Goal: Task Accomplishment & Management: Use online tool/utility

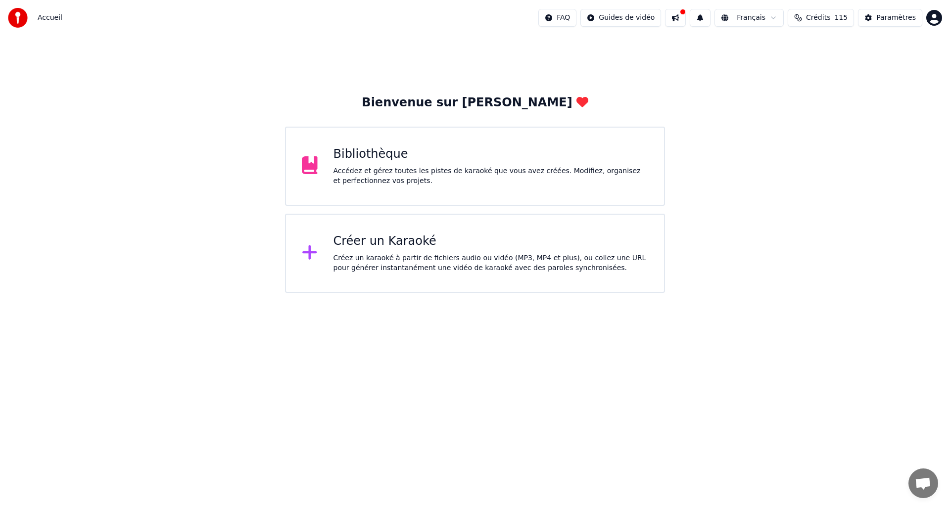
click at [430, 263] on div "Créez un karaoké à partir de fichiers audio ou vidéo (MP3, MP4 et plus), ou col…" at bounding box center [490, 263] width 315 height 20
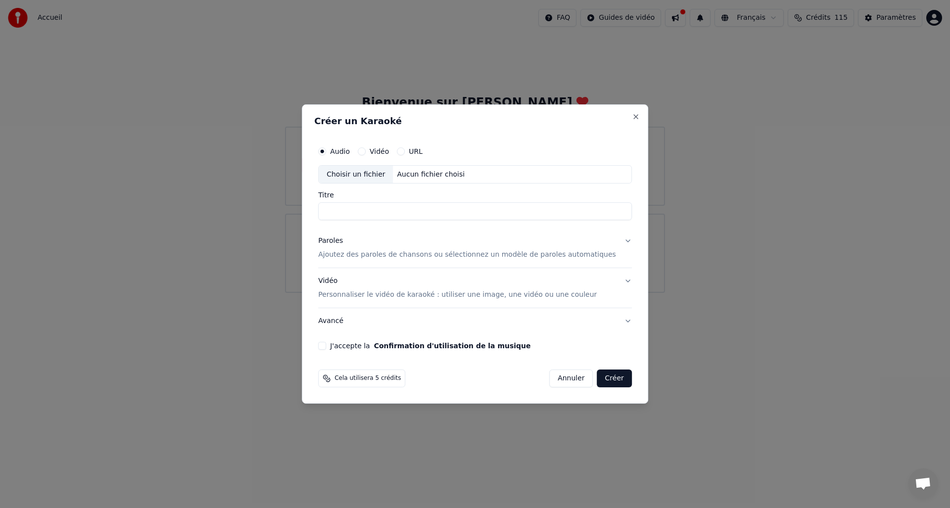
click at [372, 178] on div "Choisir un fichier" at bounding box center [356, 175] width 74 height 18
drag, startPoint x: 430, startPoint y: 211, endPoint x: 324, endPoint y: 214, distance: 106.4
click at [324, 214] on div "**********" at bounding box center [475, 246] width 322 height 217
type input "**********"
click at [617, 240] on button "Paroles Ajoutez des paroles de chansons ou sélectionnez un modèle de paroles au…" at bounding box center [475, 249] width 314 height 40
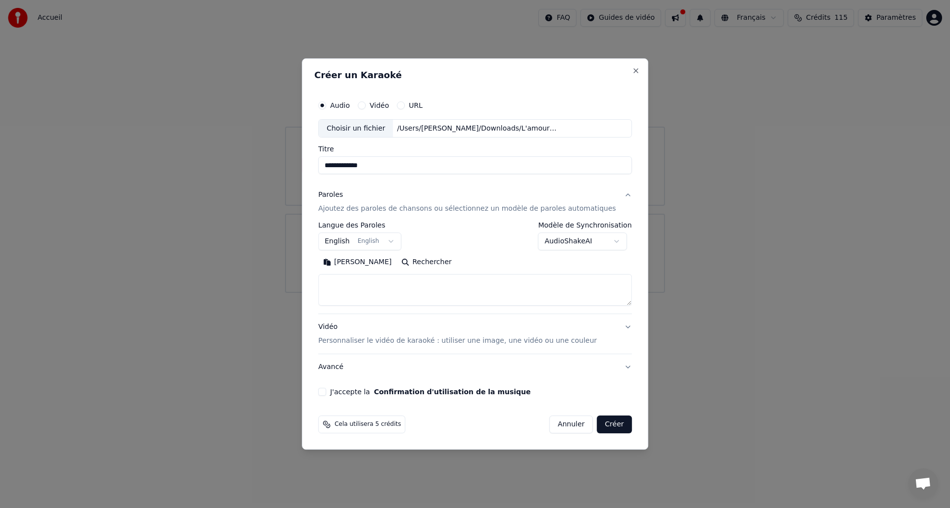
click at [385, 242] on body "**********" at bounding box center [475, 146] width 950 height 293
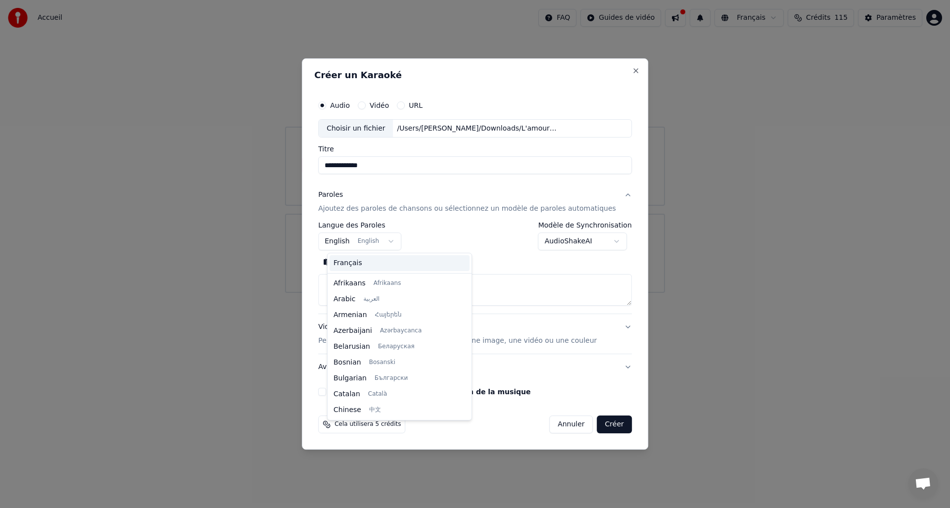
scroll to position [79, 0]
select select "**"
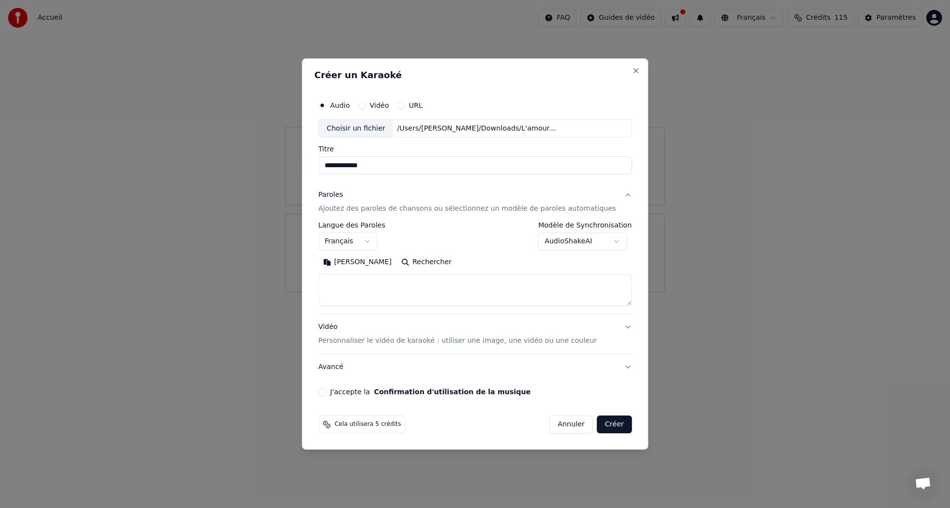
click at [608, 238] on body "**********" at bounding box center [475, 146] width 950 height 293
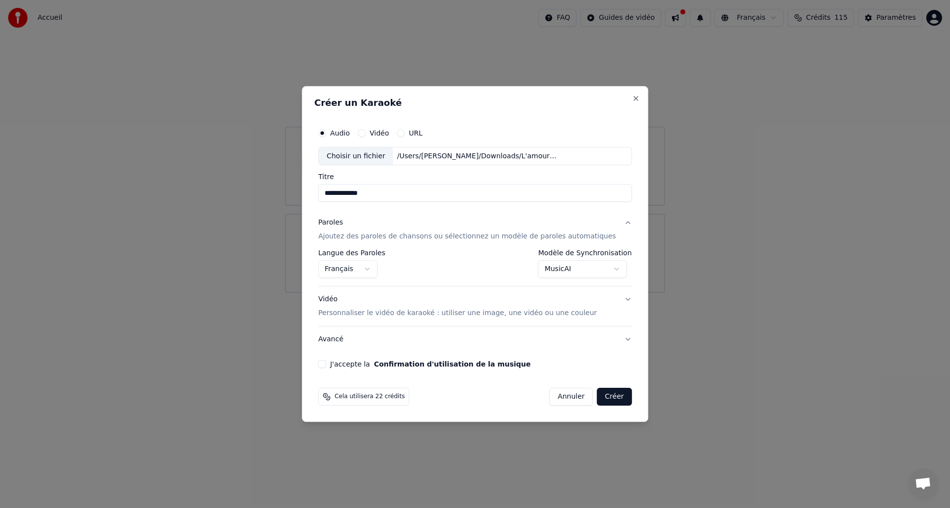
click at [612, 269] on body "**********" at bounding box center [475, 146] width 950 height 293
click at [610, 270] on body "**********" at bounding box center [475, 146] width 950 height 293
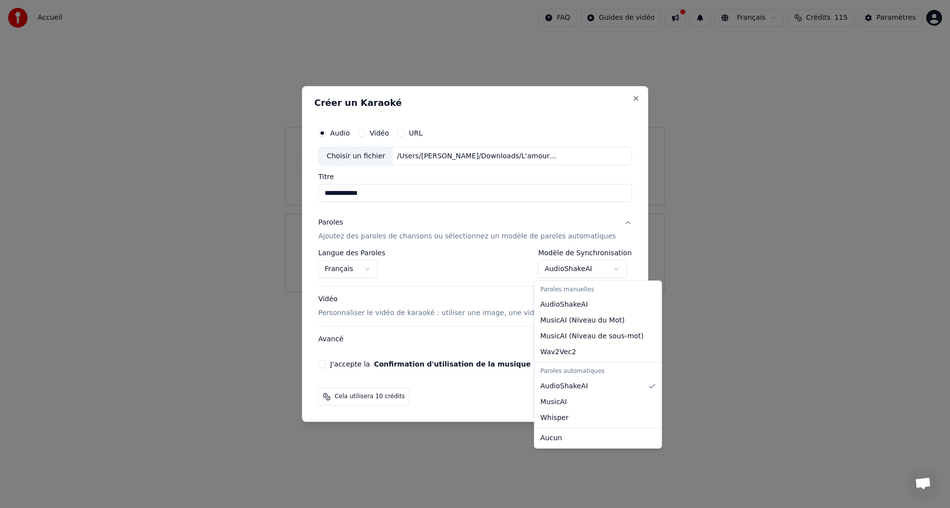
select select "*******"
click at [610, 267] on body "**********" at bounding box center [475, 146] width 950 height 293
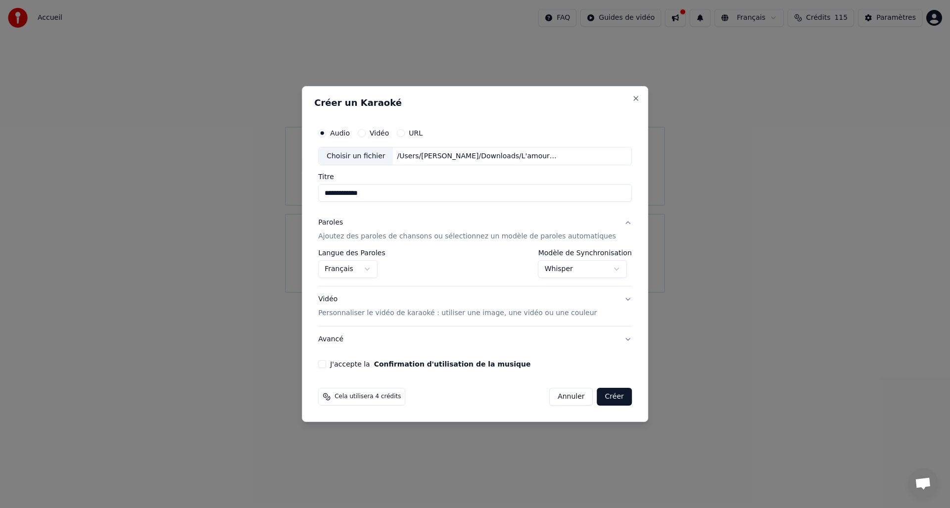
click at [326, 365] on button "J'accepte la Confirmation d'utilisation de la musique" at bounding box center [322, 364] width 8 height 8
click at [617, 337] on button "Avancé" at bounding box center [475, 340] width 314 height 26
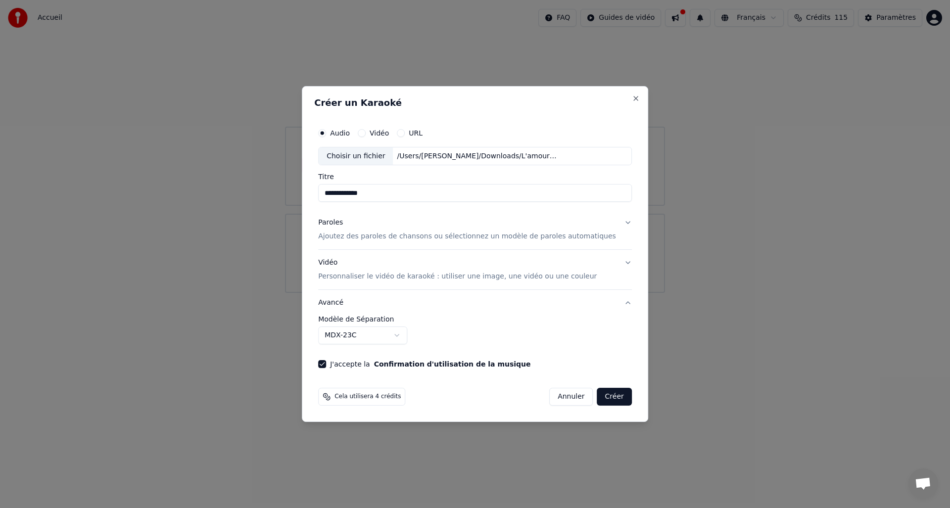
click at [407, 293] on body "**********" at bounding box center [475, 146] width 950 height 293
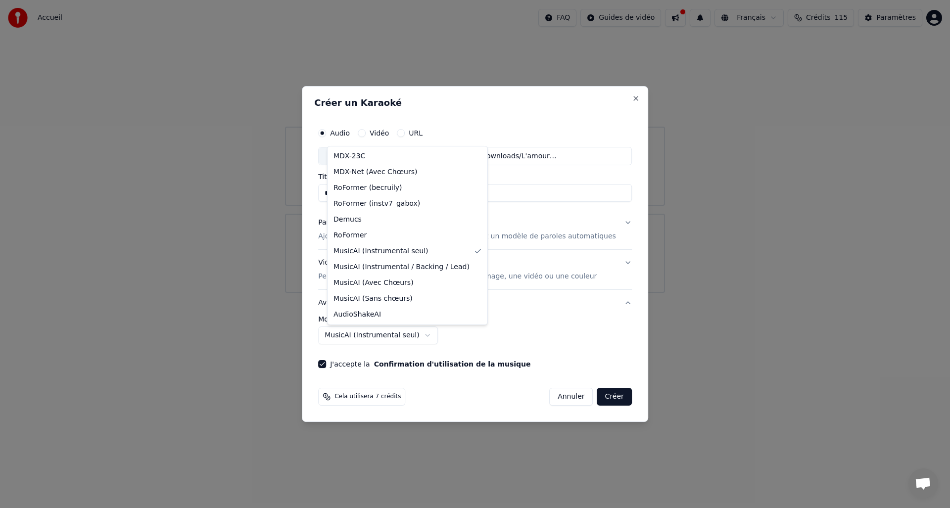
click at [431, 293] on body "**********" at bounding box center [475, 146] width 950 height 293
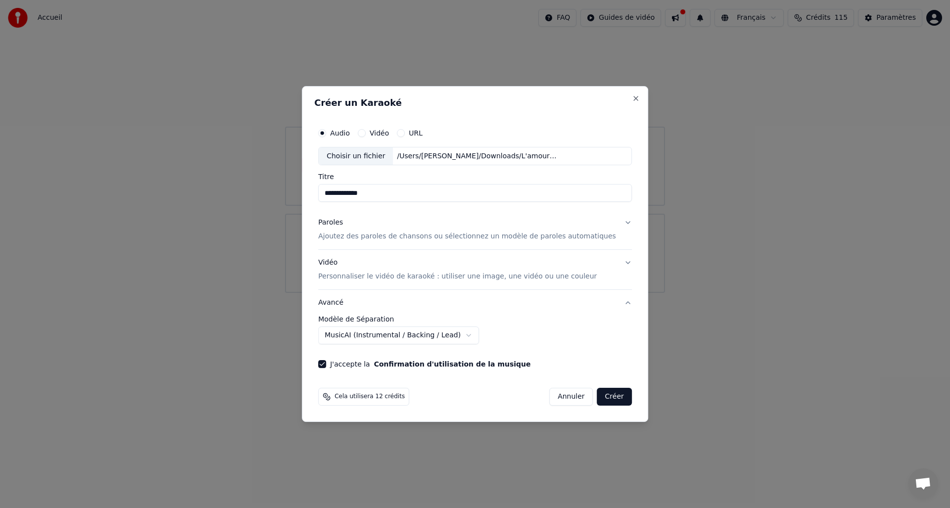
click at [462, 293] on body "**********" at bounding box center [475, 146] width 950 height 293
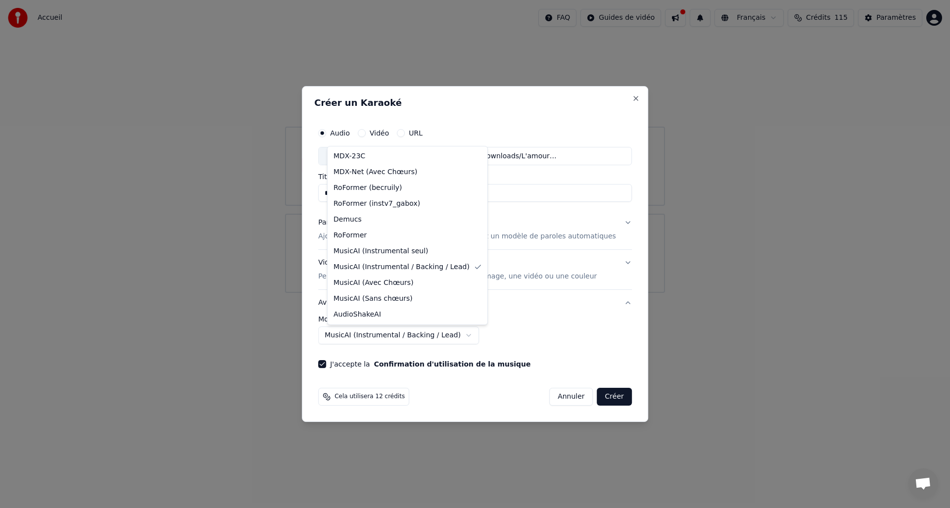
select select "**********"
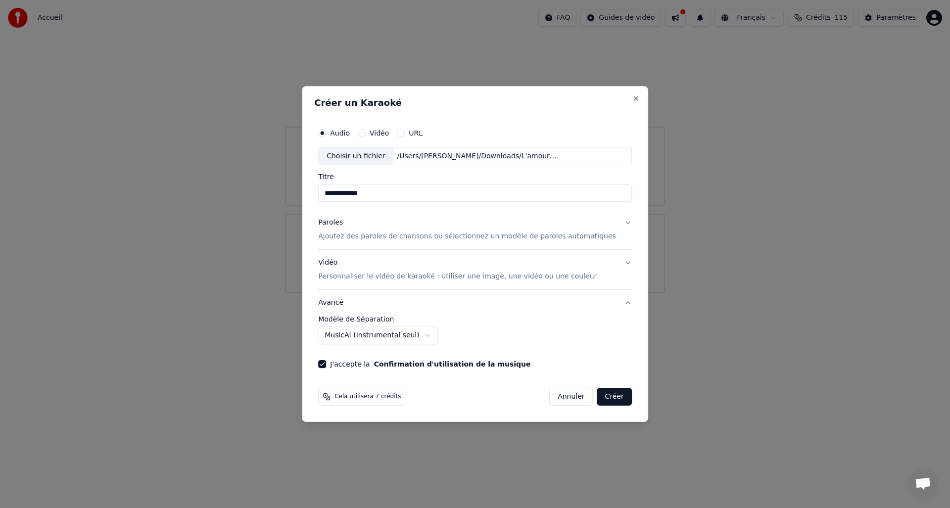
click at [616, 264] on button "Vidéo Personnaliser le vidéo de karaoké : utiliser une image, une vidéo ou une …" at bounding box center [475, 270] width 314 height 40
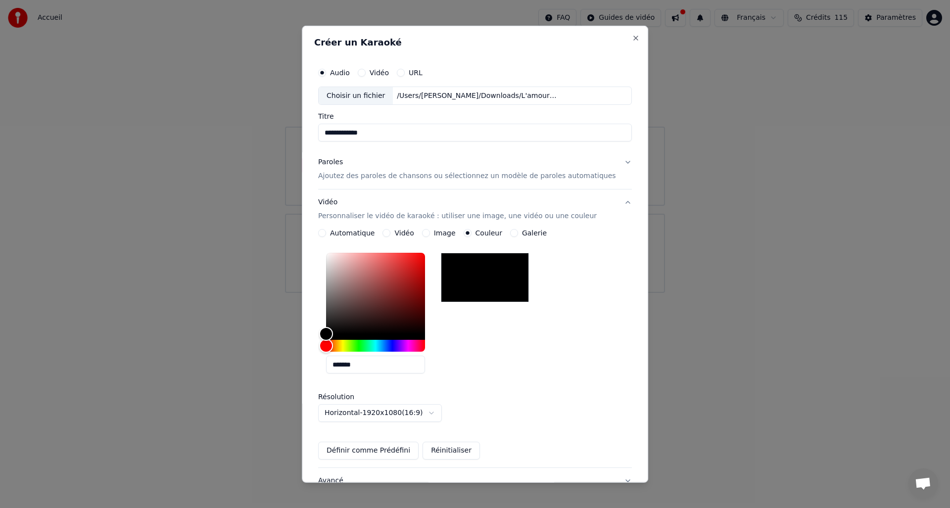
click at [326, 235] on button "Automatique" at bounding box center [322, 233] width 8 height 8
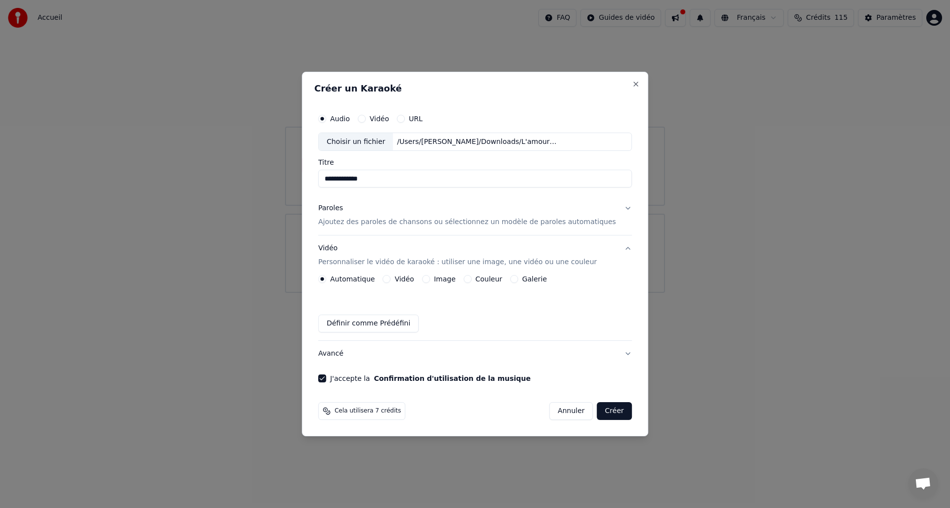
click at [613, 412] on button "Créer" at bounding box center [614, 411] width 35 height 18
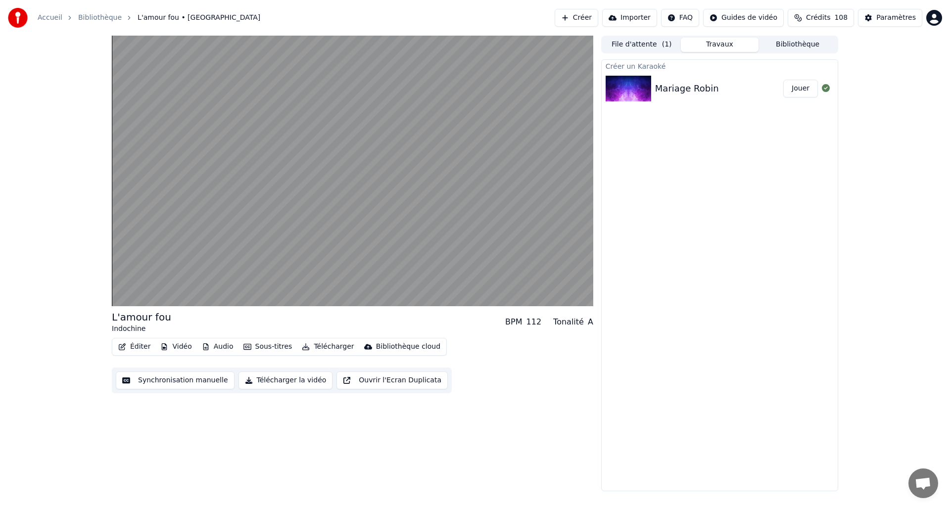
click at [263, 348] on button "Sous-titres" at bounding box center [267, 347] width 57 height 14
click at [187, 429] on div "L'amour fou Indochine BPM 112 Tonalité A Éditer Vidéo Audio Sous-titres Télécha…" at bounding box center [352, 264] width 481 height 456
click at [136, 347] on button "Éditer" at bounding box center [134, 347] width 40 height 14
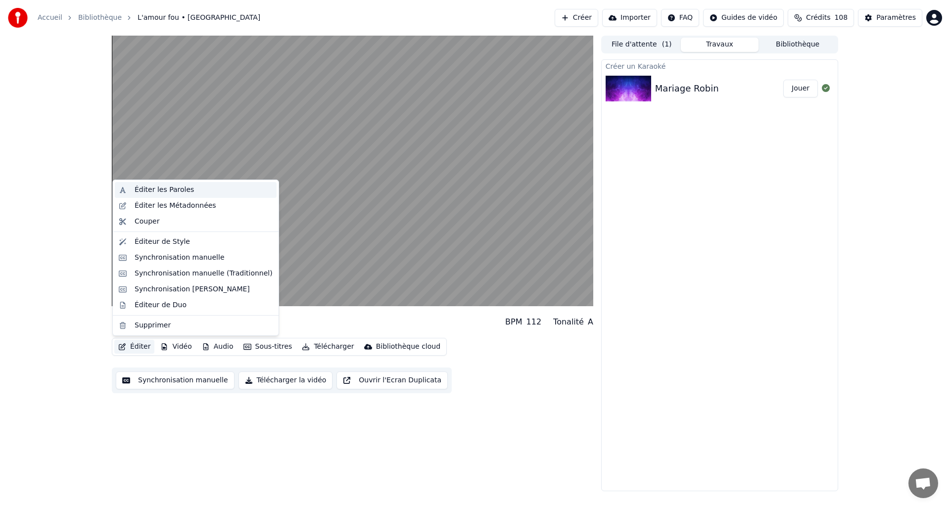
click at [162, 192] on div "Éditer les Paroles" at bounding box center [164, 190] width 59 height 10
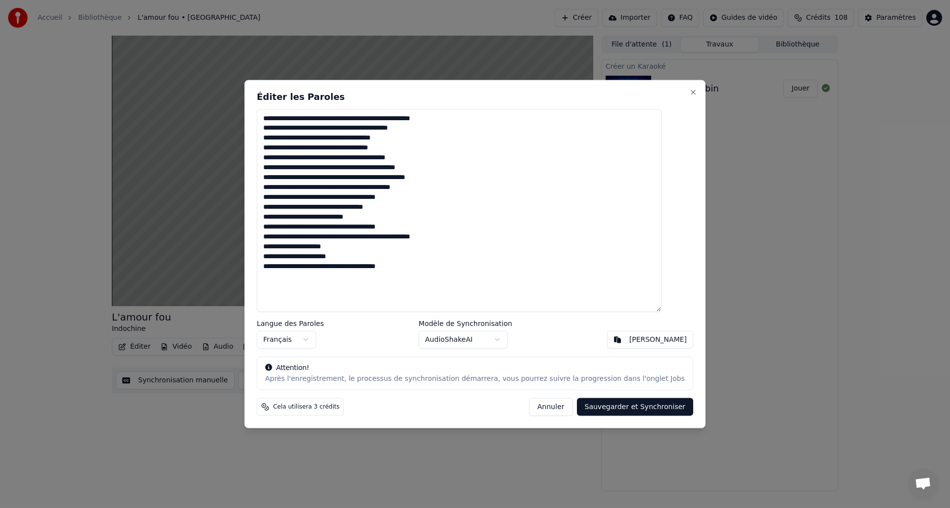
click at [541, 407] on button "Annuler" at bounding box center [551, 407] width 44 height 18
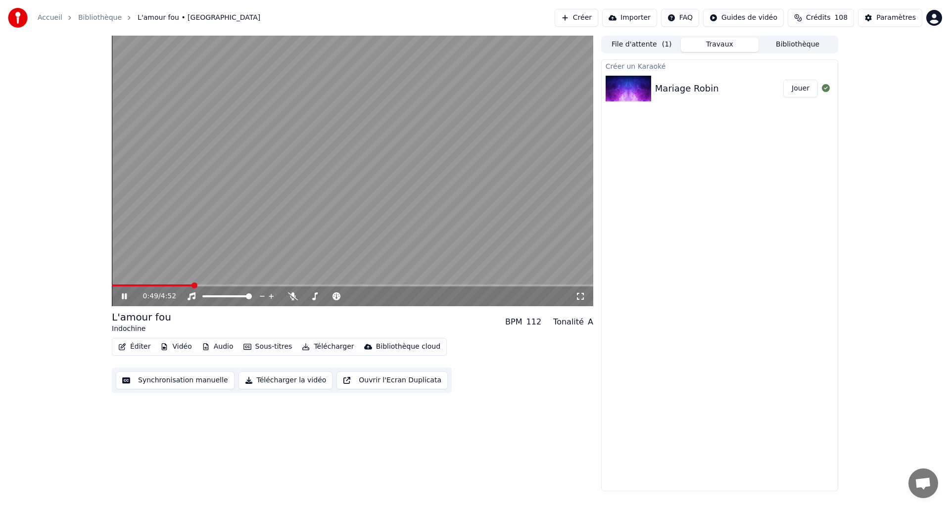
click at [627, 51] on div "File d'attente ( 1 ) Travaux Bibliothèque" at bounding box center [719, 45] width 237 height 18
click at [638, 44] on button "File d'attente ( 1 )" at bounding box center [642, 45] width 78 height 14
click at [714, 46] on button "Travaux" at bounding box center [720, 45] width 78 height 14
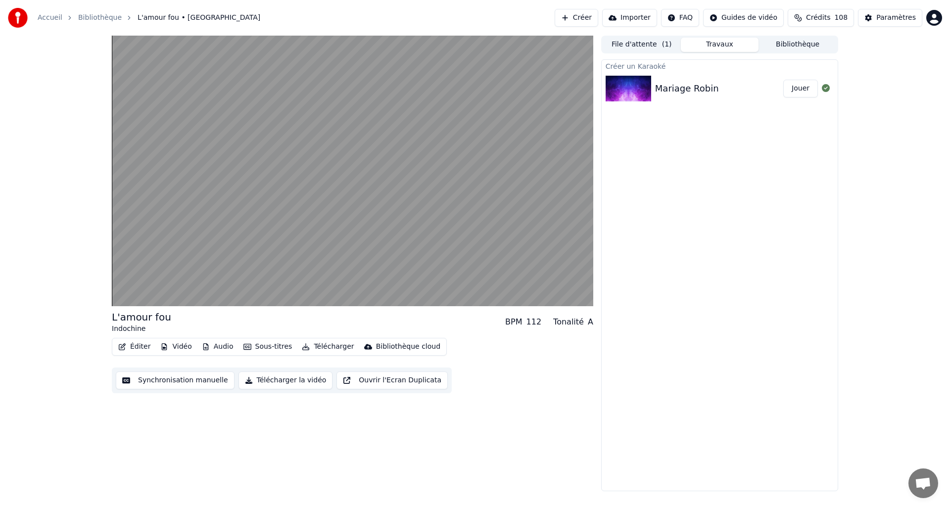
click at [649, 46] on button "File d'attente ( 1 )" at bounding box center [642, 45] width 78 height 14
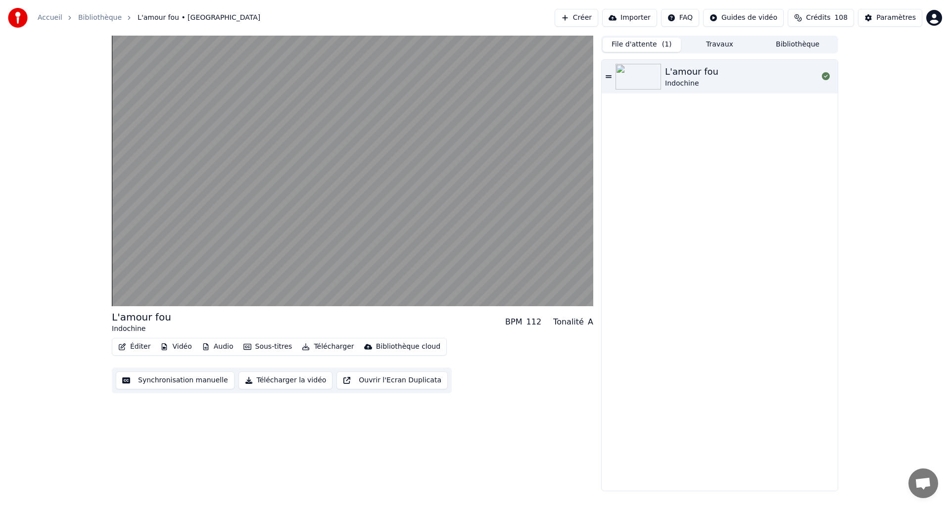
click at [701, 77] on div "L'amour fou" at bounding box center [691, 72] width 53 height 14
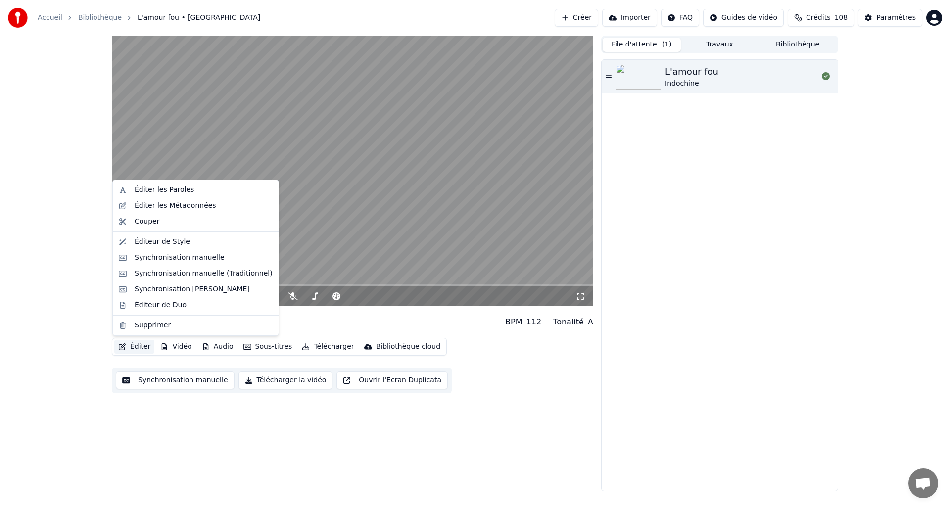
click at [138, 346] on button "Éditer" at bounding box center [134, 347] width 40 height 14
click at [154, 195] on div "Éditer les Paroles" at bounding box center [196, 190] width 162 height 16
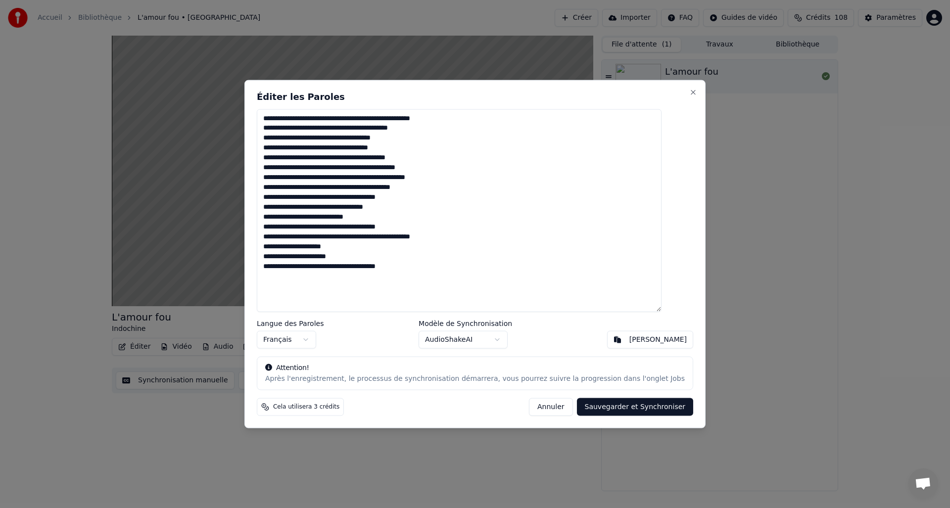
click at [546, 401] on button "Annuler" at bounding box center [551, 407] width 44 height 18
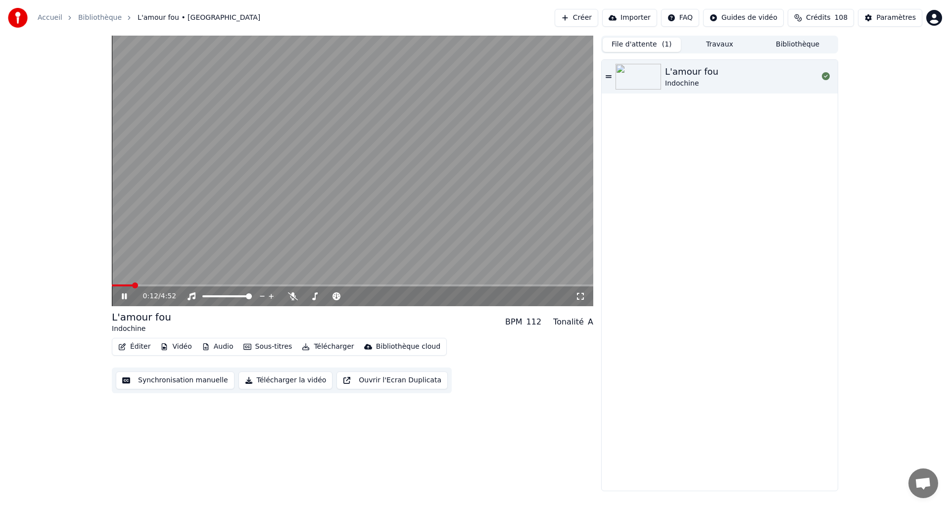
click at [935, 17] on html "Accueil Bibliothèque L'amour fou • Indochine Créer Importer FAQ Guides de vidéo…" at bounding box center [475, 254] width 950 height 508
click at [886, 154] on html "Accueil Bibliothèque L'amour fou • Indochine Créer Importer FAQ Guides de vidéo…" at bounding box center [475, 254] width 950 height 508
click at [814, 52] on div "Prêt Prêt" at bounding box center [826, 59] width 24 height 14
click at [812, 50] on button "Bibliothèque" at bounding box center [797, 45] width 78 height 14
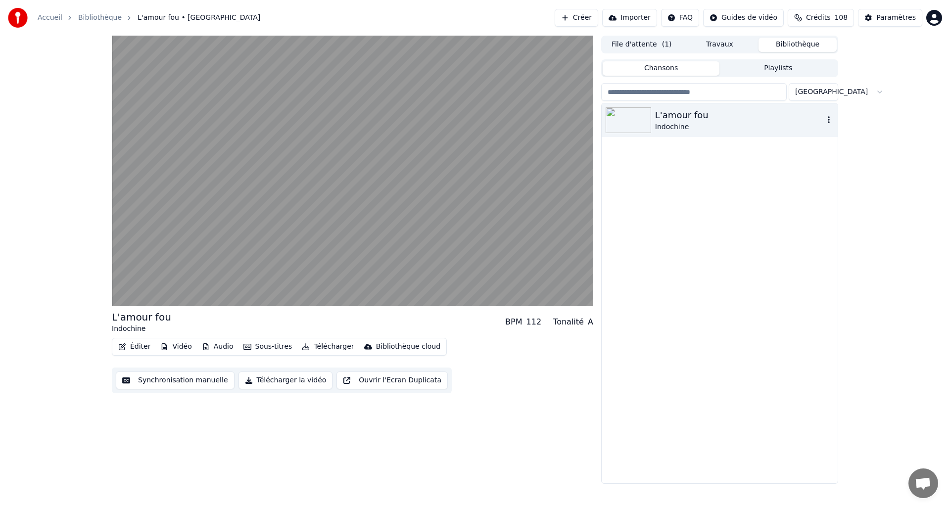
click at [729, 113] on div "L'amour fou" at bounding box center [739, 115] width 169 height 14
click at [827, 117] on icon "button" at bounding box center [829, 120] width 10 height 8
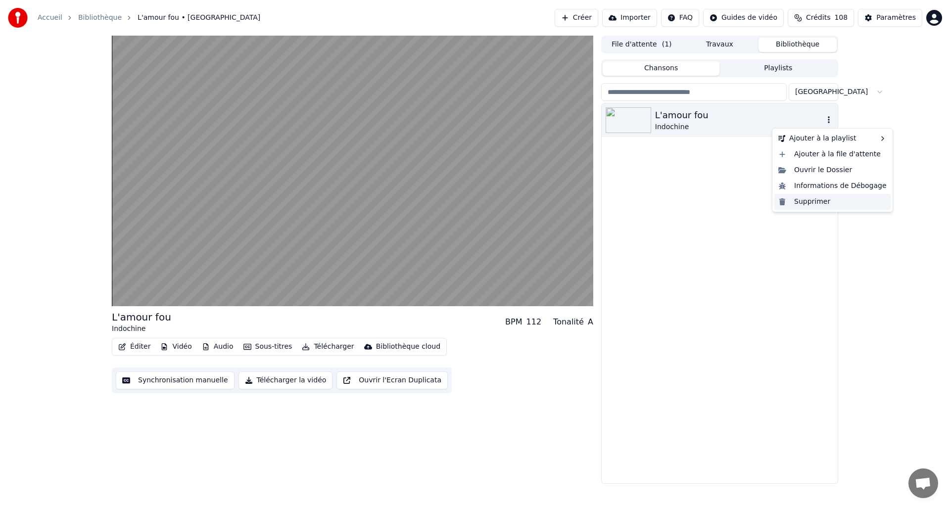
click at [808, 201] on div "Supprimer" at bounding box center [832, 202] width 116 height 16
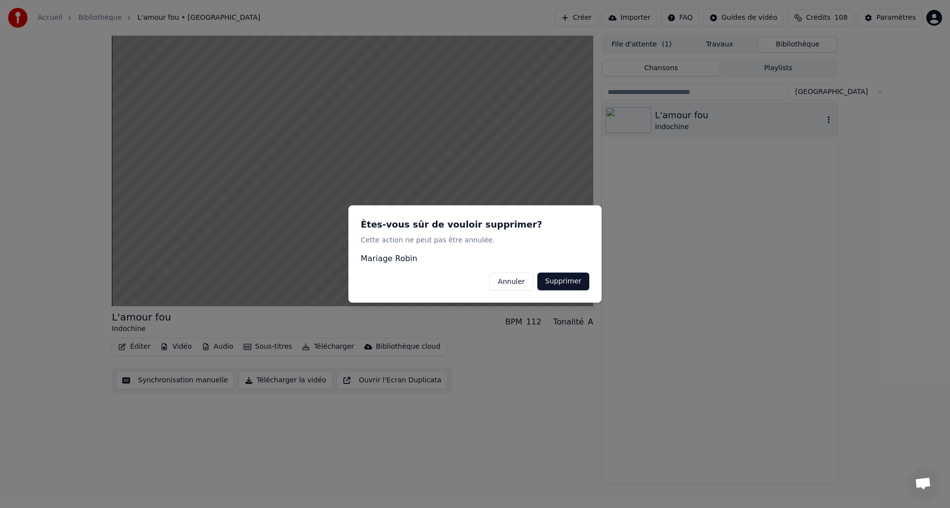
click at [569, 282] on button "Supprimer" at bounding box center [563, 282] width 52 height 18
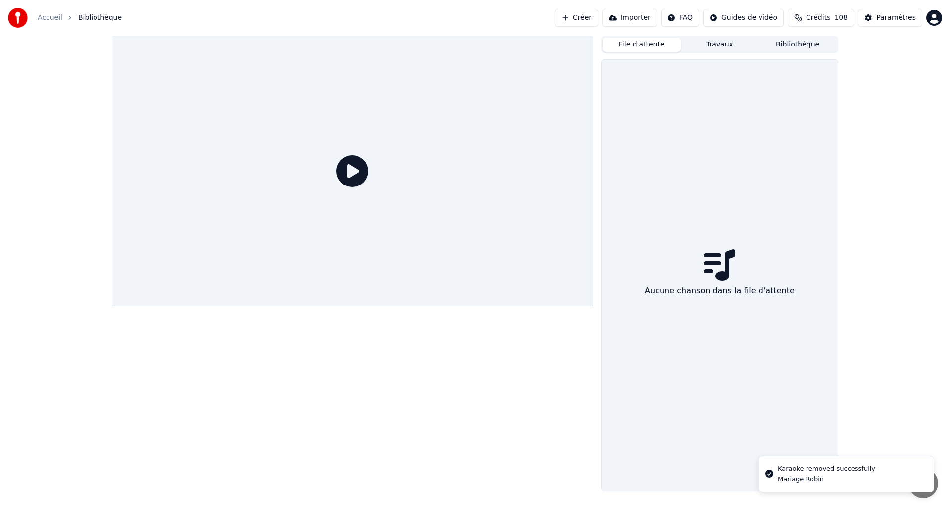
click at [652, 44] on button "File d'attente" at bounding box center [642, 45] width 78 height 14
click at [724, 43] on button "Travaux" at bounding box center [720, 45] width 78 height 14
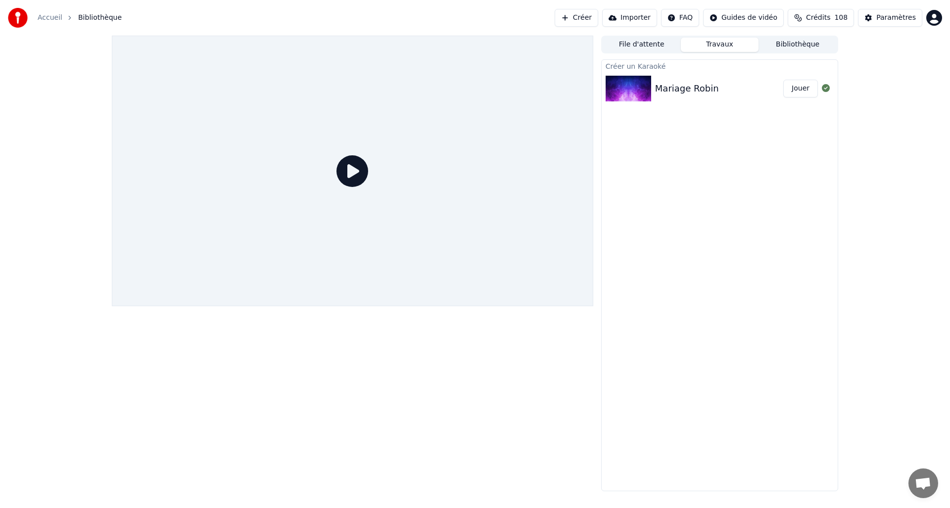
click at [801, 92] on button "Jouer" at bounding box center [800, 89] width 35 height 18
click at [357, 166] on icon at bounding box center [352, 171] width 32 height 32
click at [617, 104] on div "Mariage [PERSON_NAME]" at bounding box center [720, 89] width 236 height 34
click at [648, 92] on img at bounding box center [629, 89] width 46 height 26
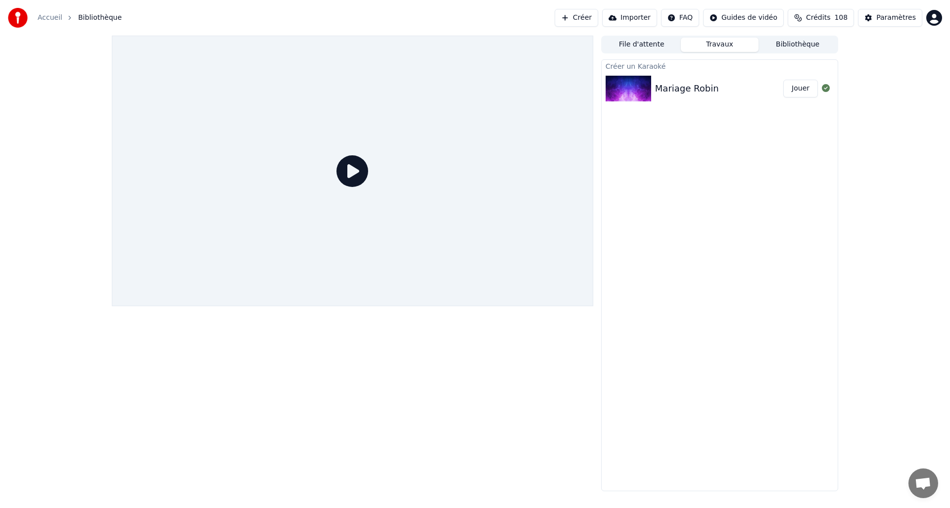
click at [676, 91] on div "Mariage Robin" at bounding box center [687, 89] width 64 height 14
click at [793, 91] on button "Jouer" at bounding box center [800, 89] width 35 height 18
click at [820, 90] on div at bounding box center [826, 89] width 16 height 12
click at [727, 42] on button "Travaux" at bounding box center [720, 45] width 78 height 14
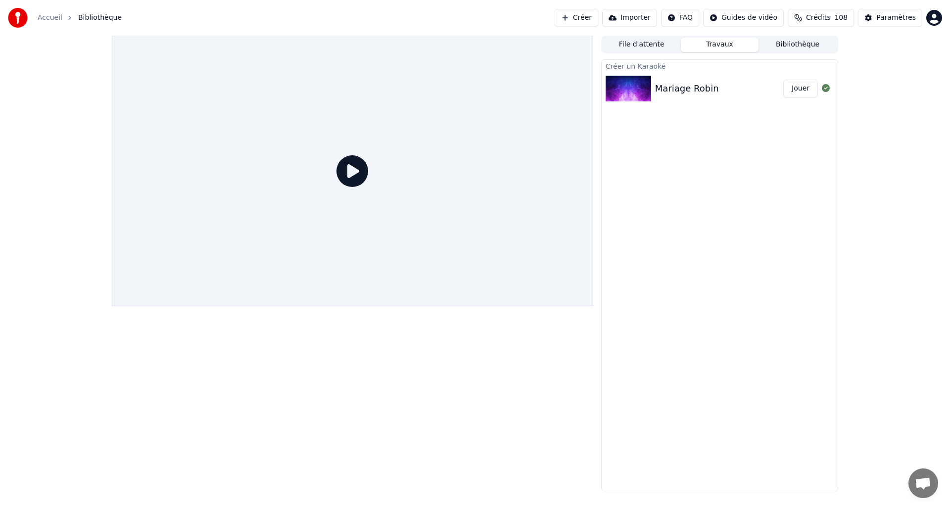
click at [645, 43] on button "File d'attente" at bounding box center [642, 45] width 78 height 14
click at [797, 45] on button "Bibliothèque" at bounding box center [797, 45] width 78 height 14
click at [722, 48] on button "Travaux" at bounding box center [720, 45] width 78 height 14
click at [677, 89] on div "Mariage Robin" at bounding box center [687, 89] width 64 height 14
click at [344, 175] on icon at bounding box center [352, 171] width 32 height 32
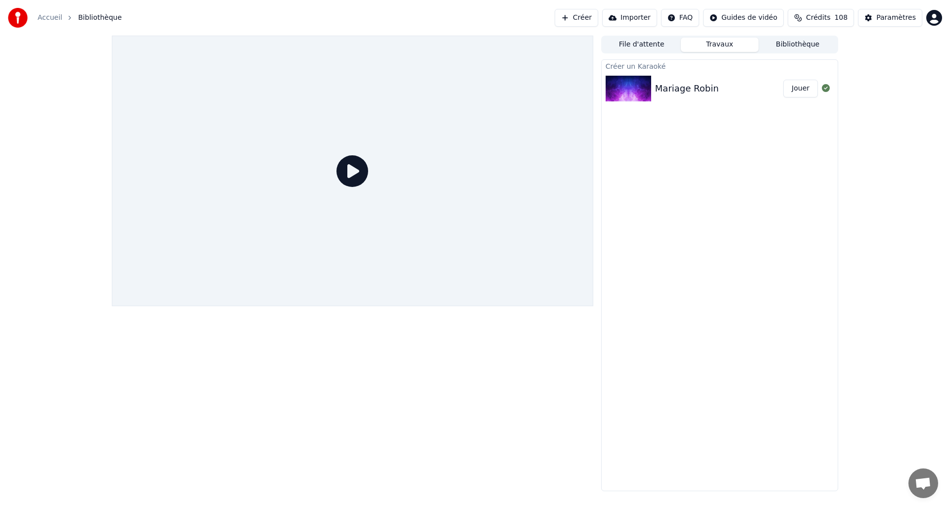
click at [344, 175] on icon at bounding box center [352, 171] width 32 height 32
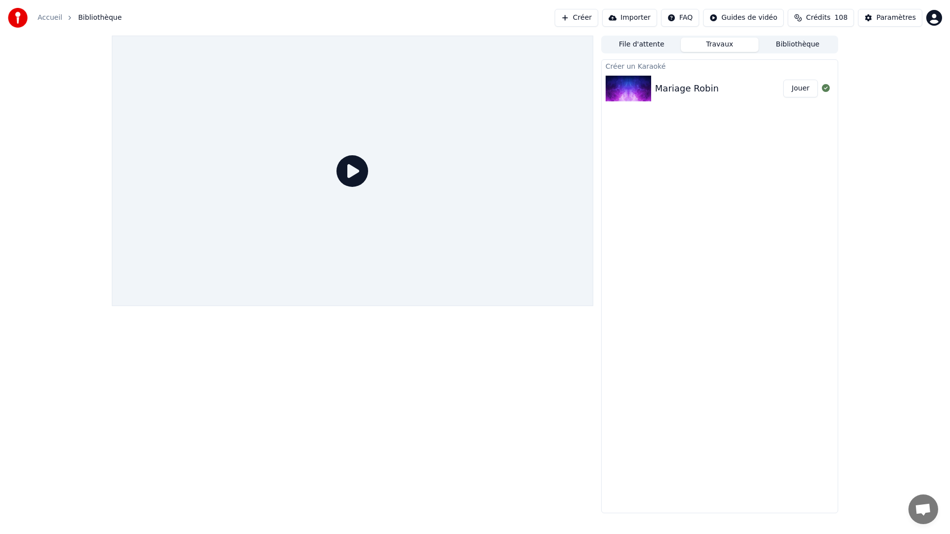
click at [368, 187] on icon at bounding box center [352, 171] width 32 height 32
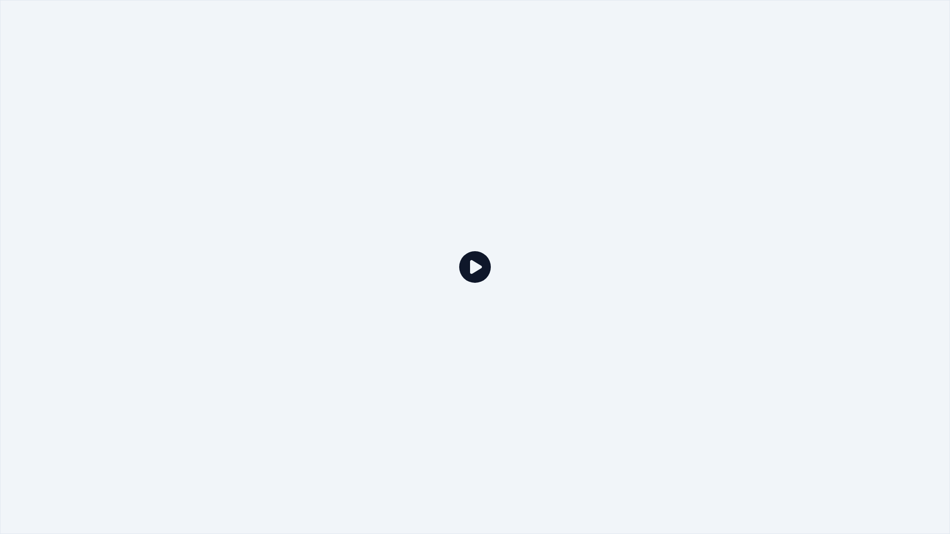
click at [470, 260] on icon at bounding box center [475, 267] width 32 height 32
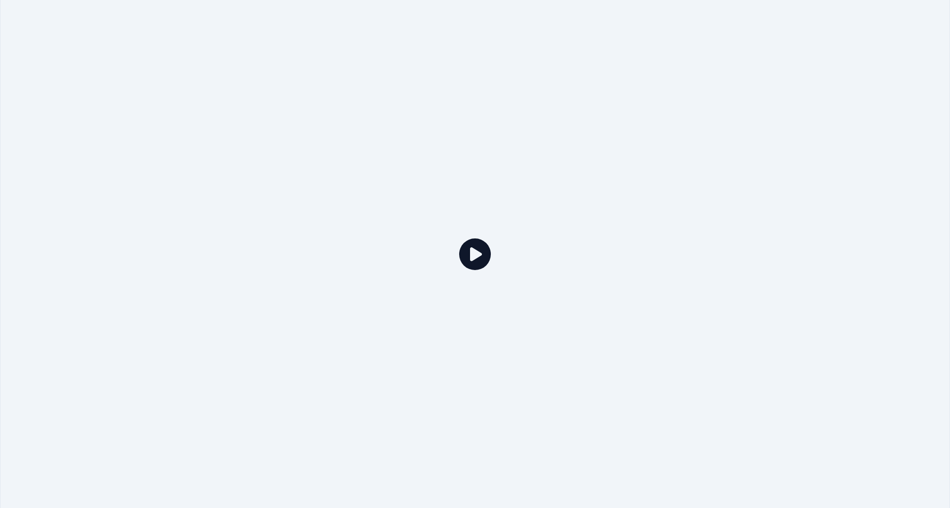
click at [634, 91] on img at bounding box center [629, 89] width 46 height 26
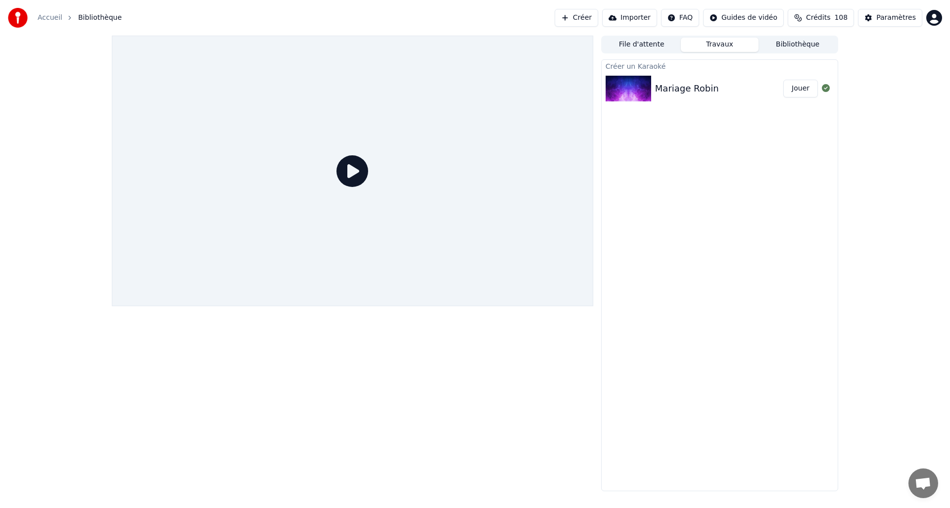
click at [629, 65] on div "Créer un Karaoké" at bounding box center [720, 66] width 236 height 12
click at [31, 19] on div at bounding box center [21, 18] width 26 height 20
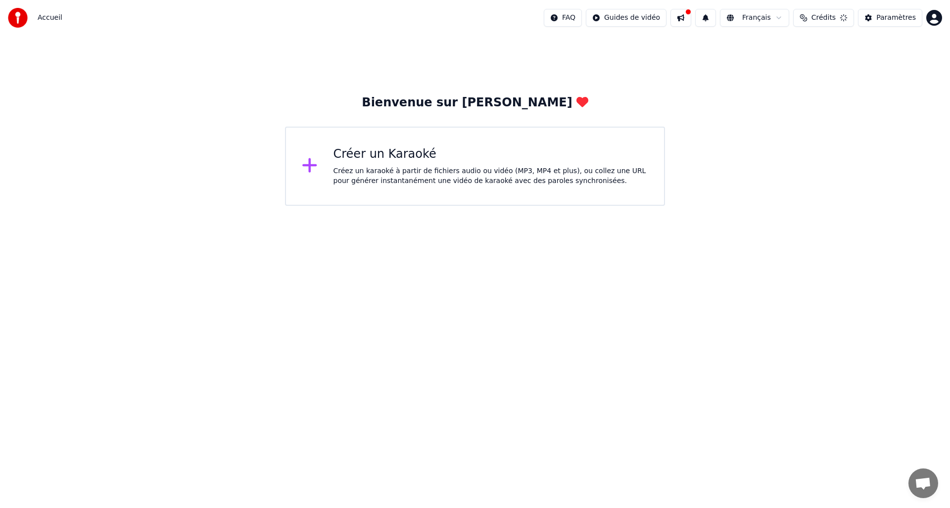
click at [343, 166] on div "Créez un karaoké à partir de fichiers audio ou vidéo (MP3, MP4 et plus), ou col…" at bounding box center [490, 176] width 315 height 20
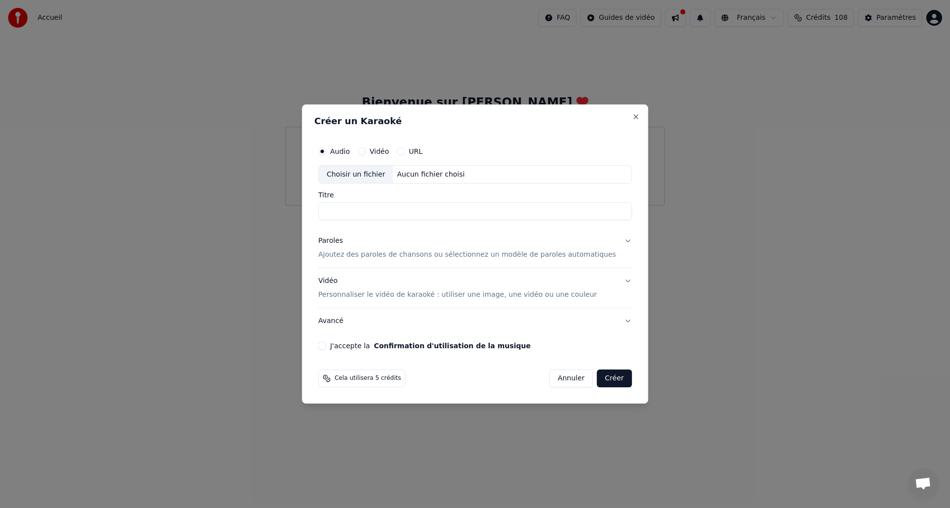
click at [385, 175] on div "Choisir un fichier" at bounding box center [356, 175] width 74 height 18
click at [414, 215] on input "**********" at bounding box center [475, 212] width 314 height 18
drag, startPoint x: 417, startPoint y: 214, endPoint x: 371, endPoint y: 214, distance: 46.0
click at [371, 214] on input "**********" at bounding box center [475, 212] width 314 height 18
type input "**********"
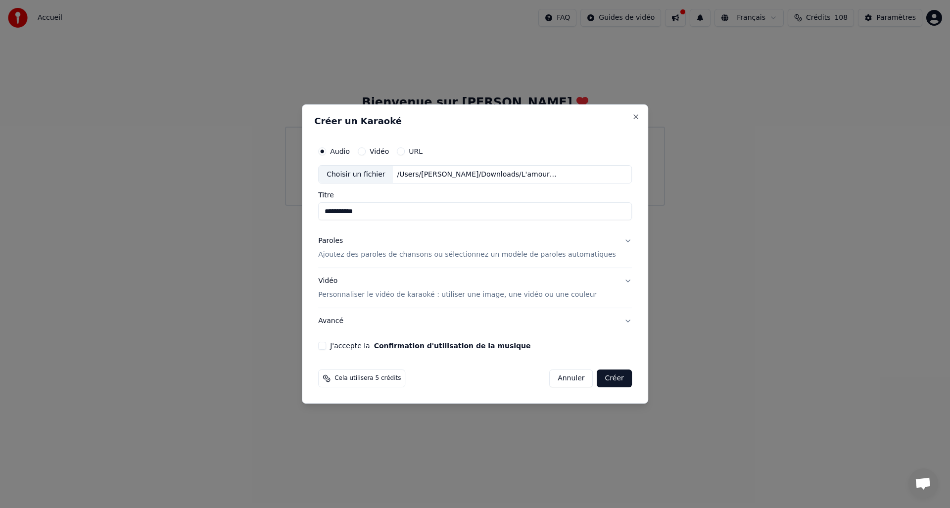
click at [620, 240] on button "Paroles Ajoutez des paroles de chansons ou sélectionnez un modèle de paroles au…" at bounding box center [475, 249] width 314 height 40
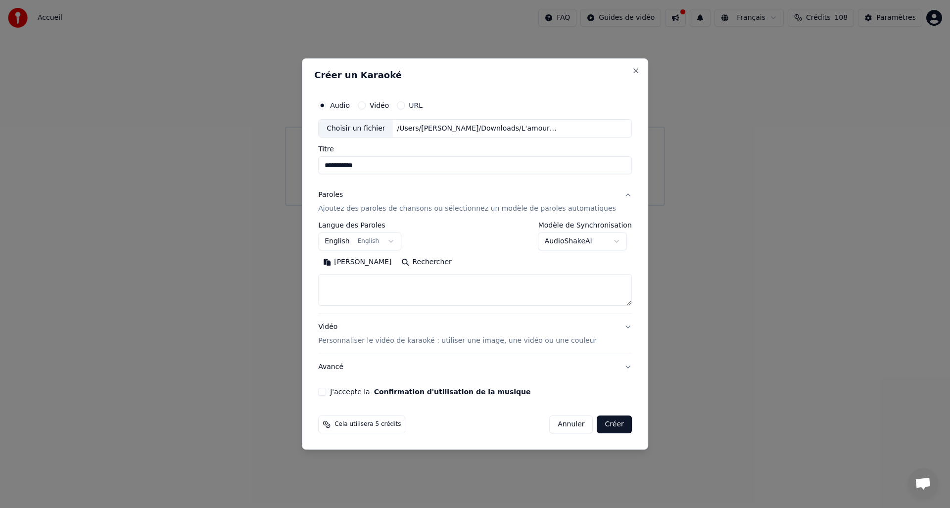
click at [391, 206] on body "**********" at bounding box center [475, 103] width 950 height 206
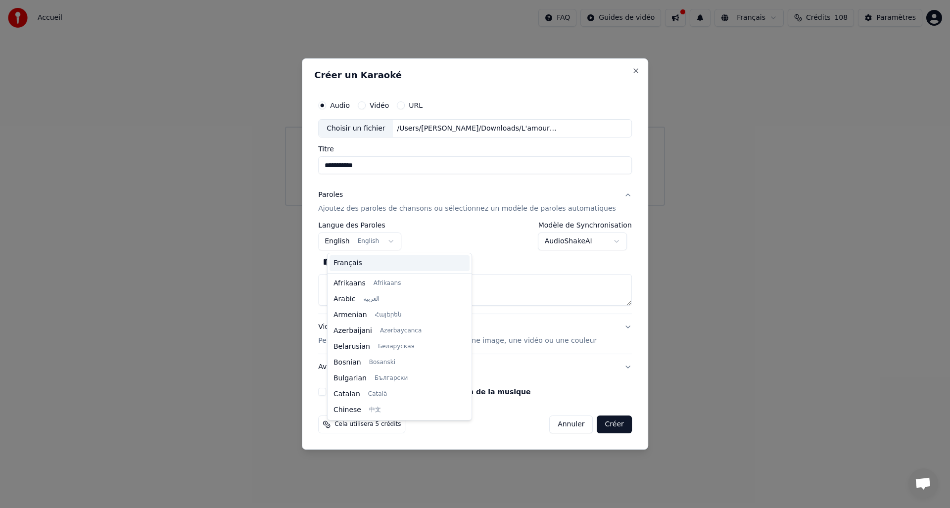
scroll to position [79, 0]
select select "**"
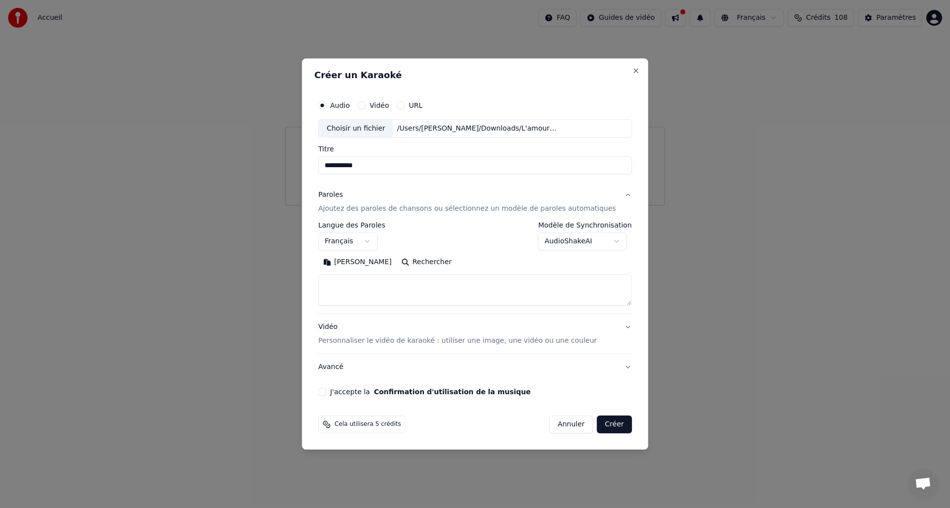
click at [616, 206] on body "**********" at bounding box center [475, 103] width 950 height 206
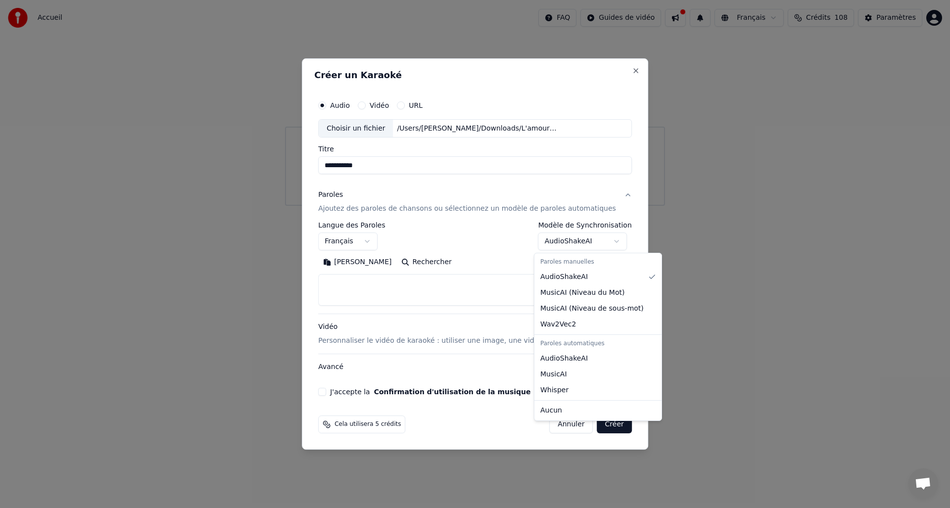
select select "**********"
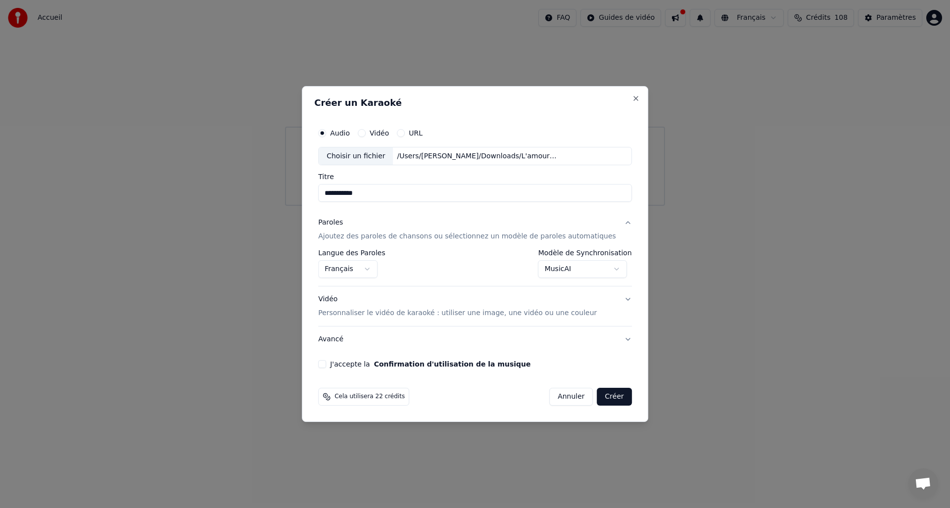
click at [614, 294] on button "Vidéo Personnaliser le vidéo de karaoké : utiliser une image, une vidéo ou une …" at bounding box center [475, 307] width 314 height 40
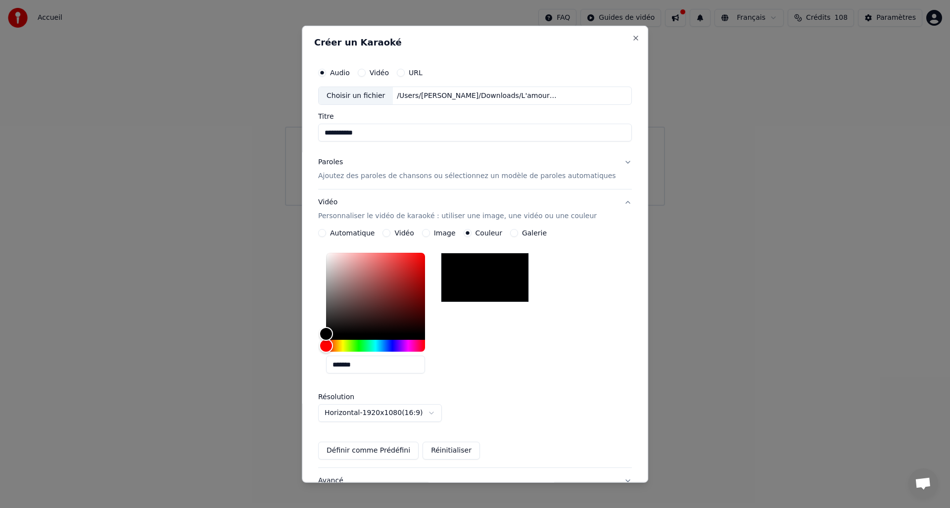
click at [325, 232] on button "Automatique" at bounding box center [322, 233] width 8 height 8
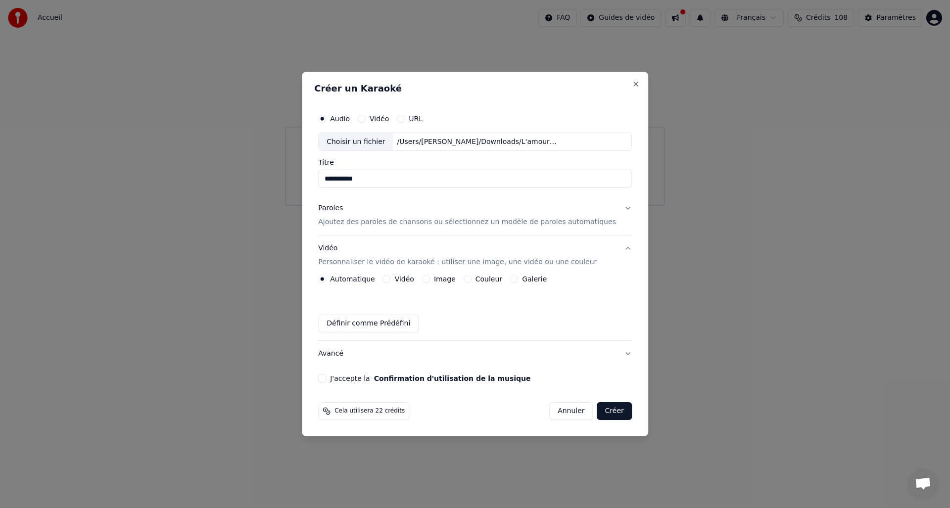
click at [326, 378] on button "J'accepte la Confirmation d'utilisation de la musique" at bounding box center [322, 378] width 8 height 8
click at [619, 206] on button "Paroles Ajoutez des paroles de chansons ou sélectionnez un modèle de paroles au…" at bounding box center [475, 216] width 314 height 40
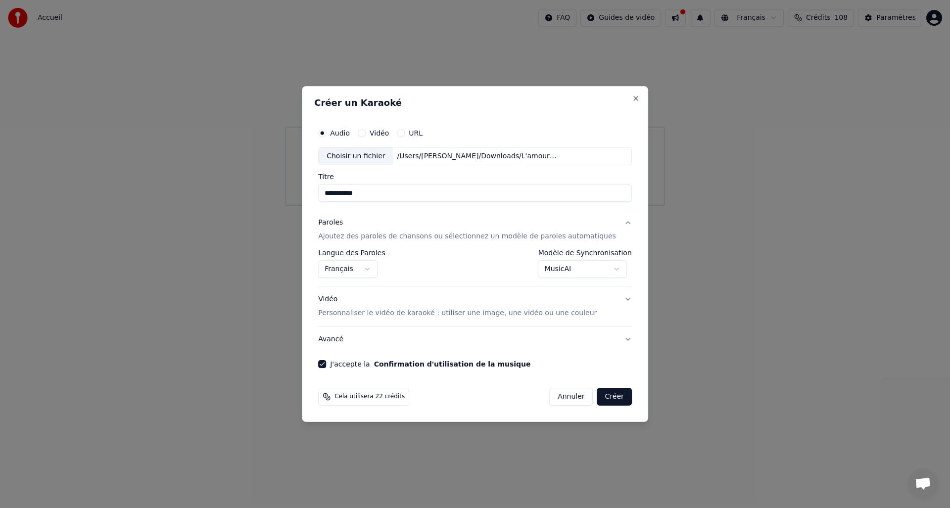
click at [610, 206] on body "**********" at bounding box center [475, 103] width 950 height 206
click at [598, 401] on button "Créer" at bounding box center [614, 397] width 35 height 18
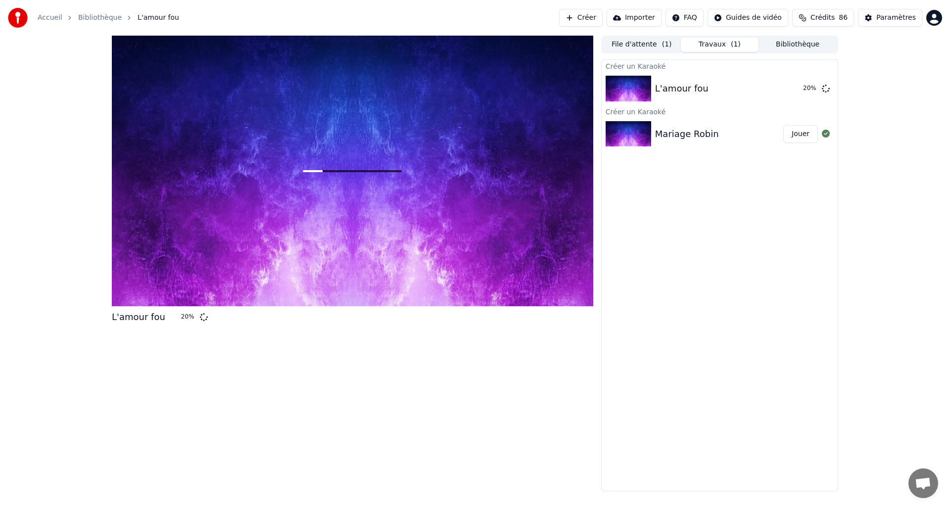
click at [636, 47] on button "File d'attente ( 1 )" at bounding box center [642, 45] width 78 height 14
click at [720, 44] on button "Travaux ( 1 )" at bounding box center [720, 45] width 78 height 14
click at [822, 22] on span "Crédits" at bounding box center [822, 18] width 24 height 10
click at [797, 70] on td "8" at bounding box center [813, 66] width 34 height 18
click at [835, 85] on td "60" at bounding box center [864, 84] width 68 height 18
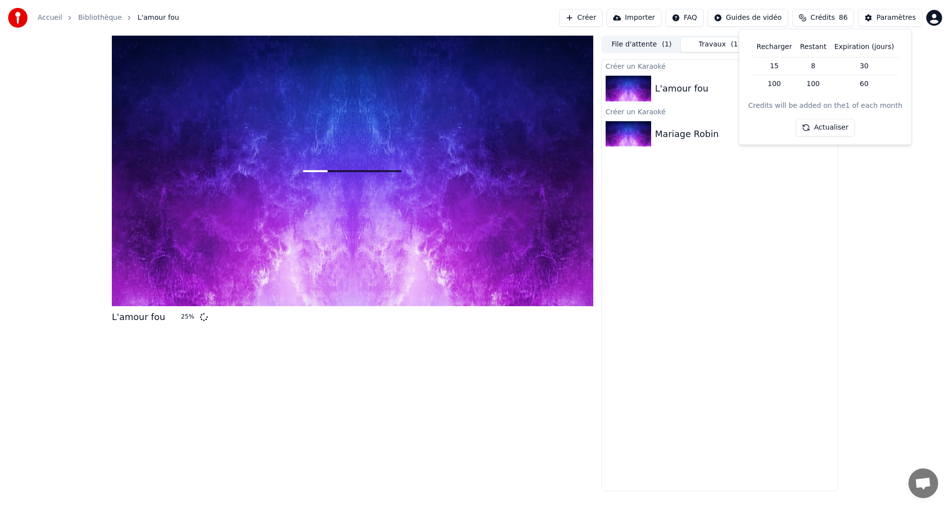
click at [835, 85] on td "60" at bounding box center [864, 84] width 68 height 18
click at [733, 84] on div "L'amour fou" at bounding box center [719, 89] width 128 height 14
click at [734, 130] on div "Mariage Robin" at bounding box center [719, 134] width 128 height 14
click at [725, 143] on div "Mariage [PERSON_NAME]" at bounding box center [720, 134] width 236 height 34
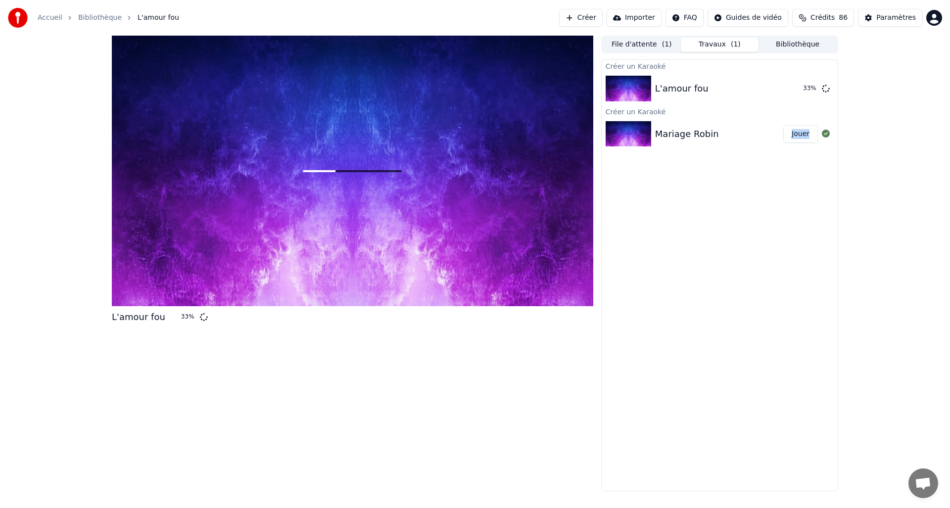
click at [749, 136] on div "Mariage Robin" at bounding box center [719, 134] width 128 height 14
click at [792, 42] on button "Bibliothèque" at bounding box center [797, 45] width 78 height 14
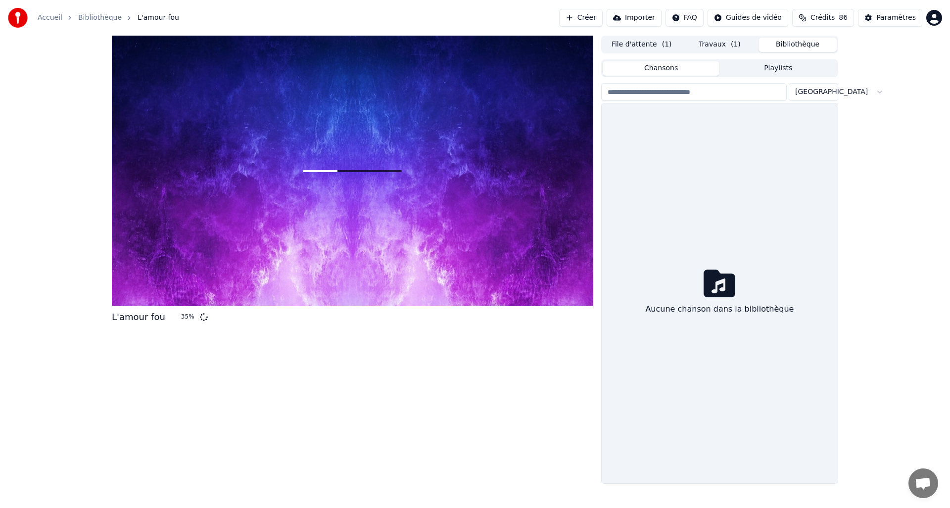
click at [700, 94] on input "search" at bounding box center [694, 92] width 186 height 18
type input "**********"
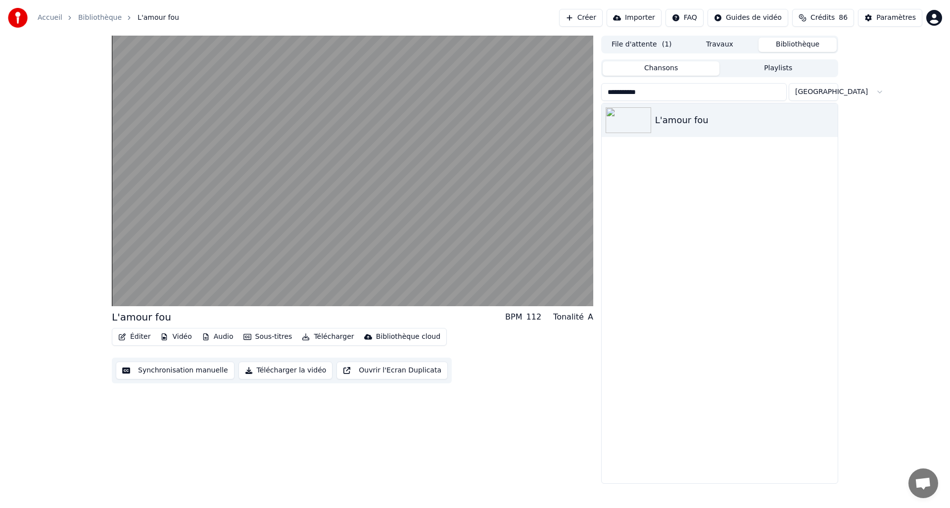
click at [139, 337] on button "Éditer" at bounding box center [134, 337] width 40 height 14
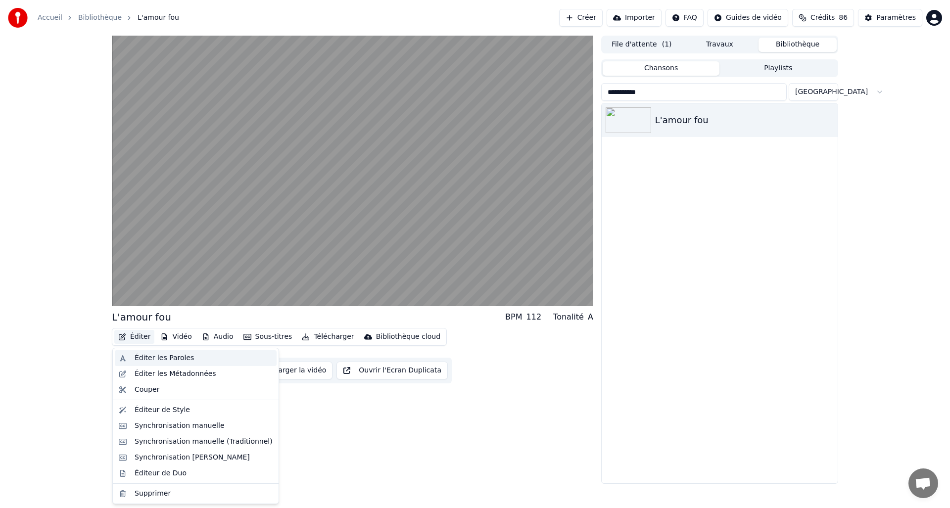
click at [139, 356] on div "Éditer les Paroles" at bounding box center [164, 358] width 59 height 10
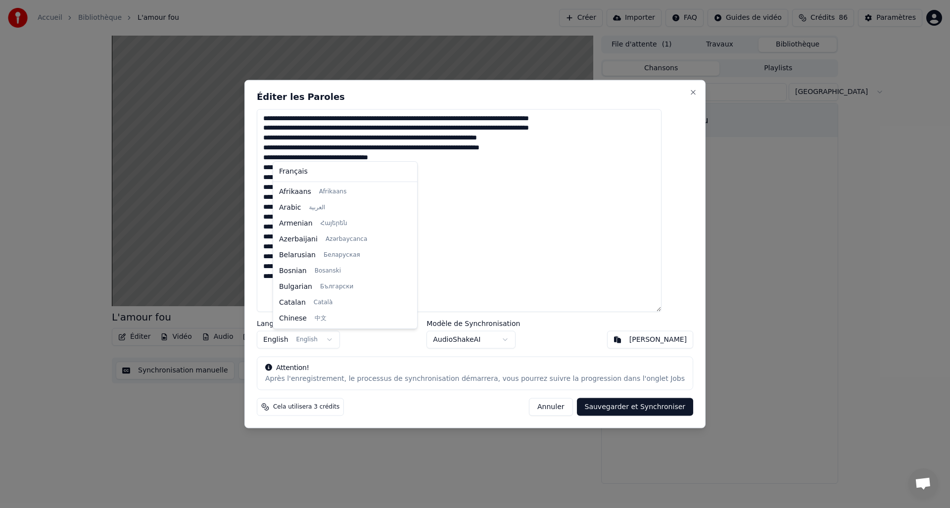
click at [338, 337] on body "**********" at bounding box center [475, 254] width 950 height 508
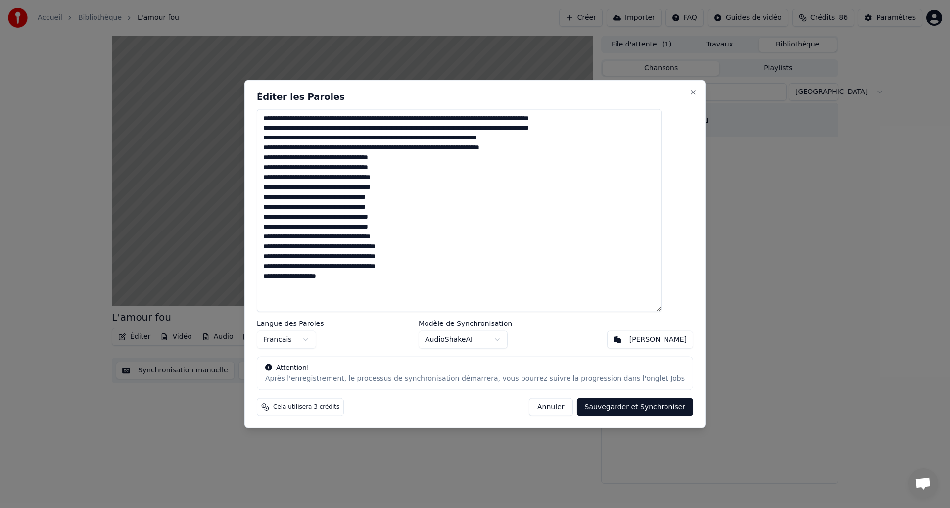
click at [547, 407] on button "Annuler" at bounding box center [551, 407] width 44 height 18
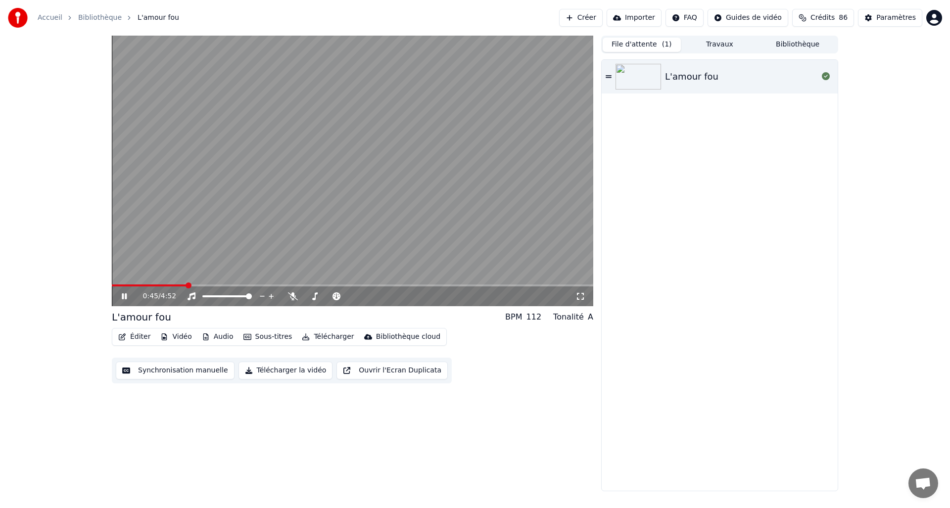
click at [619, 49] on button "File d'attente ( 1 )" at bounding box center [642, 45] width 78 height 14
click at [140, 340] on button "Éditer" at bounding box center [134, 337] width 40 height 14
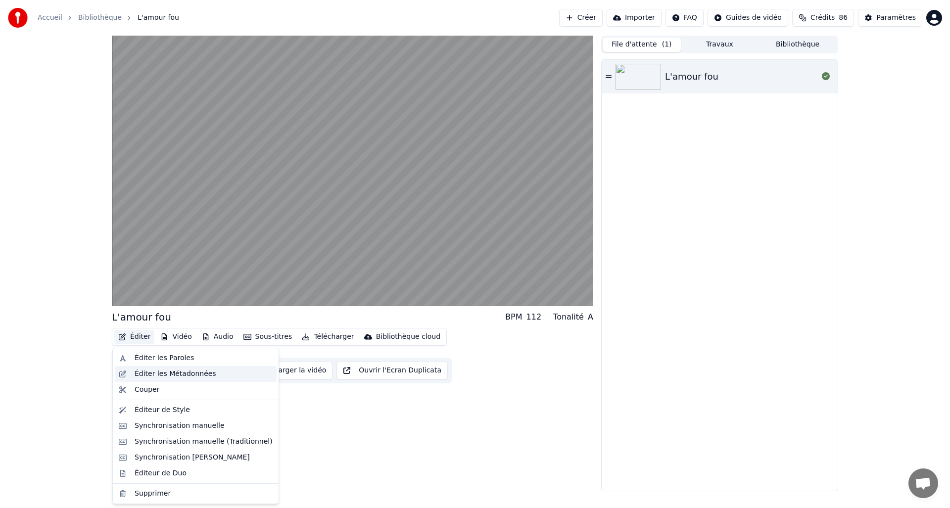
click at [163, 376] on div "Éditer les Métadonnées" at bounding box center [176, 374] width 82 height 10
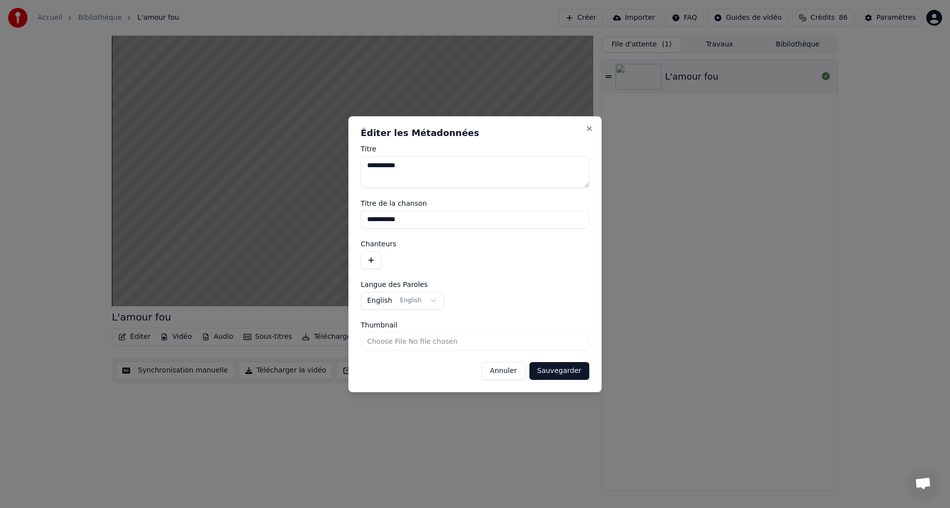
click at [372, 266] on button "button" at bounding box center [371, 260] width 21 height 18
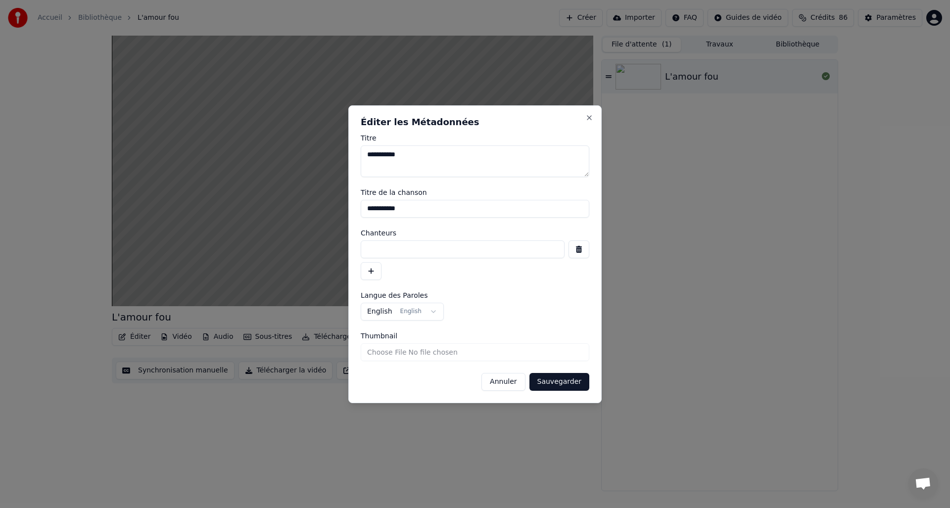
click at [387, 250] on input at bounding box center [463, 249] width 204 height 18
type input "*********"
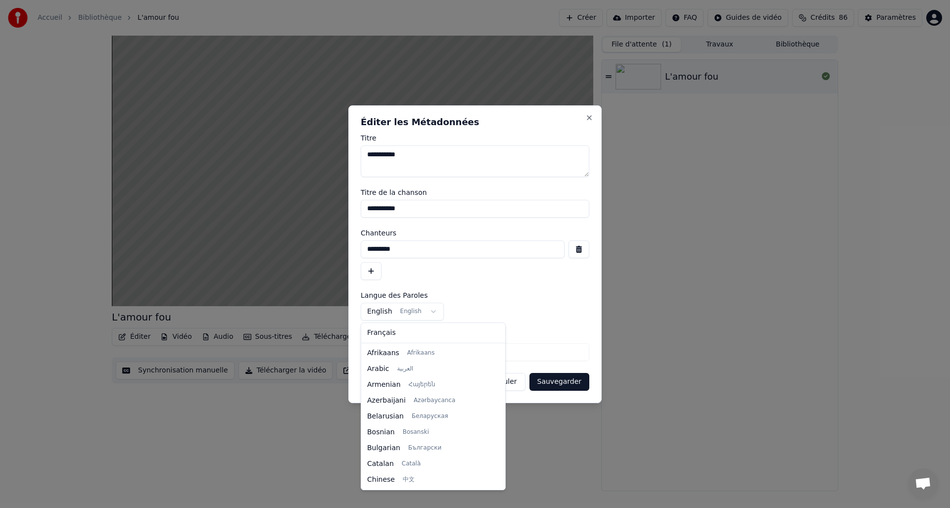
click at [427, 311] on body "**********" at bounding box center [475, 254] width 950 height 508
select select "**"
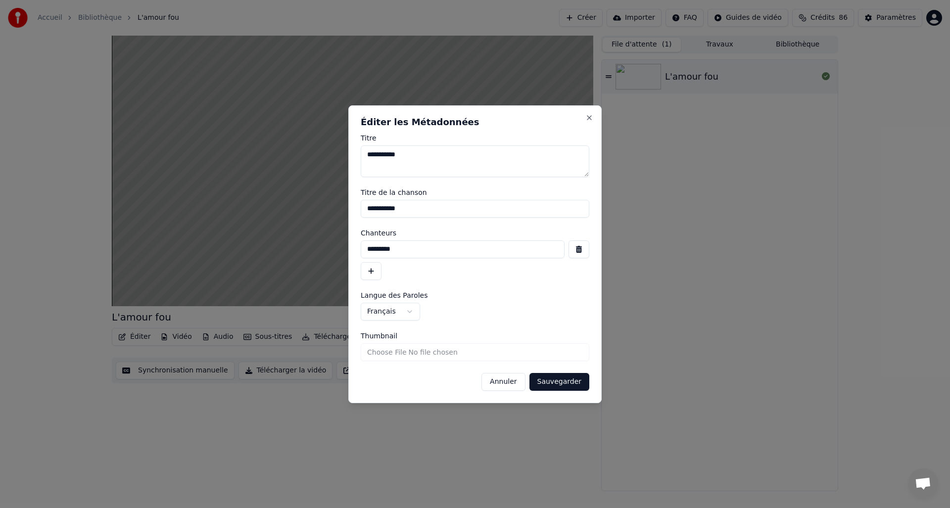
click at [564, 379] on button "Sauvegarder" at bounding box center [559, 382] width 60 height 18
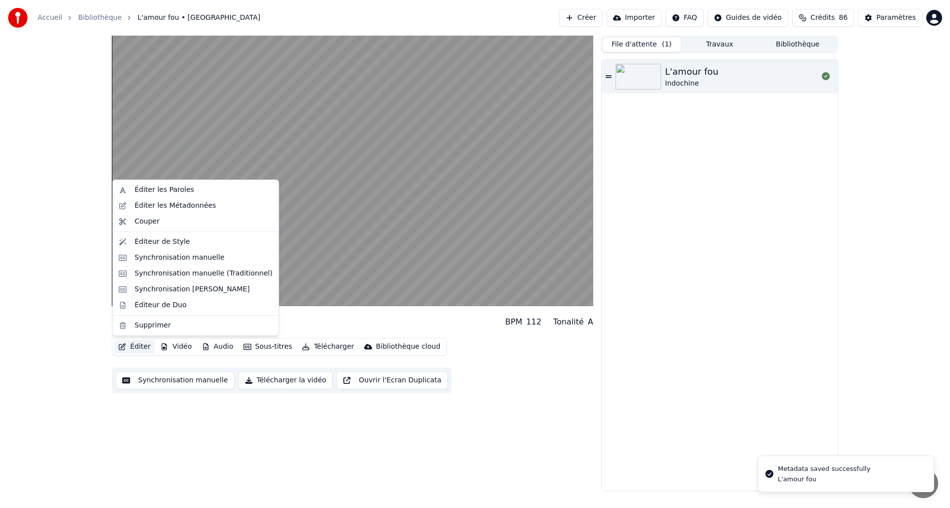
click at [140, 351] on button "Éditer" at bounding box center [134, 347] width 40 height 14
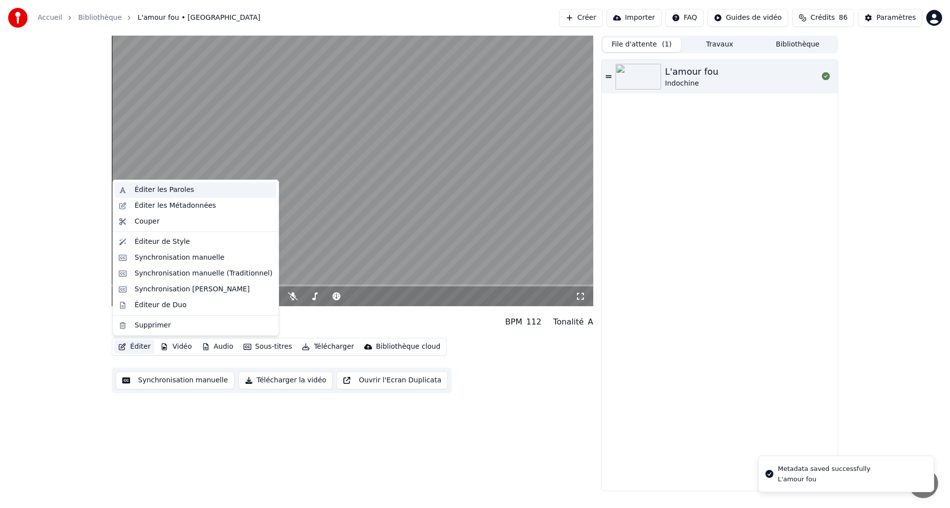
click at [175, 185] on div "Éditer les Paroles" at bounding box center [164, 190] width 59 height 10
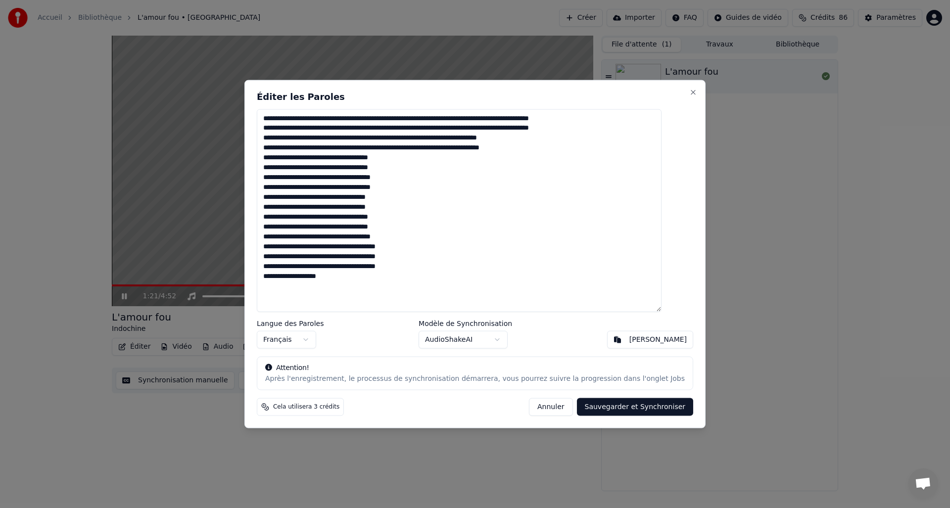
drag, startPoint x: 355, startPoint y: 285, endPoint x: 251, endPoint y: 116, distance: 199.0
click at [251, 116] on body "Accueil Bibliothèque L'amour fou • Indochine Créer Importer FAQ Guides de vidéo…" at bounding box center [475, 254] width 950 height 508
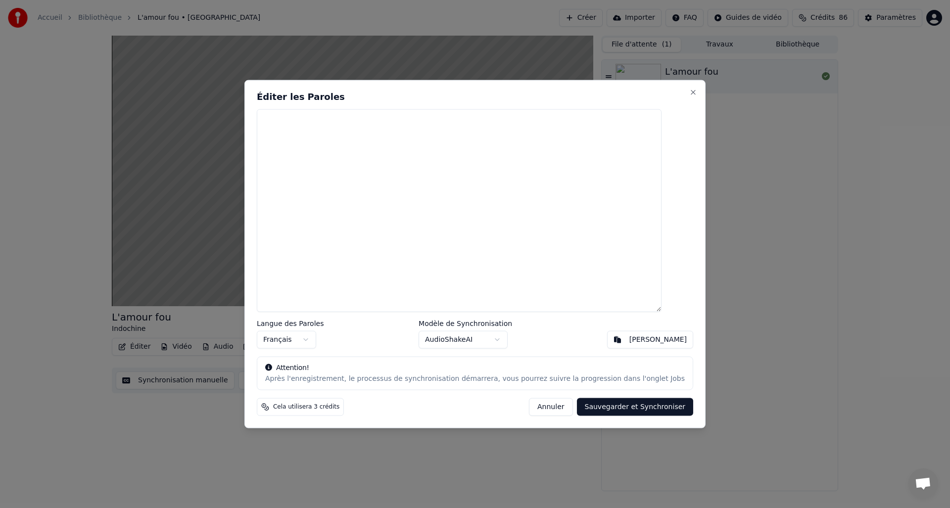
click at [525, 341] on body "Accueil Bibliothèque L'amour fou • Indochine Créer Importer FAQ Guides de vidéo…" at bounding box center [475, 254] width 950 height 508
click at [528, 334] on body "Accueil Bibliothèque L'amour fou • Indochine Créer Importer FAQ Guides de vidéo…" at bounding box center [475, 254] width 950 height 508
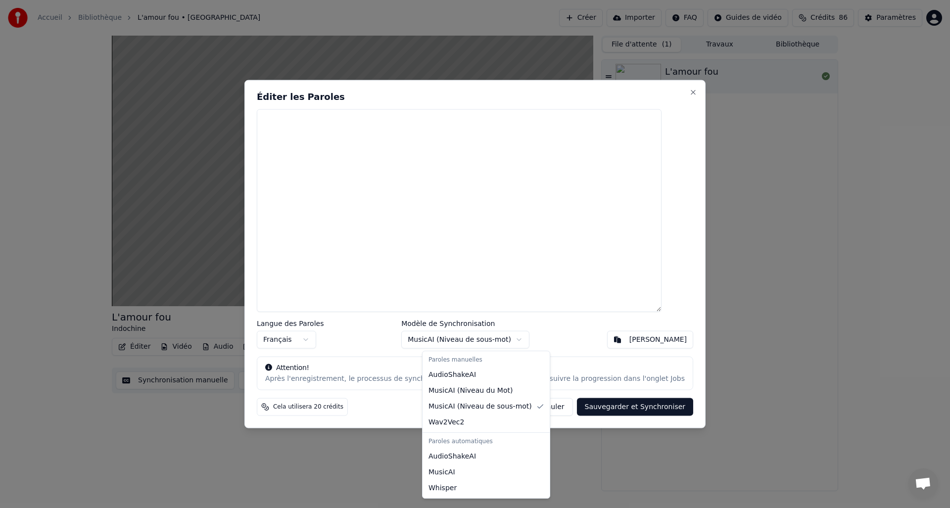
click at [561, 327] on body "Accueil Bibliothèque L'amour fou • Indochine Créer Importer FAQ Guides de vidéo…" at bounding box center [475, 254] width 950 height 508
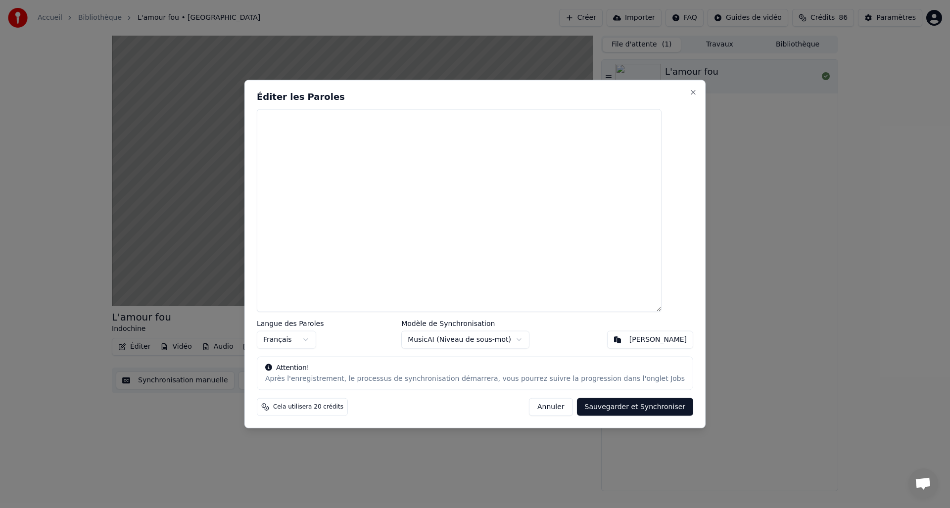
click at [297, 142] on textarea at bounding box center [459, 210] width 405 height 203
paste textarea "**********"
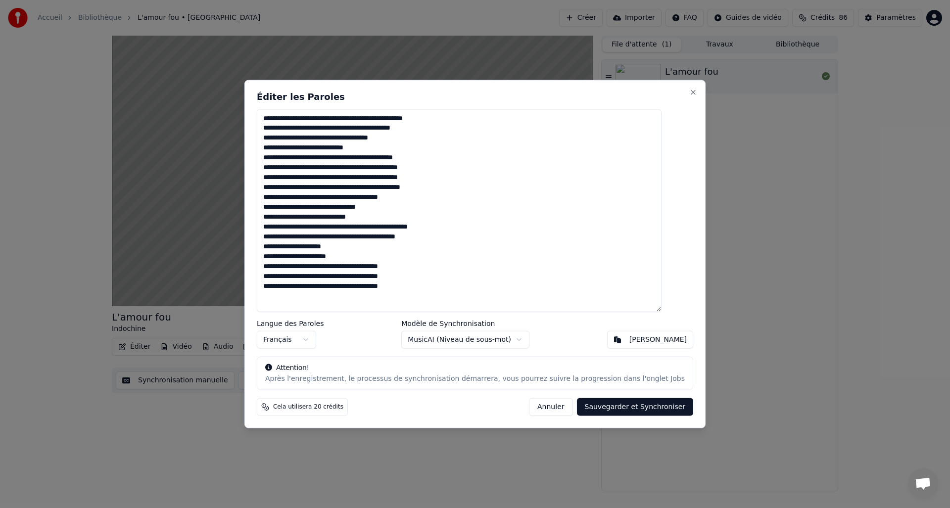
type textarea "**********"
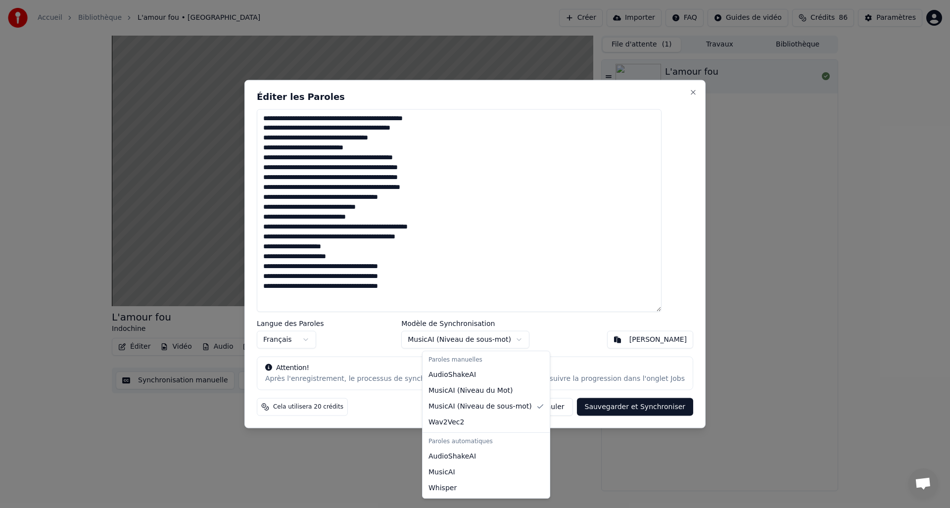
click at [535, 339] on body "Accueil Bibliothèque L'amour fou • Indochine Créer Importer FAQ Guides de vidéo…" at bounding box center [475, 254] width 950 height 508
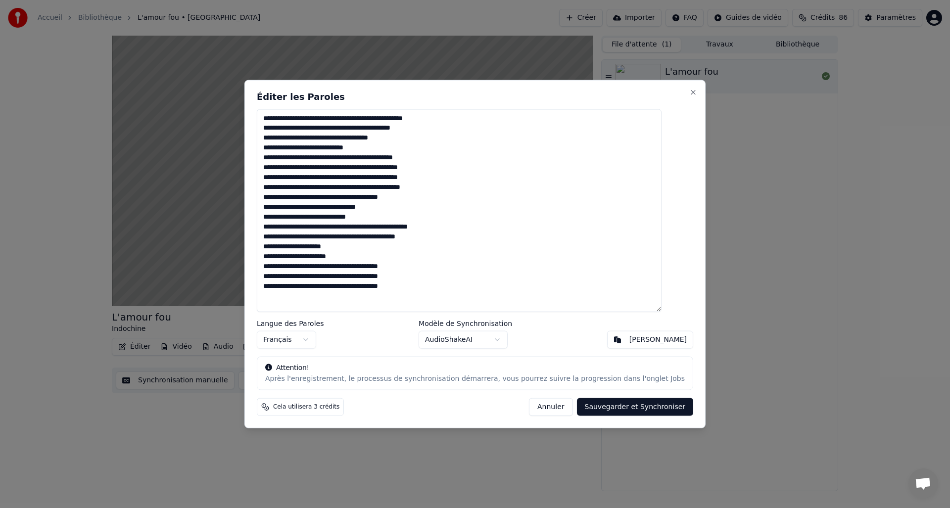
click at [521, 340] on body "Accueil Bibliothèque L'amour fou • Indochine Créer Importer FAQ Guides de vidéo…" at bounding box center [475, 254] width 950 height 508
click at [526, 336] on body "Accueil Bibliothèque L'amour fou • Indochine Créer Importer FAQ Guides de vidéo…" at bounding box center [475, 254] width 950 height 508
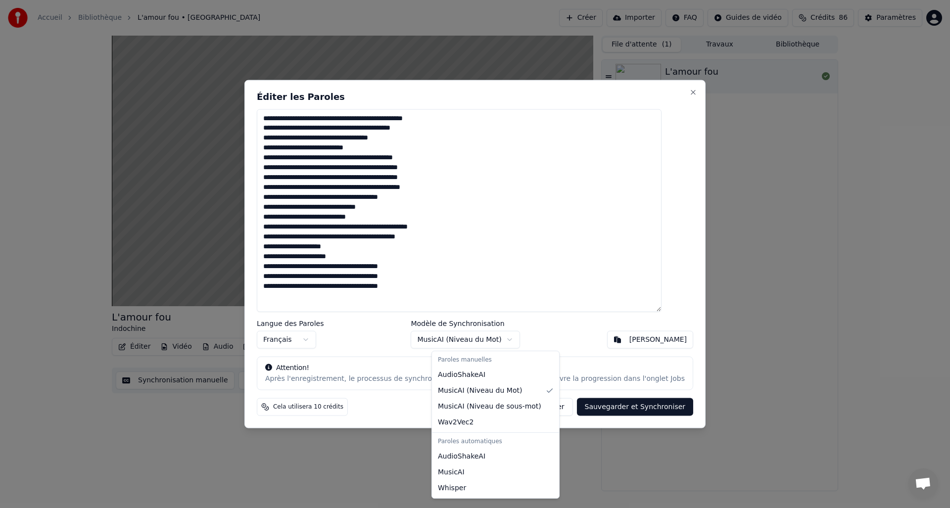
click at [528, 340] on body "Accueil Bibliothèque L'amour fou • Indochine Créer Importer FAQ Guides de vidéo…" at bounding box center [475, 254] width 950 height 508
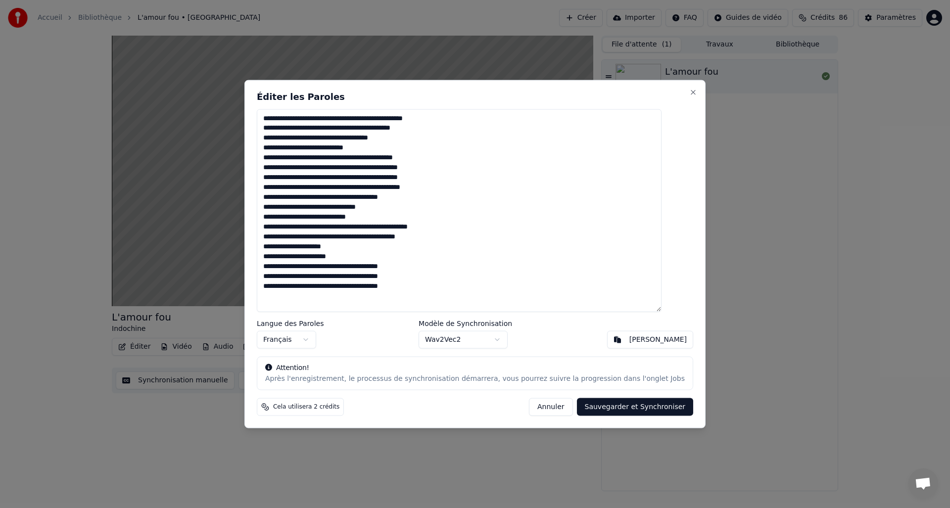
click at [516, 339] on body "Accueil Bibliothèque L'amour fou • Indochine Créer Importer FAQ Guides de vidéo…" at bounding box center [475, 254] width 950 height 508
click at [624, 407] on button "Sauvegarder et Synchroniser" at bounding box center [635, 407] width 117 height 18
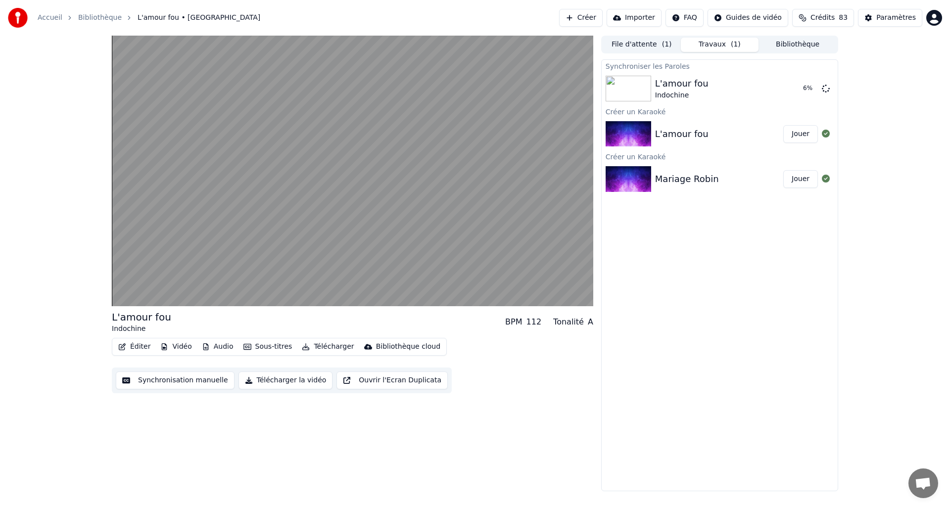
click at [654, 44] on button "File d'attente ( 1 )" at bounding box center [642, 45] width 78 height 14
click at [740, 49] on button "Travaux ( 1 )" at bounding box center [720, 45] width 78 height 14
click at [701, 176] on div "Mariage Robin" at bounding box center [687, 179] width 64 height 14
click at [635, 179] on img at bounding box center [629, 179] width 46 height 26
click at [701, 181] on div "Mariage Robin" at bounding box center [687, 179] width 64 height 14
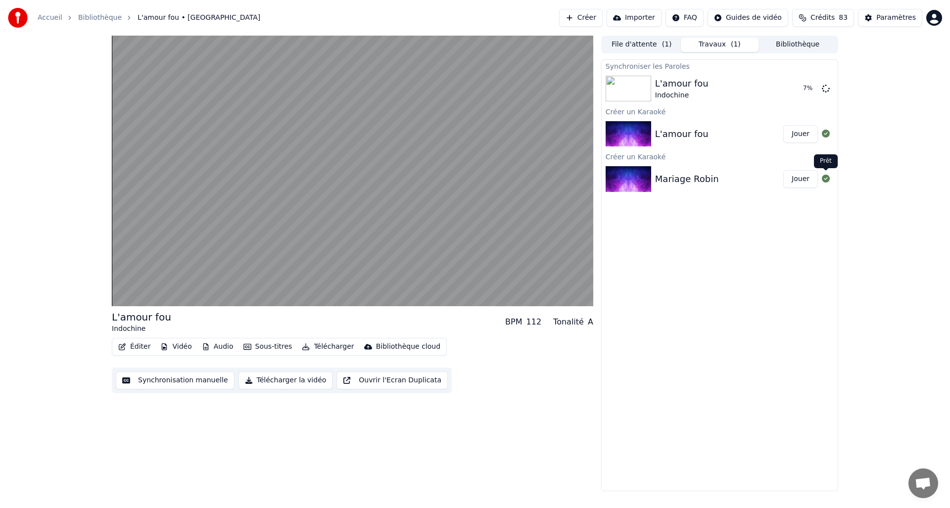
click at [825, 183] on icon at bounding box center [826, 179] width 8 height 8
click at [738, 128] on div "L'amour fou" at bounding box center [719, 134] width 128 height 14
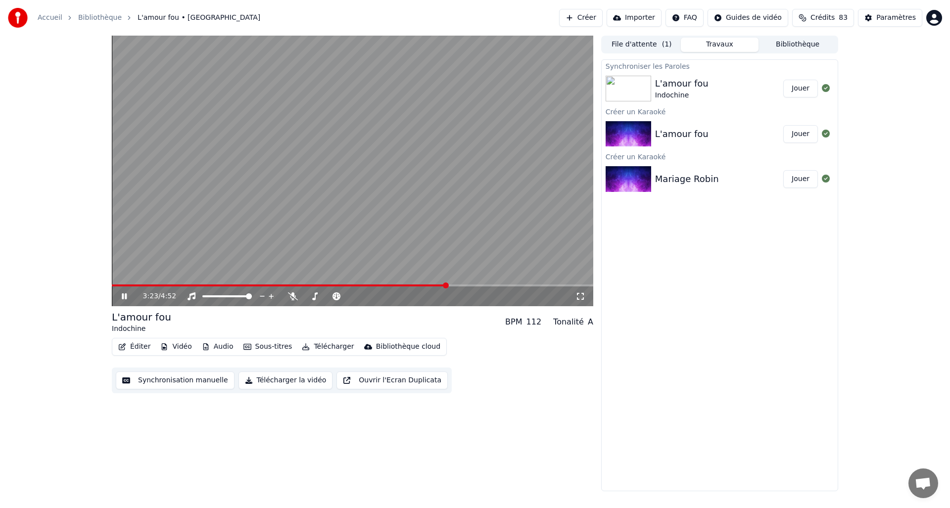
click at [143, 346] on button "Éditer" at bounding box center [134, 347] width 40 height 14
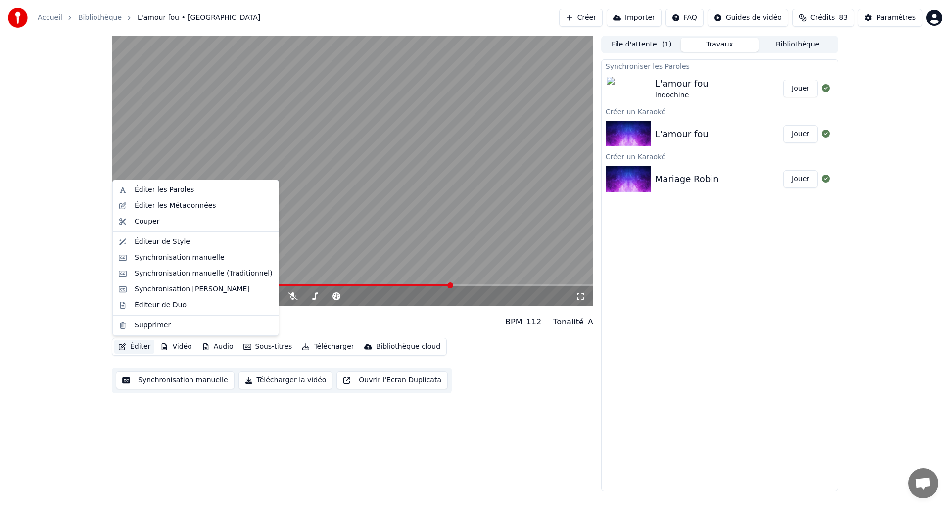
click at [628, 257] on div "Synchroniser les Paroles L'amour fou Indochine Jouer Créer un Karaoké L'amour f…" at bounding box center [719, 275] width 237 height 432
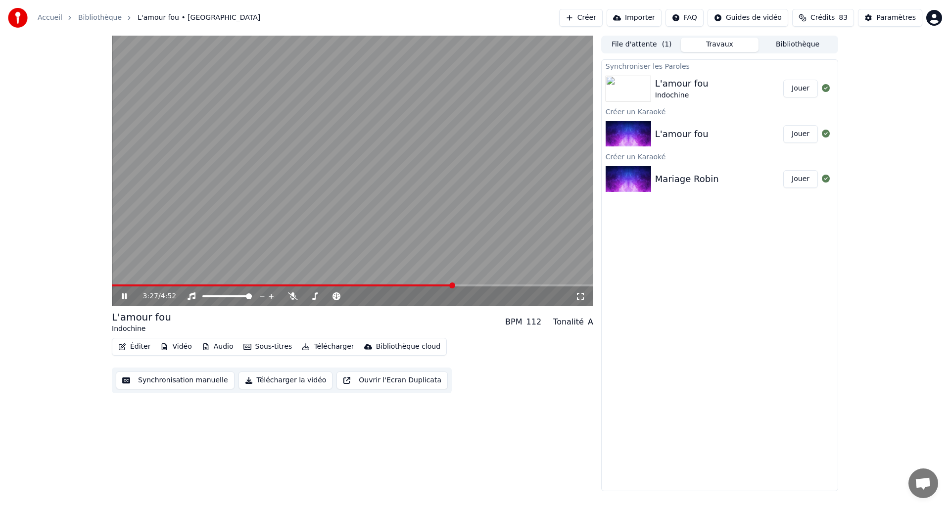
click at [811, 86] on button "Jouer" at bounding box center [800, 89] width 35 height 18
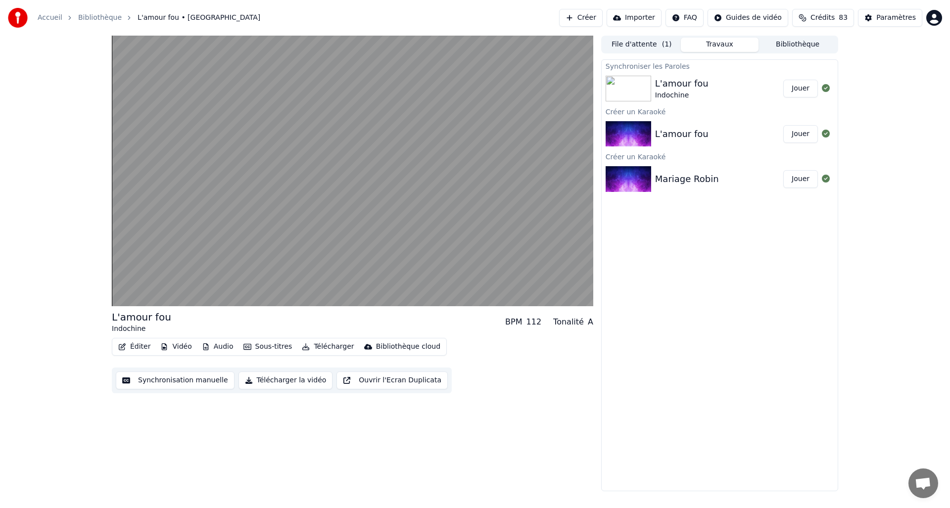
click at [134, 346] on button "Éditer" at bounding box center [134, 347] width 40 height 14
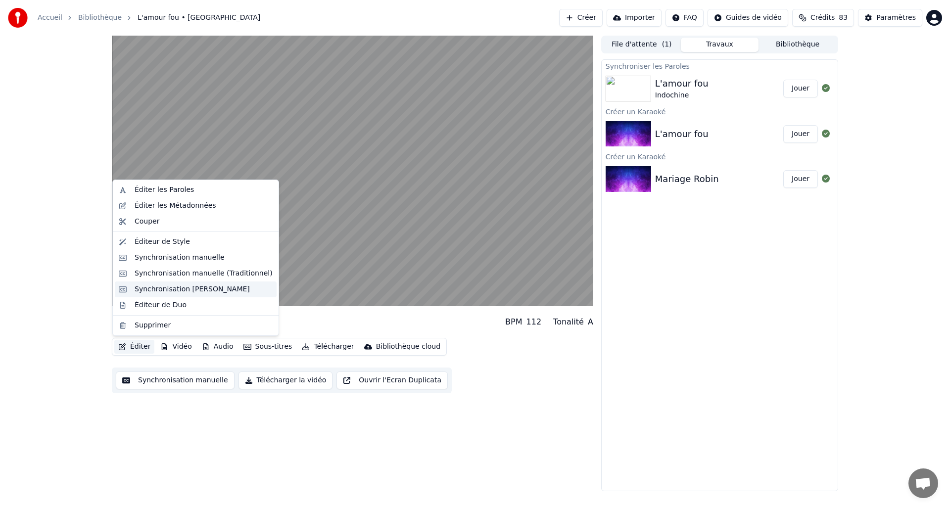
click at [166, 293] on div "Synchronisation [PERSON_NAME]" at bounding box center [192, 289] width 115 height 10
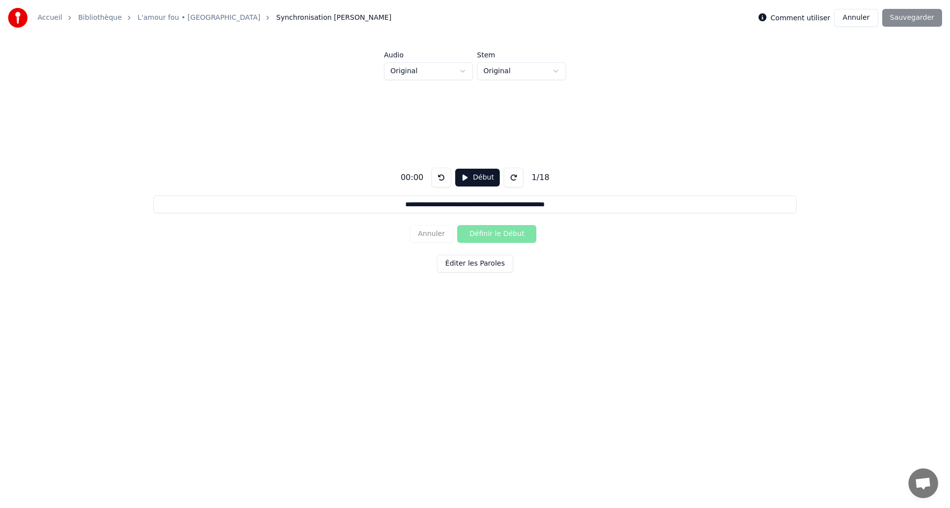
click at [459, 174] on button "Début" at bounding box center [477, 178] width 45 height 18
click at [460, 180] on button "Pause" at bounding box center [477, 178] width 44 height 18
click at [544, 75] on html "**********" at bounding box center [475, 186] width 950 height 372
click at [616, 74] on html "**********" at bounding box center [475, 186] width 950 height 372
click at [467, 74] on html "**********" at bounding box center [475, 186] width 950 height 372
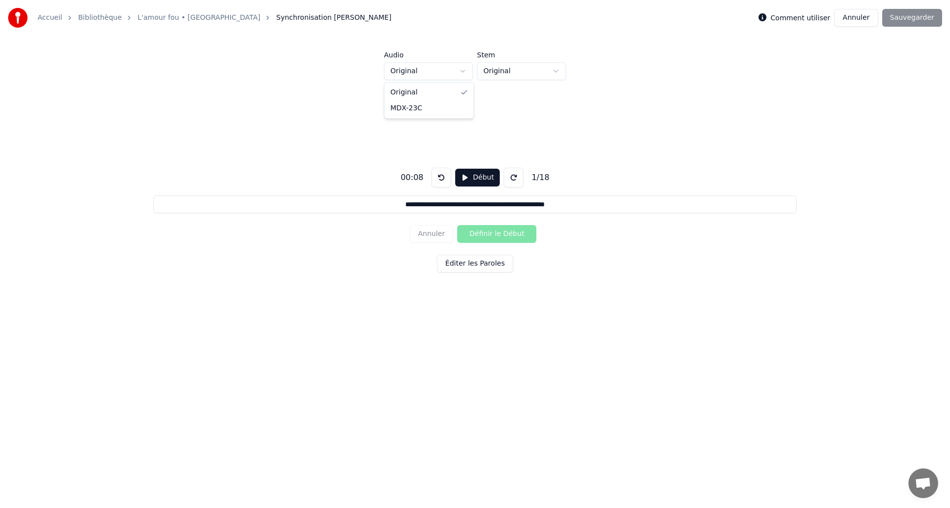
click at [553, 115] on html "**********" at bounding box center [475, 186] width 950 height 372
click at [463, 176] on button "Début" at bounding box center [477, 178] width 45 height 18
click at [486, 233] on button "Définir le Début" at bounding box center [496, 234] width 79 height 18
click at [447, 235] on button "Annuler" at bounding box center [432, 234] width 44 height 18
click at [492, 232] on button "Définir le Début" at bounding box center [496, 234] width 79 height 18
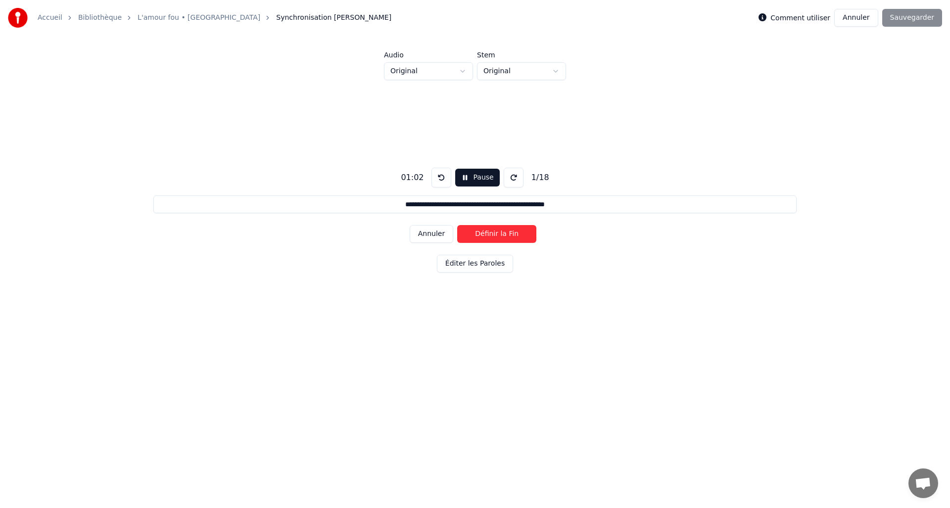
click at [492, 233] on button "Définir la Fin" at bounding box center [496, 234] width 79 height 18
click at [492, 233] on button "Définir le Début" at bounding box center [496, 234] width 79 height 18
click at [492, 233] on button "Définir la Fin" at bounding box center [496, 234] width 79 height 18
click at [492, 233] on button "Définir le Début" at bounding box center [496, 234] width 79 height 18
click at [492, 233] on button "Définir la Fin" at bounding box center [496, 234] width 79 height 18
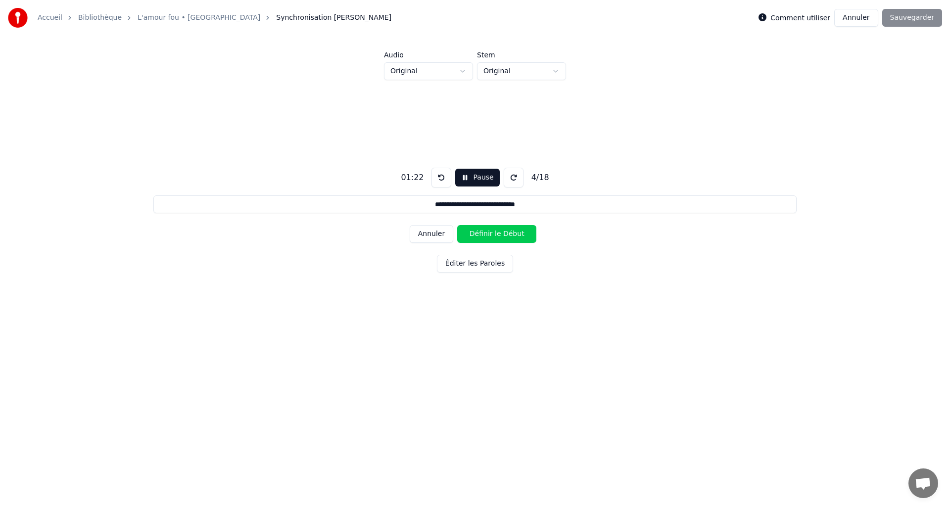
click at [492, 233] on button "Définir le Début" at bounding box center [496, 234] width 79 height 18
click at [492, 233] on button "Définir la Fin" at bounding box center [496, 234] width 79 height 18
click at [493, 233] on button "Définir le Début" at bounding box center [496, 234] width 79 height 18
click at [493, 233] on button "Définir la Fin" at bounding box center [496, 234] width 79 height 18
click at [493, 233] on button "Définir le Début" at bounding box center [496, 234] width 79 height 18
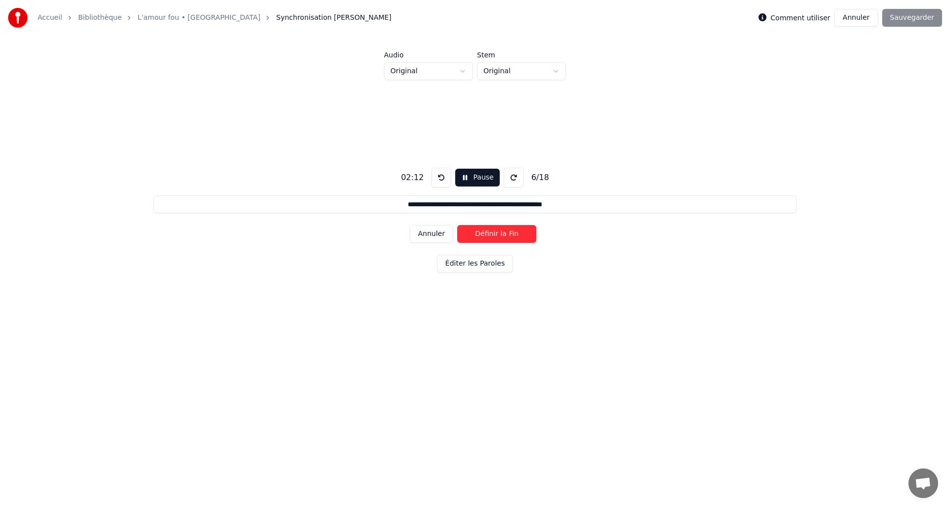
click at [493, 233] on button "Définir la Fin" at bounding box center [496, 234] width 79 height 18
click at [493, 233] on button "Définir le Début" at bounding box center [496, 234] width 79 height 18
click at [491, 183] on button "Pause" at bounding box center [477, 178] width 44 height 18
click at [444, 181] on button at bounding box center [441, 178] width 20 height 20
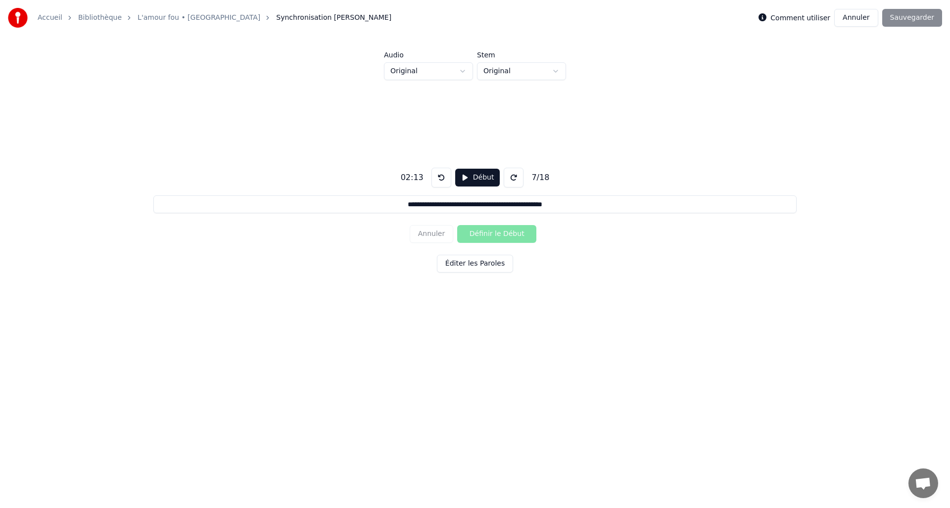
click at [444, 181] on button at bounding box center [441, 178] width 20 height 20
click at [463, 181] on button "Début" at bounding box center [477, 178] width 45 height 18
click at [443, 180] on button at bounding box center [441, 178] width 20 height 20
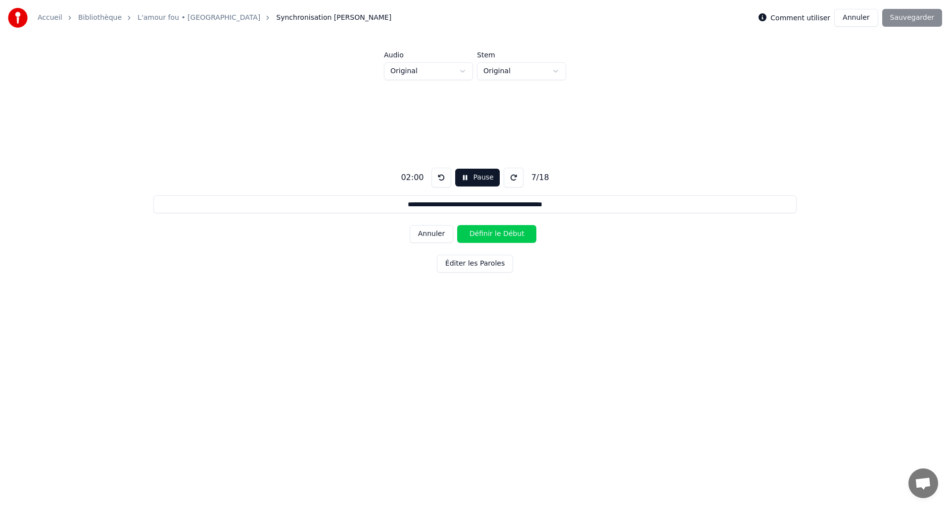
click at [443, 180] on button at bounding box center [441, 178] width 20 height 20
click at [513, 181] on button at bounding box center [514, 178] width 20 height 20
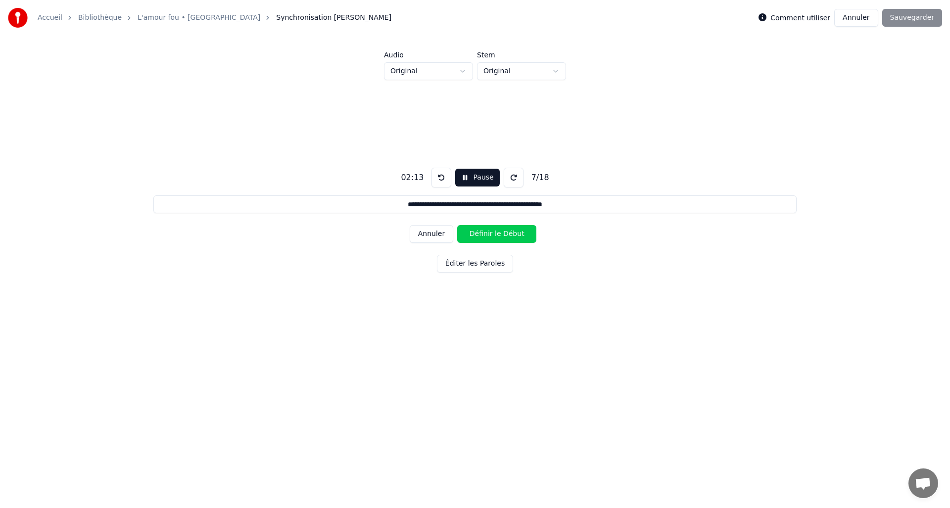
click at [515, 182] on button at bounding box center [514, 178] width 20 height 20
click at [442, 179] on button at bounding box center [441, 178] width 20 height 20
click at [443, 179] on button at bounding box center [441, 178] width 20 height 20
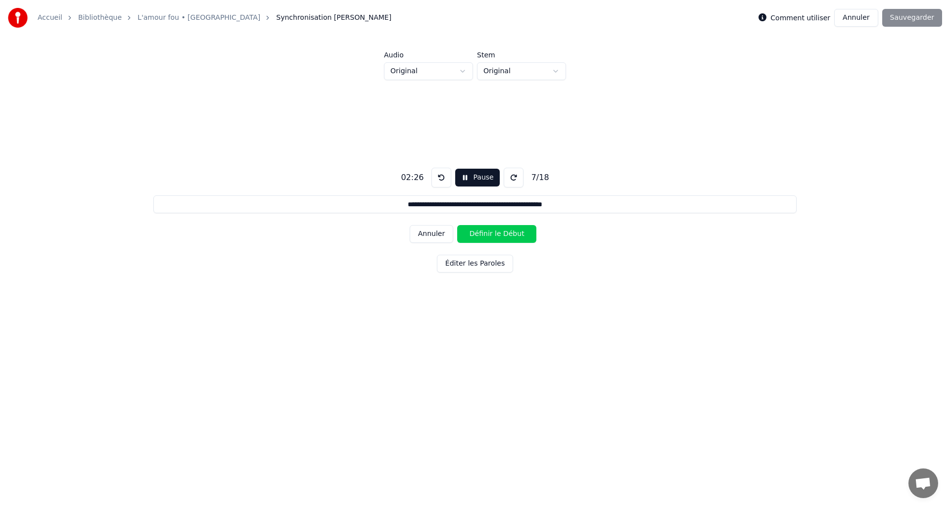
click at [443, 179] on button at bounding box center [441, 178] width 20 height 20
click at [445, 233] on button "Annuler" at bounding box center [432, 234] width 44 height 18
click at [469, 233] on button "Définir la Fin" at bounding box center [496, 234] width 79 height 18
click at [466, 233] on button "Définir le Début" at bounding box center [496, 234] width 79 height 18
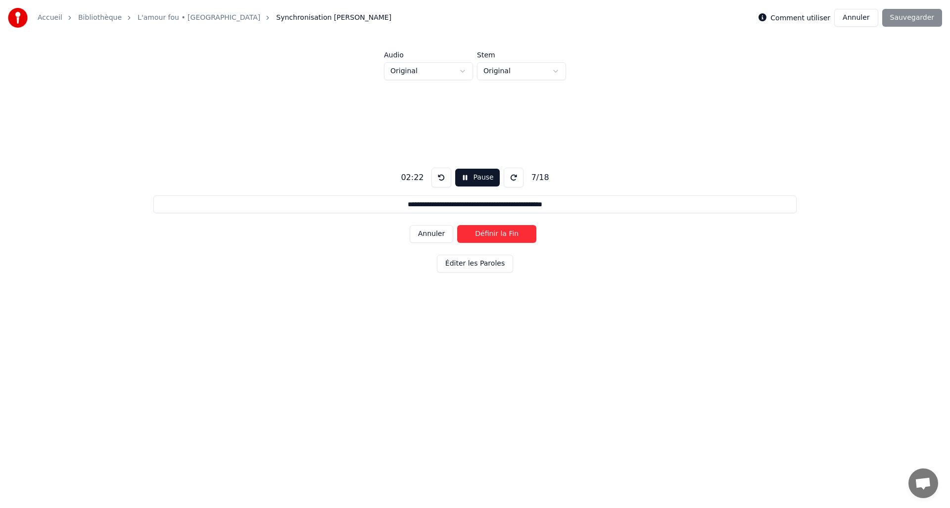
click at [466, 233] on button "Définir la Fin" at bounding box center [496, 234] width 79 height 18
click at [466, 233] on button "Définir le Début" at bounding box center [496, 234] width 79 height 18
click at [466, 233] on button "Définir la Fin" at bounding box center [496, 234] width 79 height 18
click at [466, 233] on button "Définir le Début" at bounding box center [496, 234] width 79 height 18
click at [466, 233] on button "Définir la Fin" at bounding box center [496, 234] width 79 height 18
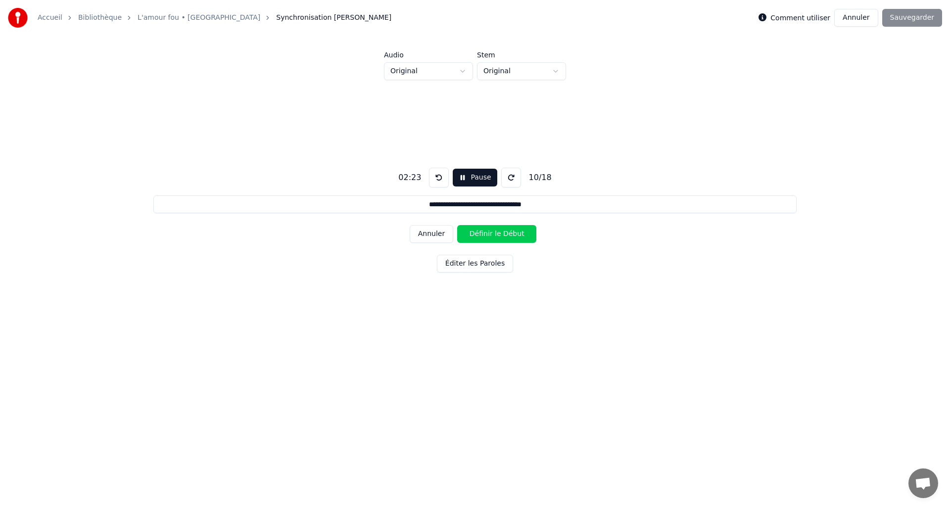
click at [466, 233] on button "Définir le Début" at bounding box center [496, 234] width 79 height 18
click at [466, 233] on button "Définir la Fin" at bounding box center [496, 234] width 79 height 18
click at [466, 233] on button "Définir le Début" at bounding box center [496, 234] width 79 height 18
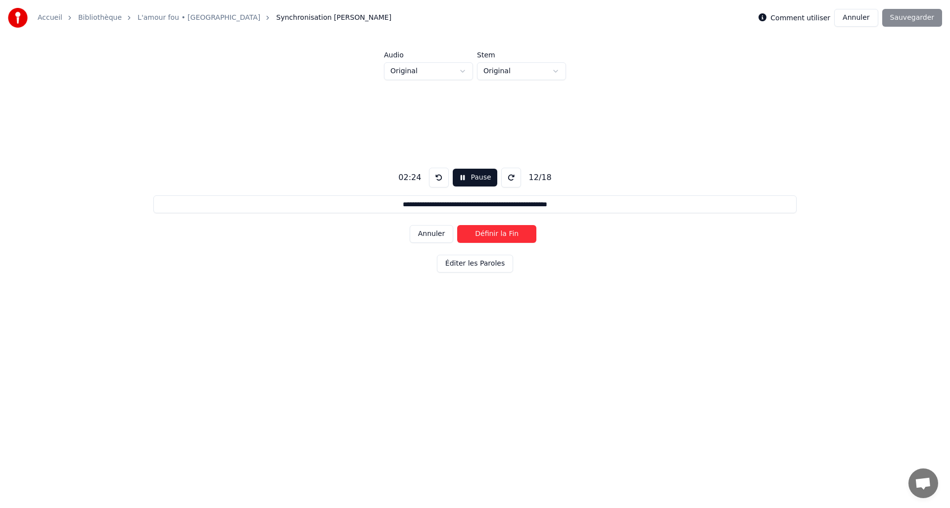
click at [466, 233] on button "Définir la Fin" at bounding box center [496, 234] width 79 height 18
click at [466, 233] on button "Définir le Début" at bounding box center [496, 234] width 79 height 18
click at [466, 233] on button "Définir la Fin" at bounding box center [496, 234] width 79 height 18
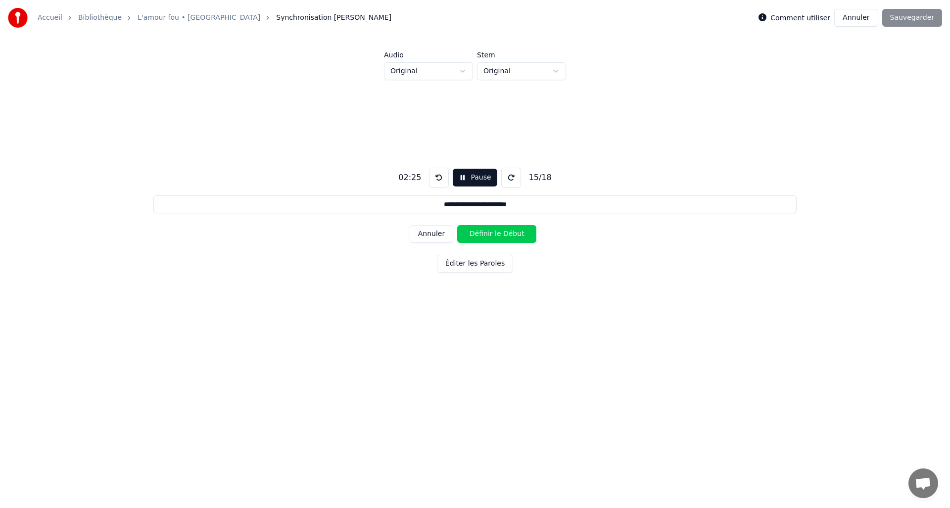
click at [466, 233] on button "Définir le Début" at bounding box center [496, 234] width 79 height 18
type input "**********"
click at [466, 233] on button "Définir le Début" at bounding box center [496, 234] width 79 height 18
click at [466, 233] on button "Définir la Fin" at bounding box center [496, 234] width 79 height 18
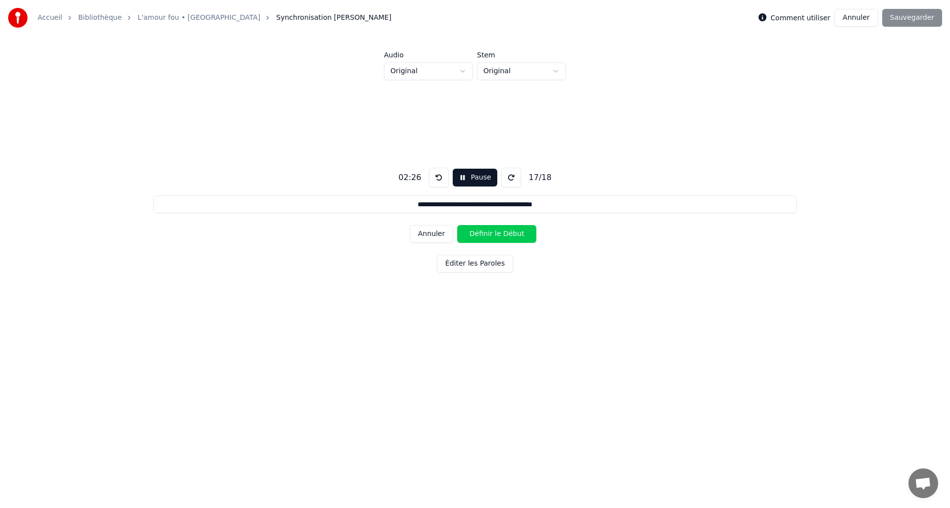
click at [466, 233] on button "Définir le Début" at bounding box center [496, 234] width 79 height 18
click at [466, 233] on button "Définir la Fin" at bounding box center [496, 234] width 79 height 18
click at [471, 234] on button "Définir le Début" at bounding box center [496, 234] width 79 height 18
click at [471, 235] on button "Définir la Fin" at bounding box center [496, 234] width 79 height 18
click at [914, 23] on button "Sauvegarder" at bounding box center [912, 18] width 60 height 18
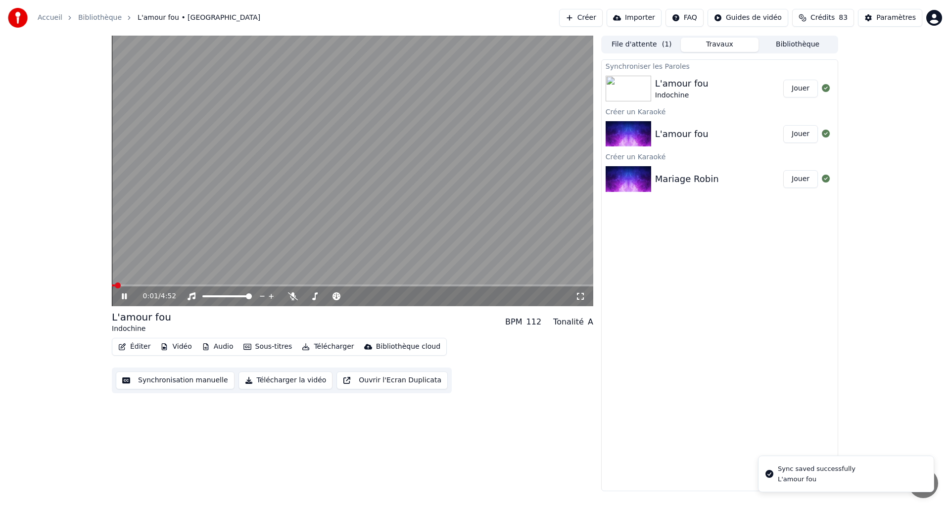
click at [138, 286] on span at bounding box center [352, 285] width 481 height 2
click at [157, 284] on span at bounding box center [352, 285] width 481 height 2
click at [167, 284] on span at bounding box center [352, 285] width 481 height 2
click at [172, 284] on span at bounding box center [352, 285] width 481 height 2
click at [275, 285] on span at bounding box center [352, 285] width 481 height 2
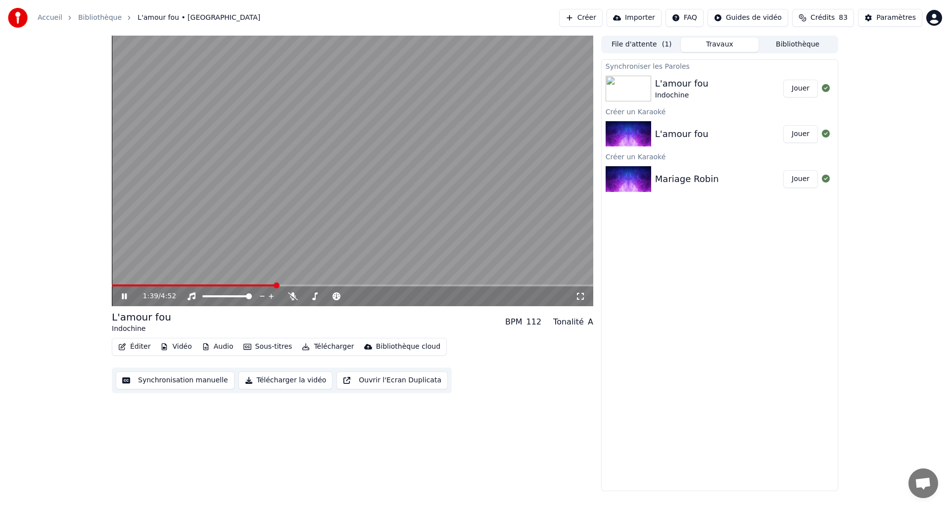
click at [285, 284] on span at bounding box center [352, 285] width 481 height 2
click at [299, 283] on video at bounding box center [352, 171] width 481 height 271
click at [295, 284] on span at bounding box center [352, 285] width 481 height 2
click at [304, 284] on span at bounding box center [352, 285] width 481 height 2
click at [120, 300] on icon at bounding box center [131, 296] width 23 height 8
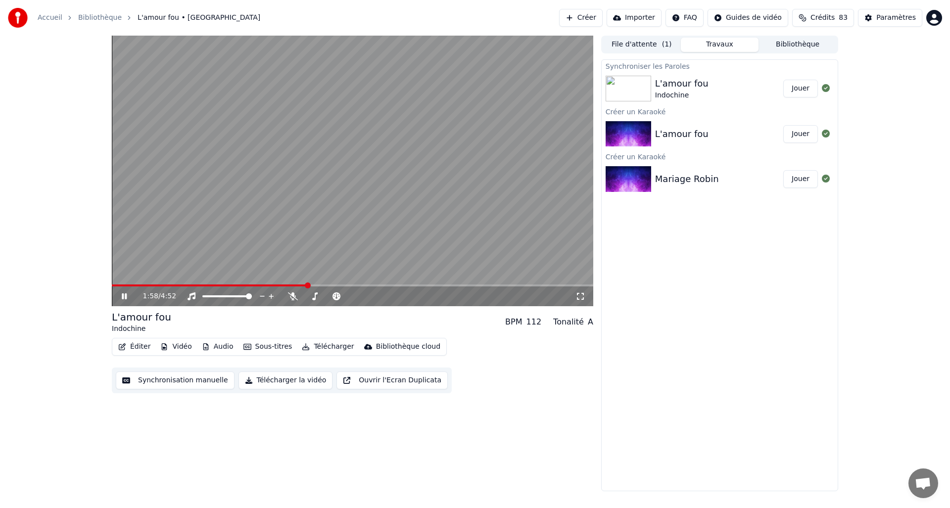
click at [118, 283] on video at bounding box center [352, 171] width 481 height 271
click at [117, 285] on span at bounding box center [210, 285] width 196 height 2
click at [131, 346] on button "Éditer" at bounding box center [134, 347] width 40 height 14
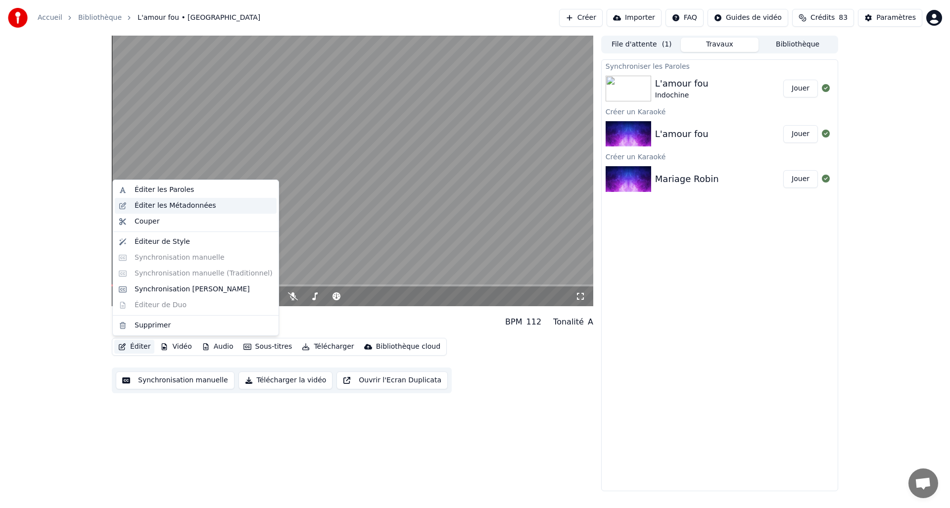
click at [170, 204] on div "Éditer les Métadonnées" at bounding box center [176, 206] width 82 height 10
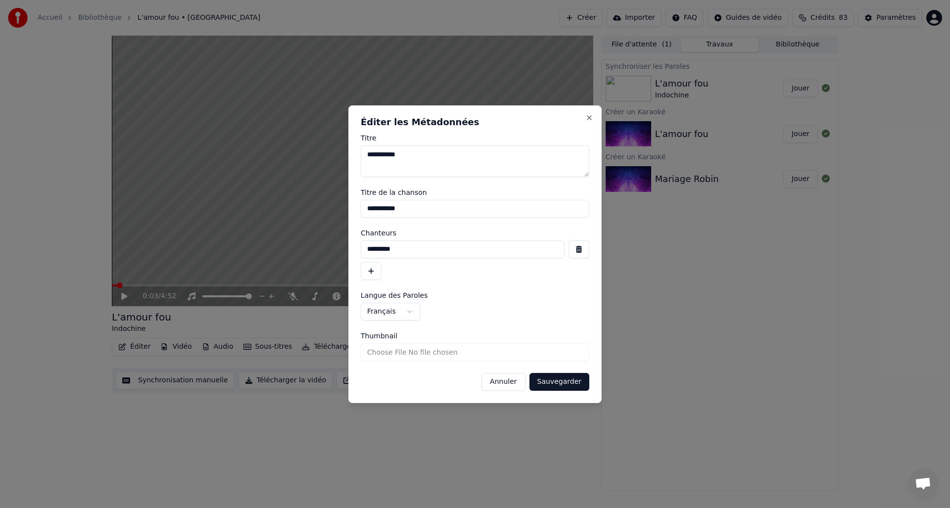
click at [538, 380] on button "Sauvegarder" at bounding box center [559, 382] width 60 height 18
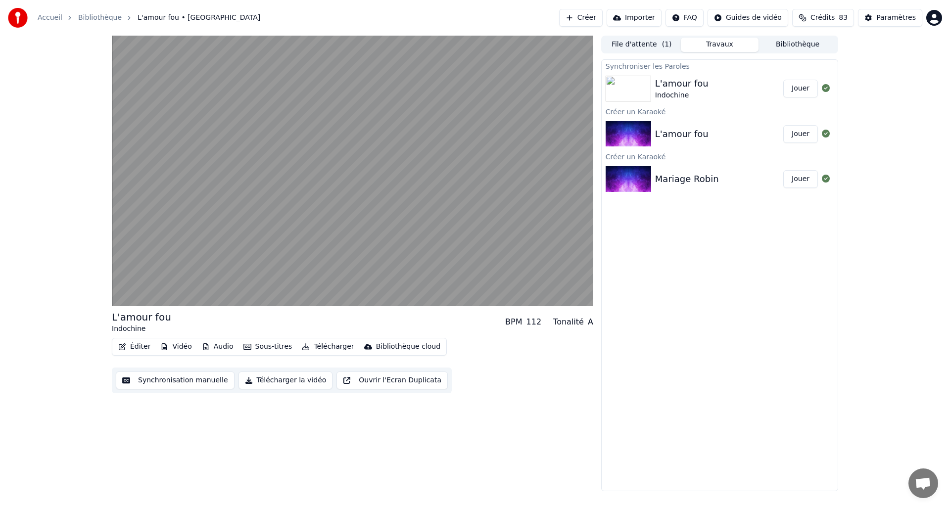
click at [213, 350] on button "Audio" at bounding box center [218, 347] width 40 height 14
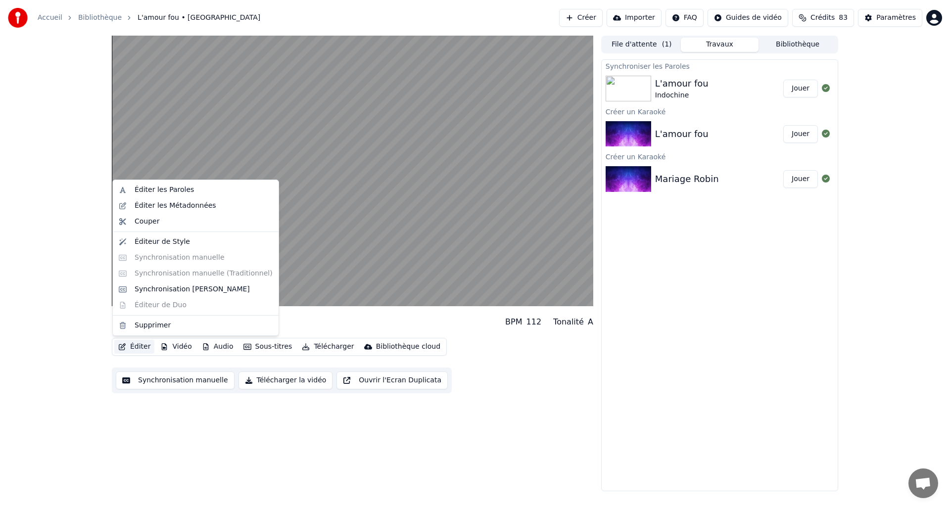
click at [172, 255] on div "Éditer les Paroles Éditer les Métadonnées Couper Éditeur de Style Synchronisati…" at bounding box center [195, 258] width 167 height 156
click at [52, 361] on div "L'amour fou Indochine BPM 112 Tonalité A Éditer Vidéo Audio Sous-titres Télécha…" at bounding box center [475, 264] width 950 height 456
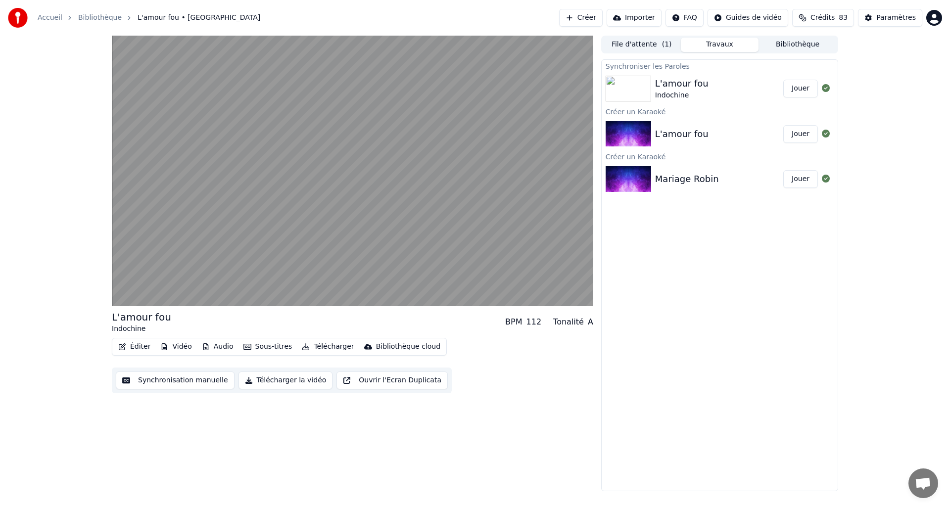
click at [156, 379] on button "Synchronisation manuelle" at bounding box center [175, 381] width 119 height 18
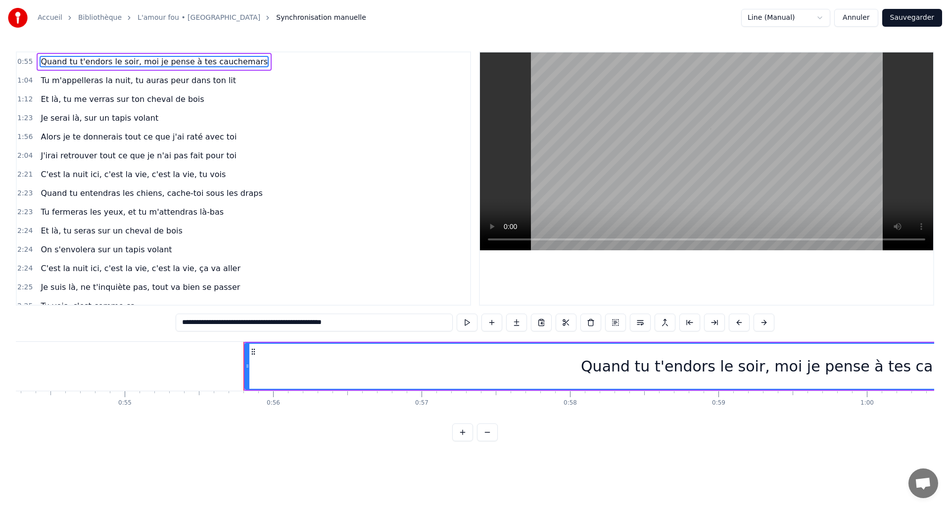
scroll to position [0, 8232]
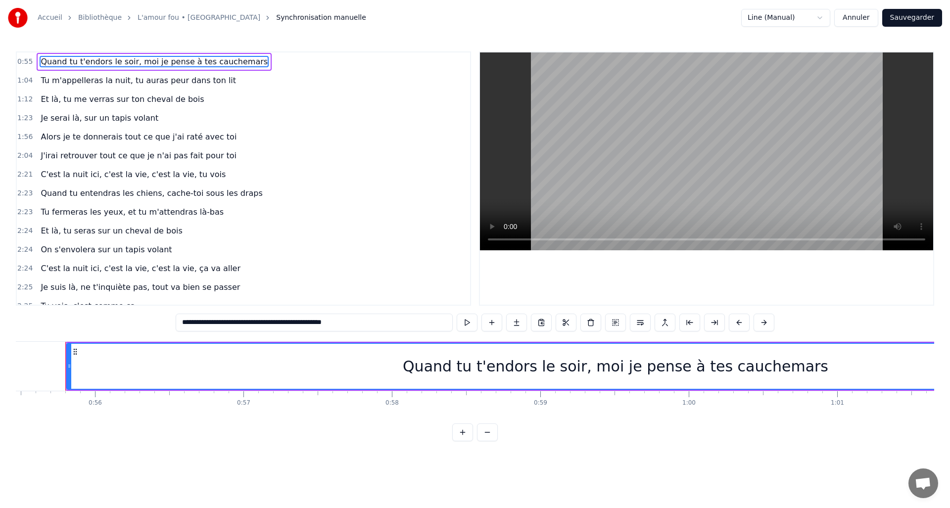
click at [298, 317] on input "**********" at bounding box center [314, 323] width 277 height 18
drag, startPoint x: 370, startPoint y: 322, endPoint x: 158, endPoint y: 319, distance: 211.3
click at [158, 319] on div "**********" at bounding box center [475, 246] width 918 height 390
click at [230, 320] on input "**********" at bounding box center [314, 323] width 277 height 18
click at [225, 323] on input "**********" at bounding box center [314, 323] width 277 height 18
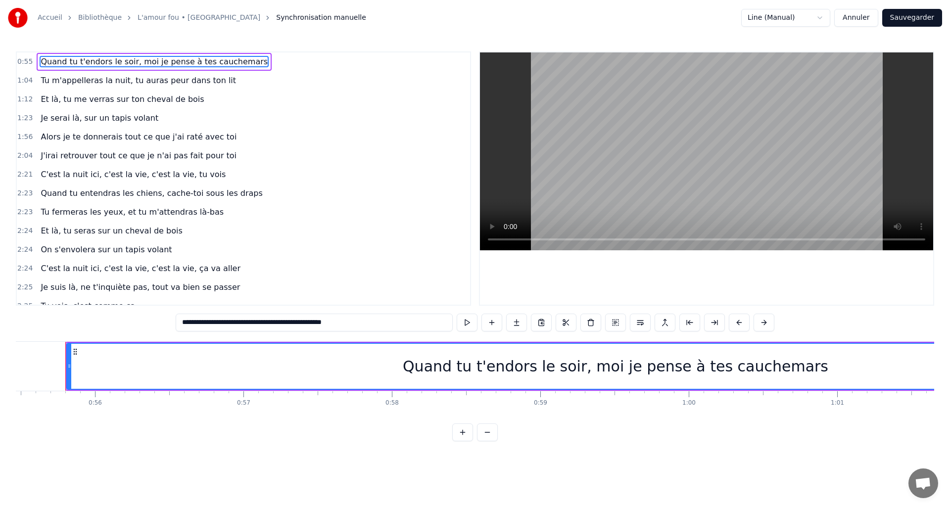
click at [225, 323] on input "**********" at bounding box center [314, 323] width 277 height 18
paste input "***"
type input "**********"
click at [461, 327] on button at bounding box center [462, 323] width 21 height 18
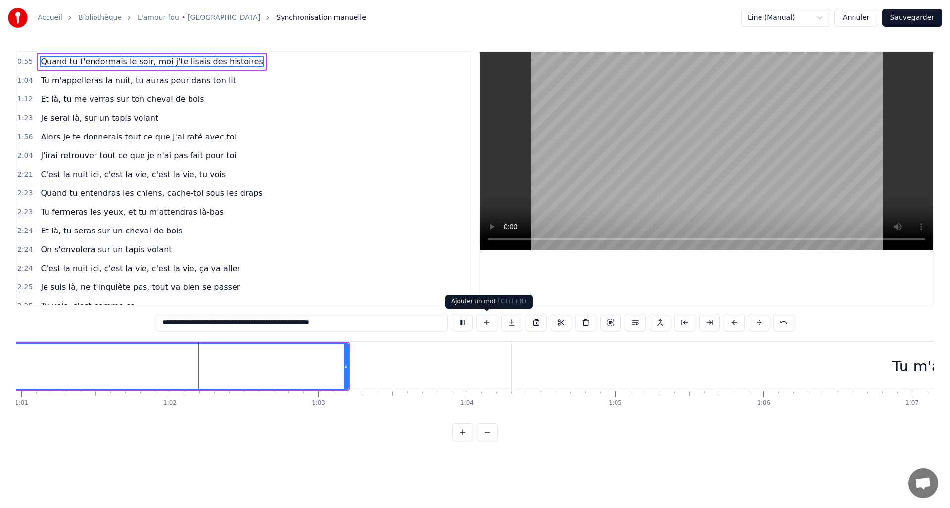
scroll to position [0, 9089]
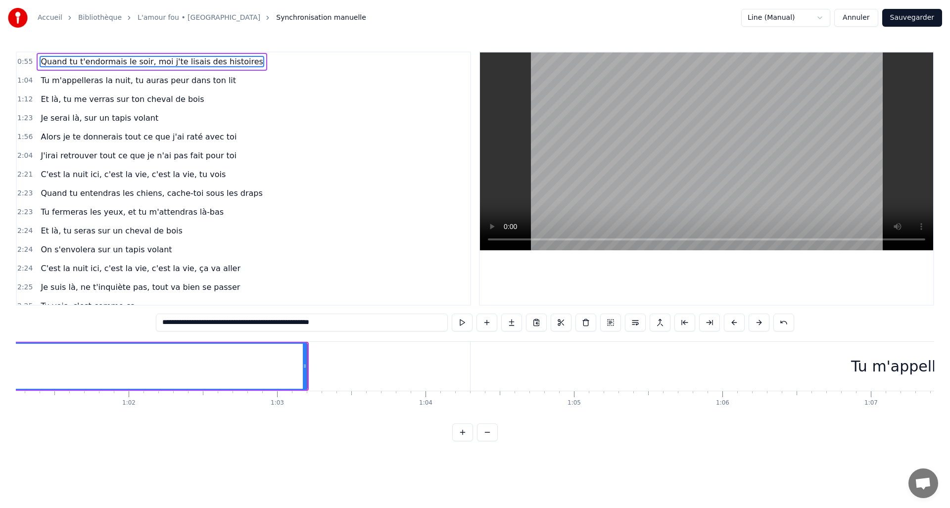
click at [912, 22] on button "Sauvegarder" at bounding box center [912, 18] width 60 height 18
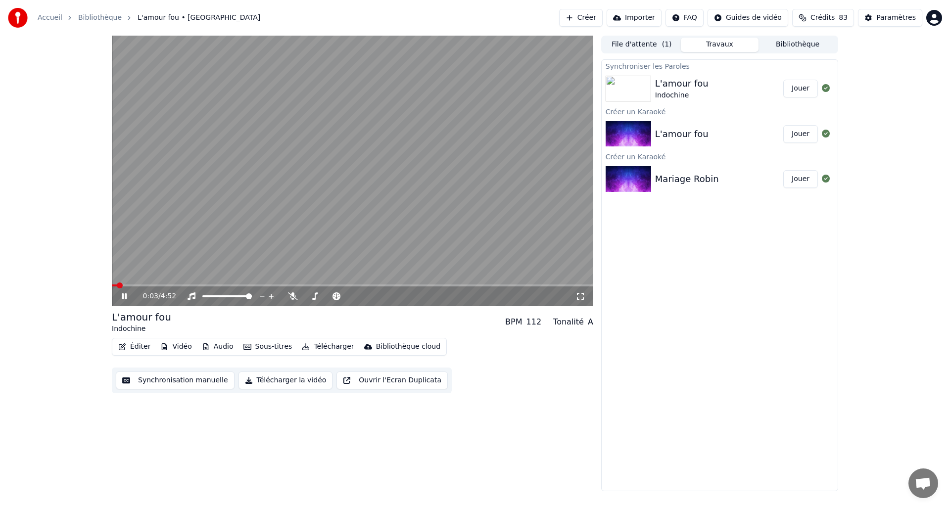
click at [209, 288] on div "0:03 / 4:52" at bounding box center [352, 296] width 481 height 20
click at [227, 286] on div "0:03 / 4:52" at bounding box center [352, 296] width 481 height 20
click at [231, 286] on span at bounding box center [352, 285] width 481 height 2
click at [256, 284] on span at bounding box center [352, 285] width 481 height 2
click at [120, 286] on div "1:29 / 4:52" at bounding box center [352, 296] width 481 height 20
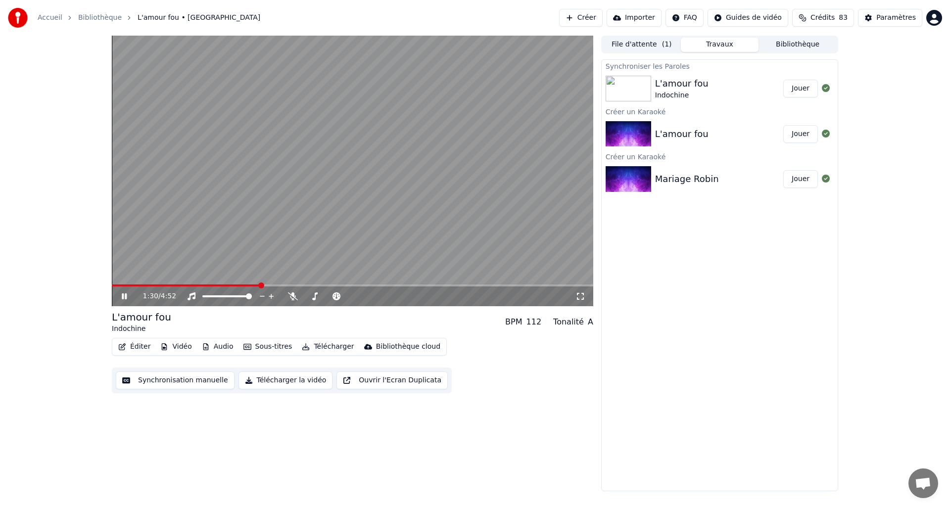
click at [117, 285] on span at bounding box center [186, 285] width 148 height 2
click at [165, 385] on button "Synchronisation manuelle" at bounding box center [175, 381] width 119 height 18
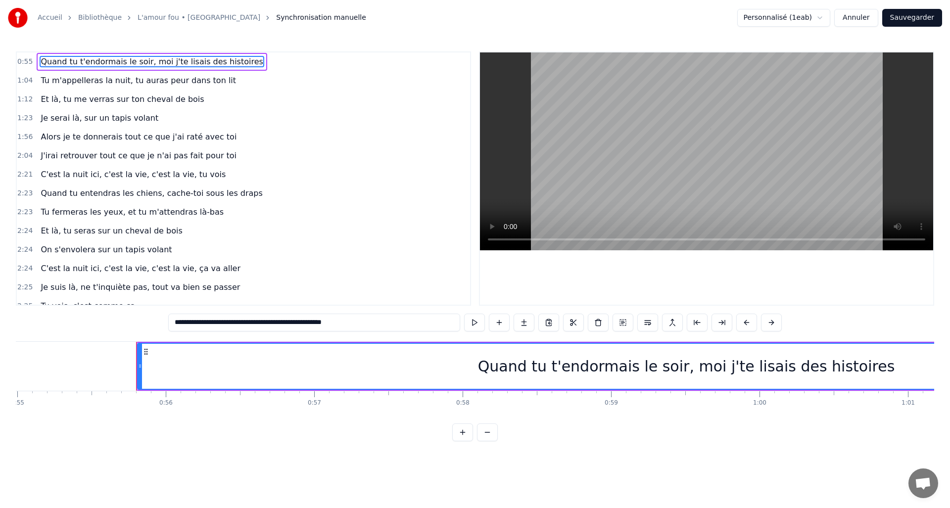
scroll to position [0, 8232]
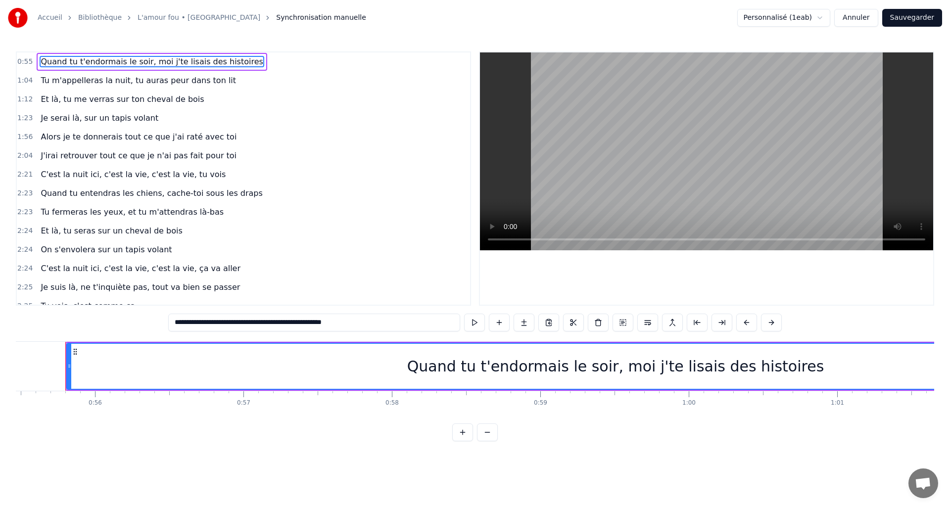
click at [827, 21] on html "Accueil Bibliothèque L'amour fou • Indochine Synchronisation manuelle Personnal…" at bounding box center [475, 228] width 950 height 457
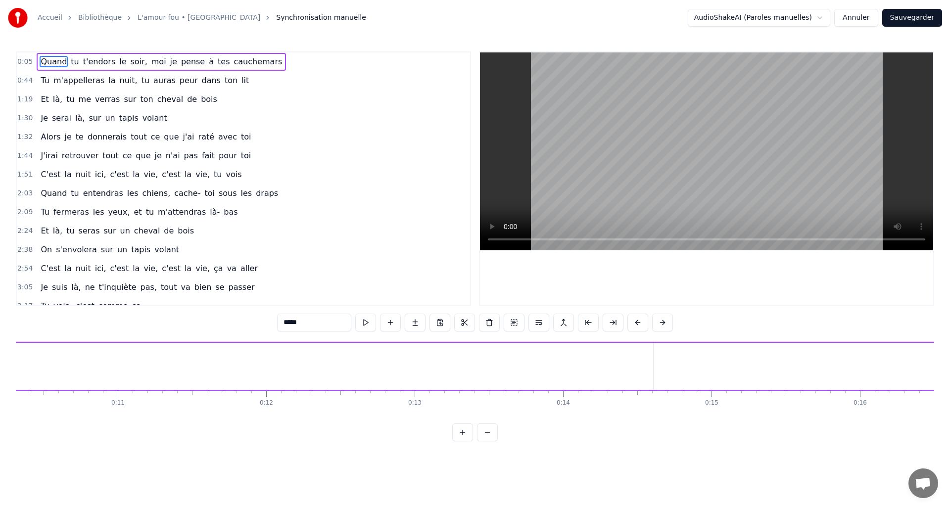
scroll to position [0, 799]
click at [298, 327] on input "*****" at bounding box center [314, 323] width 74 height 18
click at [315, 326] on input "*****" at bounding box center [314, 323] width 74 height 18
click at [822, 13] on html "Accueil Bibliothèque L'amour fou • Indochine Synchronisation manuelle AudioShak…" at bounding box center [475, 228] width 950 height 457
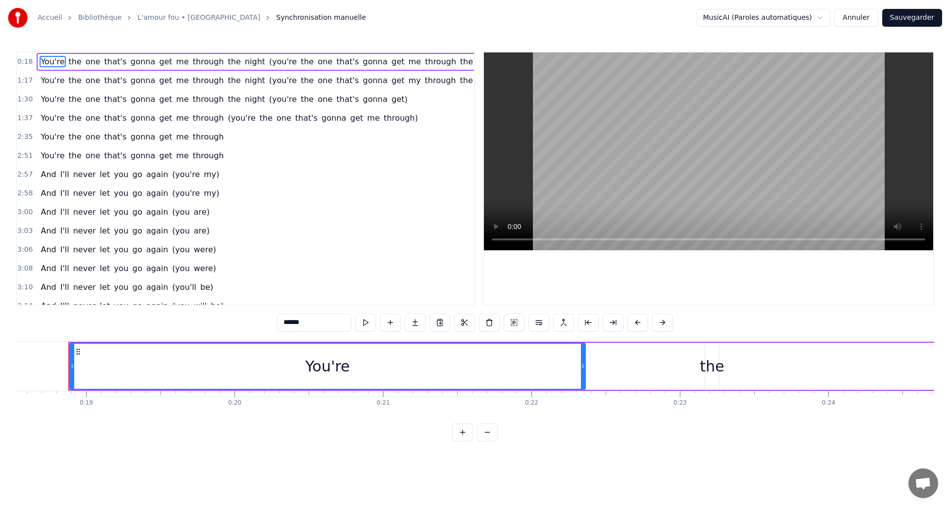
scroll to position [0, 2752]
click at [819, 16] on html "Accueil Bibliothèque L'amour fou • Indochine Synchronisation manuelle MusicAI (…" at bounding box center [475, 228] width 950 height 457
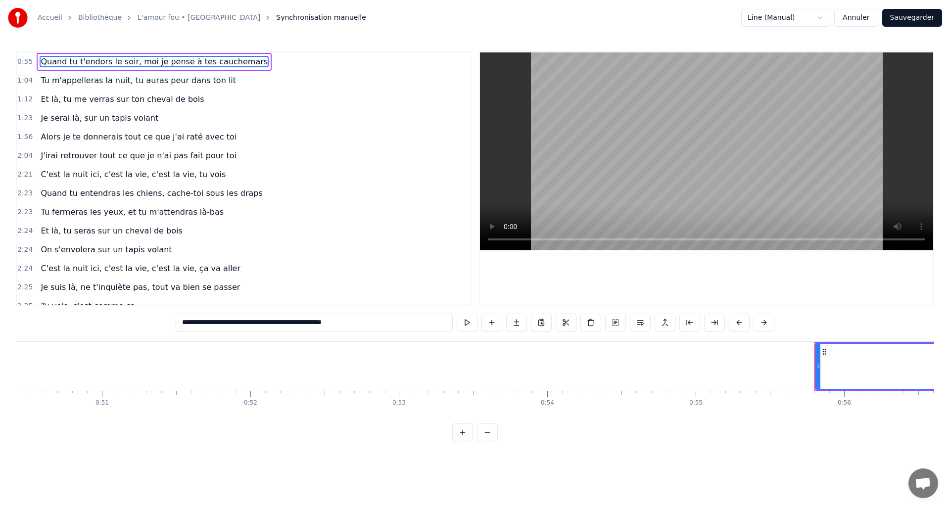
scroll to position [0, 8232]
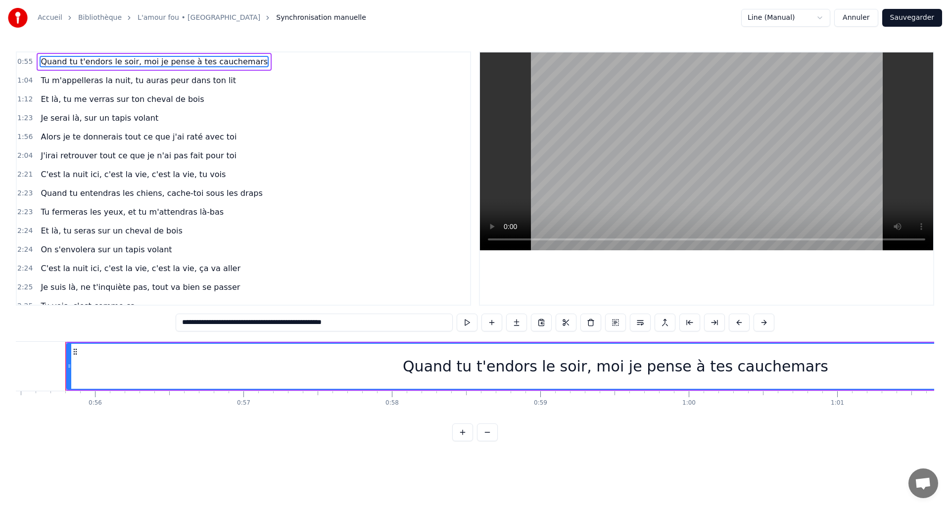
click at [815, 17] on html "Accueil Bibliothèque L'amour fou • Indochine Synchronisation manuelle Line (Man…" at bounding box center [475, 228] width 950 height 457
click at [828, 11] on html "Accueil Bibliothèque L'amour fou • Indochine Synchronisation manuelle Personnal…" at bounding box center [475, 228] width 950 height 457
drag, startPoint x: 381, startPoint y: 322, endPoint x: 191, endPoint y: 315, distance: 190.1
click at [191, 315] on input "**********" at bounding box center [314, 323] width 277 height 18
paste input "***"
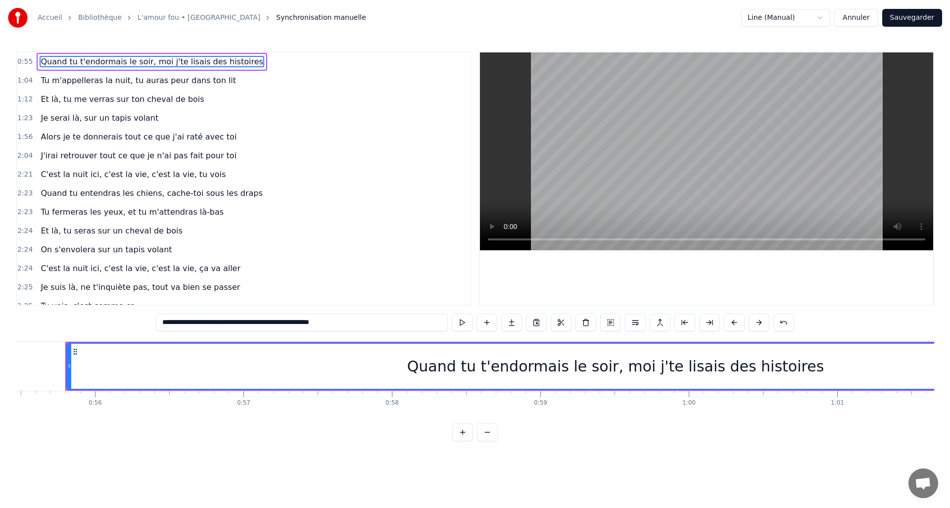
type input "**********"
click at [906, 16] on button "Sauvegarder" at bounding box center [912, 18] width 60 height 18
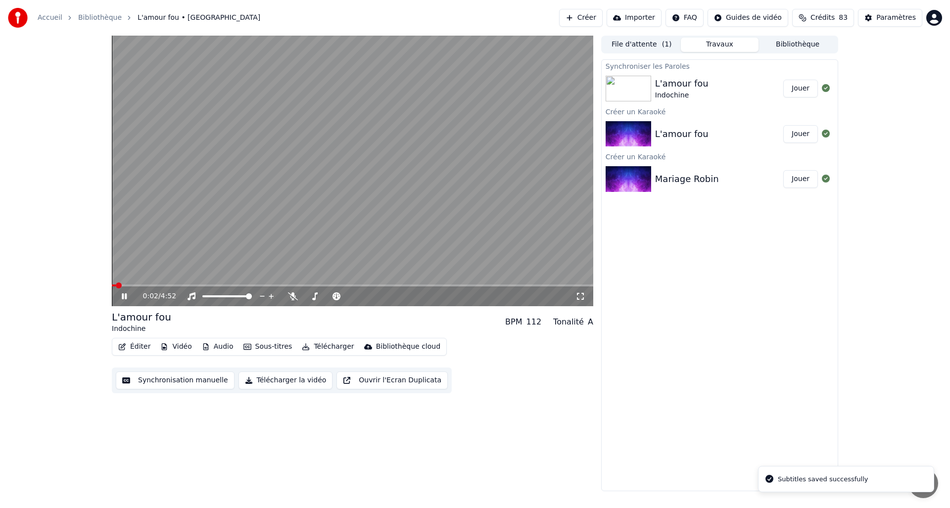
click at [142, 286] on div "0:02 / 4:52" at bounding box center [352, 296] width 481 height 20
click at [141, 284] on span at bounding box center [352, 285] width 481 height 2
click at [166, 283] on video at bounding box center [352, 171] width 481 height 271
click at [180, 285] on span at bounding box center [352, 285] width 481 height 2
click at [127, 297] on icon at bounding box center [124, 296] width 6 height 7
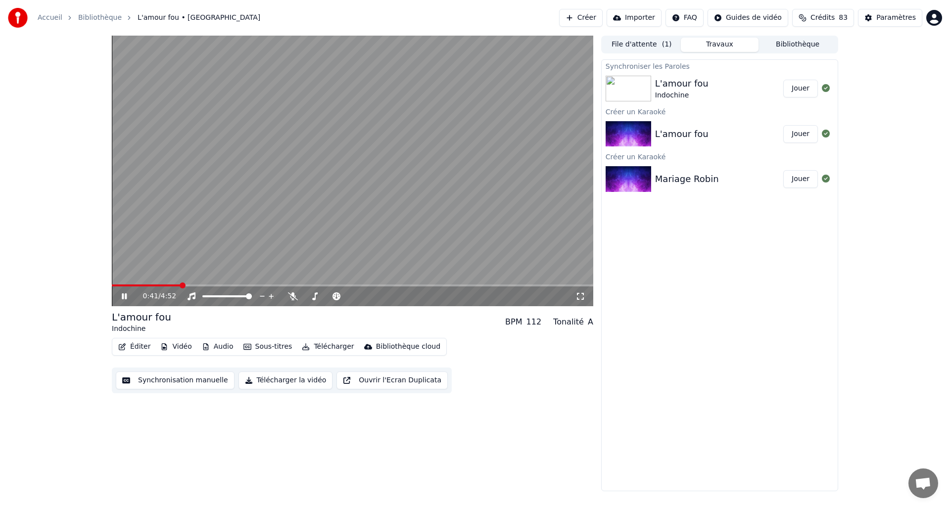
click at [201, 284] on span at bounding box center [352, 285] width 481 height 2
click at [253, 353] on button "Sous-titres" at bounding box center [267, 347] width 57 height 14
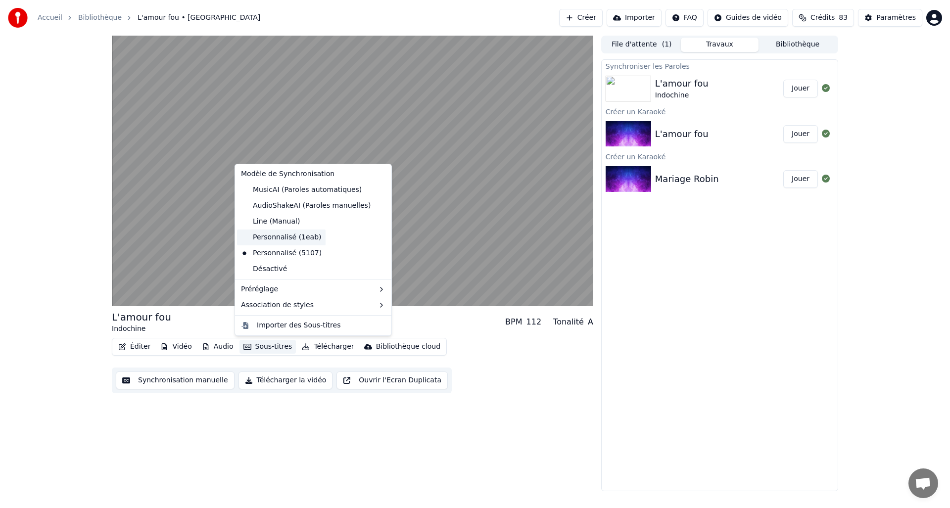
click at [289, 239] on div "Personnalisé (1eab)" at bounding box center [281, 238] width 89 height 16
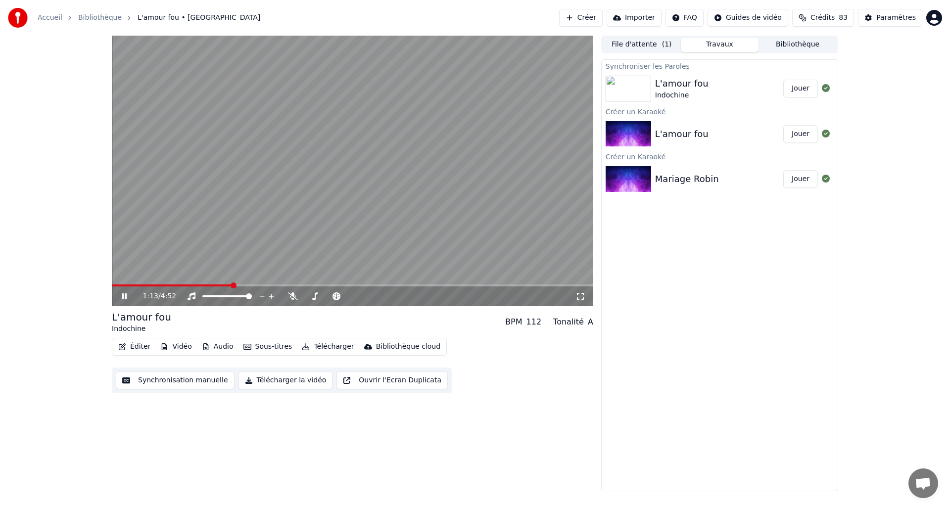
click at [268, 346] on button "Sous-titres" at bounding box center [267, 347] width 57 height 14
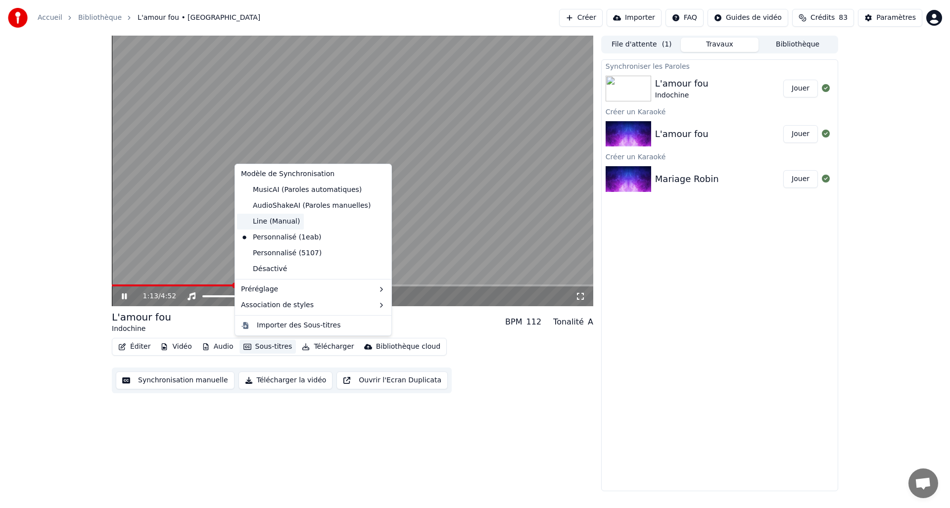
click at [295, 226] on div "Line (Manual)" at bounding box center [270, 222] width 67 height 16
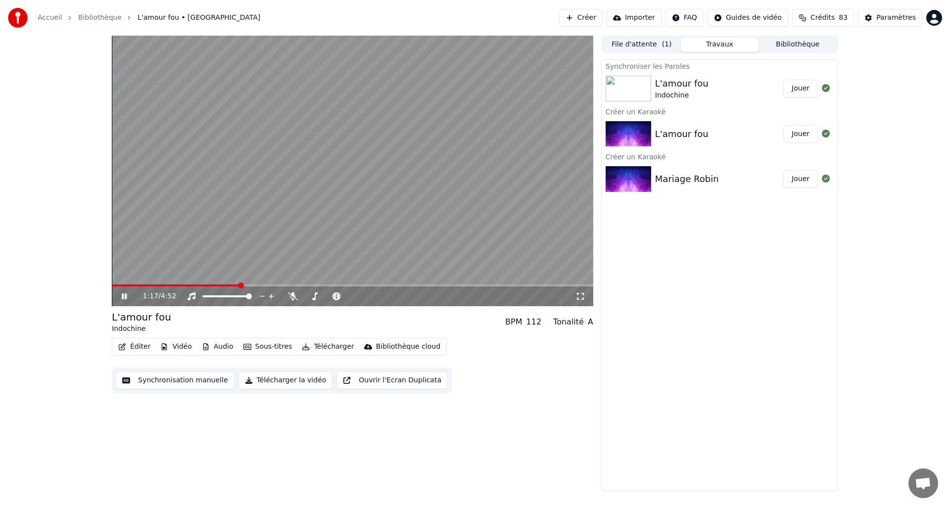
click at [277, 350] on button "Sous-titres" at bounding box center [267, 347] width 57 height 14
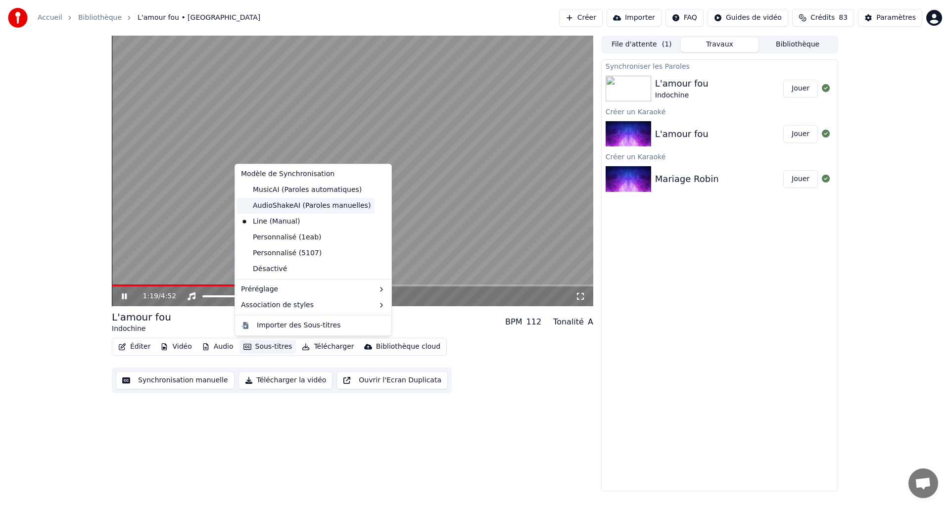
click at [293, 209] on div "AudioShakeAI (Paroles manuelles)" at bounding box center [306, 206] width 138 height 16
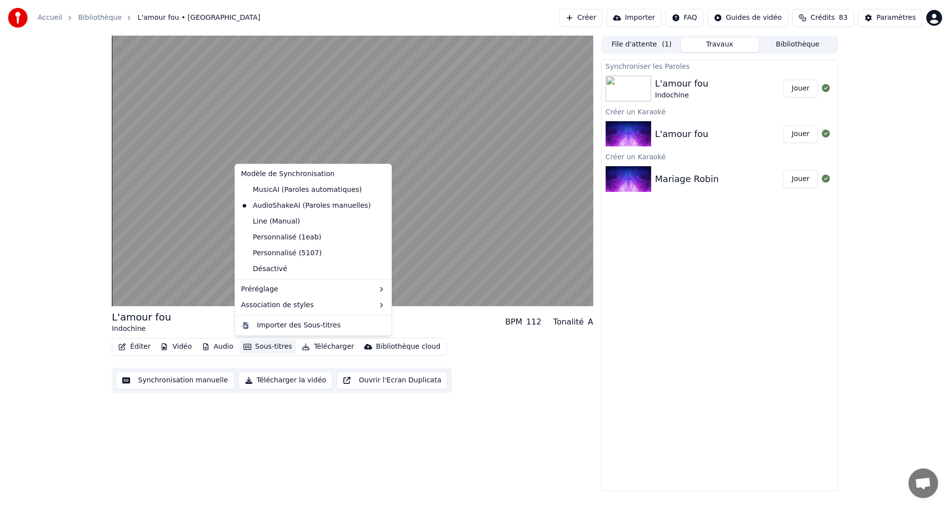
click at [284, 347] on button "Sous-titres" at bounding box center [267, 347] width 57 height 14
click at [322, 188] on div "MusicAI (Paroles automatiques)" at bounding box center [301, 190] width 129 height 16
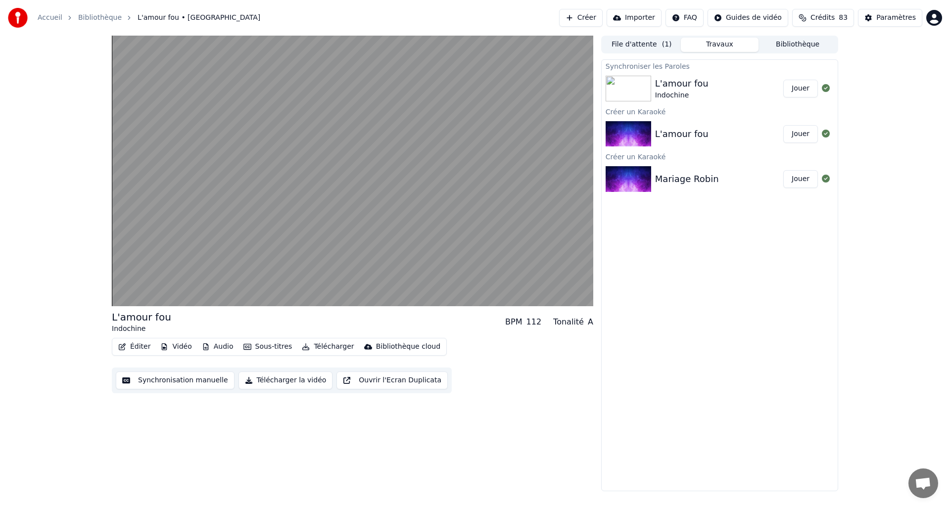
click at [278, 350] on button "Sous-titres" at bounding box center [267, 347] width 57 height 14
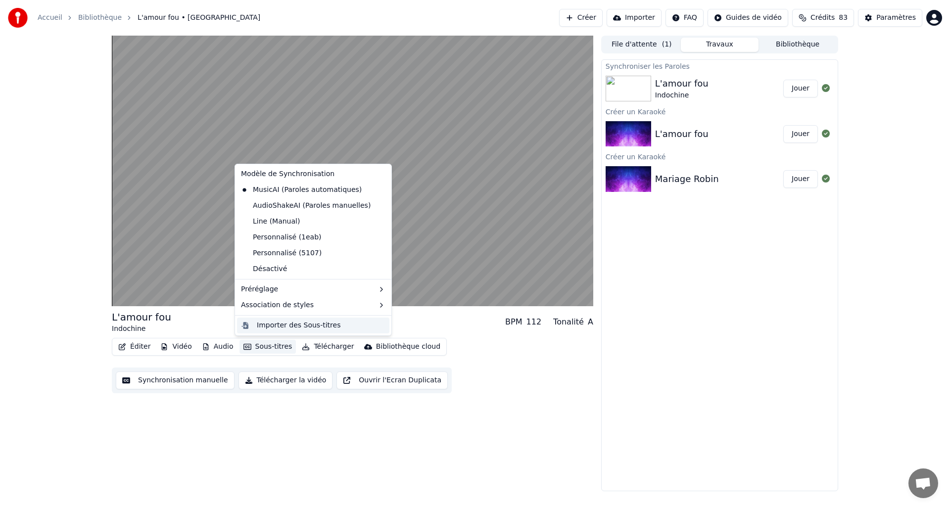
click at [285, 325] on div "Importer des Sous-titres" at bounding box center [299, 326] width 84 height 10
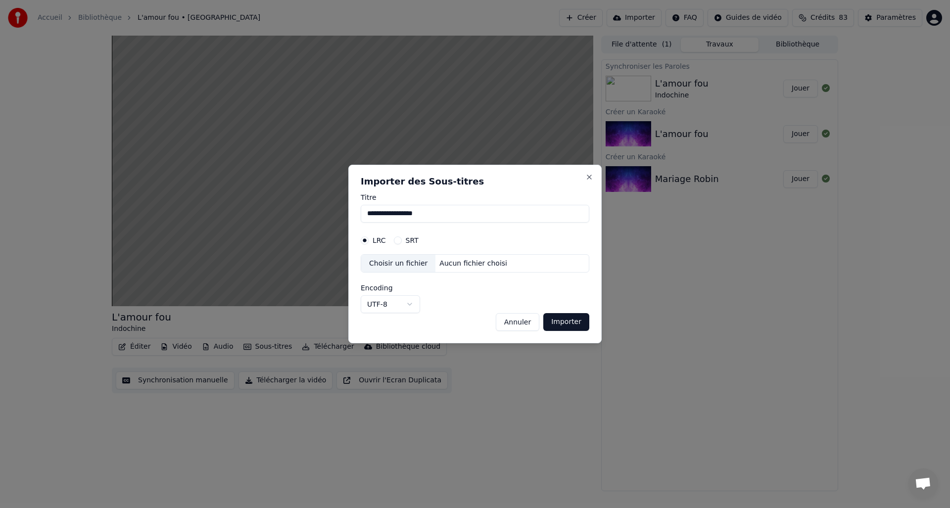
click at [407, 241] on label "SRT" at bounding box center [412, 240] width 13 height 7
click at [402, 241] on button "SRT" at bounding box center [398, 240] width 8 height 8
click at [403, 307] on body "**********" at bounding box center [475, 254] width 950 height 508
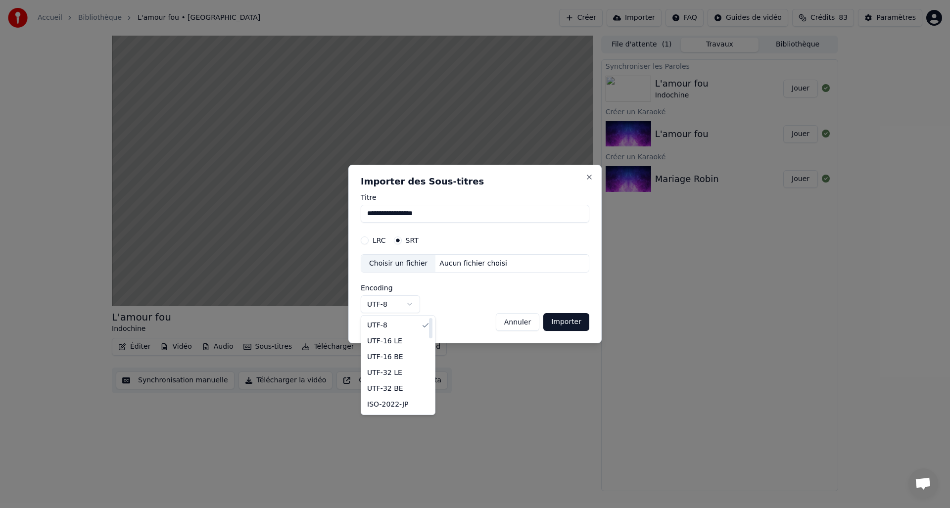
click at [468, 282] on body "**********" at bounding box center [475, 254] width 950 height 508
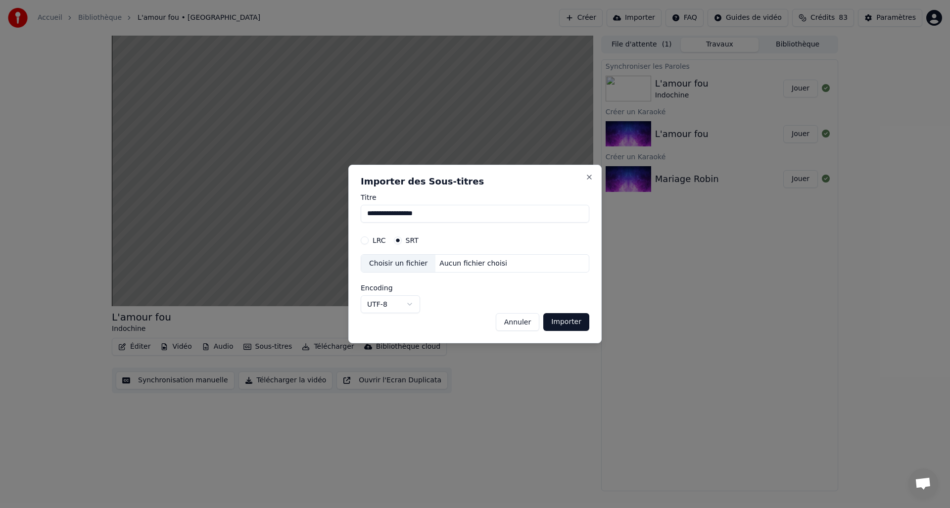
click at [378, 238] on label "LRC" at bounding box center [379, 240] width 13 height 7
click at [369, 238] on button "LRC" at bounding box center [365, 240] width 8 height 8
click at [406, 239] on label "SRT" at bounding box center [412, 240] width 13 height 7
click at [402, 239] on button "SRT" at bounding box center [398, 240] width 8 height 8
click at [522, 318] on button "Annuler" at bounding box center [518, 322] width 44 height 18
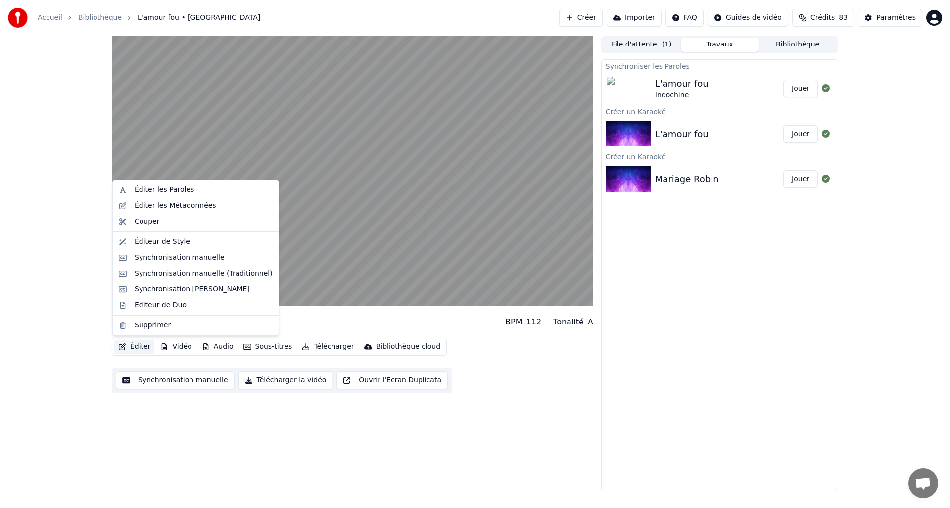
click at [139, 347] on button "Éditer" at bounding box center [134, 347] width 40 height 14
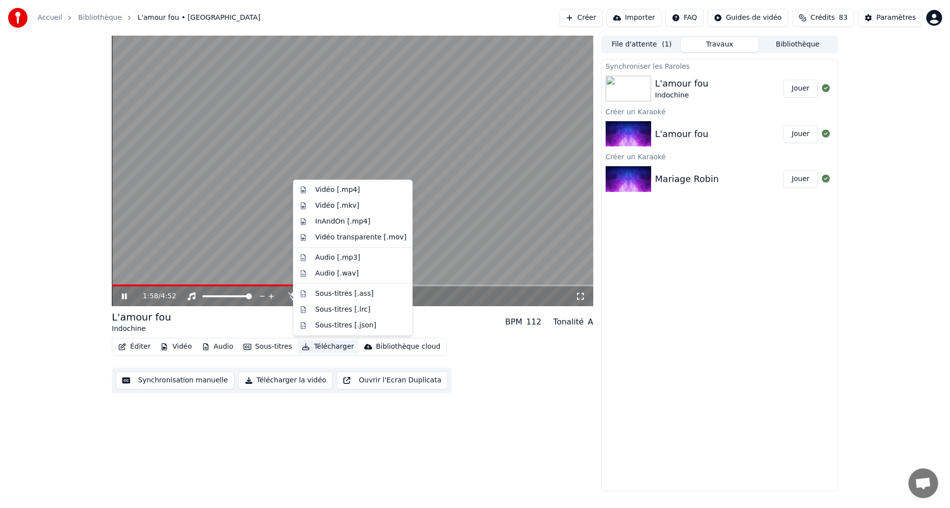
click at [294, 345] on div "Éditer Vidéo Audio Sous-titres Télécharger Bibliothèque cloud" at bounding box center [279, 347] width 335 height 18
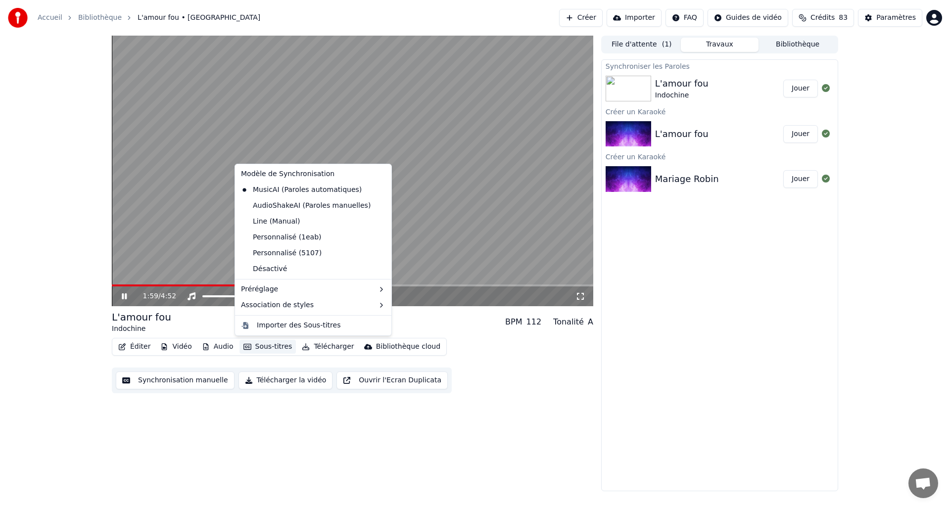
click at [273, 347] on button "Sous-titres" at bounding box center [267, 347] width 57 height 14
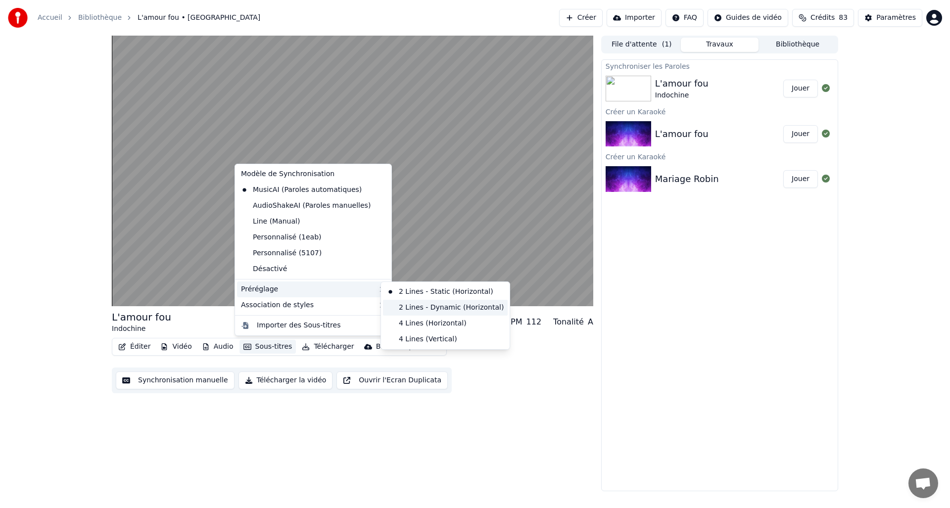
click at [432, 304] on div "2 Lines - Dynamic (Horizontal)" at bounding box center [445, 308] width 125 height 16
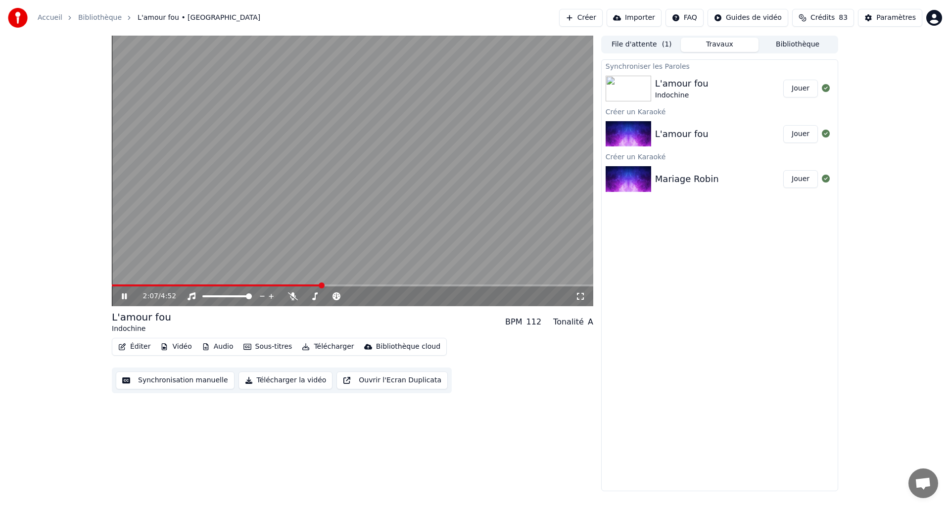
click at [280, 344] on button "Sous-titres" at bounding box center [267, 347] width 57 height 14
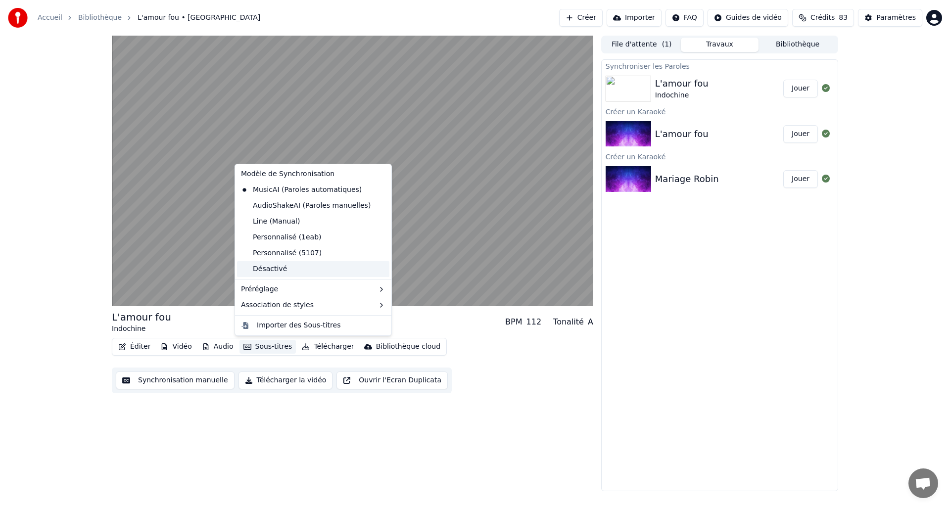
click at [275, 273] on div "Désactivé" at bounding box center [313, 269] width 152 height 16
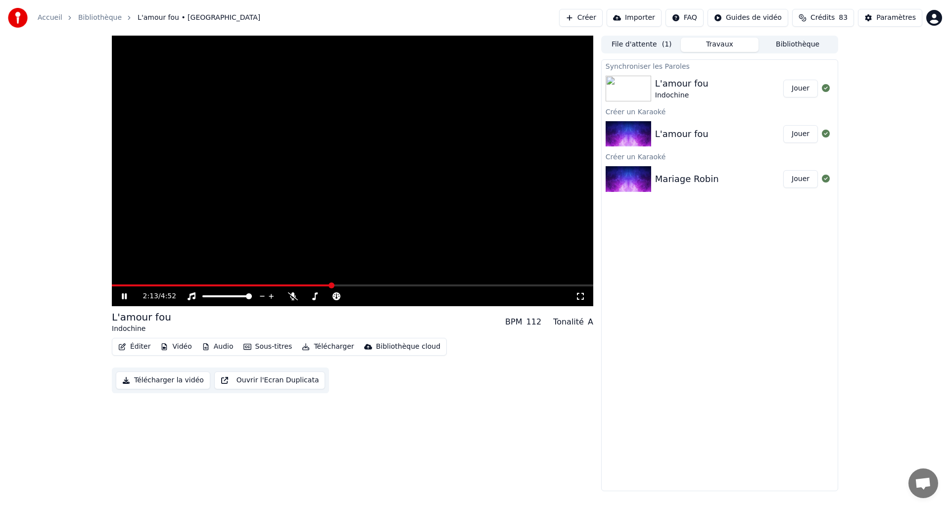
click at [348, 284] on span at bounding box center [352, 285] width 481 height 2
click at [270, 345] on button "Sous-titres" at bounding box center [267, 347] width 57 height 14
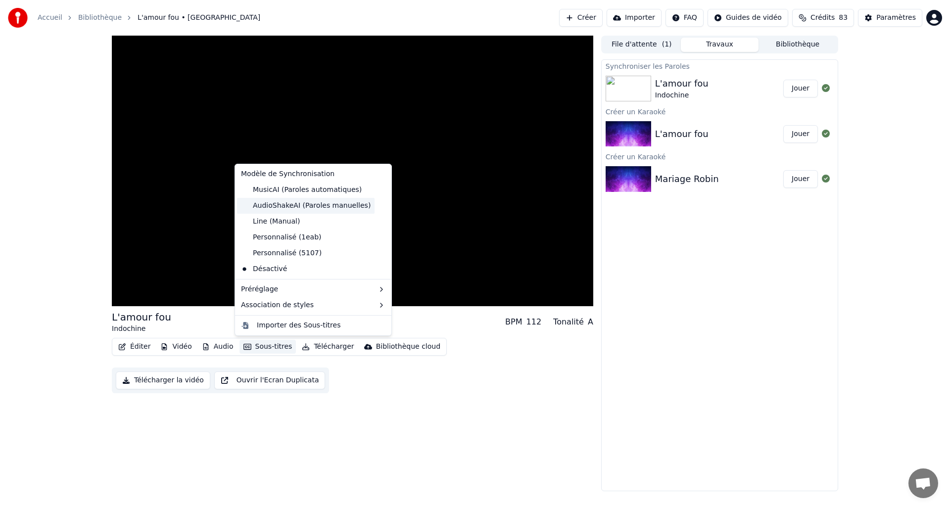
click at [302, 205] on div "AudioShakeAI (Paroles manuelles)" at bounding box center [306, 206] width 138 height 16
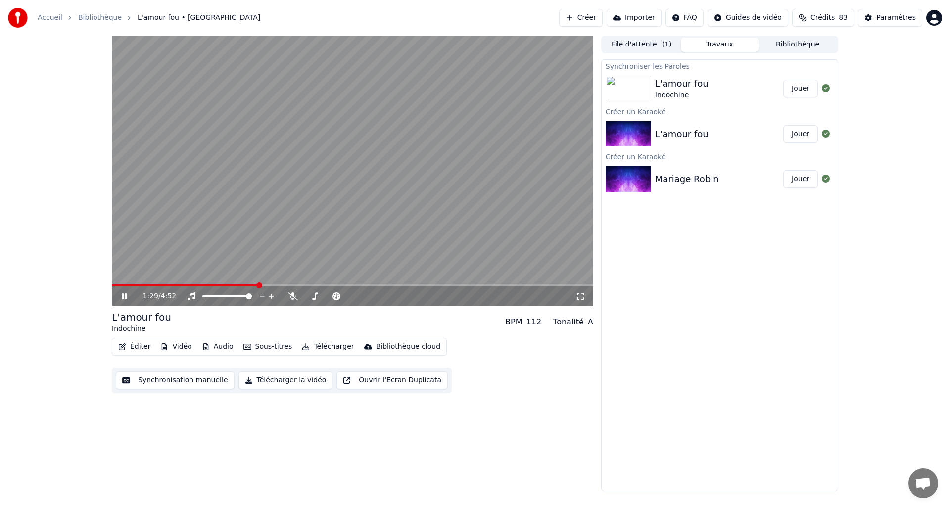
click at [258, 286] on span at bounding box center [185, 285] width 146 height 2
click at [167, 283] on video at bounding box center [352, 171] width 481 height 271
click at [171, 284] on span at bounding box center [141, 285] width 59 height 2
click at [122, 296] on icon at bounding box center [124, 296] width 6 height 7
click at [198, 285] on span at bounding box center [352, 285] width 481 height 2
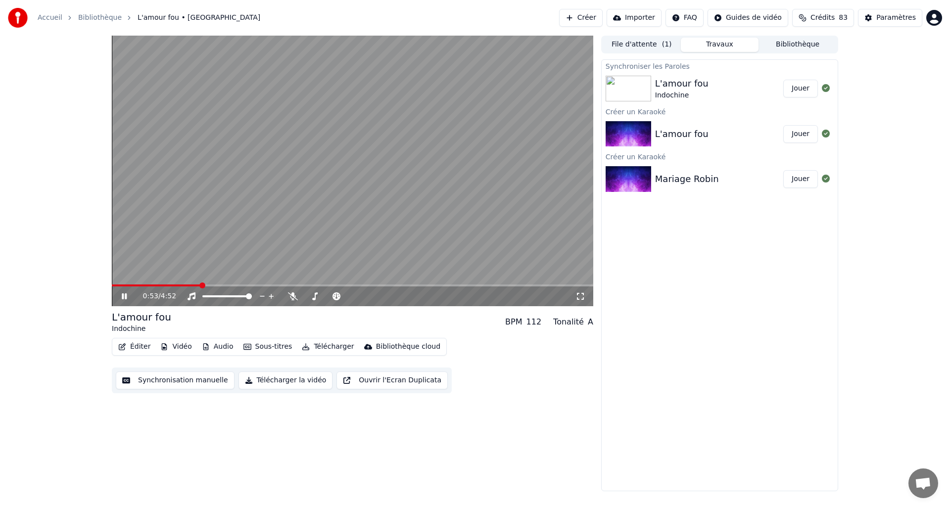
click at [187, 285] on span at bounding box center [156, 285] width 89 height 2
click at [181, 285] on span at bounding box center [146, 285] width 69 height 2
click at [173, 285] on span at bounding box center [147, 285] width 70 height 2
click at [167, 285] on span at bounding box center [145, 285] width 66 height 2
click at [155, 285] on span at bounding box center [140, 285] width 57 height 2
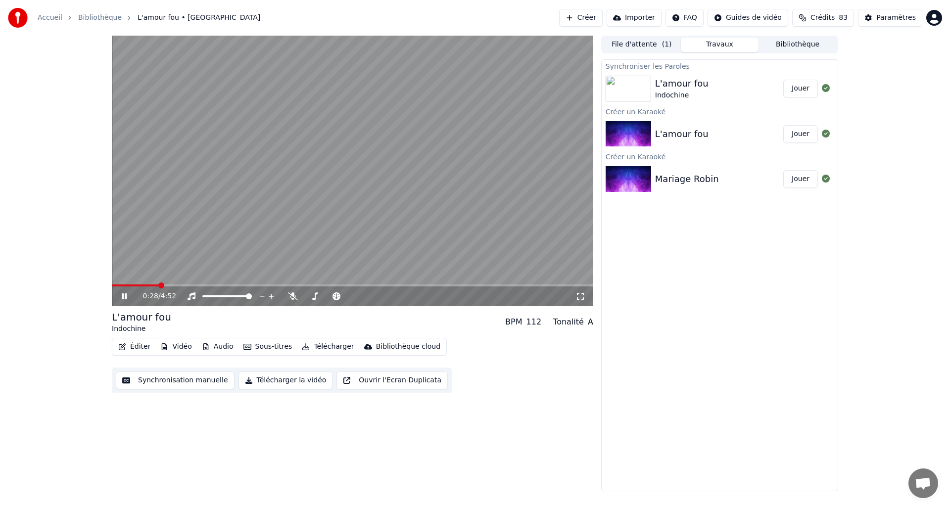
click at [166, 285] on span at bounding box center [352, 285] width 481 height 2
click at [185, 285] on span at bounding box center [352, 285] width 481 height 2
click at [199, 285] on span at bounding box center [352, 285] width 481 height 2
click at [264, 349] on button "Sous-titres" at bounding box center [267, 347] width 57 height 14
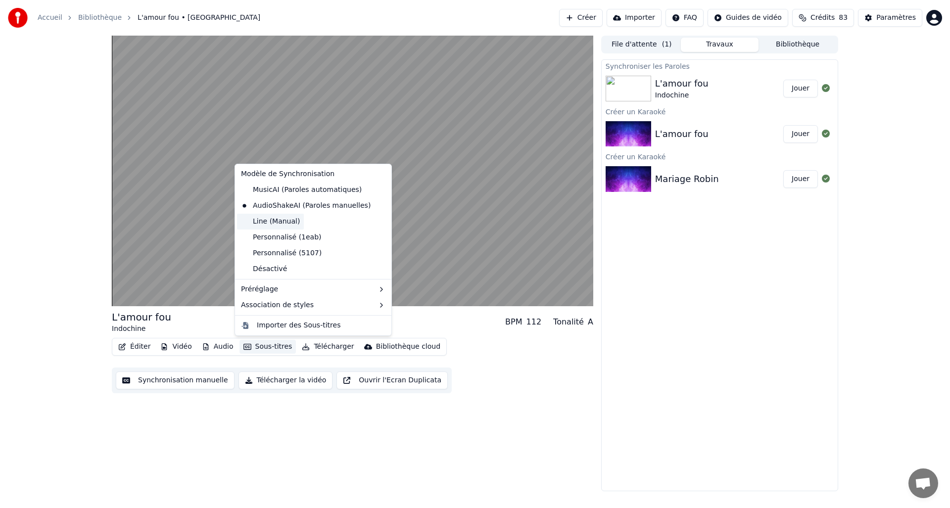
click at [298, 222] on div "Line (Manual)" at bounding box center [270, 222] width 67 height 16
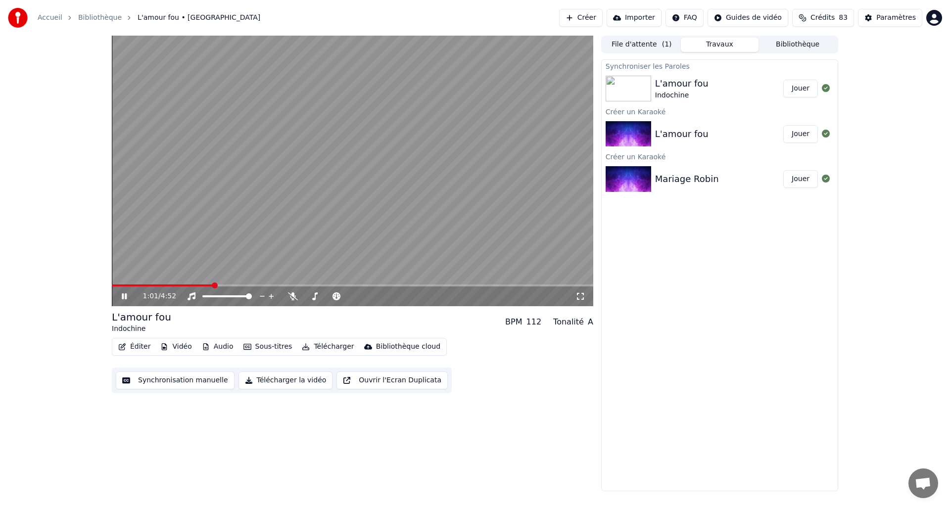
click at [203, 285] on span at bounding box center [162, 285] width 101 height 2
click at [140, 348] on button "Éditer" at bounding box center [134, 347] width 40 height 14
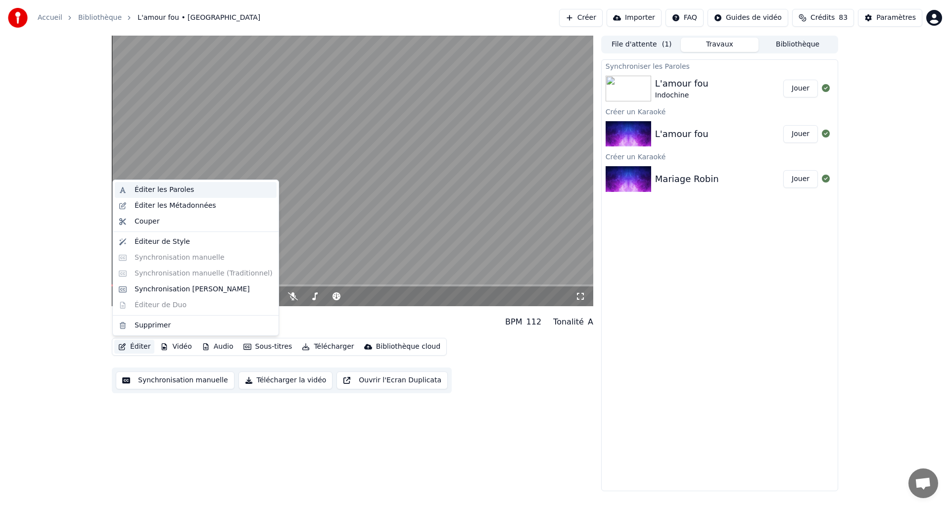
click at [147, 194] on div "Éditer les Paroles" at bounding box center [164, 190] width 59 height 10
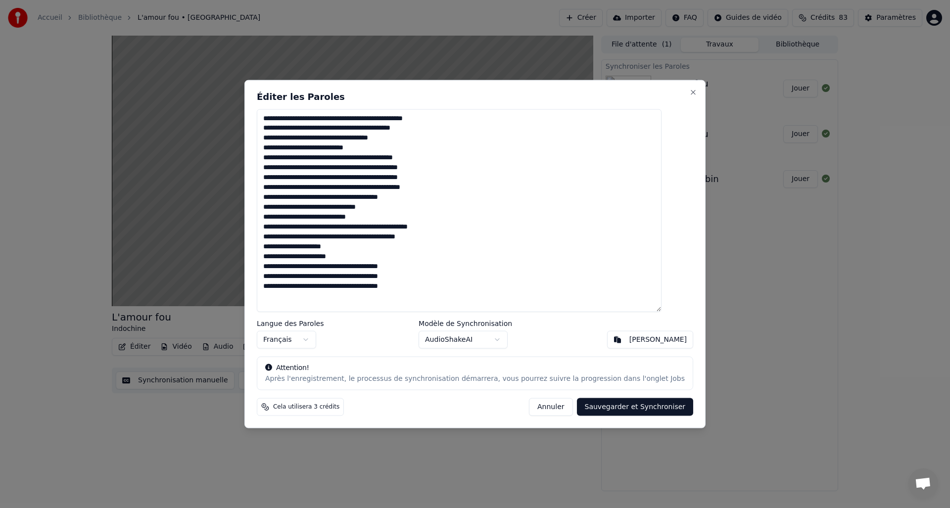
click at [532, 408] on button "Annuler" at bounding box center [551, 407] width 44 height 18
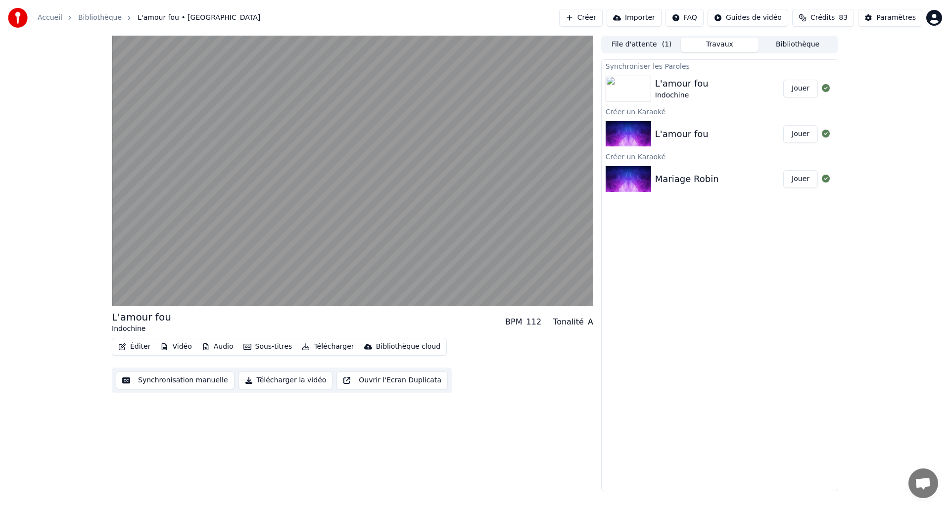
click at [182, 375] on button "Synchronisation manuelle" at bounding box center [175, 381] width 119 height 18
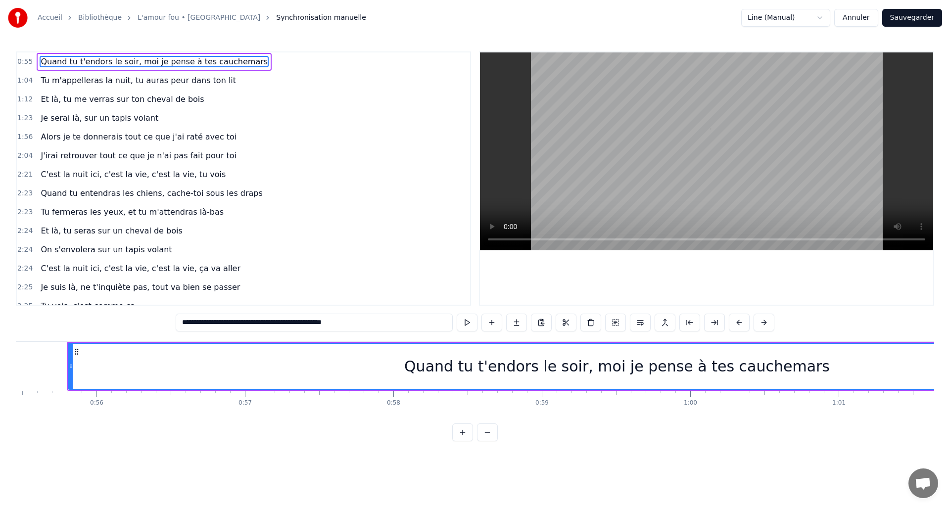
scroll to position [0, 8232]
click at [816, 19] on html "Accueil Bibliothèque L'amour fou • Indochine Synchronisation manuelle Line (Man…" at bounding box center [475, 228] width 950 height 457
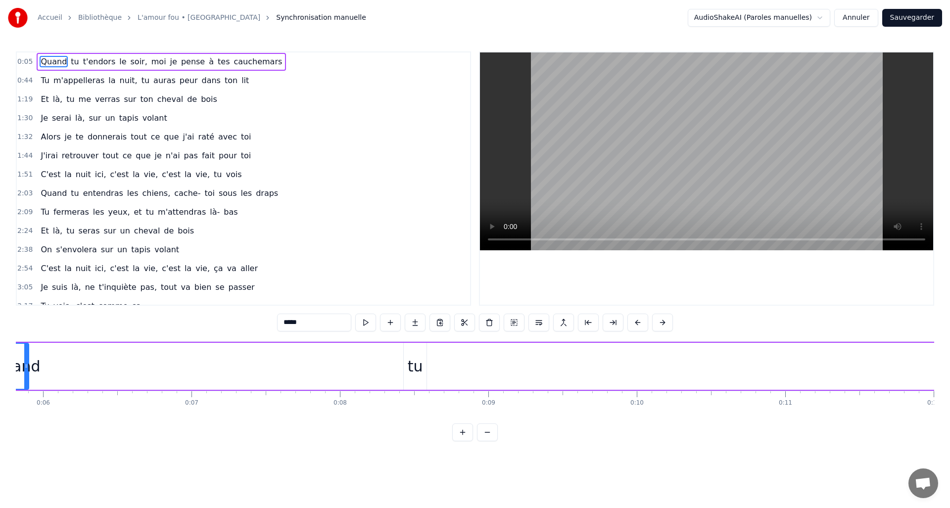
scroll to position [0, 799]
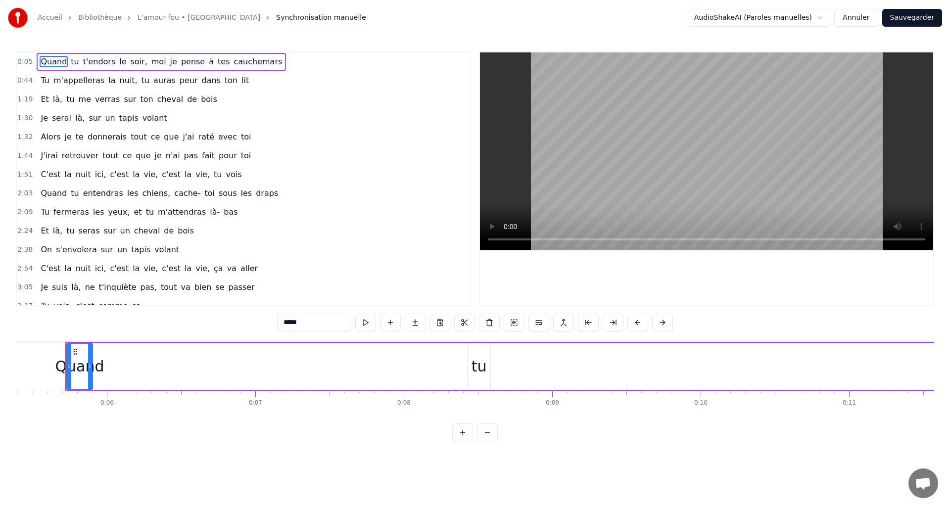
click at [75, 63] on span "tu" at bounding box center [75, 61] width 10 height 11
click at [106, 61] on span "t'endors" at bounding box center [99, 61] width 35 height 11
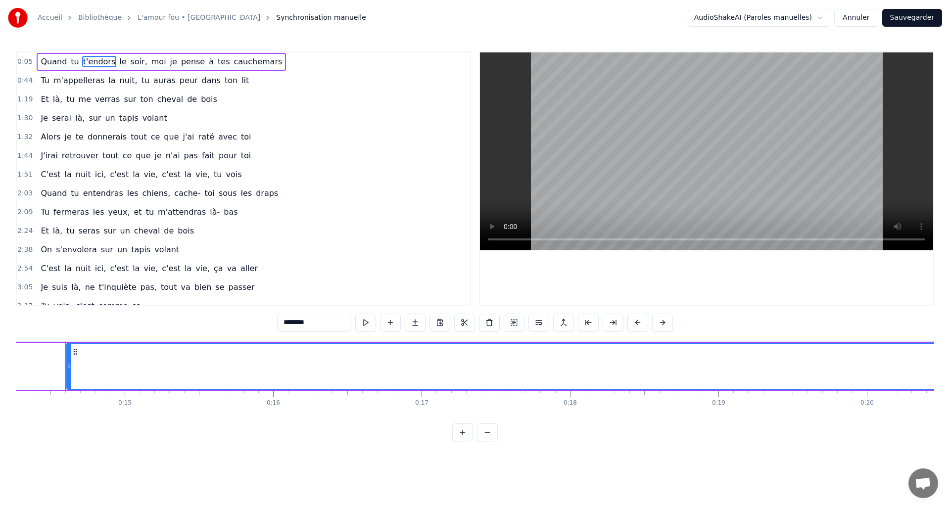
click at [57, 63] on span "Quand" at bounding box center [54, 61] width 28 height 11
type input "*****"
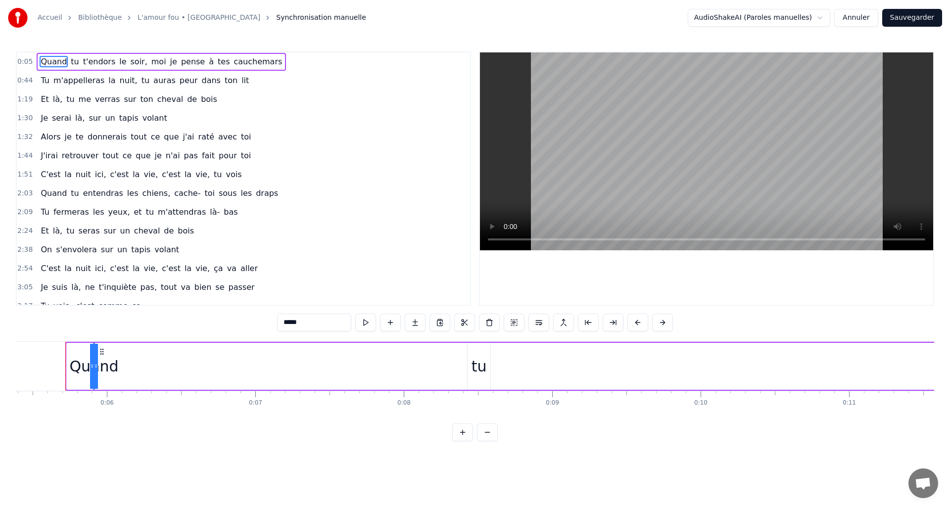
drag, startPoint x: 67, startPoint y: 366, endPoint x: 593, endPoint y: 381, distance: 526.1
click at [93, 366] on div "Quand" at bounding box center [93, 366] width 49 height 22
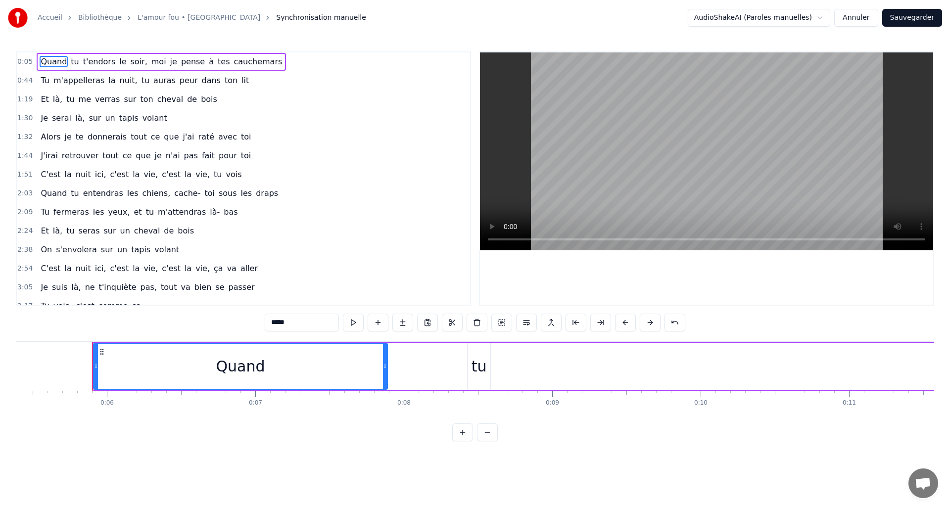
drag, startPoint x: 93, startPoint y: 368, endPoint x: 387, endPoint y: 366, distance: 294.8
click at [387, 366] on div "Quand" at bounding box center [240, 366] width 295 height 47
click at [653, 322] on button at bounding box center [650, 323] width 21 height 18
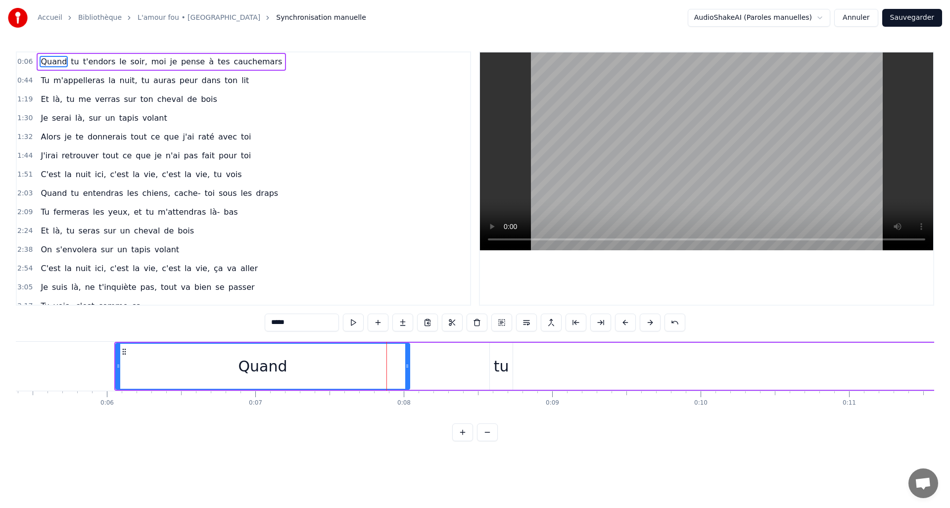
click at [653, 322] on button at bounding box center [650, 323] width 21 height 18
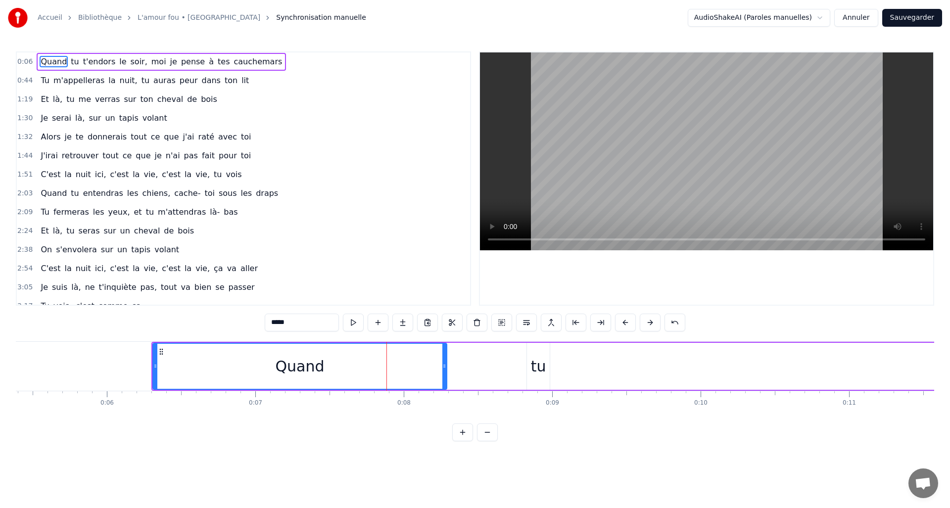
click at [653, 322] on button at bounding box center [650, 323] width 21 height 18
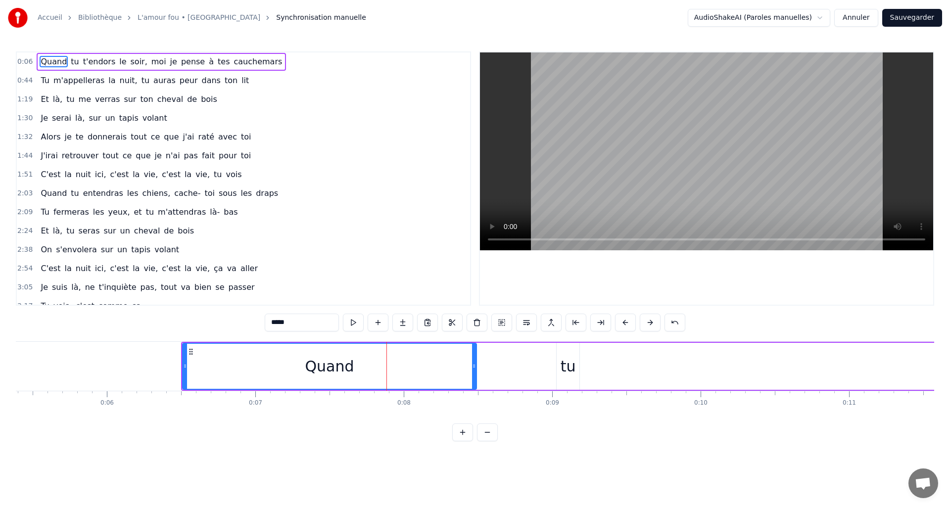
click at [653, 322] on button at bounding box center [650, 323] width 21 height 18
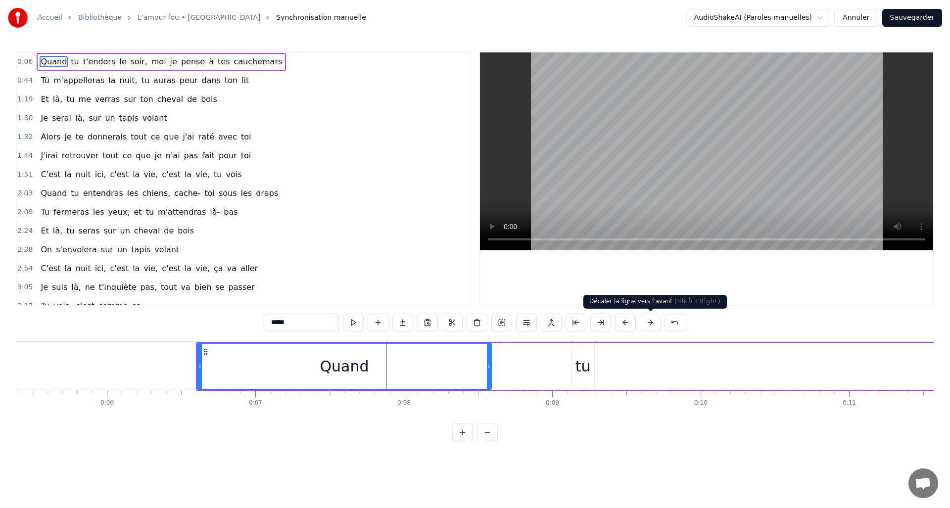
click at [646, 324] on button at bounding box center [650, 323] width 21 height 18
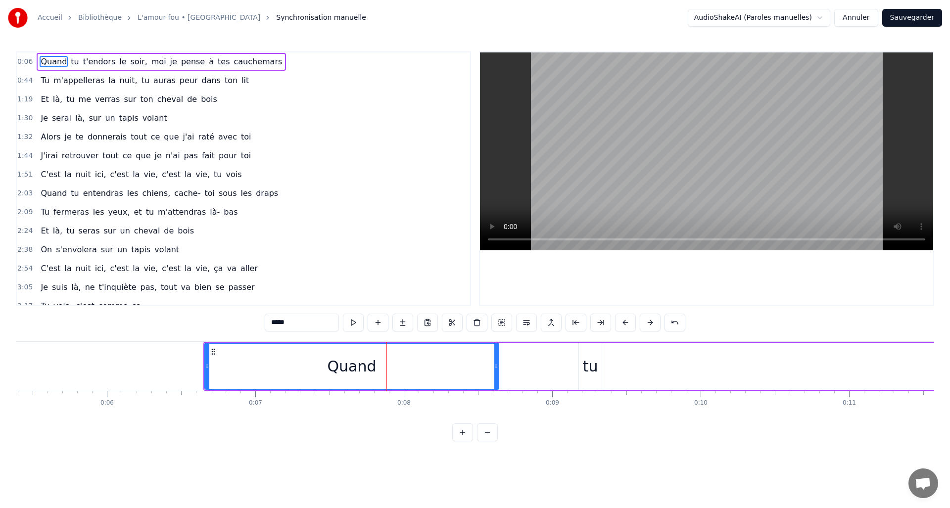
click at [646, 324] on button at bounding box center [650, 323] width 21 height 18
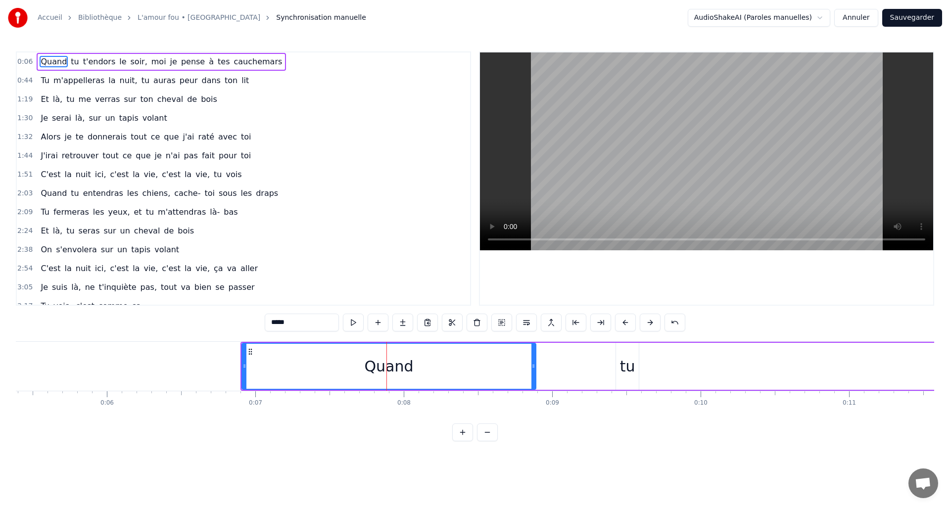
click at [646, 324] on button at bounding box center [650, 323] width 21 height 18
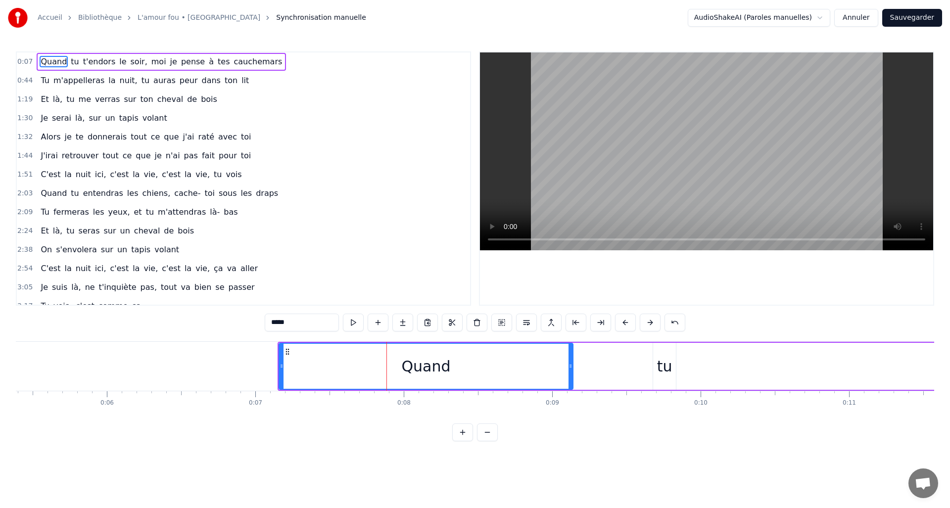
click at [646, 324] on button at bounding box center [650, 323] width 21 height 18
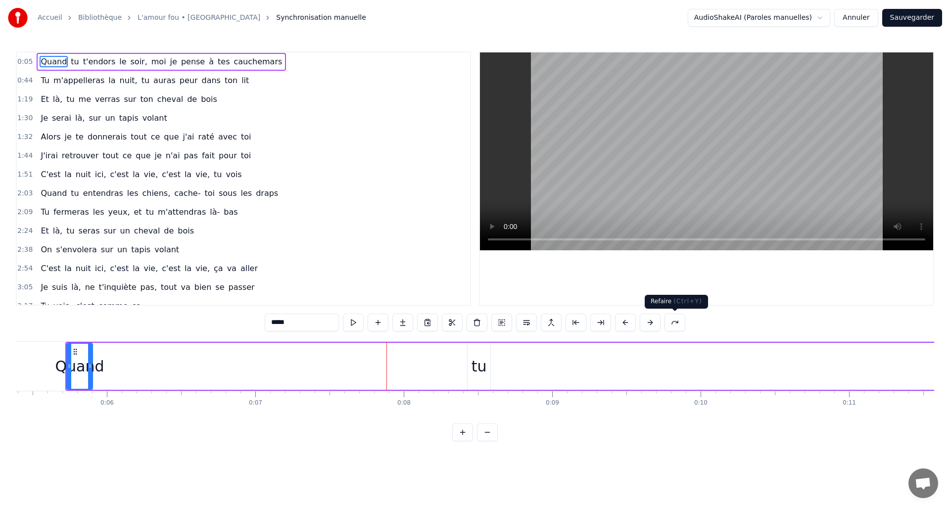
click at [676, 326] on button at bounding box center [674, 323] width 21 height 18
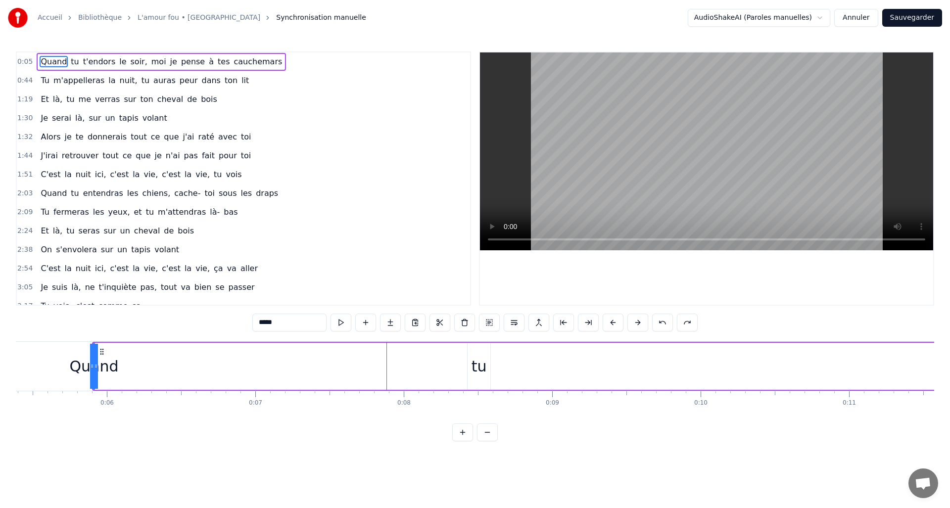
click at [825, 20] on html "Accueil Bibliothèque L'amour fou • Indochine Synchronisation manuelle AudioShak…" at bounding box center [475, 228] width 950 height 457
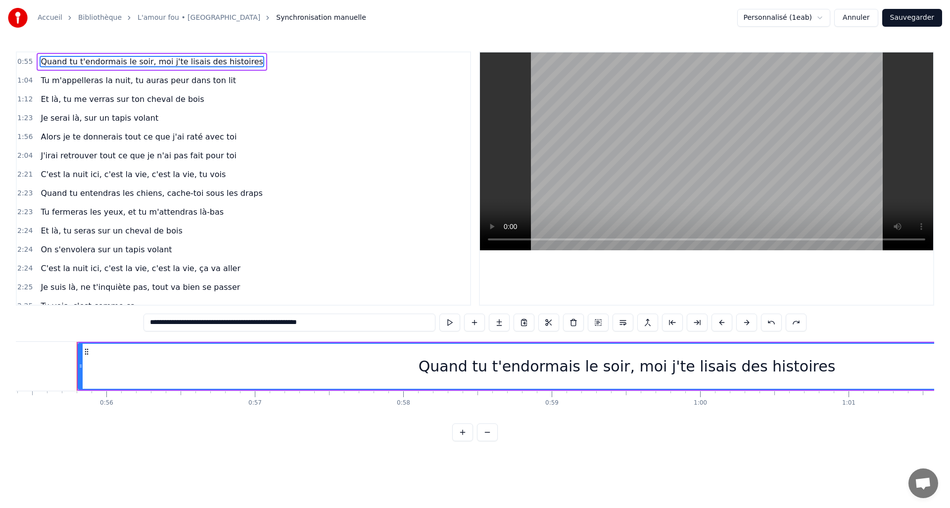
scroll to position [0, 8232]
click at [445, 371] on div "Quand tu t'endormais le soir, moi j'te lisais des histoires" at bounding box center [615, 366] width 417 height 22
click at [465, 370] on div "Quand tu t'endormais le soir, moi j'te lisais des histoires" at bounding box center [615, 366] width 417 height 22
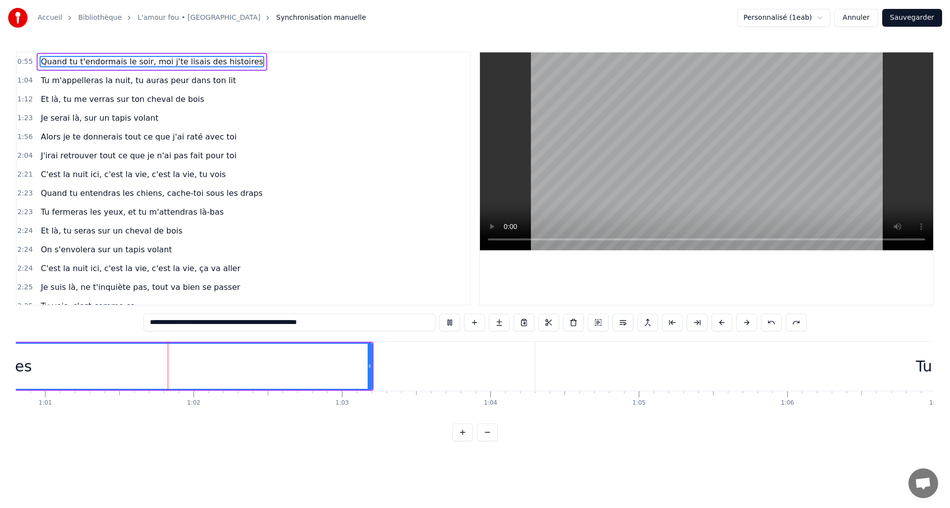
scroll to position [0, 9054]
click at [339, 371] on div at bounding box center [339, 366] width 4 height 45
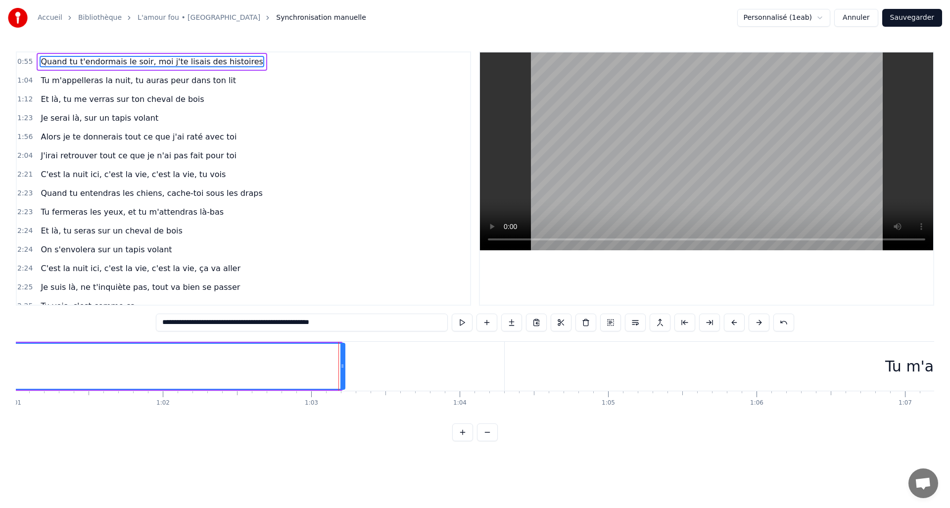
click at [344, 370] on div at bounding box center [342, 366] width 4 height 45
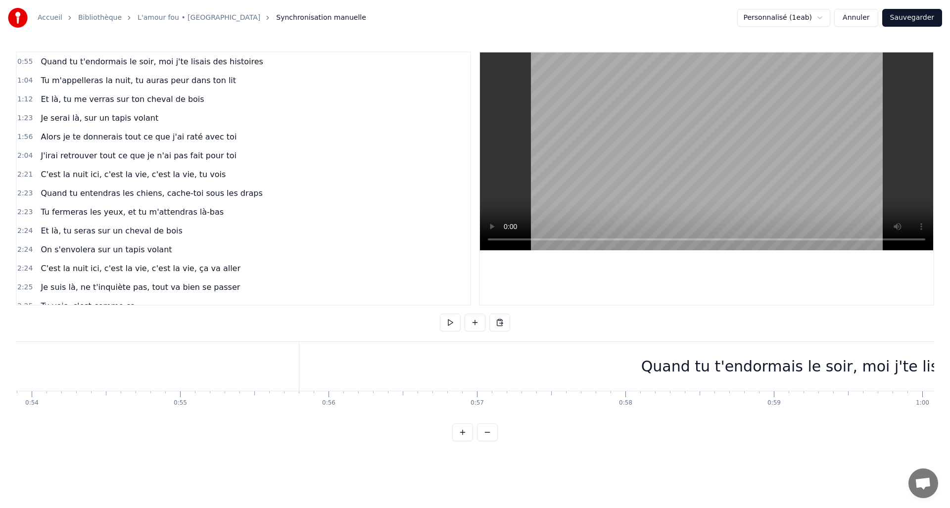
scroll to position [0, 8092]
click at [277, 387] on div "Quand tu t'endormais le soir, moi j'te lisais des histoires" at bounding box center [755, 366] width 1100 height 49
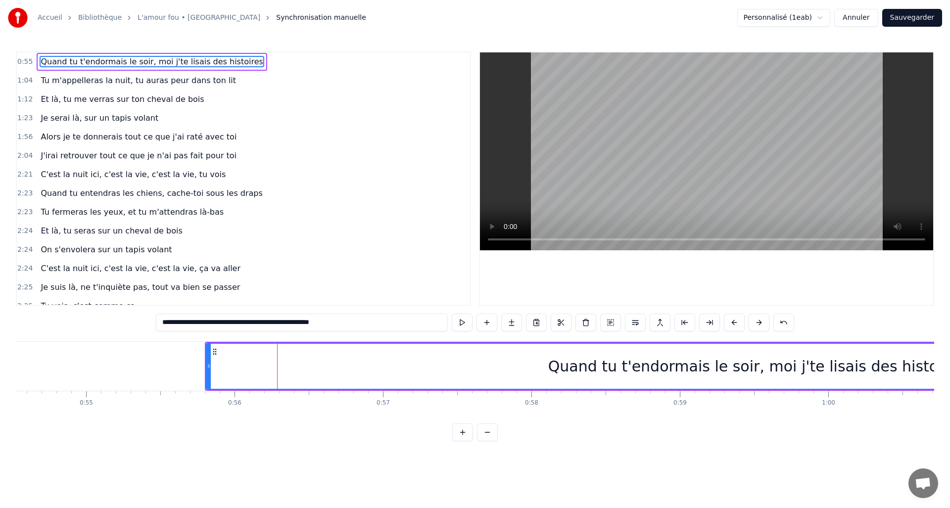
click at [209, 360] on div at bounding box center [209, 366] width 4 height 45
click at [247, 354] on div "Quand tu t'endormais le soir, moi j'te lisais des histoires" at bounding box center [756, 366] width 1099 height 45
click at [208, 357] on div at bounding box center [209, 366] width 4 height 45
click at [861, 22] on button "Annuler" at bounding box center [856, 18] width 44 height 18
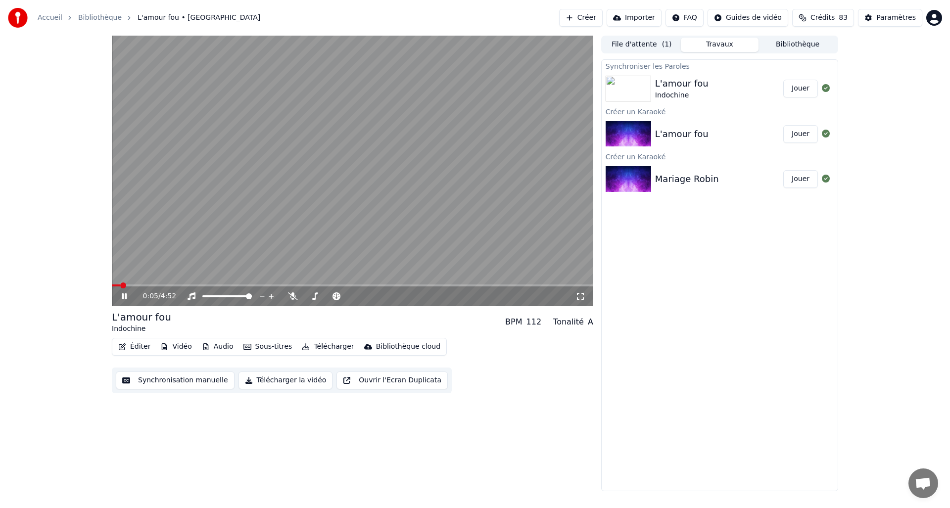
click at [54, 14] on link "Accueil" at bounding box center [50, 18] width 25 height 10
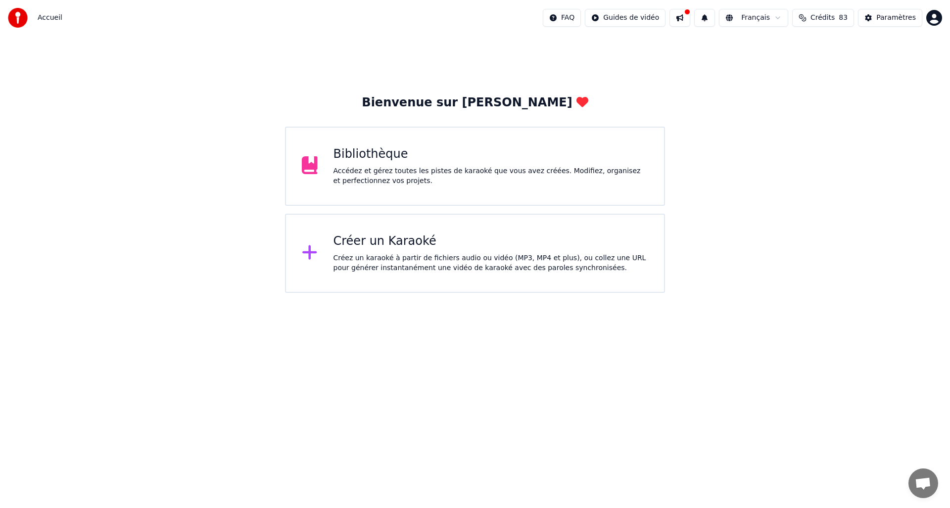
click at [491, 239] on div "Créer un Karaoké" at bounding box center [490, 241] width 315 height 16
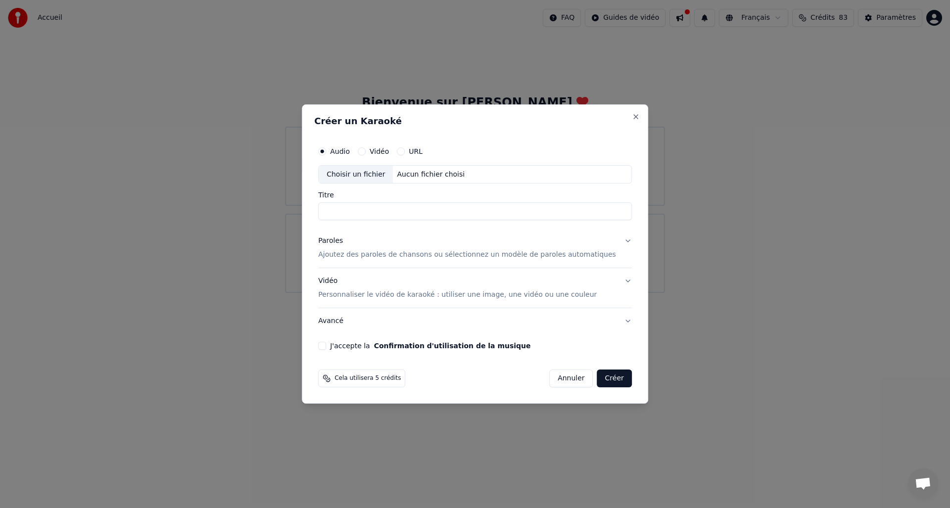
click at [371, 172] on div "Choisir un fichier" at bounding box center [356, 175] width 74 height 18
click at [376, 212] on input "**********" at bounding box center [475, 212] width 314 height 18
type input "**********"
click at [595, 252] on p "Ajoutez des paroles de chansons ou sélectionnez un modèle de paroles automatiqu…" at bounding box center [467, 255] width 298 height 10
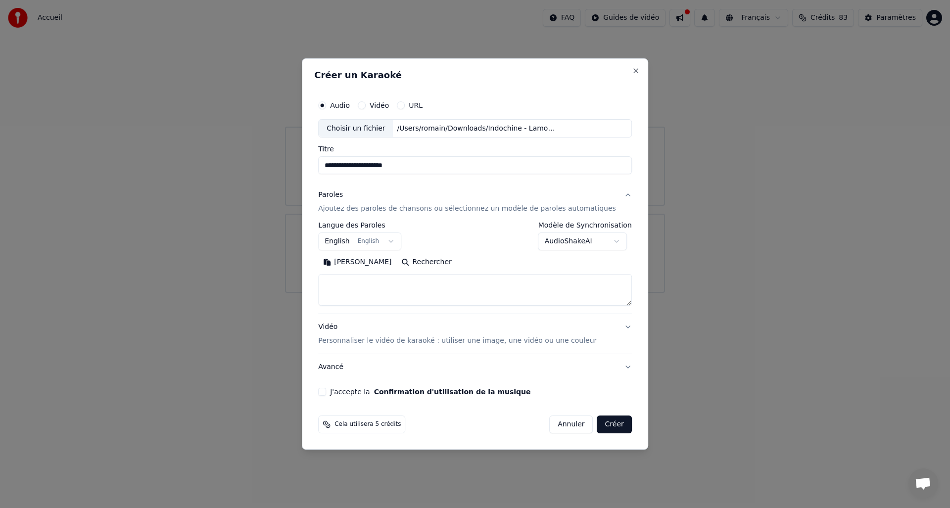
click at [343, 281] on textarea at bounding box center [475, 291] width 314 height 32
paste textarea "**********"
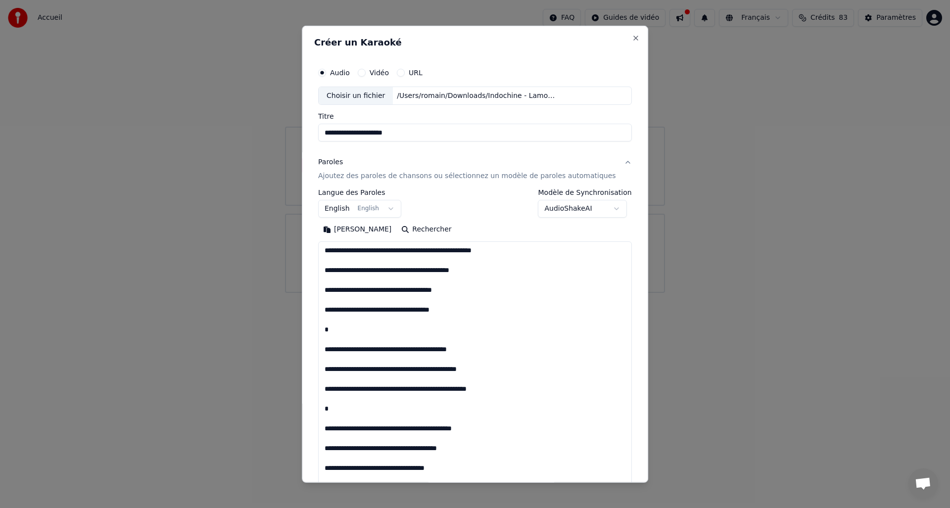
scroll to position [338, 0]
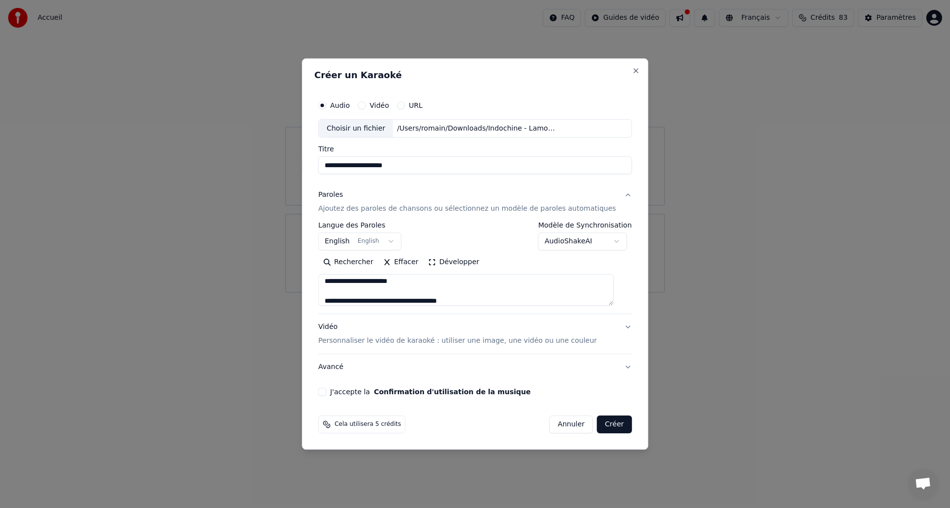
click at [350, 291] on textarea "**********" at bounding box center [465, 291] width 295 height 32
click at [446, 264] on button "Développer" at bounding box center [453, 263] width 61 height 16
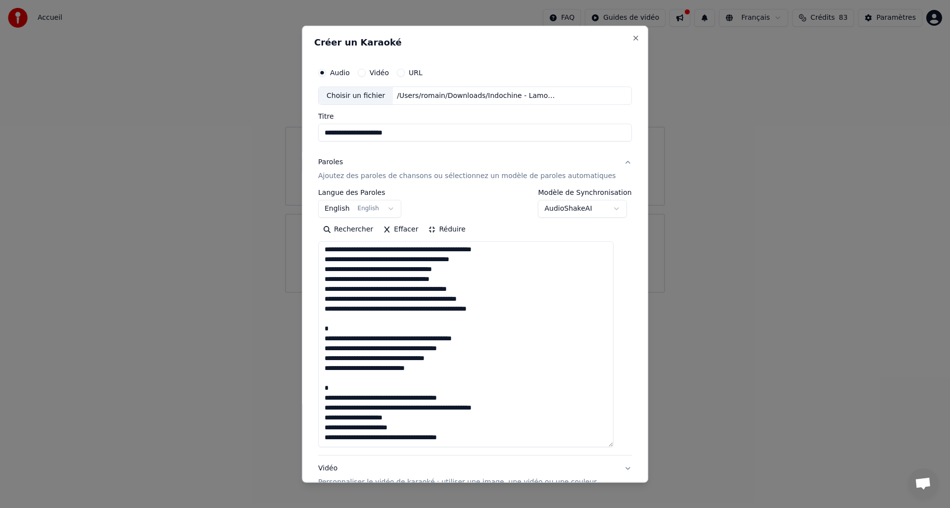
scroll to position [1, 0]
click at [344, 342] on textarea "**********" at bounding box center [465, 344] width 295 height 206
click at [331, 340] on textarea "**********" at bounding box center [465, 344] width 295 height 206
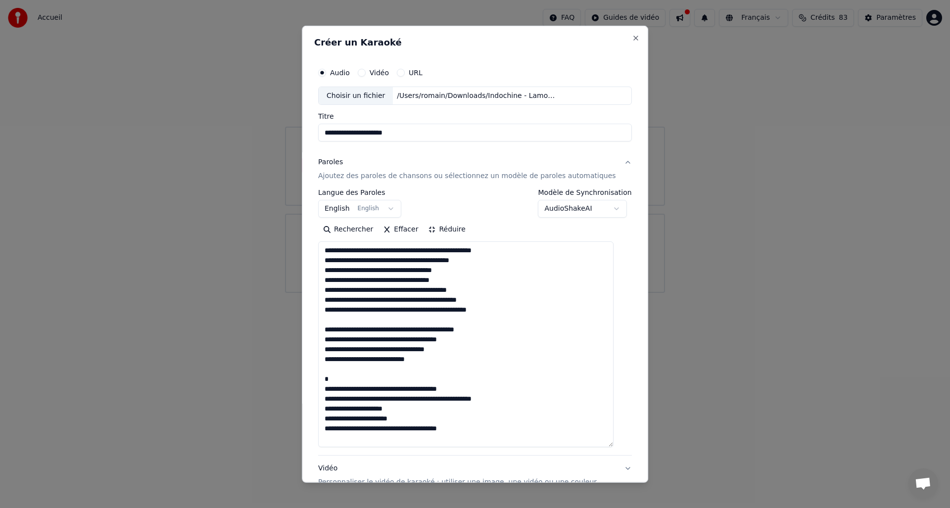
scroll to position [0, 0]
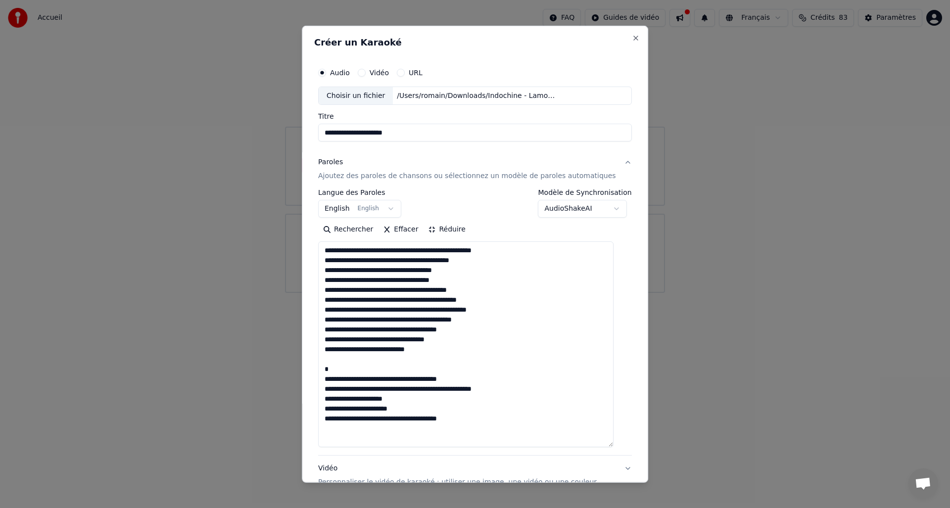
click at [329, 377] on textarea "**********" at bounding box center [465, 344] width 295 height 206
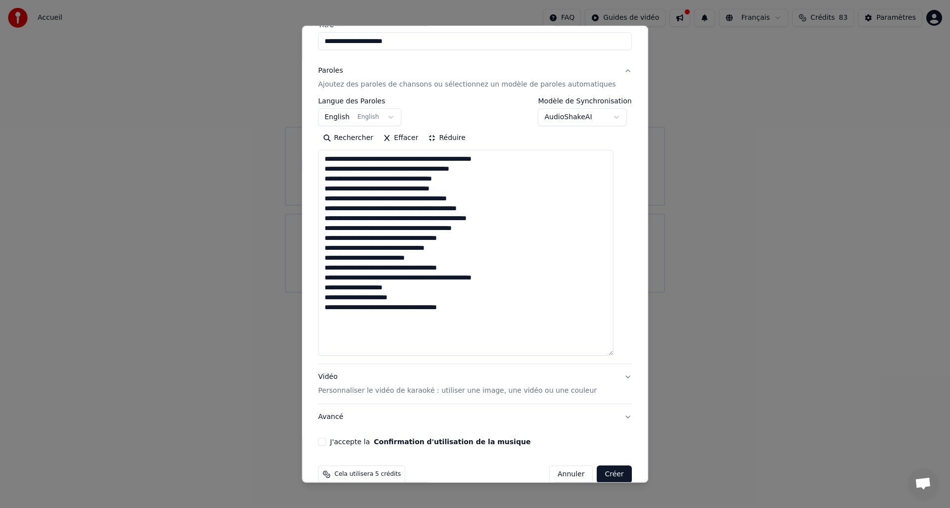
scroll to position [108, 0]
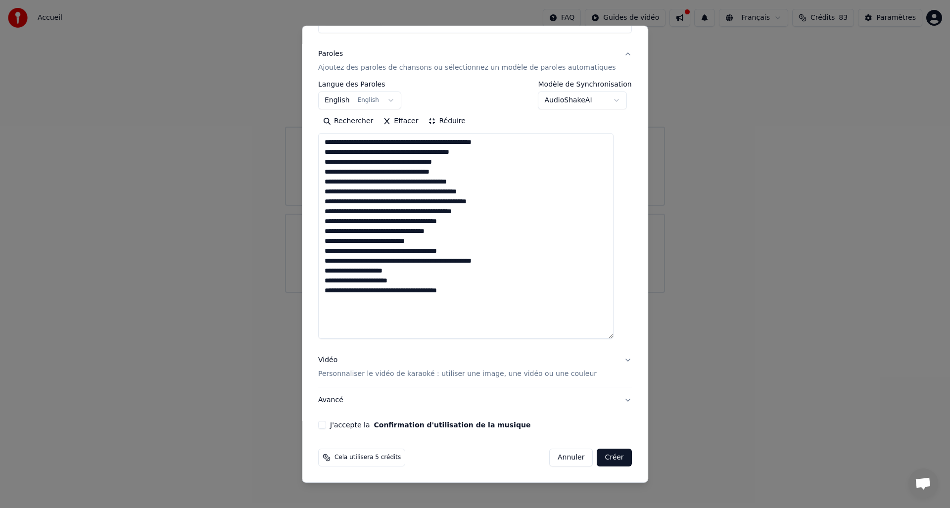
type textarea "**********"
click at [615, 362] on button "Vidéo Personnaliser le vidéo de karaoké : utiliser une image, une vidéo ou une …" at bounding box center [475, 367] width 314 height 40
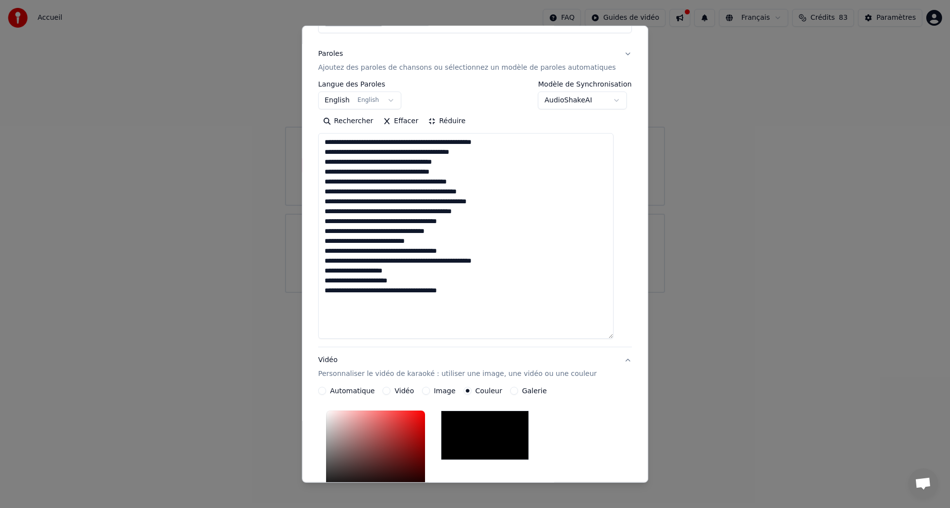
scroll to position [81, 0]
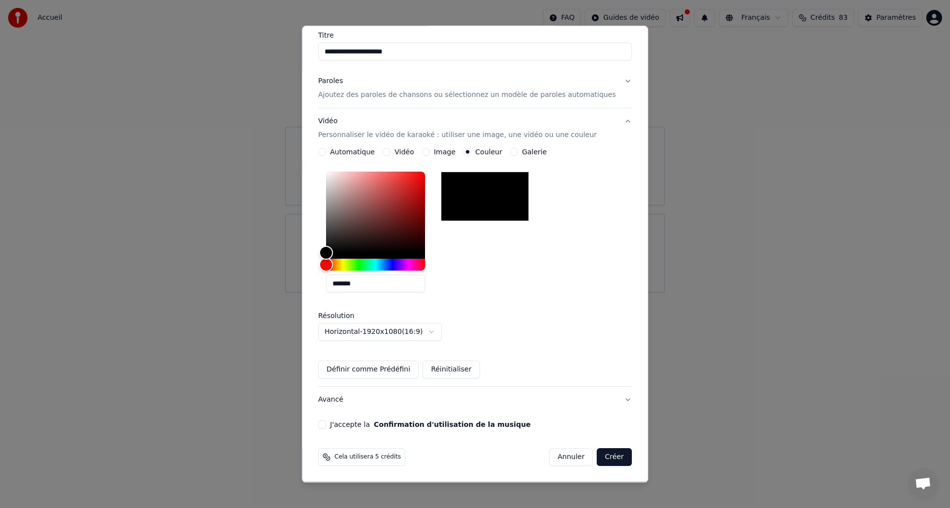
click at [349, 151] on label "Automatique" at bounding box center [352, 151] width 45 height 7
click at [326, 151] on button "Automatique" at bounding box center [322, 152] width 8 height 8
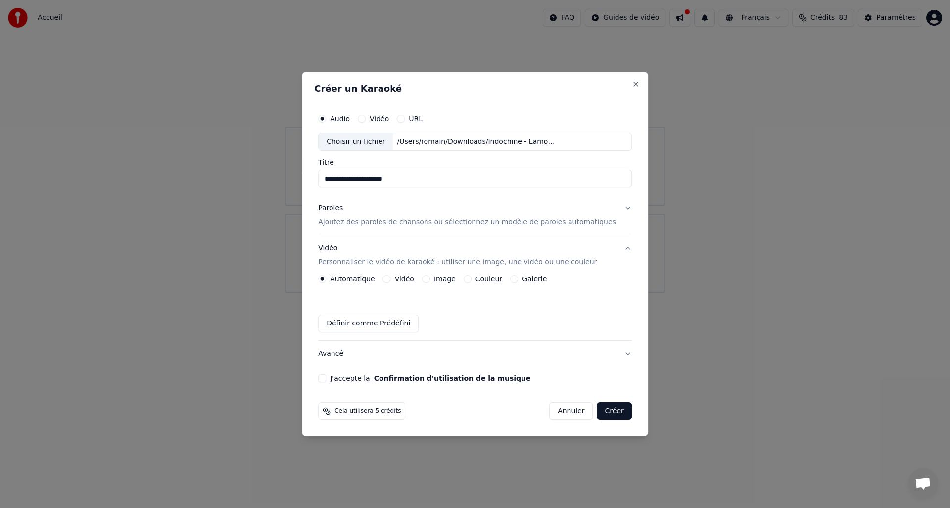
click at [617, 208] on button "Paroles Ajoutez des paroles de chansons ou sélectionnez un modèle de paroles au…" at bounding box center [475, 216] width 314 height 40
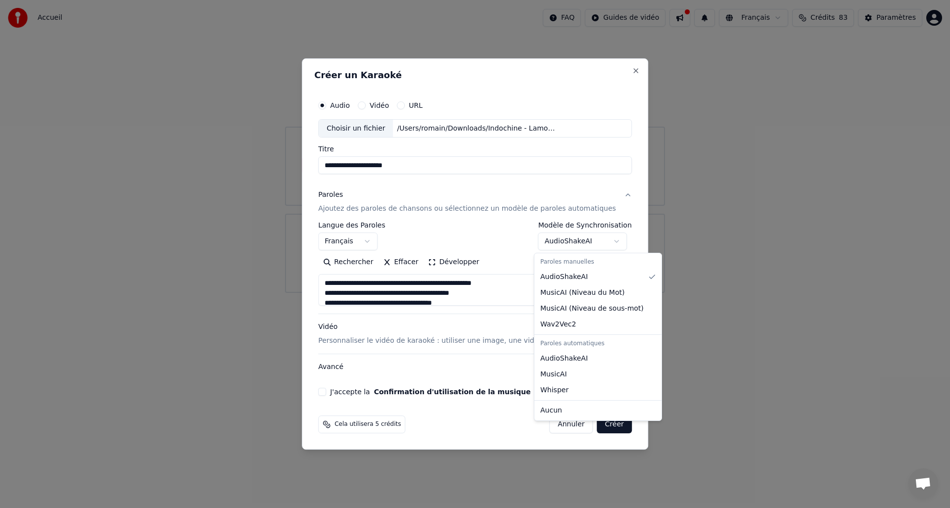
click at [612, 238] on body "**********" at bounding box center [475, 146] width 950 height 293
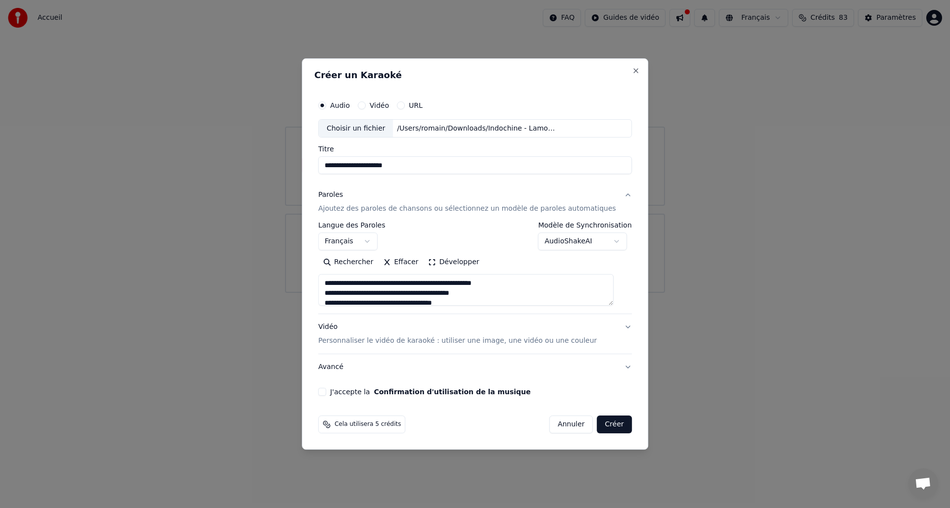
click at [470, 301] on textarea "**********" at bounding box center [465, 291] width 295 height 32
type textarea "**********"
click at [621, 329] on button "Vidéo Personnaliser le vidéo de karaoké : utiliser une image, une vidéo ou une …" at bounding box center [475, 335] width 314 height 40
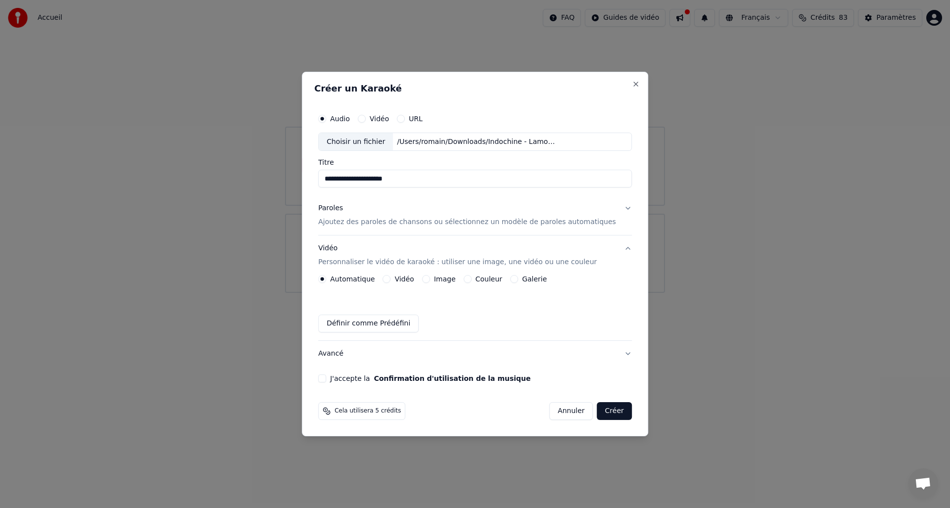
click at [618, 209] on button "Paroles Ajoutez des paroles de chansons ou sélectionnez un modèle de paroles au…" at bounding box center [475, 216] width 314 height 40
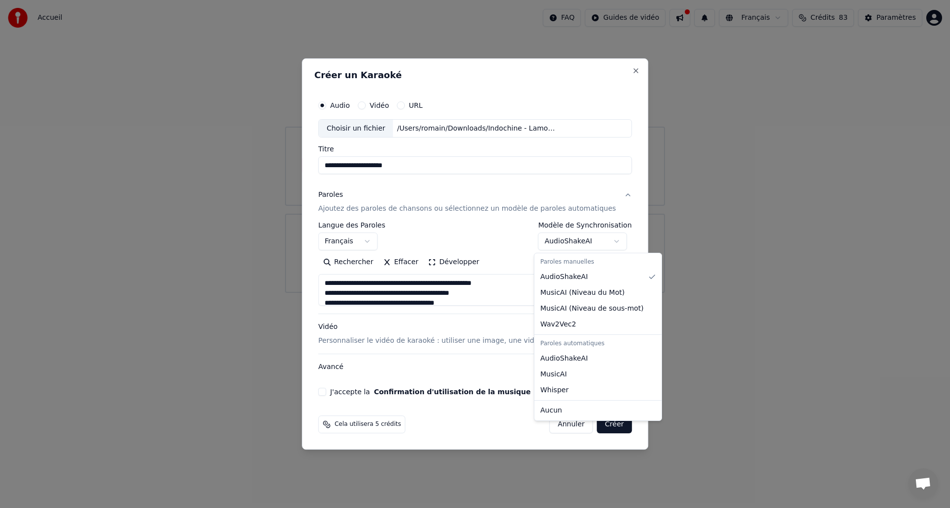
click at [607, 241] on body "**********" at bounding box center [475, 146] width 950 height 293
select select "**********"
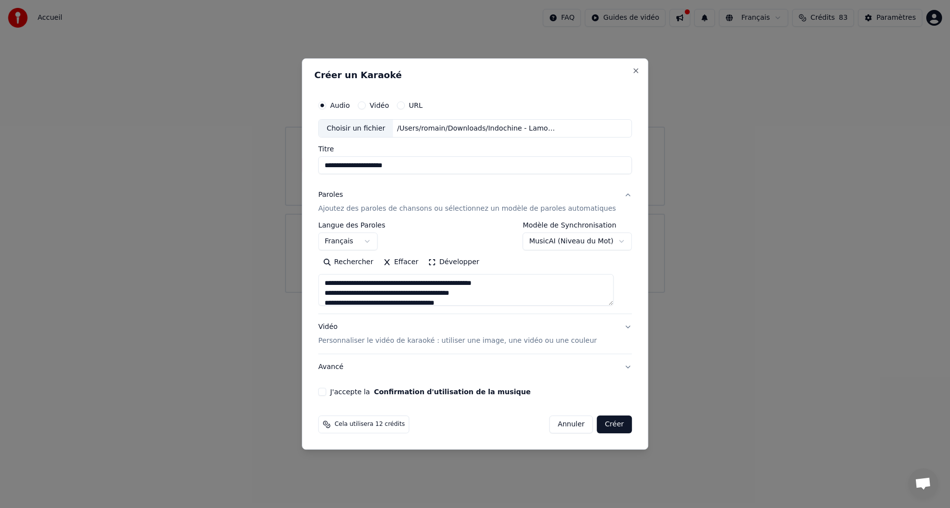
click at [326, 393] on button "J'accepte la Confirmation d'utilisation de la musique" at bounding box center [322, 392] width 8 height 8
click at [603, 421] on button "Créer" at bounding box center [614, 425] width 35 height 18
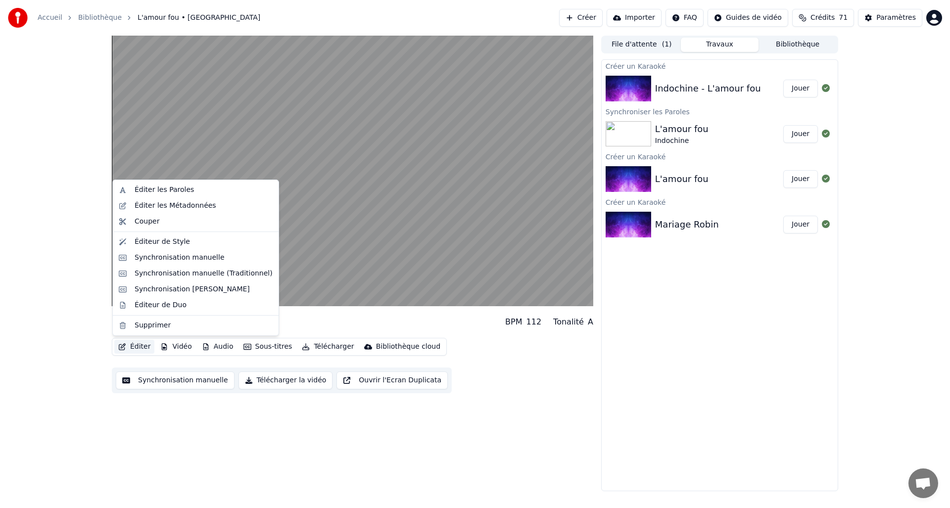
click at [140, 349] on button "Éditer" at bounding box center [134, 347] width 40 height 14
click at [152, 194] on div "Éditer les Paroles" at bounding box center [164, 190] width 59 height 10
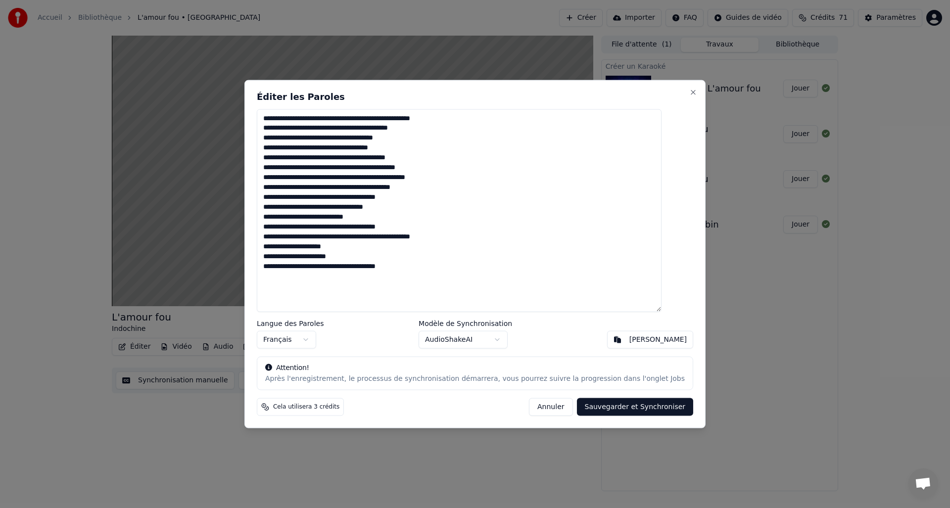
click at [319, 218] on textarea "**********" at bounding box center [459, 210] width 405 height 203
click at [401, 137] on textarea "**********" at bounding box center [459, 210] width 405 height 203
click at [327, 148] on textarea "**********" at bounding box center [459, 210] width 405 height 203
click at [327, 93] on h2 "Éditer les Paroles" at bounding box center [475, 96] width 436 height 9
drag, startPoint x: 336, startPoint y: 89, endPoint x: 467, endPoint y: 85, distance: 131.1
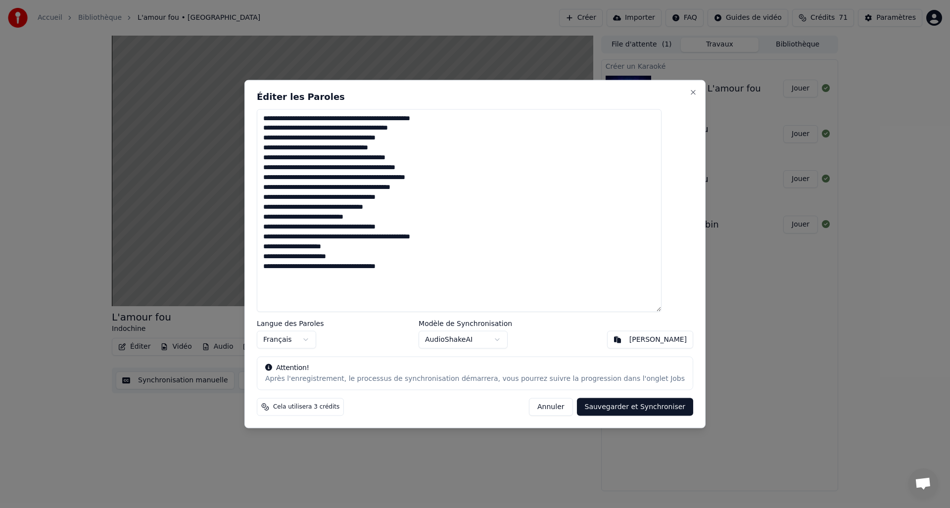
click at [467, 85] on div "**********" at bounding box center [474, 254] width 461 height 349
drag, startPoint x: 461, startPoint y: 236, endPoint x: 319, endPoint y: 238, distance: 141.5
click at [319, 238] on textarea "**********" at bounding box center [459, 210] width 405 height 203
click at [539, 411] on button "Annuler" at bounding box center [551, 407] width 44 height 18
type textarea "**********"
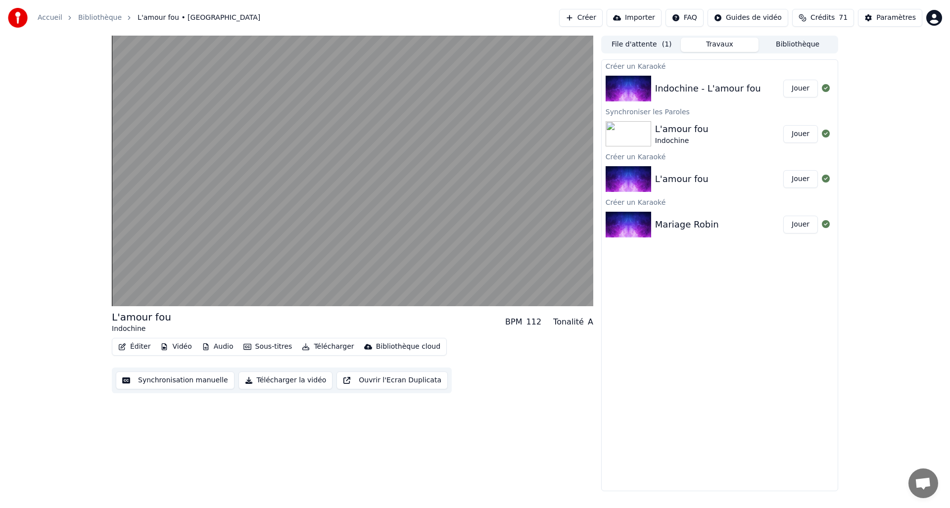
click at [144, 348] on button "Éditer" at bounding box center [134, 347] width 40 height 14
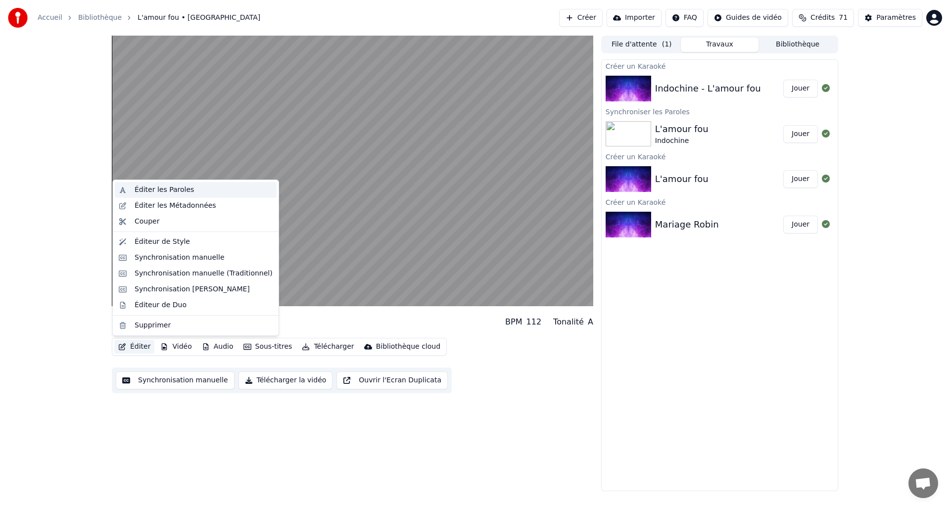
click at [165, 195] on div "Éditer les Paroles" at bounding box center [196, 190] width 162 height 16
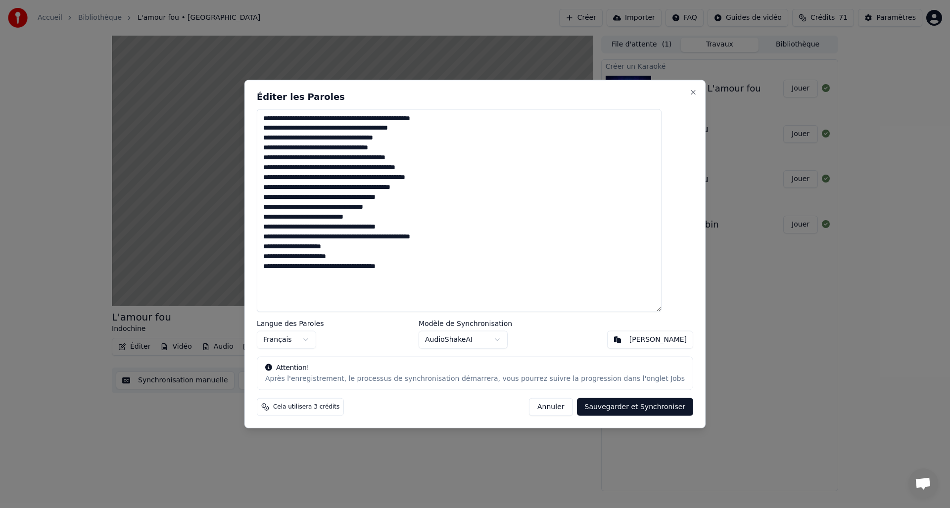
click at [522, 337] on body "Accueil Bibliothèque L'amour fou • Indochine Créer Importer FAQ Guides de vidéo…" at bounding box center [475, 254] width 950 height 508
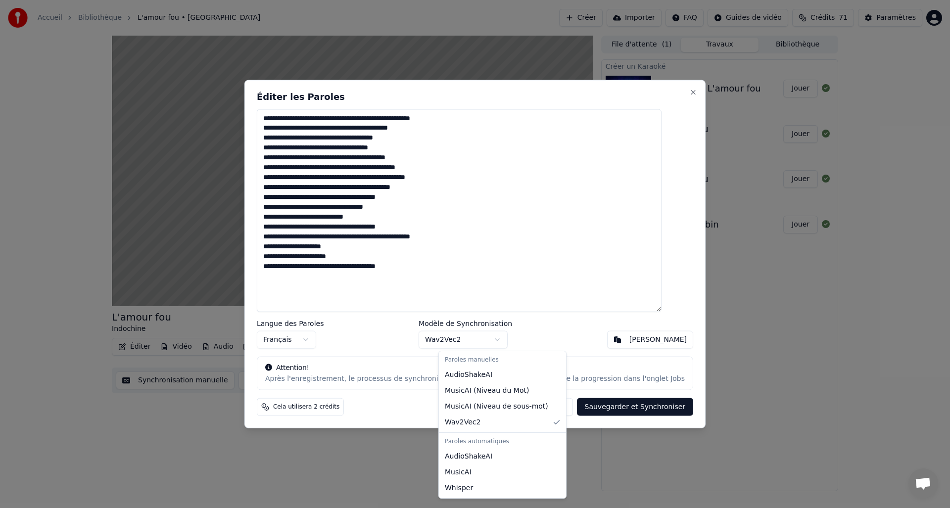
click at [513, 341] on body "Accueil Bibliothèque L'amour fou • Indochine Créer Importer FAQ Guides de vidéo…" at bounding box center [475, 254] width 950 height 508
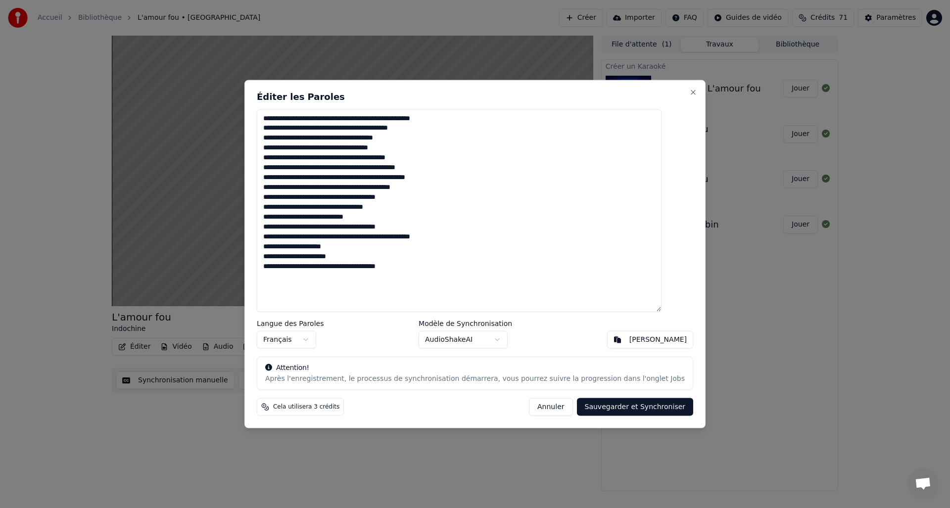
click at [540, 412] on button "Annuler" at bounding box center [551, 407] width 44 height 18
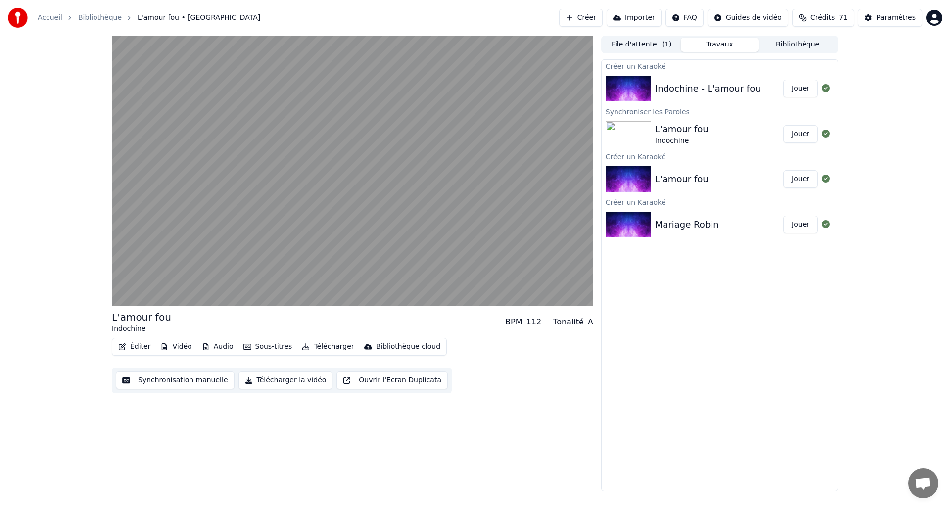
click at [271, 349] on button "Sous-titres" at bounding box center [267, 347] width 57 height 14
click at [480, 376] on div "Éditer Vidéo Audio Sous-titres Télécharger Bibliothèque cloud Synchronisation m…" at bounding box center [352, 365] width 481 height 55
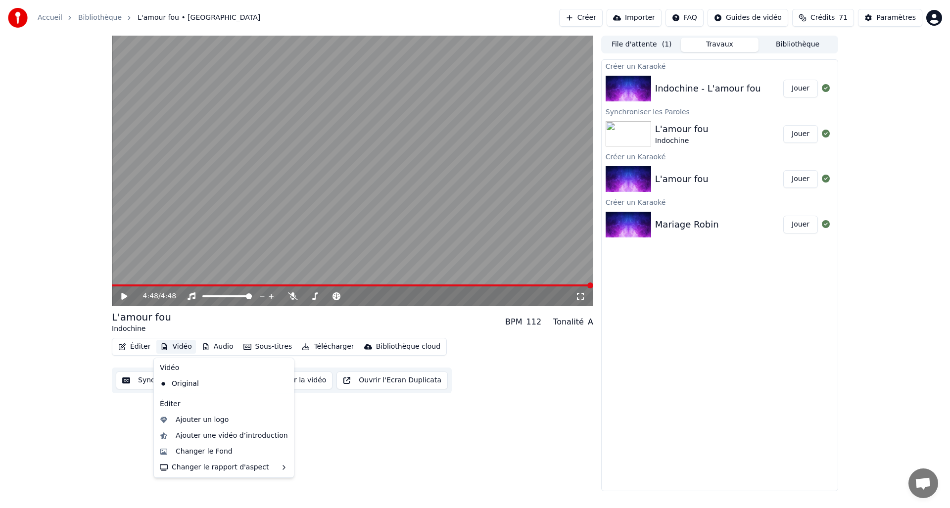
click at [179, 347] on button "Vidéo" at bounding box center [175, 347] width 39 height 14
click at [400, 465] on div "4:48 / 4:48 L'amour fou Indochine BPM 112 Tonalité A Éditer Vidéo Audio Sous-ti…" at bounding box center [352, 264] width 481 height 456
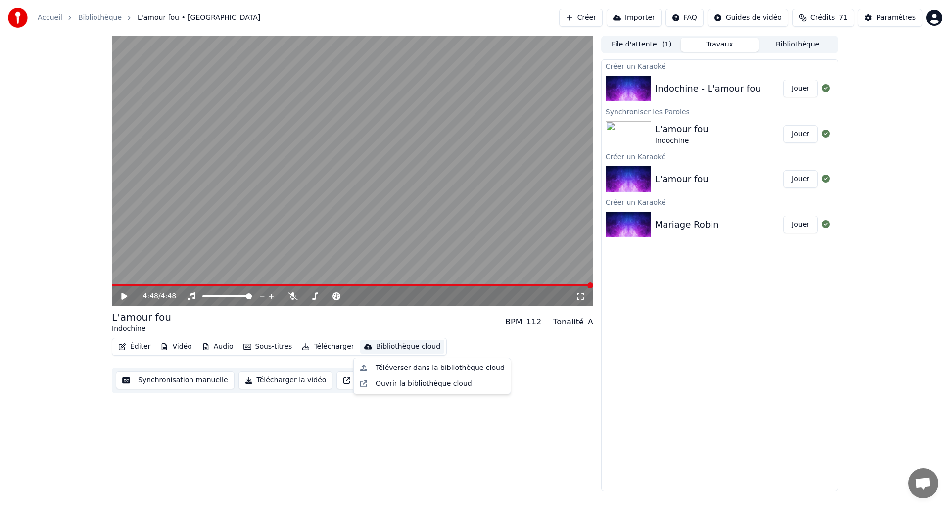
click at [378, 344] on div "Bibliothèque cloud" at bounding box center [408, 347] width 64 height 10
click at [332, 415] on div "4:48 / 4:48 L'amour fou Indochine BPM 112 Tonalité A Éditer Vidéo Audio Sous-ti…" at bounding box center [352, 264] width 481 height 456
click at [136, 347] on button "Éditer" at bounding box center [134, 347] width 40 height 14
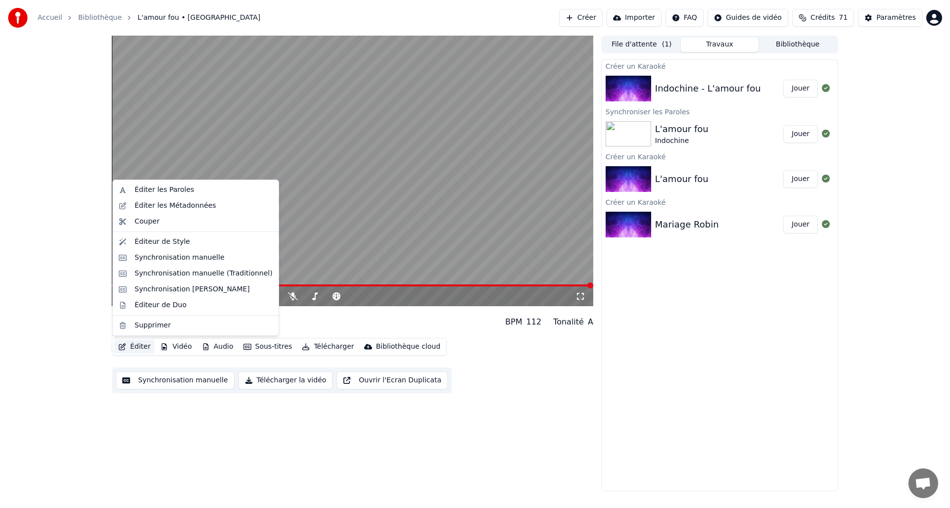
click at [72, 308] on div "4:48 / 4:48 L'amour fou Indochine BPM 112 Tonalité A Éditer Vidéo Audio Sous-ti…" at bounding box center [475, 264] width 950 height 456
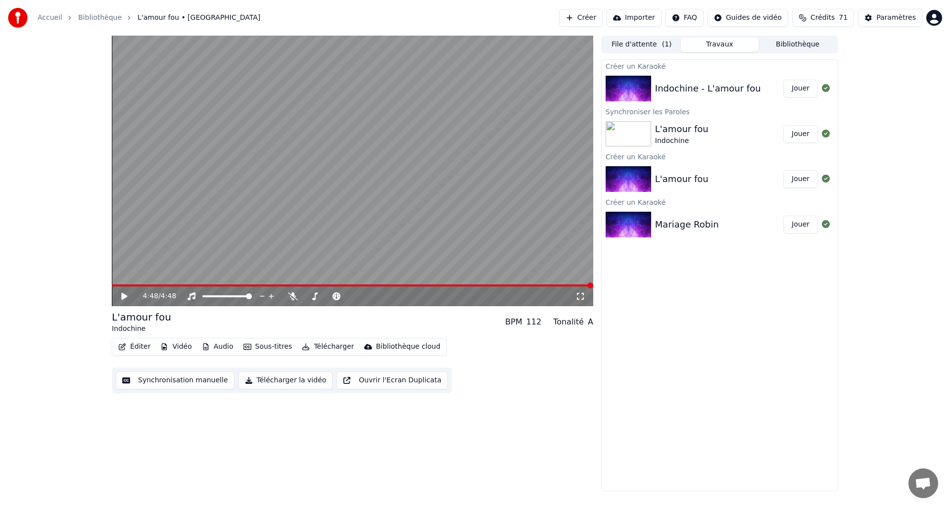
click at [187, 349] on button "Vidéo" at bounding box center [175, 347] width 39 height 14
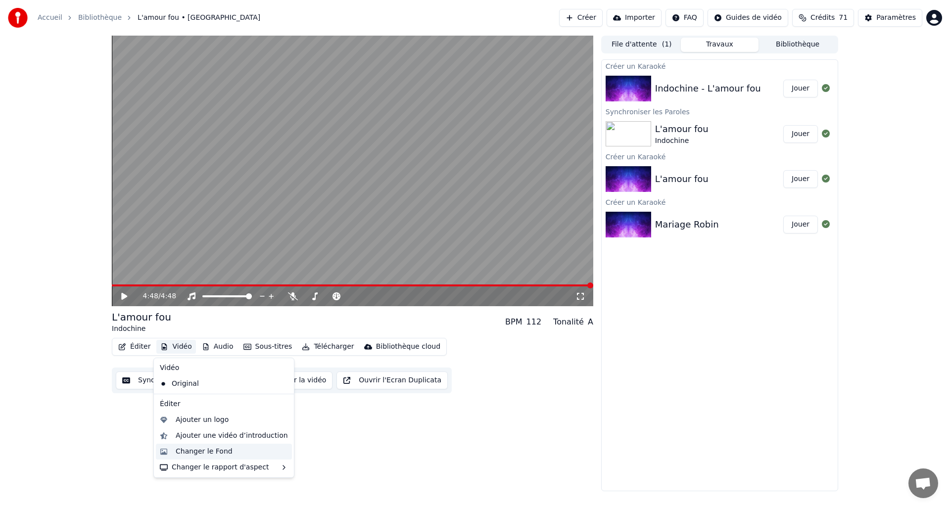
click at [208, 450] on div "Changer le Fond" at bounding box center [204, 452] width 57 height 10
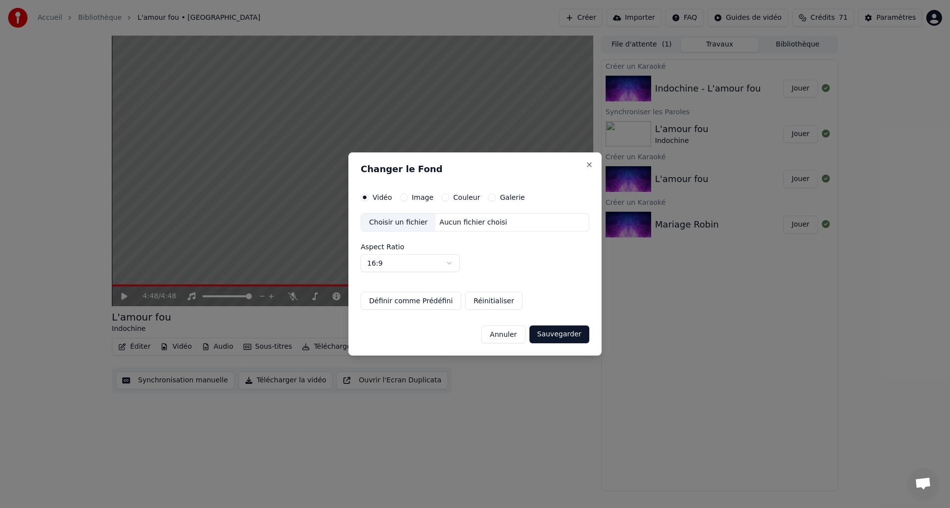
click at [507, 198] on label "Galerie" at bounding box center [512, 197] width 25 height 7
click at [496, 198] on button "Galerie" at bounding box center [492, 197] width 8 height 8
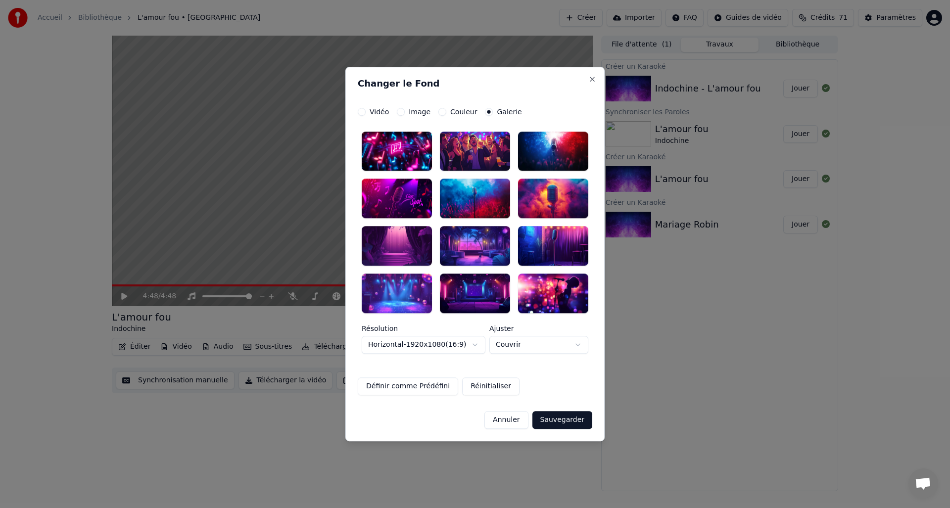
click at [488, 109] on button "Galerie" at bounding box center [489, 112] width 8 height 8
click at [414, 159] on div at bounding box center [397, 152] width 70 height 40
click at [462, 158] on div at bounding box center [475, 152] width 70 height 40
click at [419, 156] on div at bounding box center [397, 152] width 70 height 40
click at [452, 110] on label "Couleur" at bounding box center [463, 111] width 27 height 7
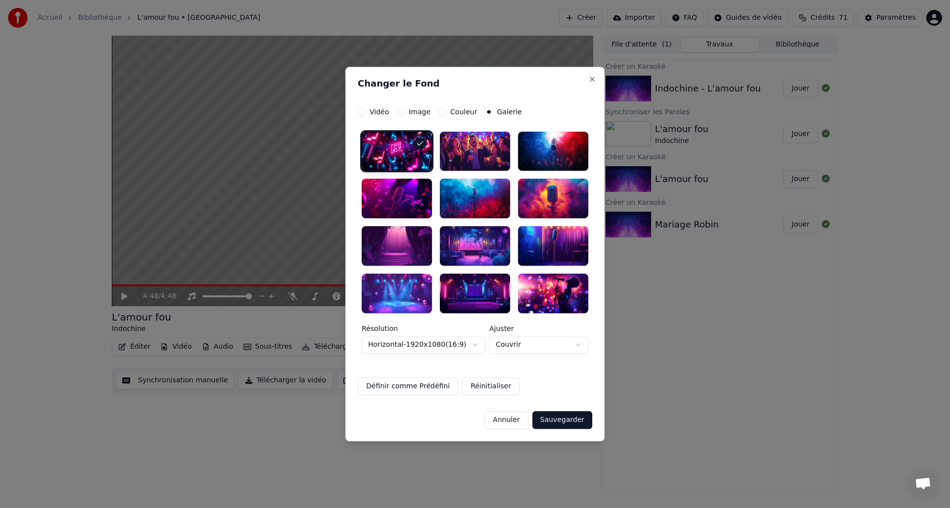
click at [446, 110] on button "Couleur" at bounding box center [442, 112] width 8 height 8
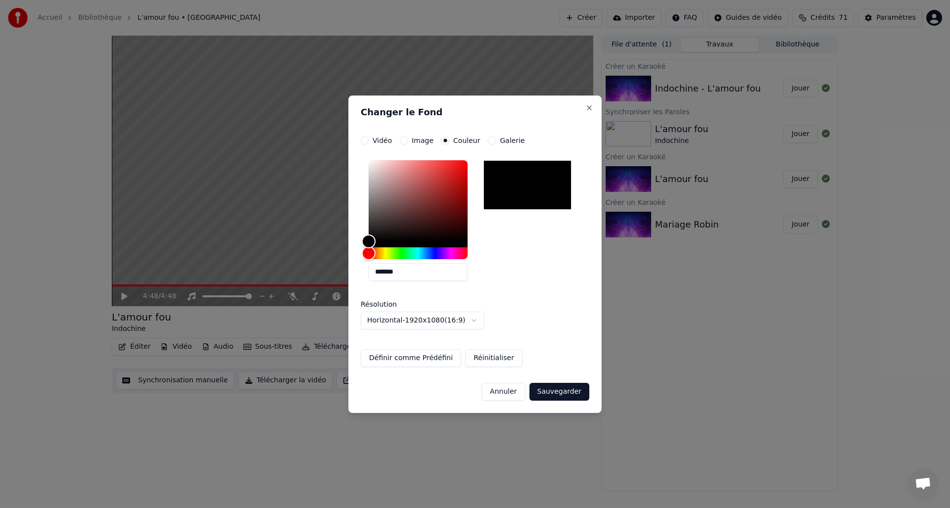
click at [421, 138] on label "Image" at bounding box center [423, 140] width 22 height 7
click at [408, 138] on button "Image" at bounding box center [404, 141] width 8 height 8
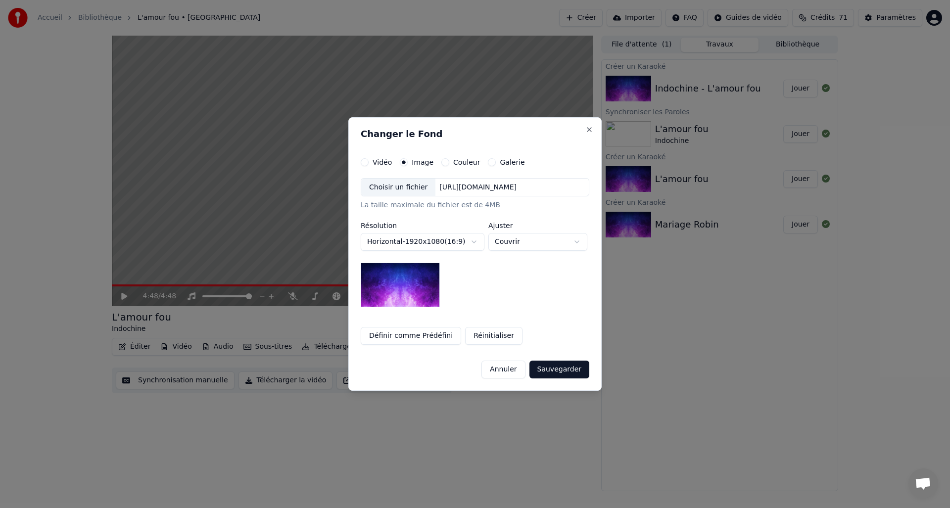
click at [505, 160] on label "Galerie" at bounding box center [512, 162] width 25 height 7
click at [496, 160] on button "Galerie" at bounding box center [492, 162] width 8 height 8
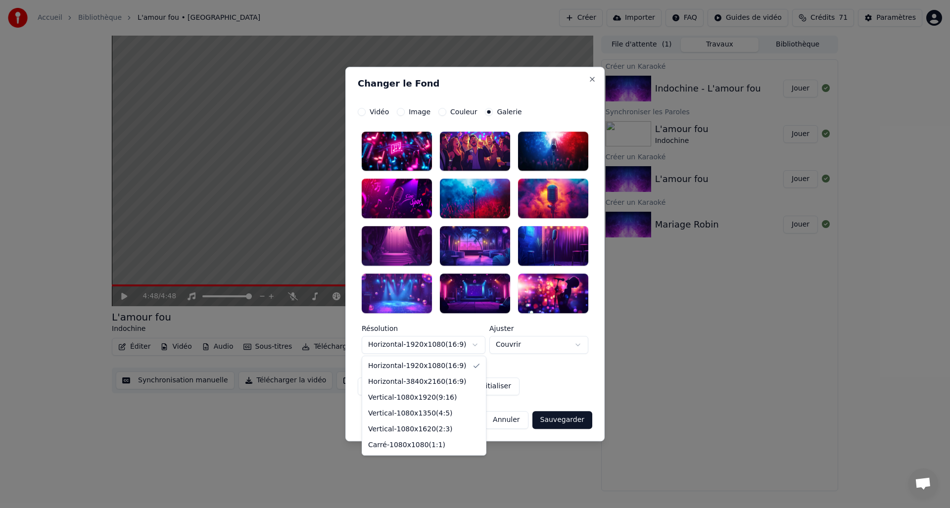
click at [473, 352] on body "**********" at bounding box center [475, 254] width 950 height 508
click at [543, 384] on body "**********" at bounding box center [475, 254] width 950 height 508
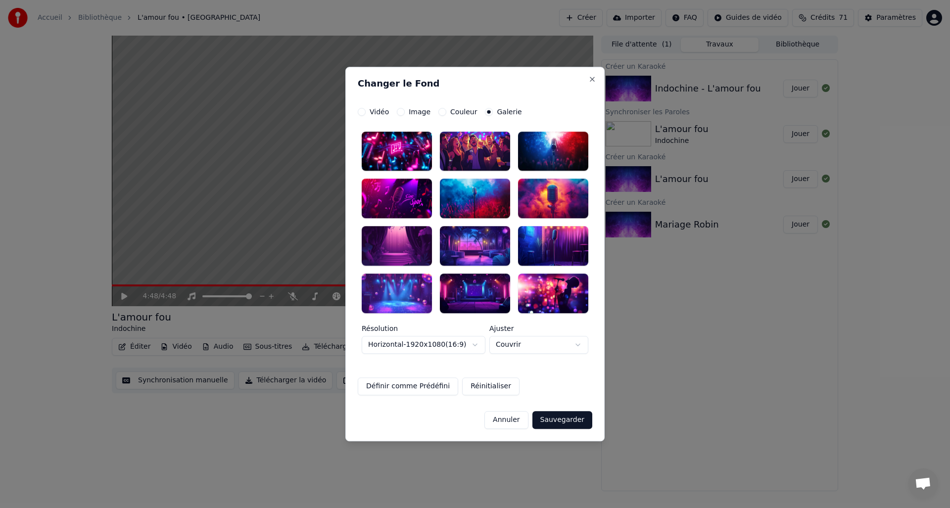
click at [489, 383] on button "Réinitialiser" at bounding box center [490, 386] width 57 height 18
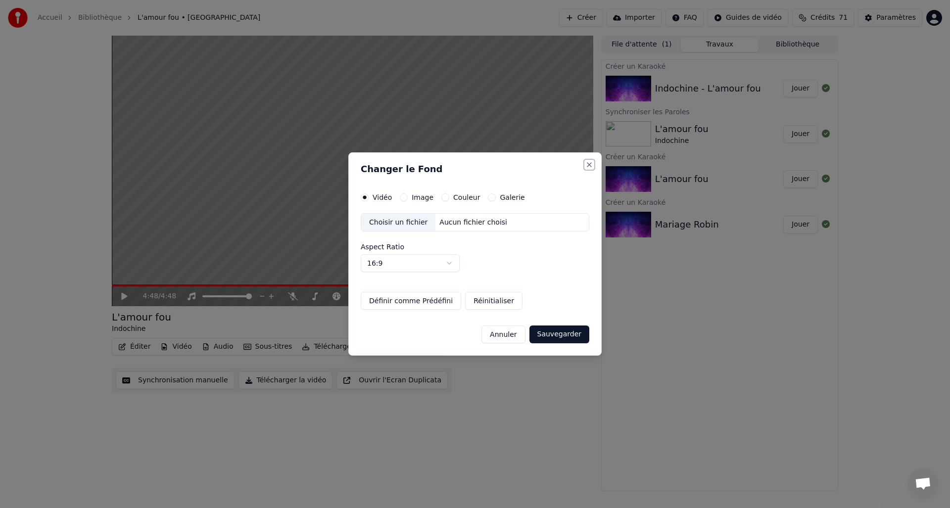
click at [587, 167] on button "Close" at bounding box center [589, 165] width 8 height 8
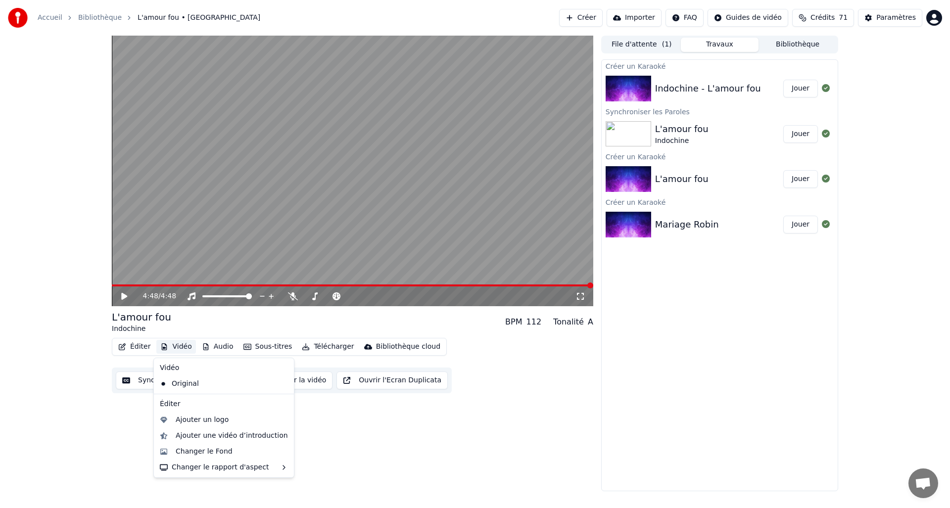
click at [184, 351] on button "Vidéo" at bounding box center [175, 347] width 39 height 14
click at [213, 453] on div "Changer le Fond" at bounding box center [204, 452] width 57 height 10
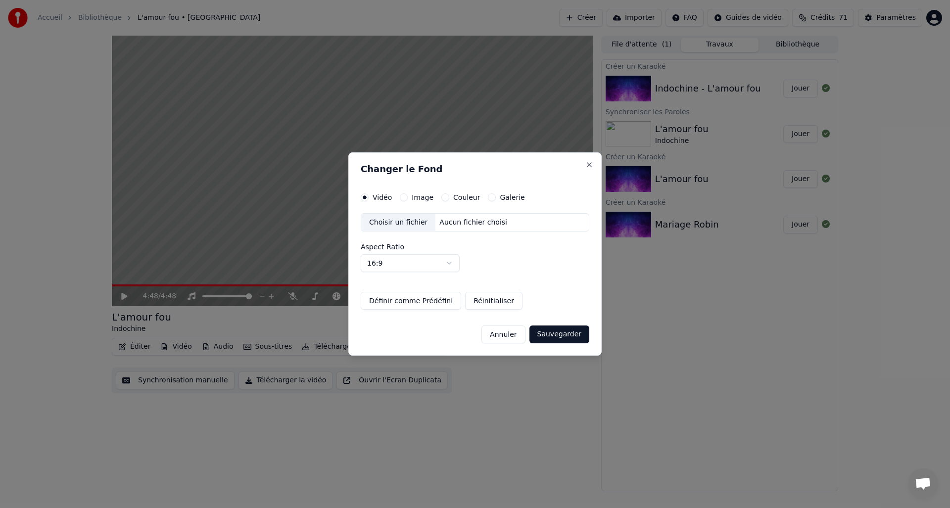
click at [401, 228] on div "Choisir un fichier" at bounding box center [398, 223] width 74 height 18
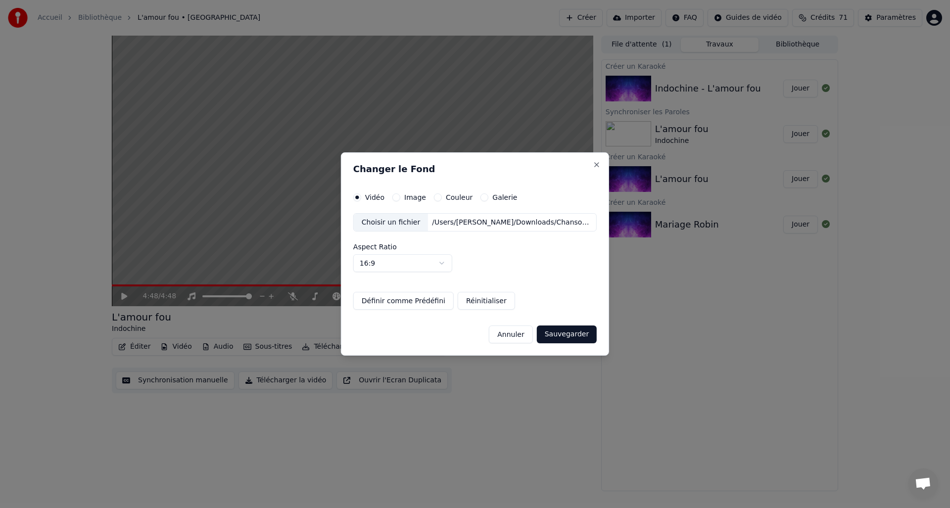
click at [559, 334] on button "Sauvegarder" at bounding box center [567, 335] width 60 height 18
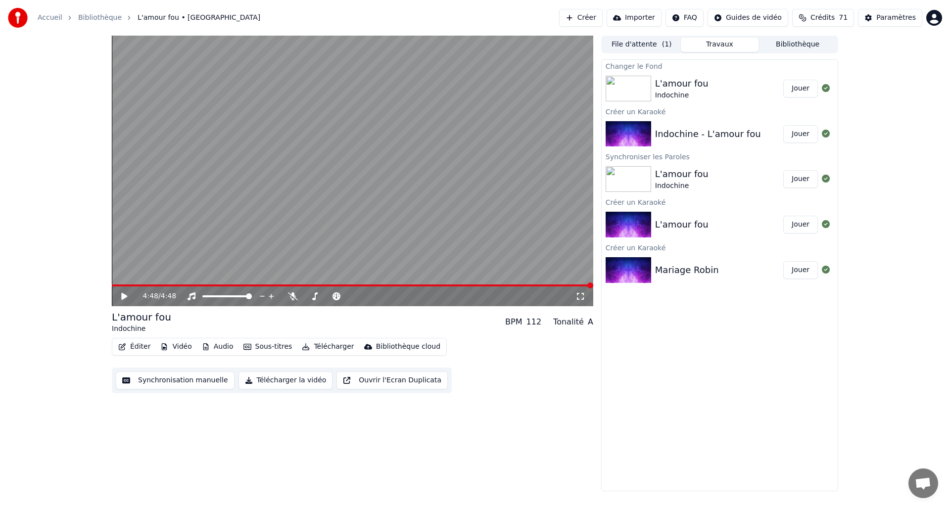
click at [707, 96] on div "L'amour fou Indochine" at bounding box center [719, 89] width 128 height 24
click at [787, 84] on button "Jouer" at bounding box center [800, 89] width 35 height 18
click at [166, 286] on span at bounding box center [352, 285] width 481 height 2
click at [141, 351] on button "Éditer" at bounding box center [134, 347] width 40 height 14
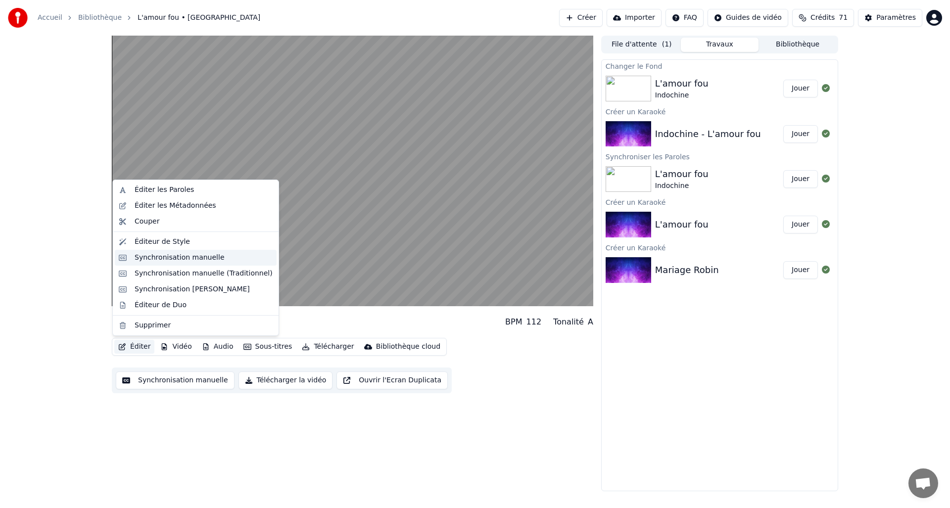
click at [168, 255] on div "Synchronisation manuelle" at bounding box center [180, 258] width 90 height 10
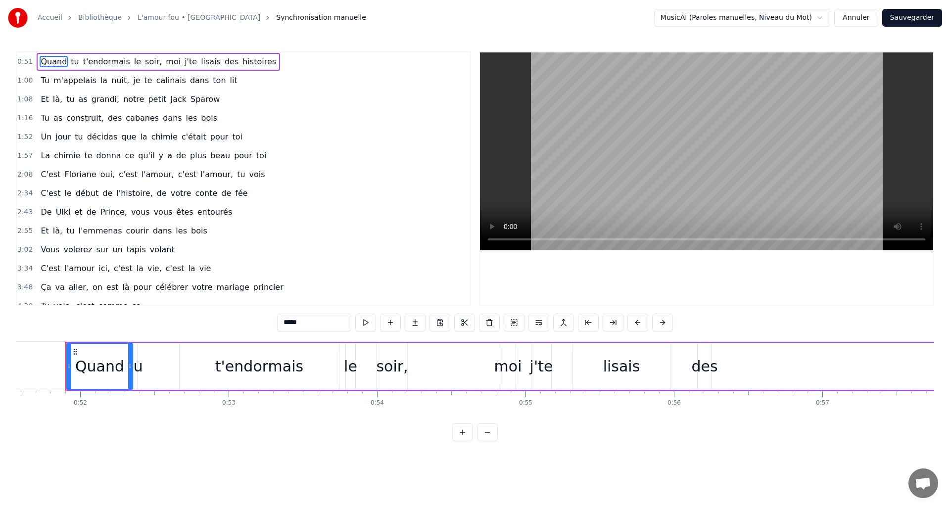
click at [44, 99] on span "Et" at bounding box center [45, 98] width 10 height 11
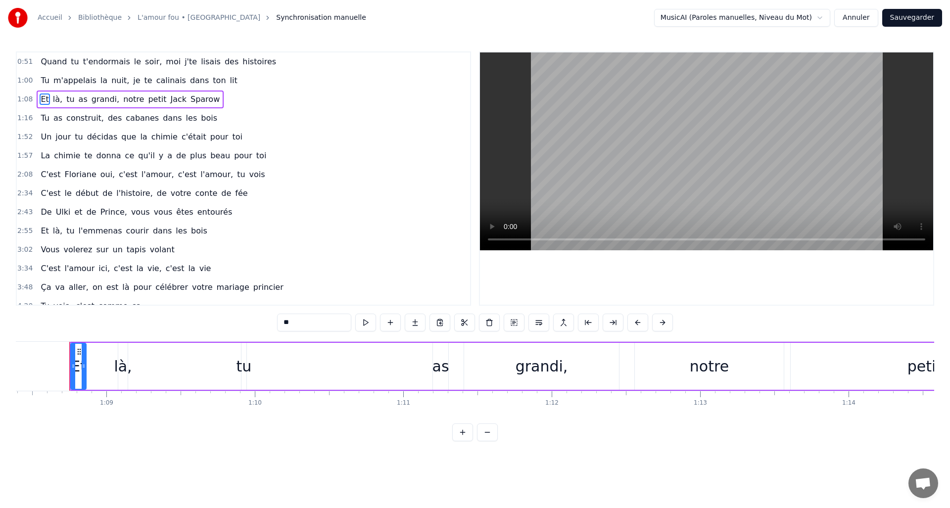
scroll to position [0, 10154]
click at [120, 360] on div "là," at bounding box center [119, 366] width 18 height 22
click at [189, 99] on span "Sparow" at bounding box center [204, 98] width 31 height 11
type input "******"
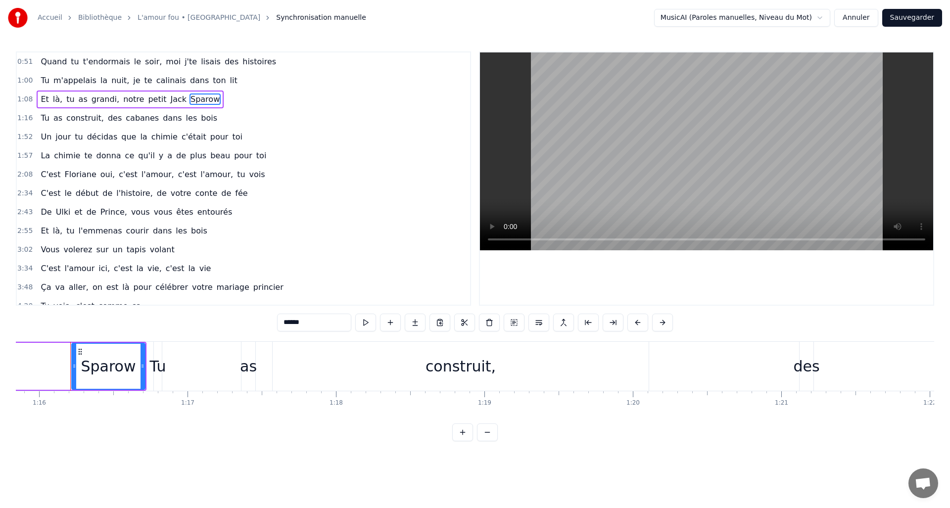
scroll to position [0, 11261]
click at [366, 327] on button at bounding box center [365, 323] width 21 height 18
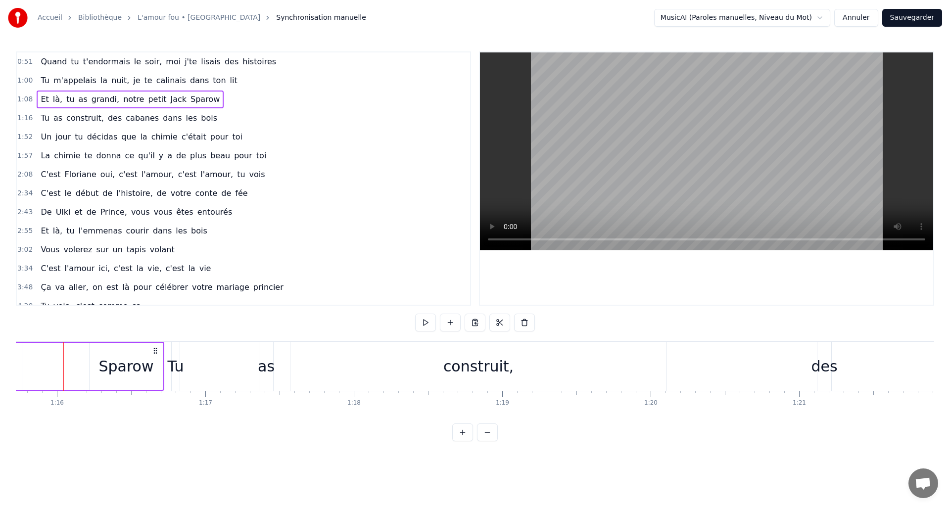
scroll to position [0, 11236]
click at [272, 366] on div "as" at bounding box center [268, 366] width 17 height 22
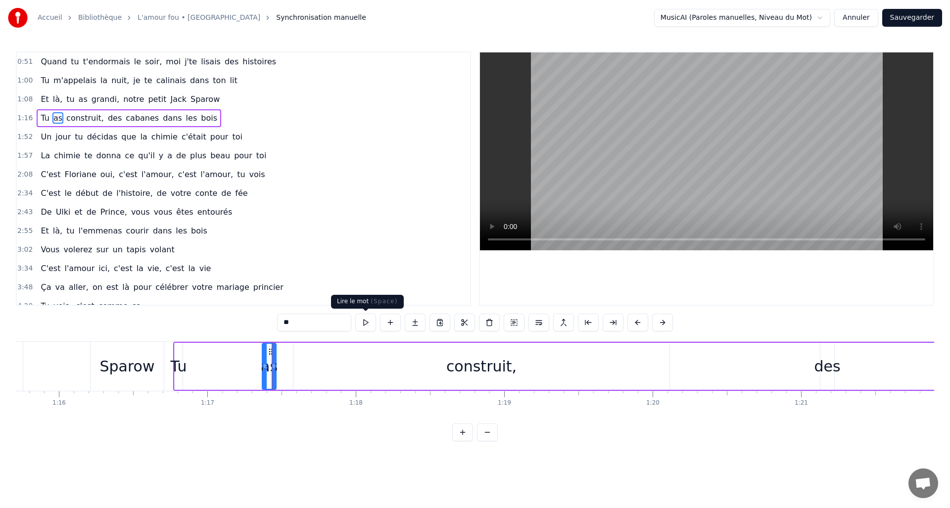
click at [367, 325] on button at bounding box center [365, 323] width 21 height 18
click at [395, 375] on div "construit," at bounding box center [481, 366] width 376 height 47
type input "**********"
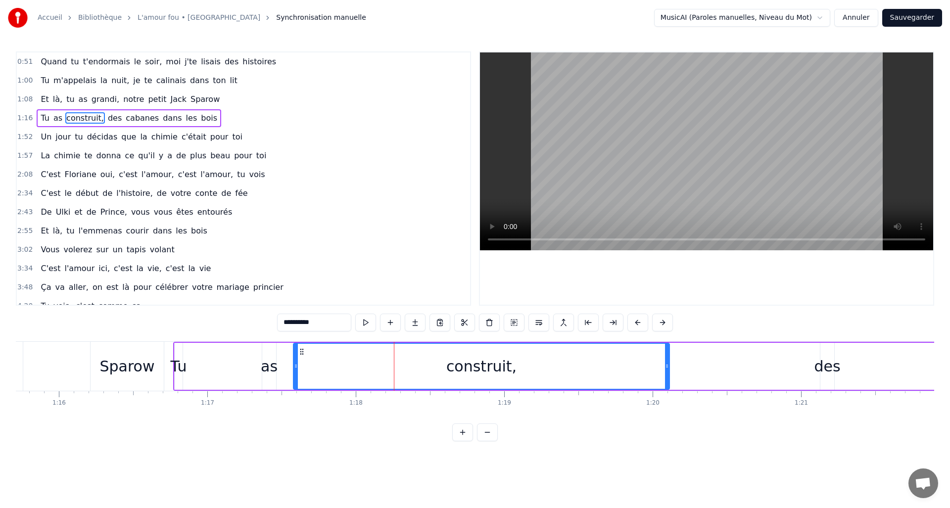
click at [230, 377] on div "Tu as construit, des cabanes dans les bois" at bounding box center [888, 366] width 1430 height 49
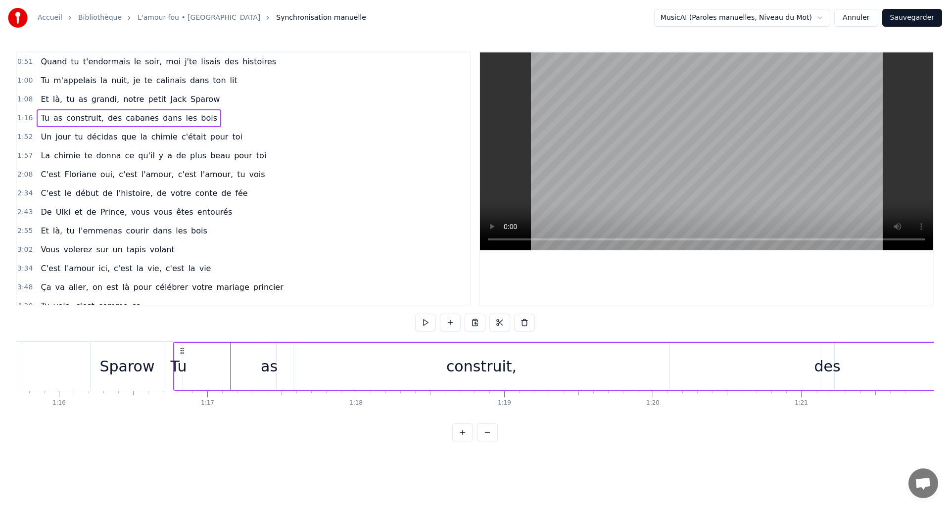
click at [140, 370] on div "Sparow" at bounding box center [126, 366] width 55 height 22
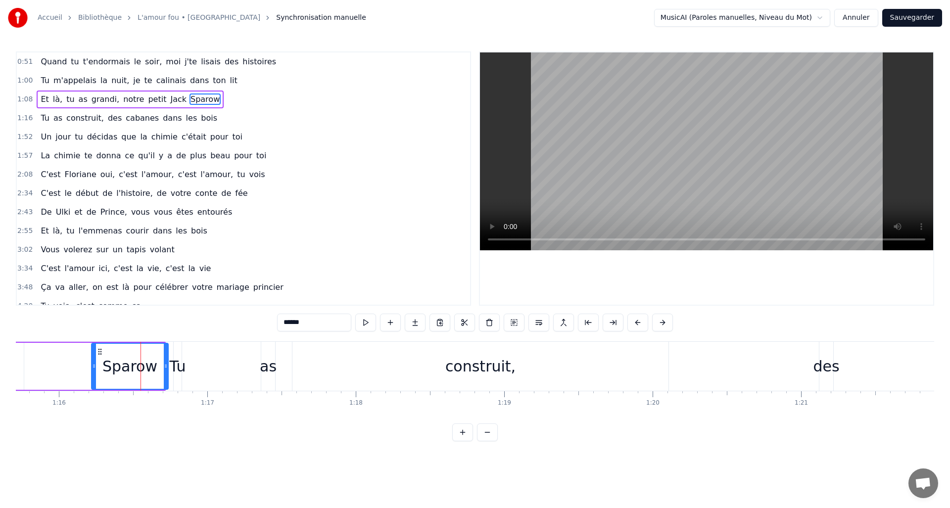
click at [165, 367] on circle at bounding box center [165, 367] width 0 height 0
click at [164, 367] on icon at bounding box center [164, 366] width 4 height 8
click at [164, 368] on icon at bounding box center [163, 366] width 4 height 8
click at [827, 18] on html "Accueil Bibliothèque L'amour fou • Indochine Synchronisation manuelle MusicAI (…" at bounding box center [475, 228] width 950 height 457
click at [629, 19] on html "Accueil Bibliothèque L'amour fou • Indochine Synchronisation manuelle MusicAI (…" at bounding box center [475, 228] width 950 height 457
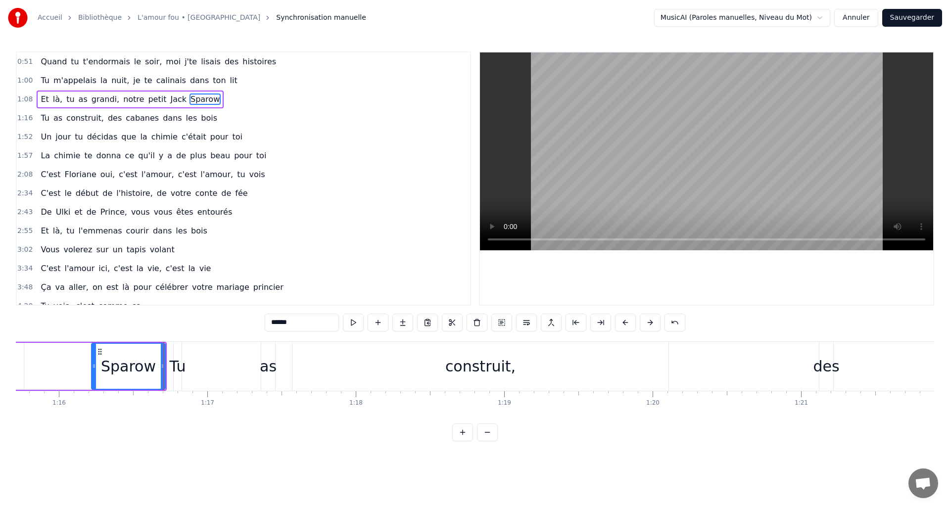
click at [848, 16] on button "Annuler" at bounding box center [856, 18] width 44 height 18
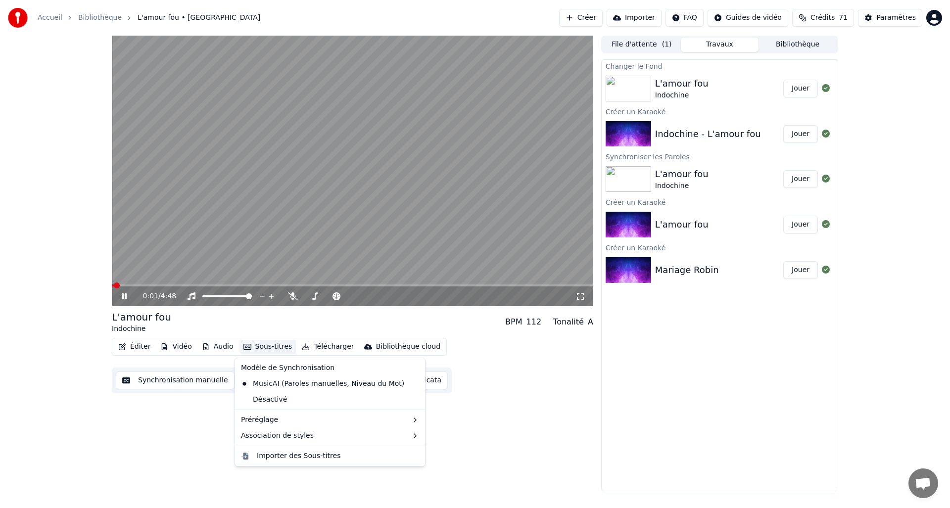
click at [268, 347] on button "Sous-titres" at bounding box center [267, 347] width 57 height 14
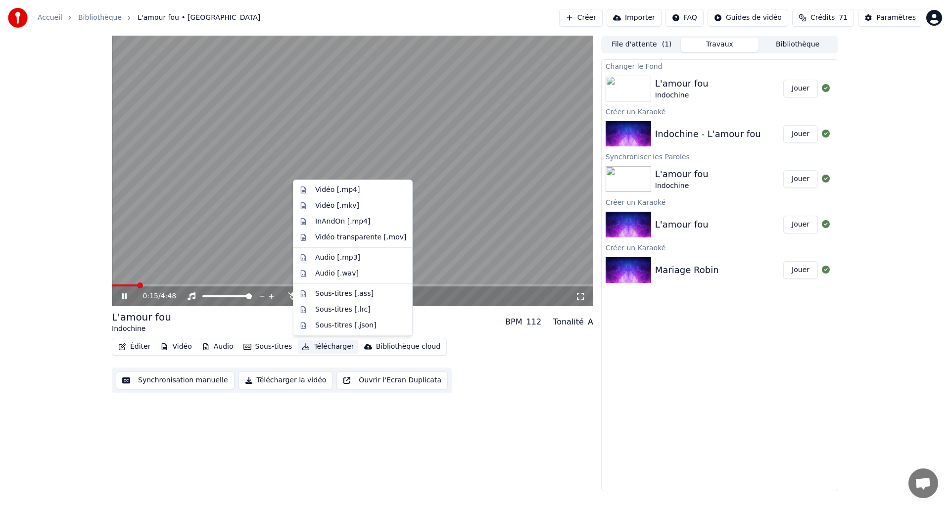
click at [491, 363] on div "Éditer Vidéo Audio Sous-titres Télécharger Bibliothèque cloud Synchronisation m…" at bounding box center [352, 365] width 481 height 55
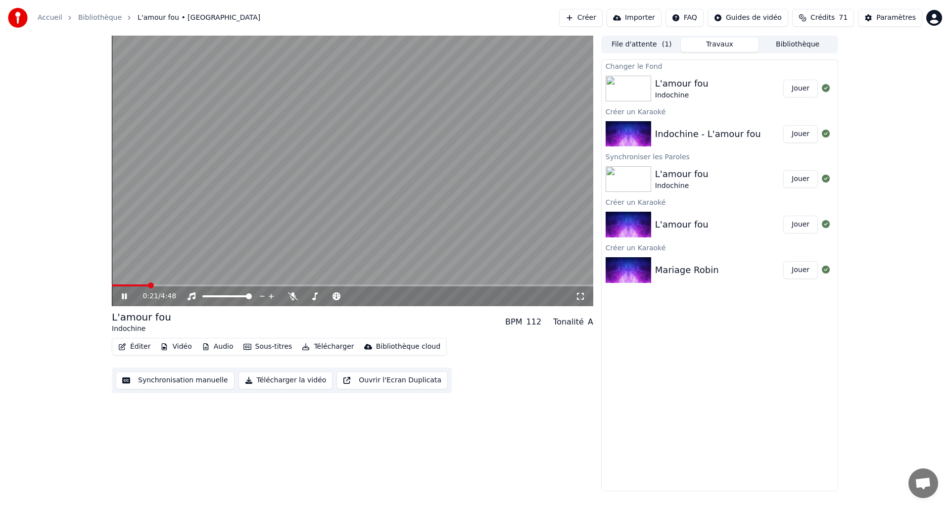
click at [885, 21] on div "Paramètres" at bounding box center [896, 18] width 40 height 10
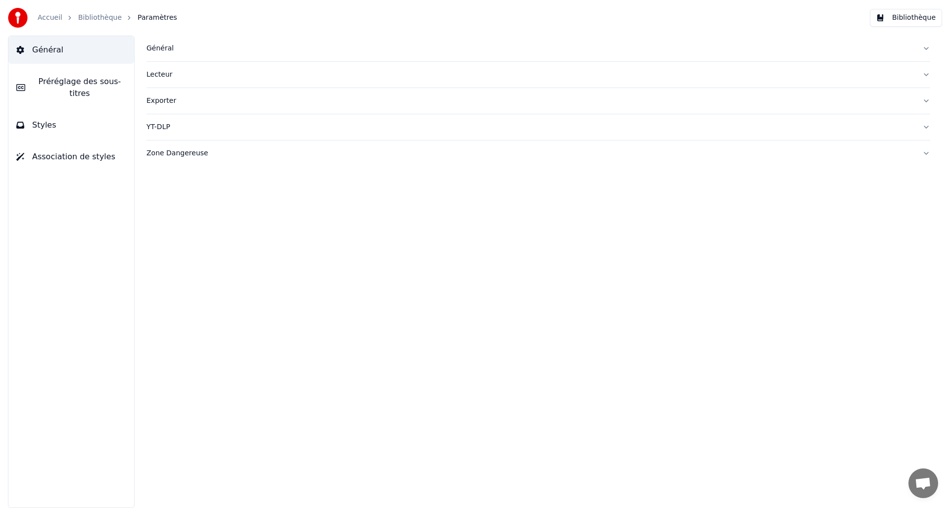
click at [158, 52] on div "Général" at bounding box center [530, 49] width 768 height 10
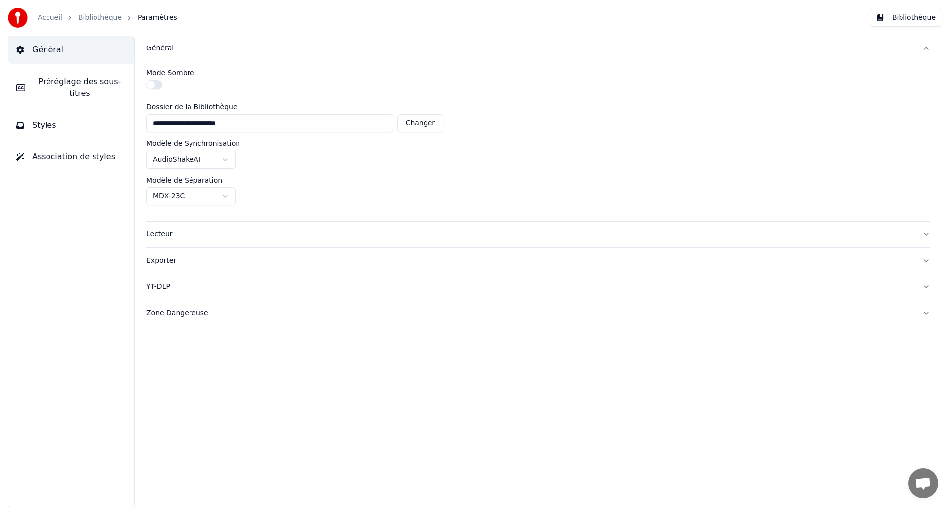
click at [74, 133] on button "Styles" at bounding box center [71, 125] width 126 height 28
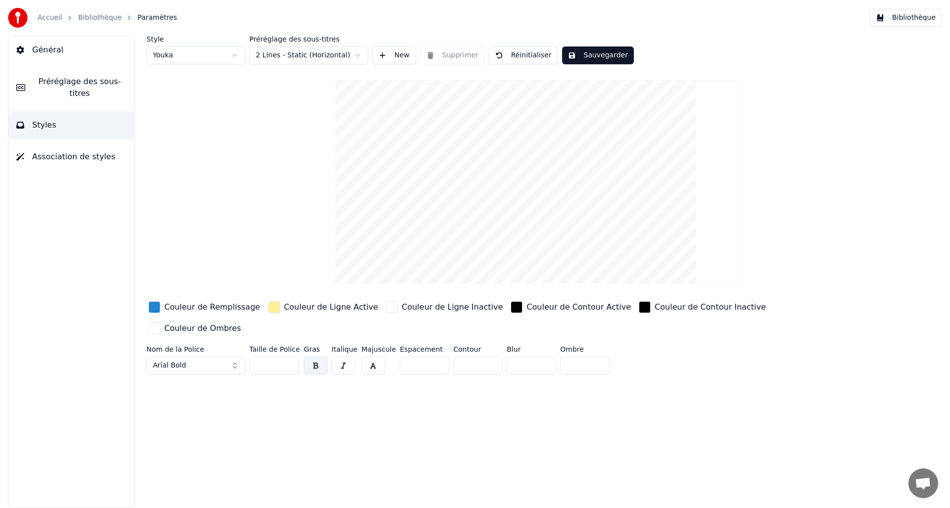
click at [96, 16] on link "Bibliothèque" at bounding box center [100, 18] width 44 height 10
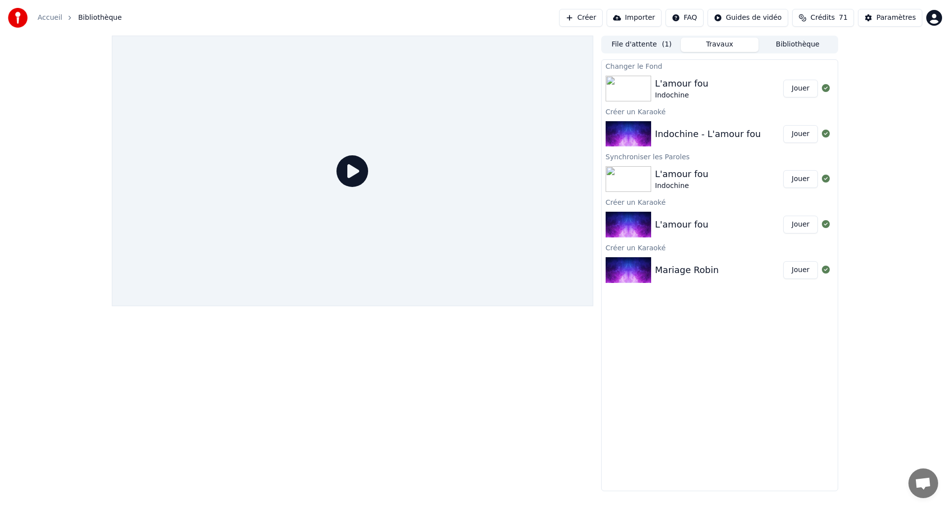
click at [735, 89] on div "L'amour fou Indochine" at bounding box center [719, 89] width 128 height 24
click at [760, 84] on div "L'amour fou Indochine" at bounding box center [719, 89] width 128 height 24
click at [803, 92] on button "Jouer" at bounding box center [800, 89] width 35 height 18
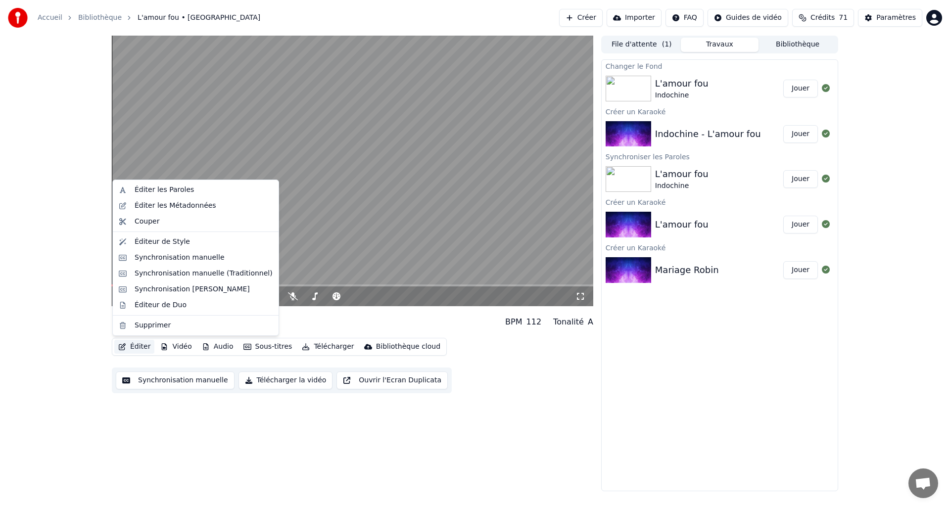
click at [133, 350] on button "Éditer" at bounding box center [134, 347] width 40 height 14
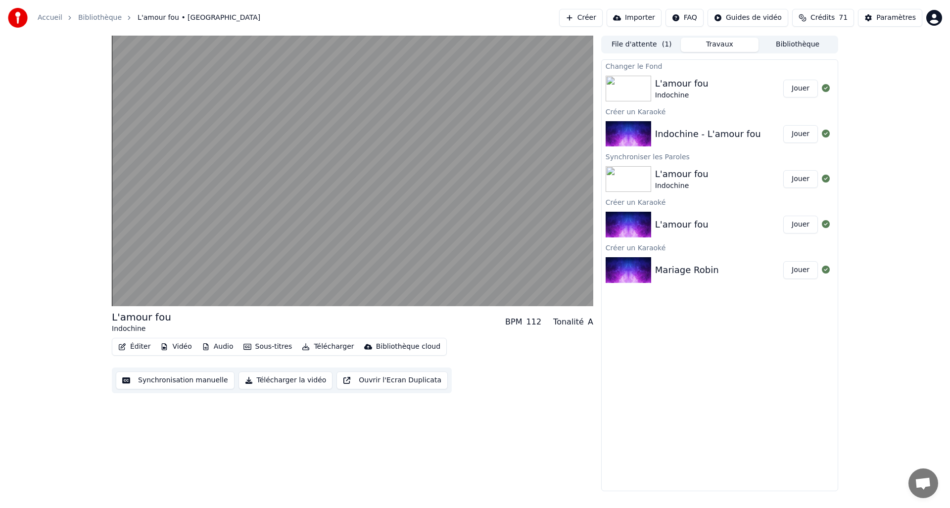
click at [261, 349] on button "Sous-titres" at bounding box center [267, 347] width 57 height 14
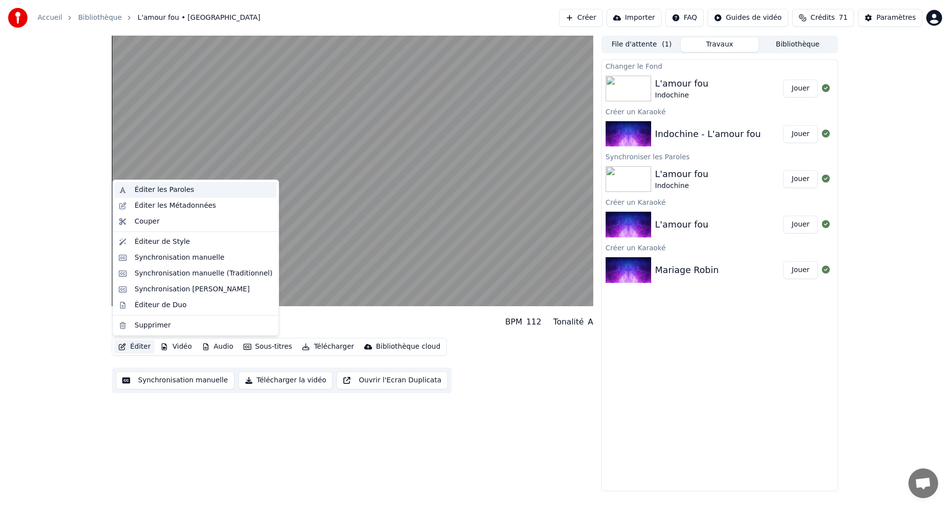
click at [166, 194] on div "Éditer les Paroles" at bounding box center [164, 190] width 59 height 10
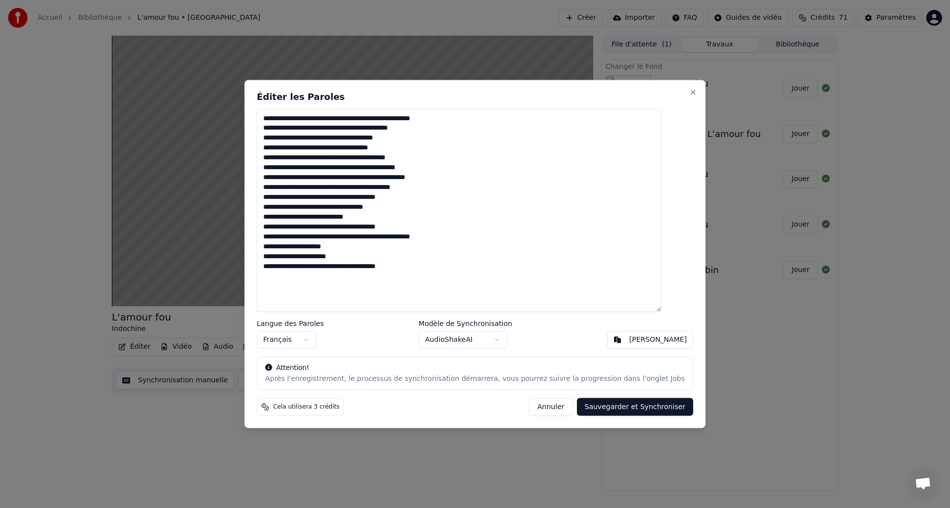
click at [534, 410] on button "Annuler" at bounding box center [551, 407] width 44 height 18
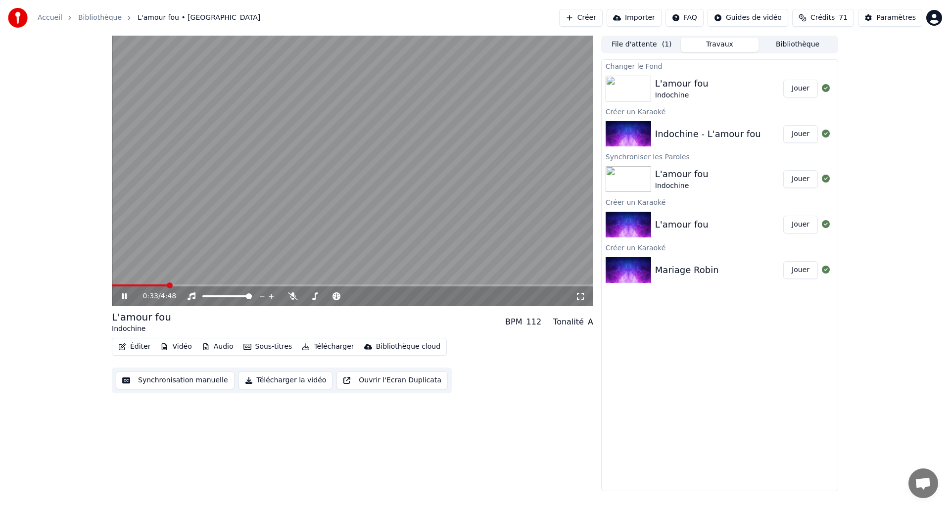
click at [641, 49] on button "File d'attente ( 1 )" at bounding box center [642, 45] width 78 height 14
click at [706, 47] on button "Travaux" at bounding box center [720, 45] width 78 height 14
click at [891, 19] on div "Paramètres" at bounding box center [896, 18] width 40 height 10
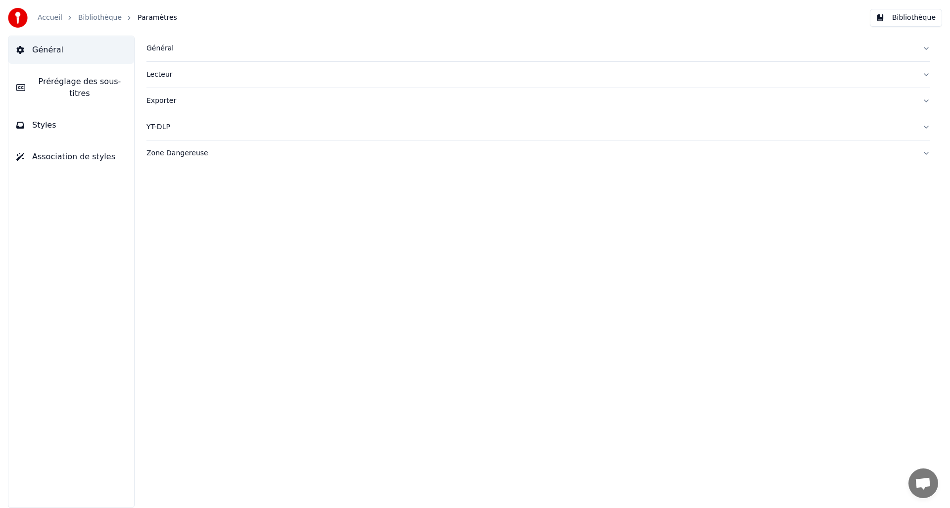
click at [88, 15] on link "Bibliothèque" at bounding box center [100, 18] width 44 height 10
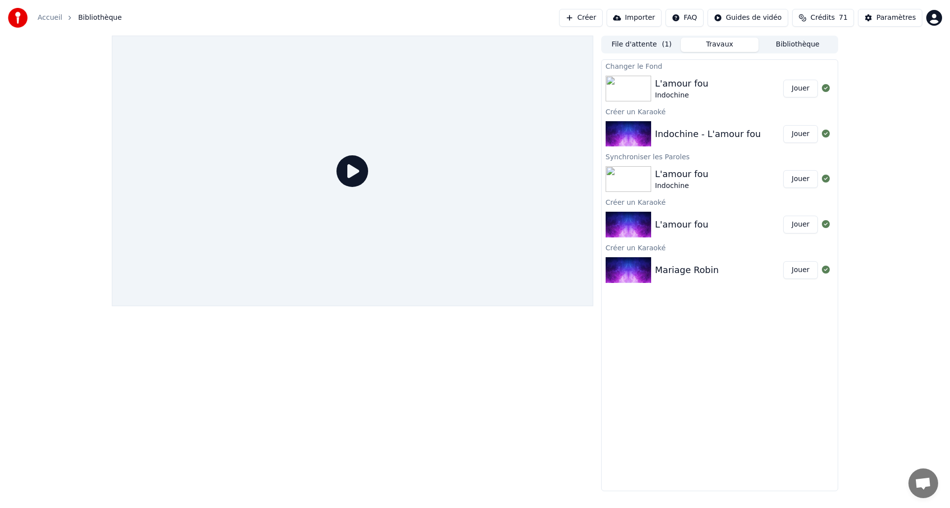
click at [668, 91] on div "Indochine" at bounding box center [681, 96] width 53 height 10
click at [811, 88] on button "Jouer" at bounding box center [800, 89] width 35 height 18
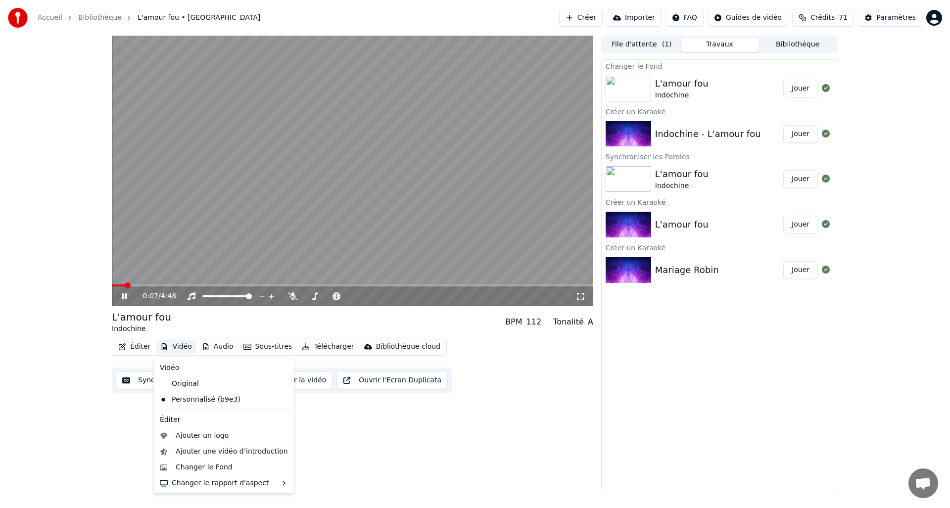
click at [170, 348] on button "Vidéo" at bounding box center [175, 347] width 39 height 14
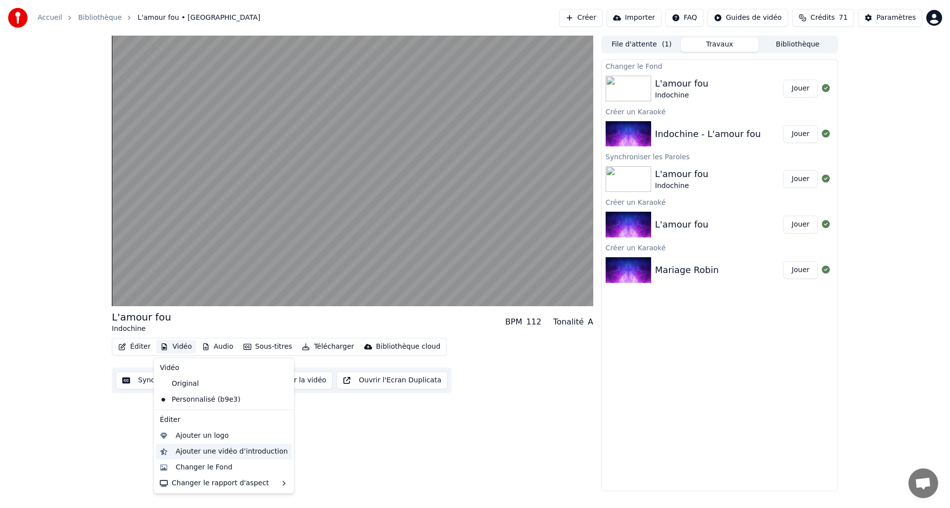
click at [203, 449] on div "Ajouter une vidéo d’introduction" at bounding box center [232, 452] width 112 height 10
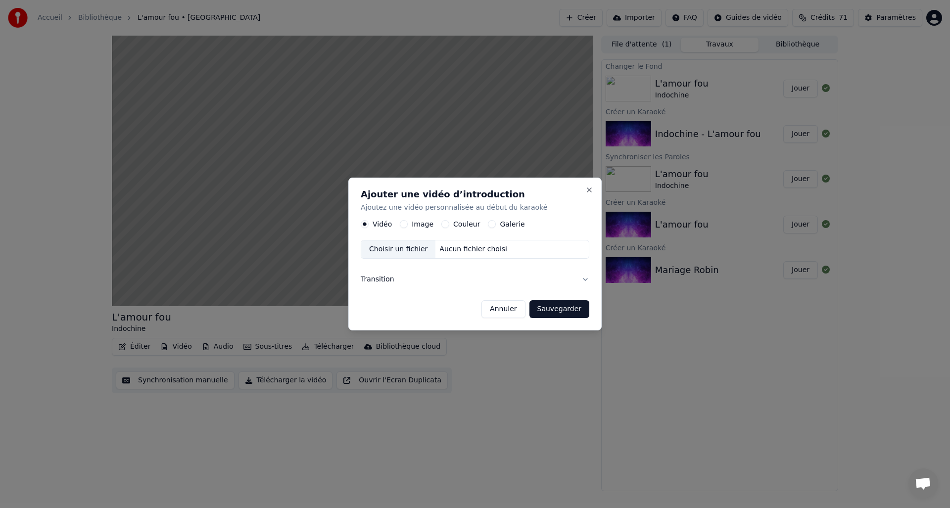
click at [496, 310] on button "Annuler" at bounding box center [503, 309] width 44 height 18
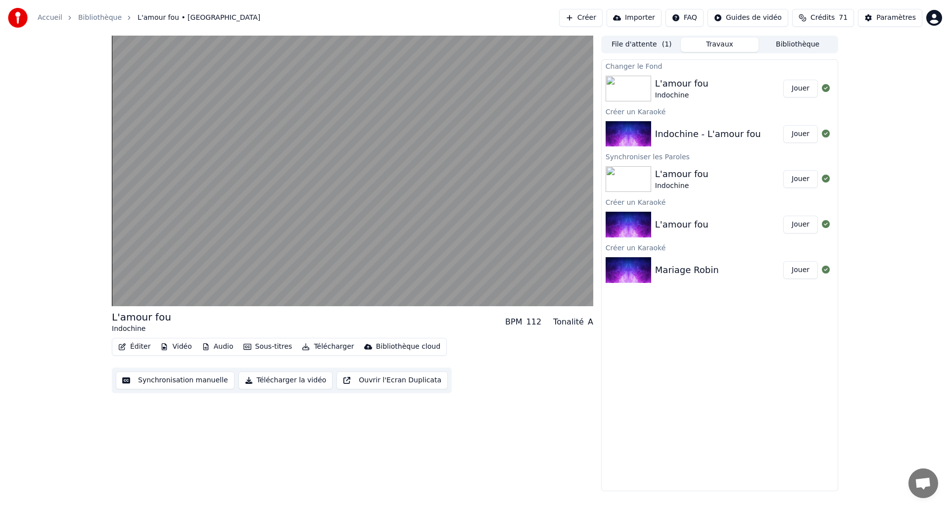
click at [183, 347] on button "Vidéo" at bounding box center [175, 347] width 39 height 14
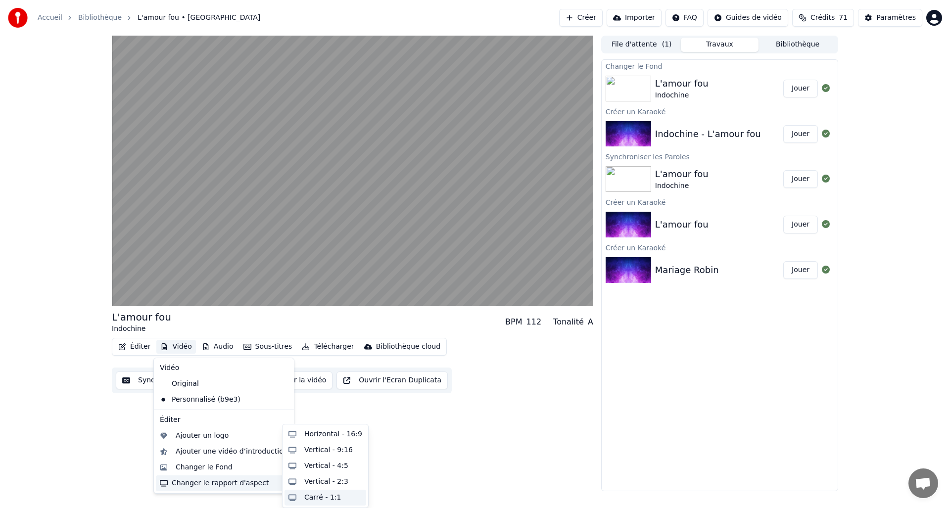
click at [322, 495] on div "Carré - 1:1" at bounding box center [322, 498] width 37 height 10
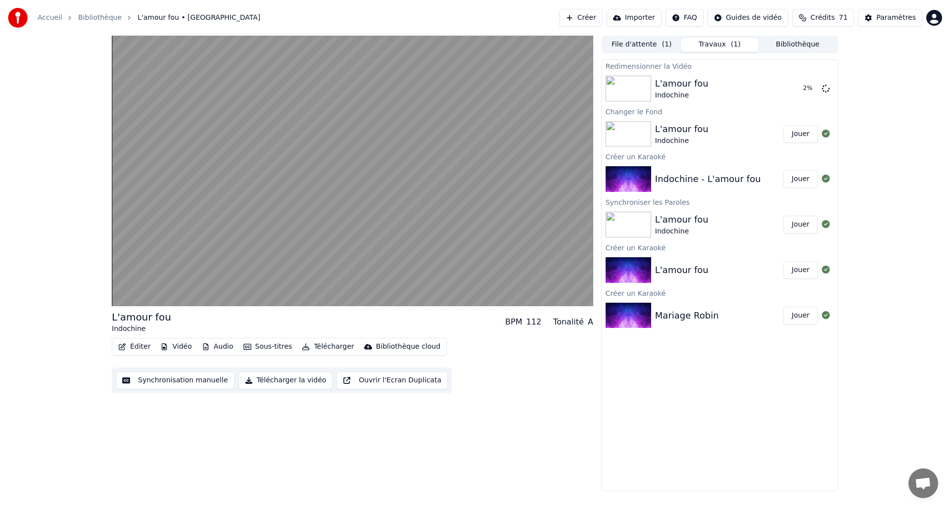
click at [171, 348] on button "Vidéo" at bounding box center [175, 347] width 39 height 14
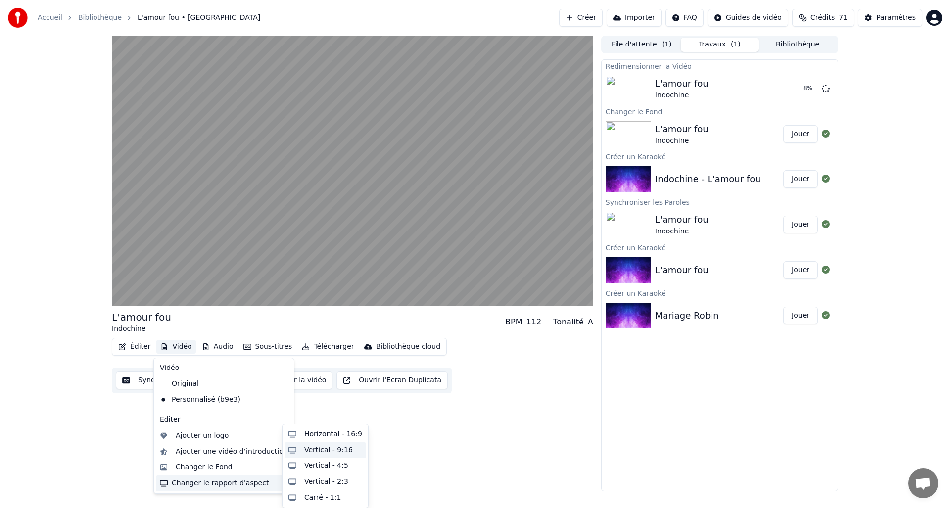
click at [316, 452] on div "Vertical - 9:16" at bounding box center [328, 450] width 48 height 10
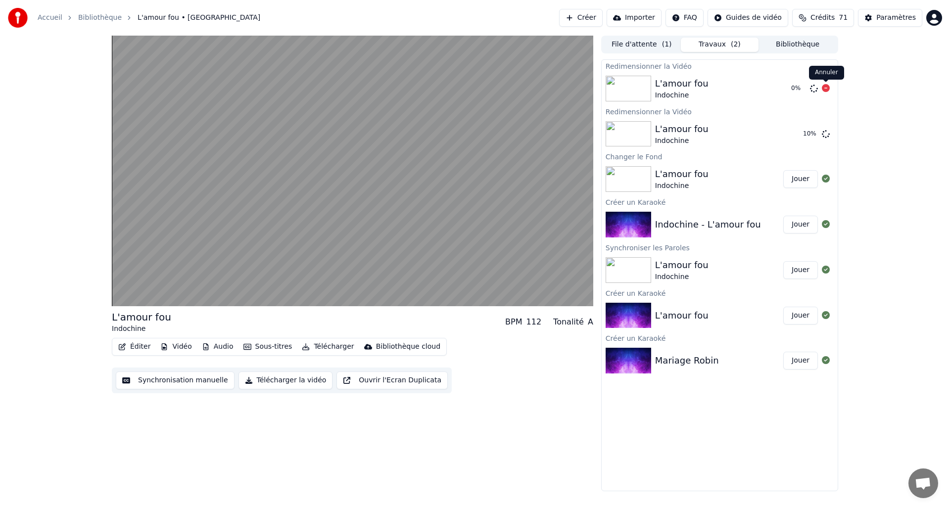
click at [825, 88] on icon at bounding box center [826, 88] width 8 height 8
click at [827, 88] on icon at bounding box center [826, 88] width 8 height 8
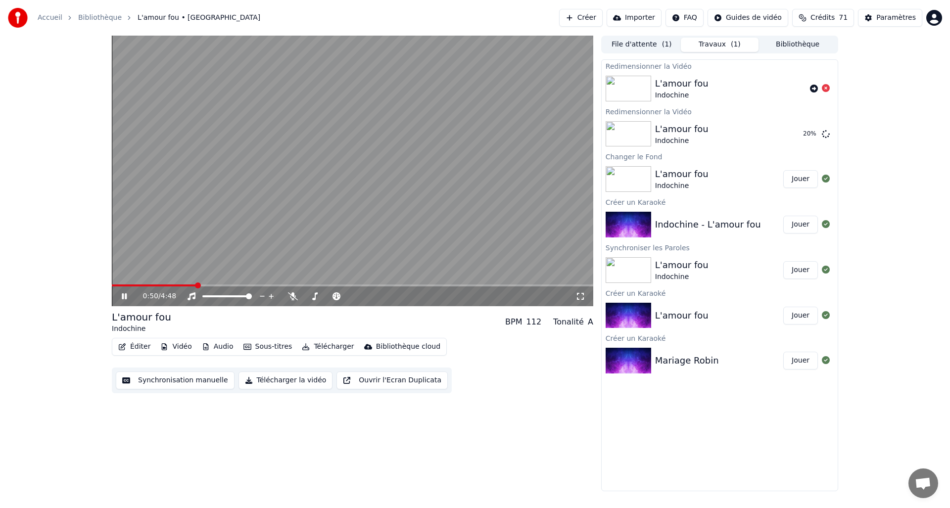
click at [128, 327] on div "Indochine" at bounding box center [141, 329] width 59 height 10
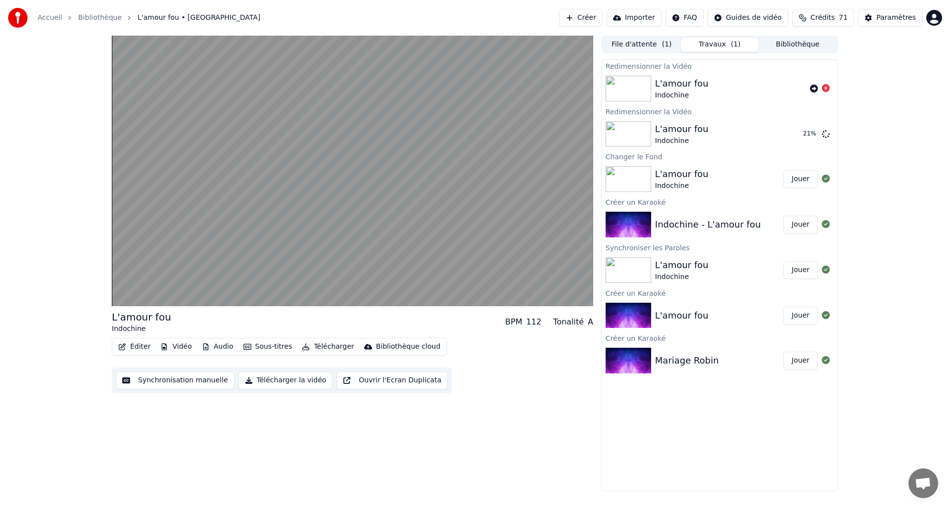
click at [132, 323] on div "L'amour fou" at bounding box center [141, 317] width 59 height 14
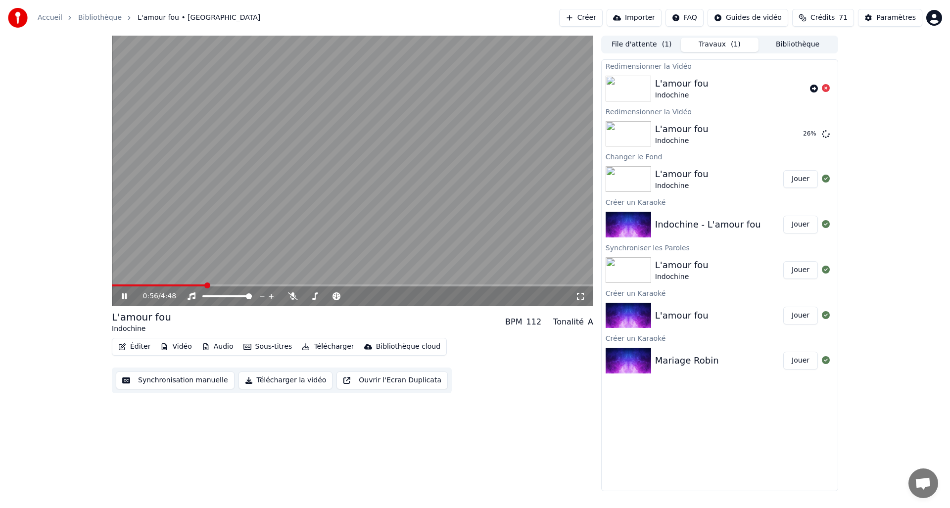
click at [110, 20] on link "Bibliothèque" at bounding box center [100, 18] width 44 height 10
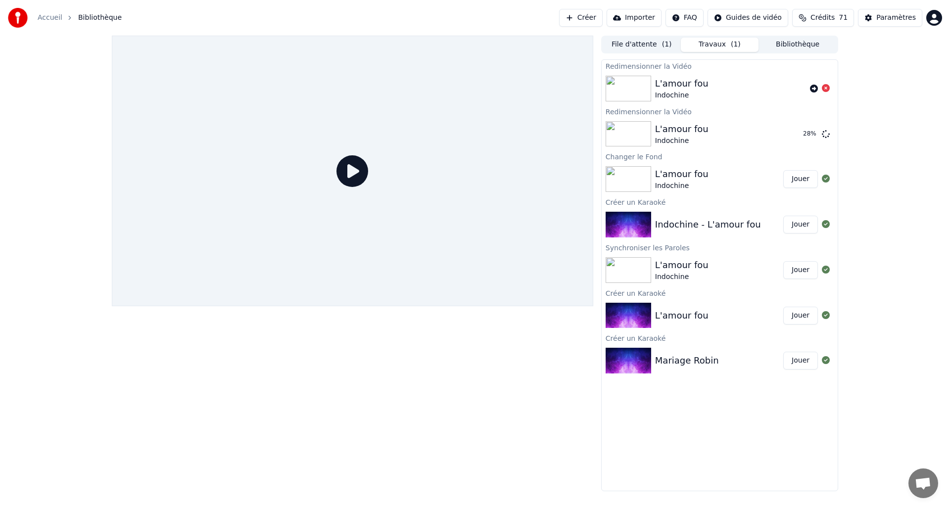
click at [81, 18] on span "Bibliothèque" at bounding box center [100, 18] width 44 height 10
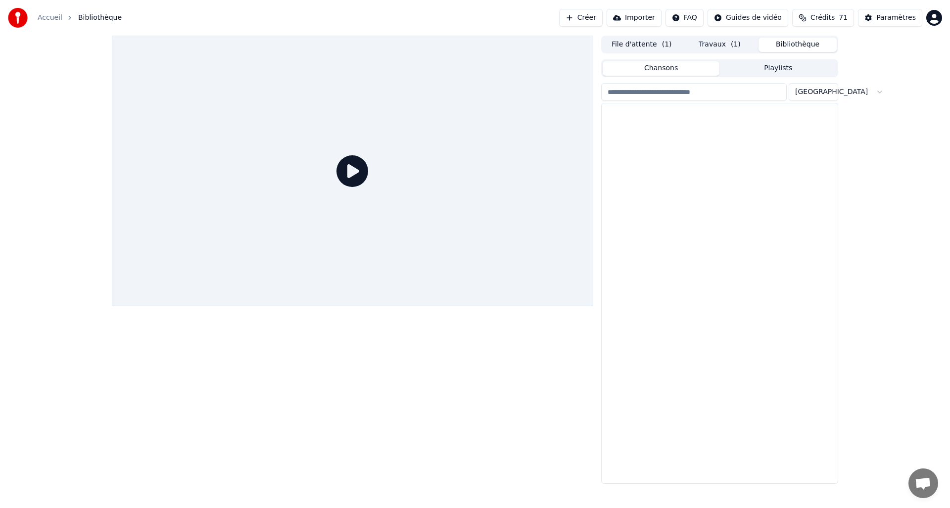
click at [789, 47] on button "Bibliothèque" at bounding box center [797, 45] width 78 height 14
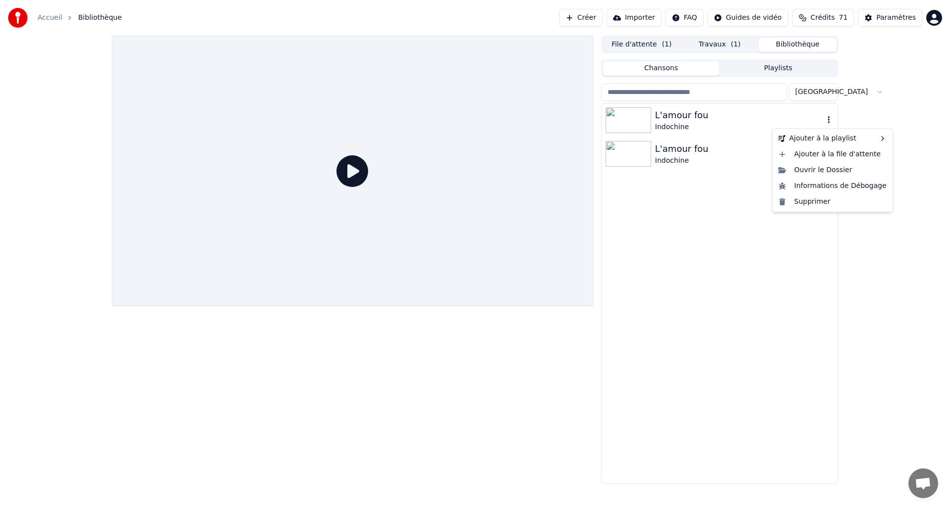
click at [828, 121] on icon "button" at bounding box center [829, 120] width 10 height 8
click at [829, 167] on div "Ouvrir le Dossier" at bounding box center [832, 170] width 116 height 16
click at [690, 114] on div "L'amour fou" at bounding box center [739, 115] width 169 height 14
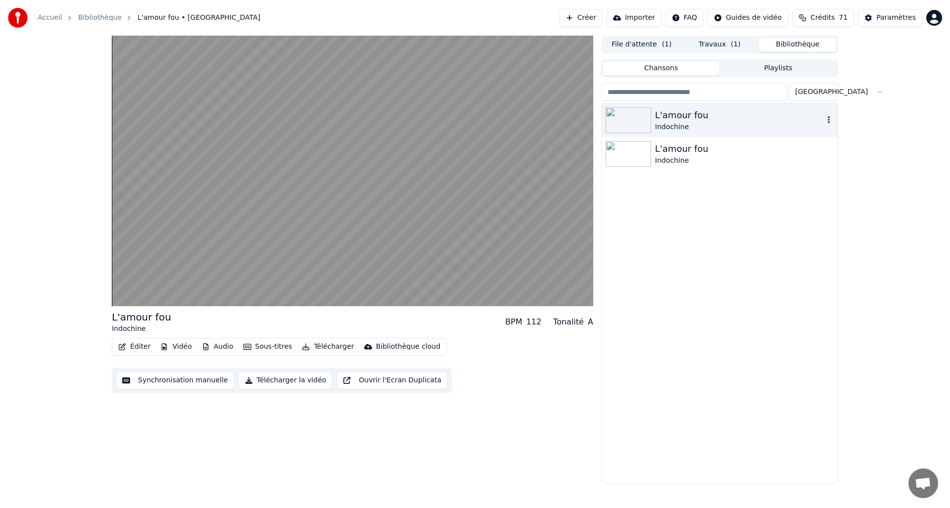
click at [830, 121] on icon "button" at bounding box center [829, 120] width 10 height 8
click at [740, 170] on div "L'amour fou Indochine" at bounding box center [720, 154] width 236 height 34
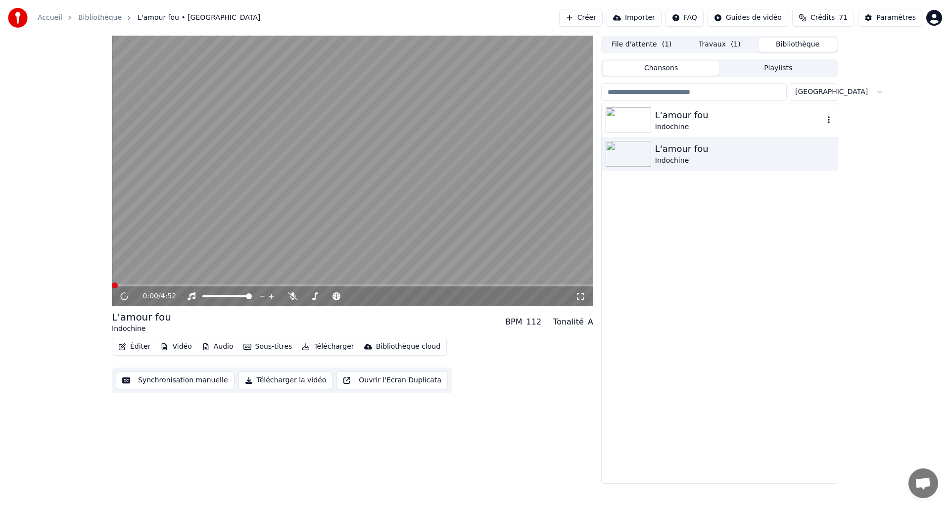
click at [712, 126] on div "Indochine" at bounding box center [739, 127] width 169 height 10
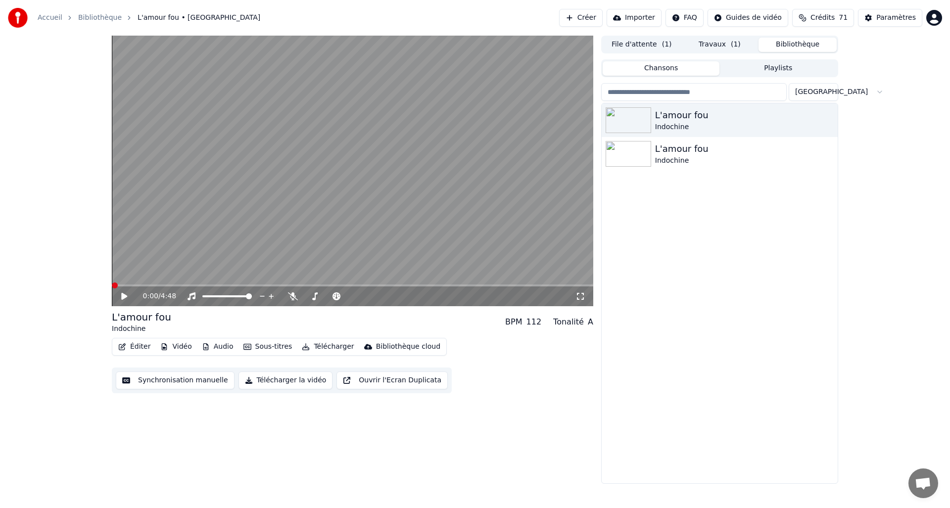
click at [144, 348] on button "Éditer" at bounding box center [134, 347] width 40 height 14
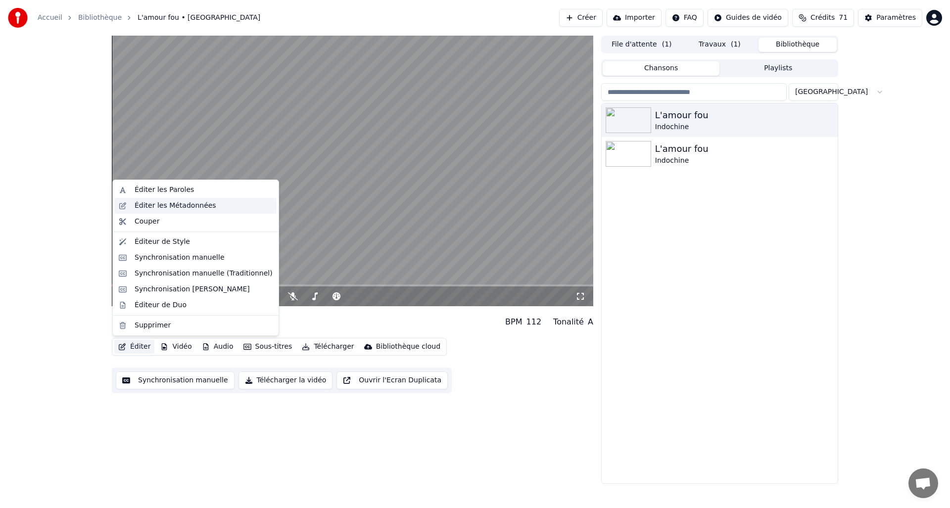
click at [162, 211] on div "Éditer les Métadonnées" at bounding box center [196, 206] width 162 height 16
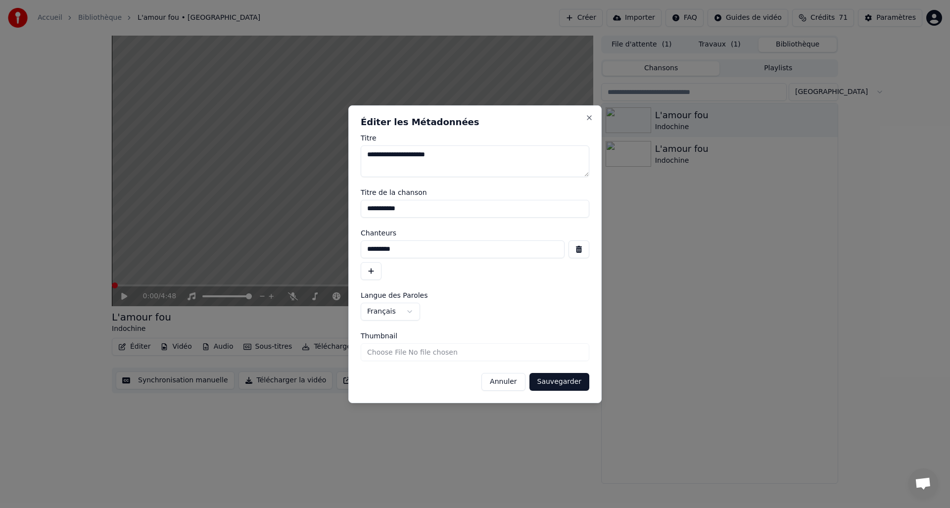
click at [397, 248] on input "*********" at bounding box center [463, 249] width 204 height 18
click at [453, 148] on textarea "**********" at bounding box center [475, 161] width 229 height 32
click at [451, 153] on textarea "**********" at bounding box center [475, 161] width 229 height 32
drag, startPoint x: 463, startPoint y: 156, endPoint x: 408, endPoint y: 155, distance: 54.9
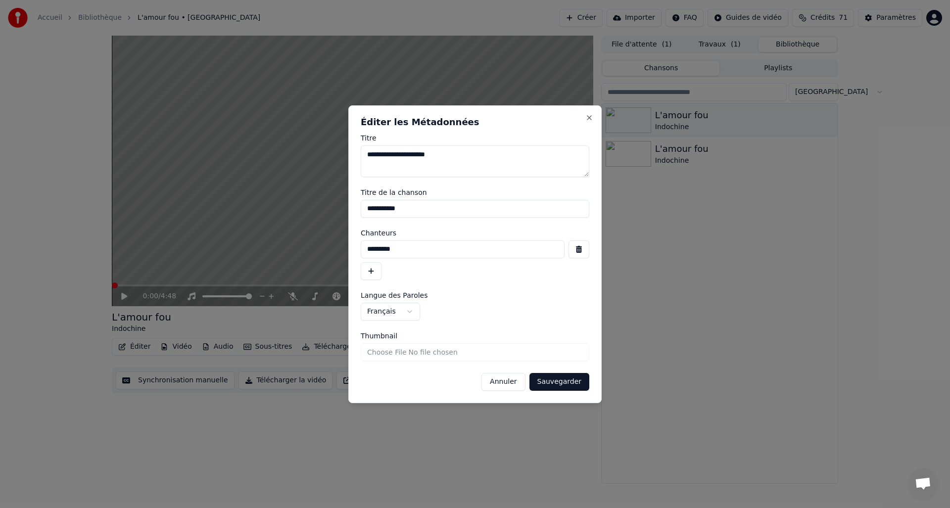
click at [408, 155] on textarea "**********" at bounding box center [475, 161] width 229 height 32
click at [455, 156] on textarea "**********" at bounding box center [475, 161] width 229 height 32
drag, startPoint x: 449, startPoint y: 157, endPoint x: 353, endPoint y: 155, distance: 96.0
click at [353, 155] on div "**********" at bounding box center [474, 254] width 253 height 298
click at [371, 209] on input "**********" at bounding box center [475, 209] width 229 height 18
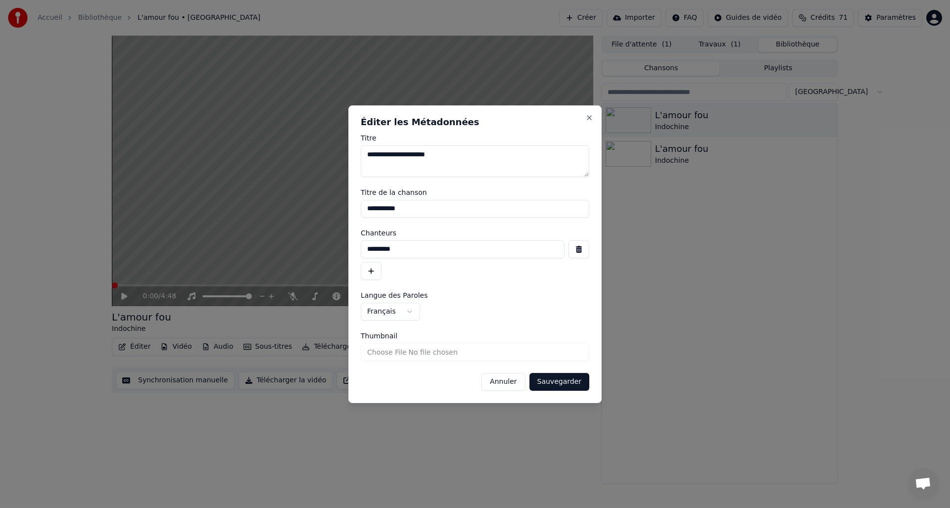
click at [371, 209] on input "**********" at bounding box center [475, 209] width 229 height 18
click at [384, 249] on input "*********" at bounding box center [463, 249] width 204 height 18
type input "*"
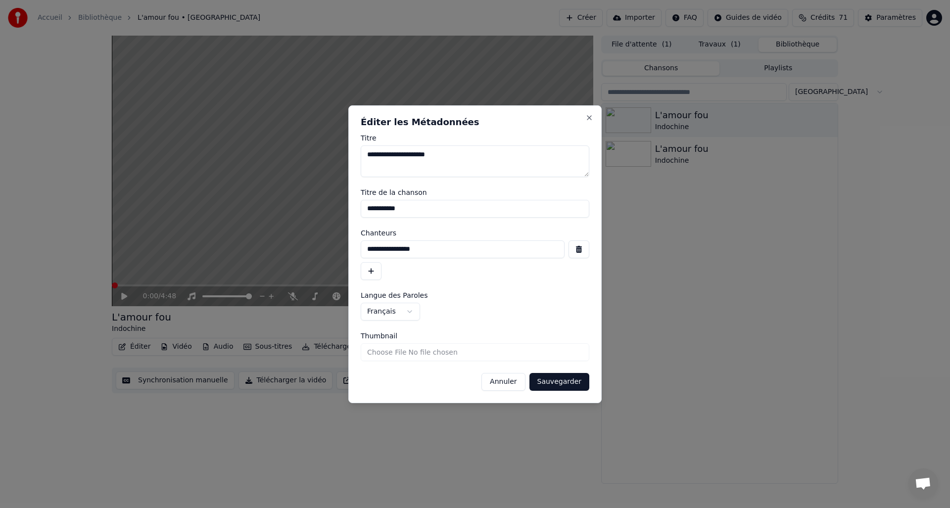
type input "**********"
click at [543, 382] on button "Sauvegarder" at bounding box center [559, 382] width 60 height 18
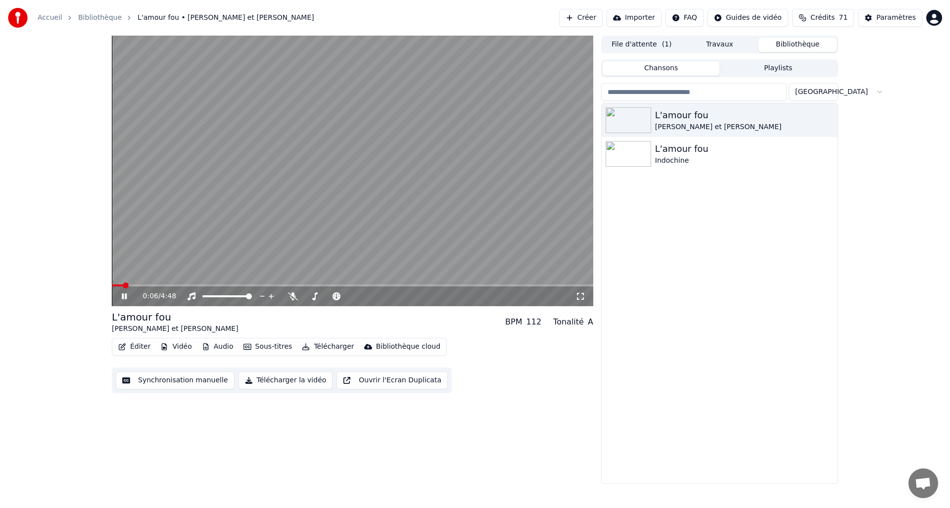
click at [172, 285] on span at bounding box center [352, 285] width 481 height 2
click at [717, 43] on button "Travaux" at bounding box center [720, 45] width 78 height 14
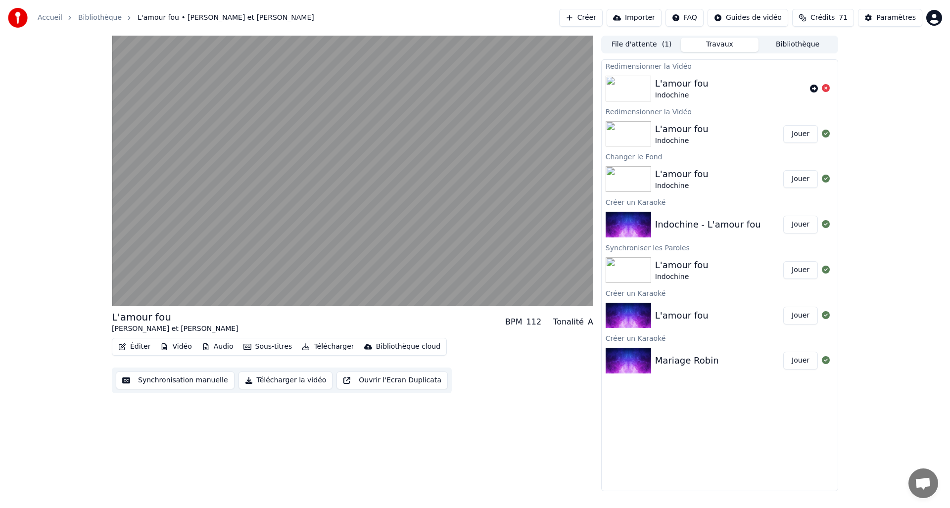
click at [714, 124] on div "L'amour fou Indochine" at bounding box center [719, 134] width 128 height 24
click at [802, 136] on button "Jouer" at bounding box center [800, 134] width 35 height 18
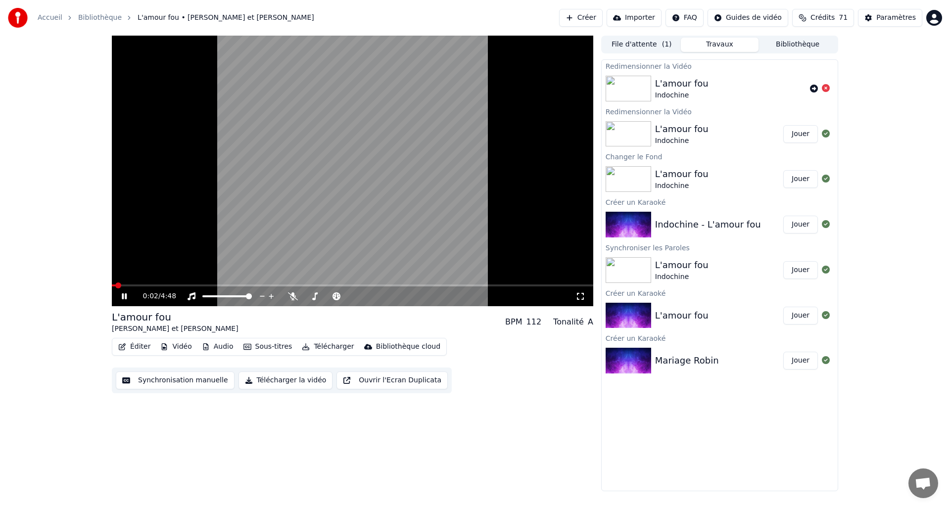
click at [153, 287] on div "0:02 / 4:48" at bounding box center [352, 296] width 481 height 20
click at [155, 285] on span at bounding box center [352, 285] width 481 height 2
click at [186, 284] on span at bounding box center [352, 285] width 481 height 2
click at [796, 49] on button "Bibliothèque" at bounding box center [797, 45] width 78 height 14
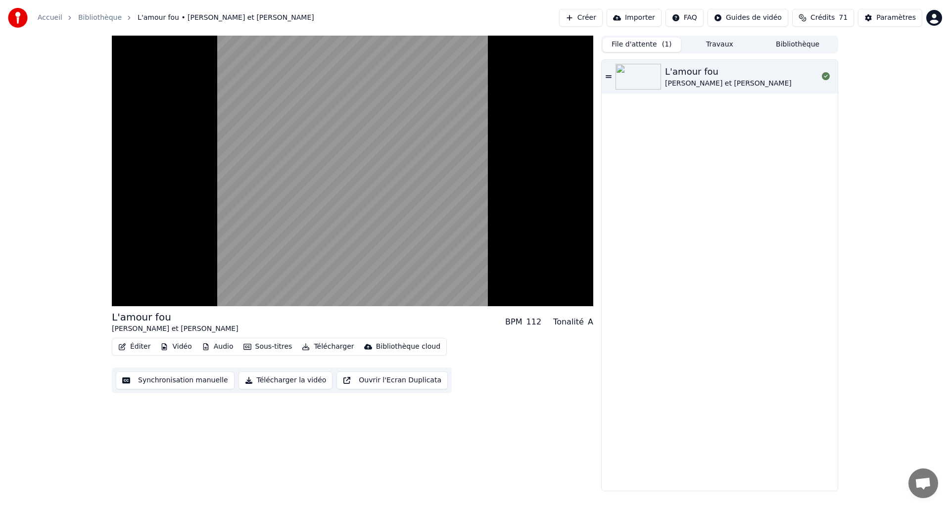
click at [637, 42] on button "File d'attente ( 1 )" at bounding box center [642, 45] width 78 height 14
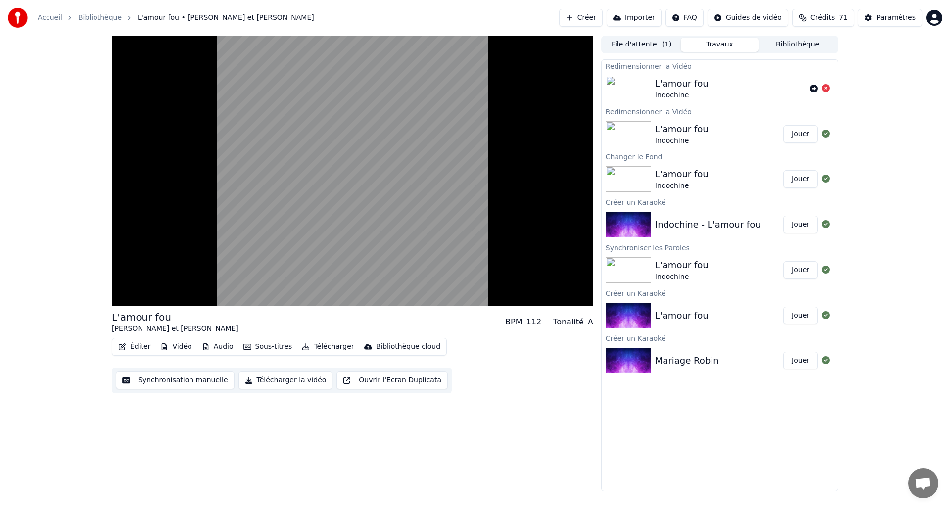
click at [740, 41] on button "Travaux" at bounding box center [720, 45] width 78 height 14
click at [826, 87] on icon at bounding box center [826, 88] width 8 height 8
click at [699, 170] on div "L'amour fou" at bounding box center [681, 174] width 53 height 14
click at [794, 179] on button "Jouer" at bounding box center [800, 179] width 35 height 18
click at [790, 44] on button "Bibliothèque" at bounding box center [797, 45] width 78 height 14
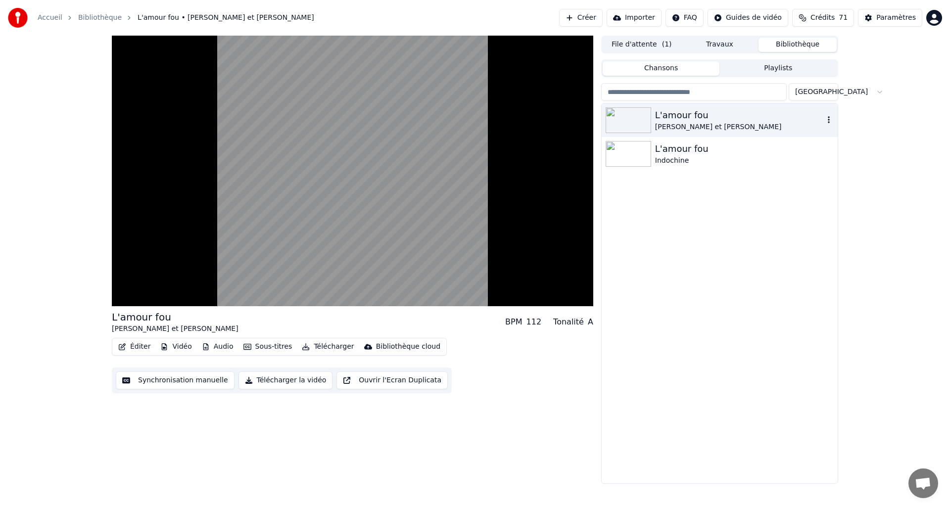
click at [667, 121] on div "L'amour fou" at bounding box center [739, 115] width 169 height 14
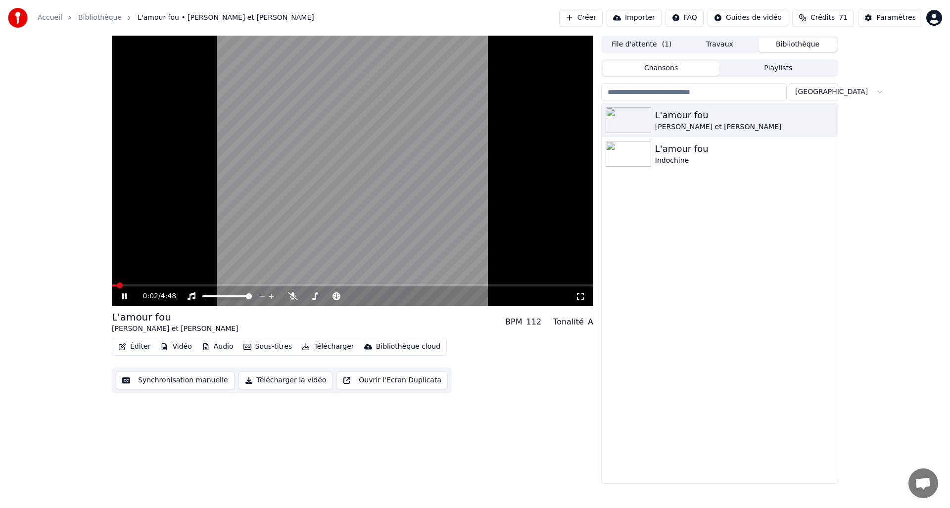
click at [178, 348] on button "Vidéo" at bounding box center [175, 347] width 39 height 14
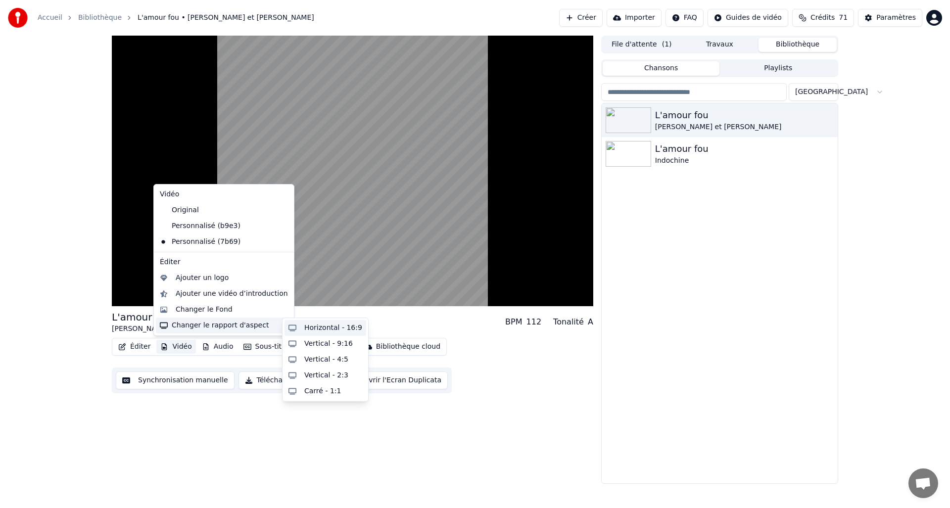
click at [319, 323] on div "Horizontal - 16:9" at bounding box center [333, 328] width 58 height 10
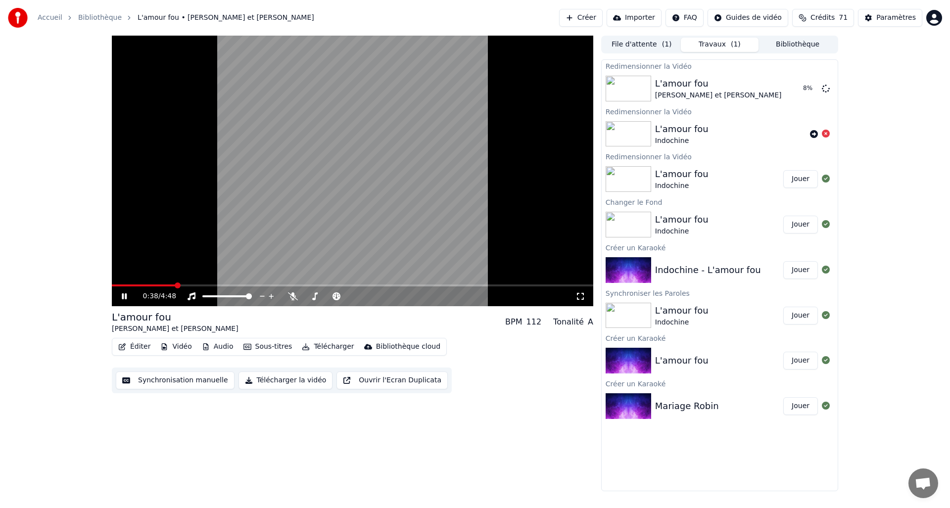
click at [175, 285] on span at bounding box center [352, 285] width 481 height 2
click at [203, 285] on span at bounding box center [352, 285] width 481 height 2
click at [813, 91] on button "Jouer" at bounding box center [800, 89] width 35 height 18
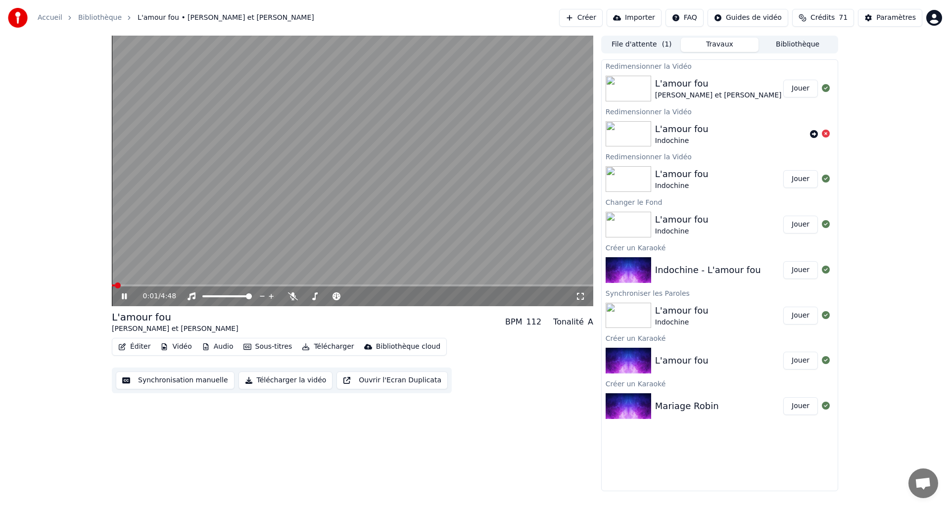
click at [805, 85] on button "Jouer" at bounding box center [800, 89] width 35 height 18
click at [582, 298] on icon at bounding box center [580, 296] width 10 height 8
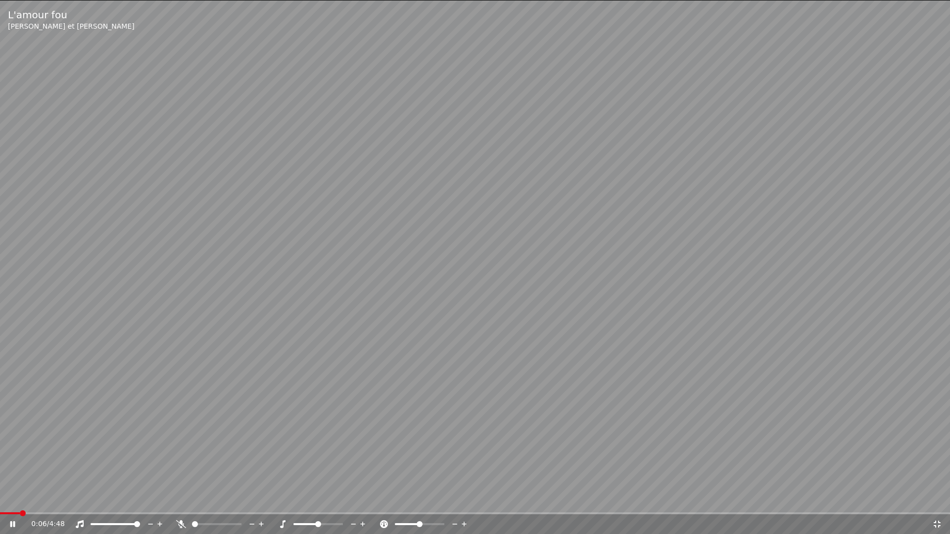
click at [932, 508] on div "0:06 / 4:48" at bounding box center [475, 524] width 942 height 10
click at [934, 508] on icon at bounding box center [936, 524] width 7 height 7
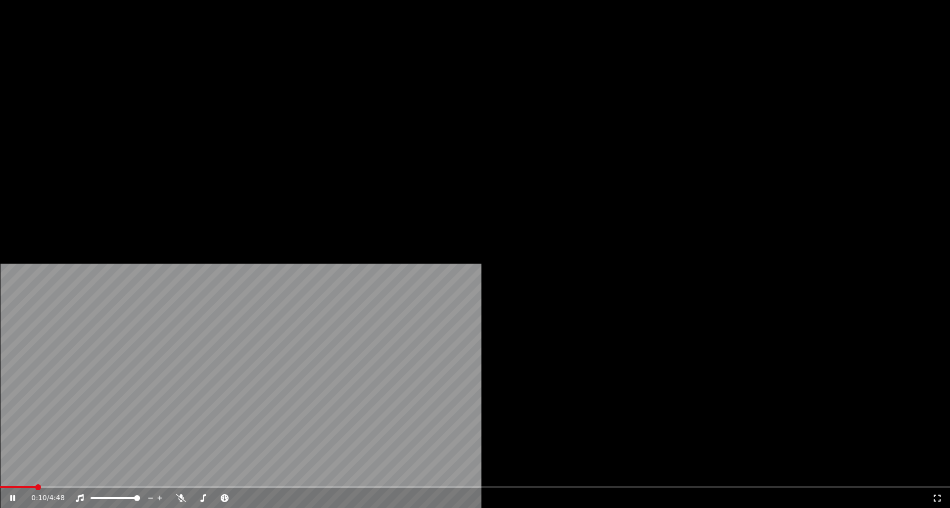
click at [175, 83] on button "Vidéo" at bounding box center [175, 76] width 39 height 14
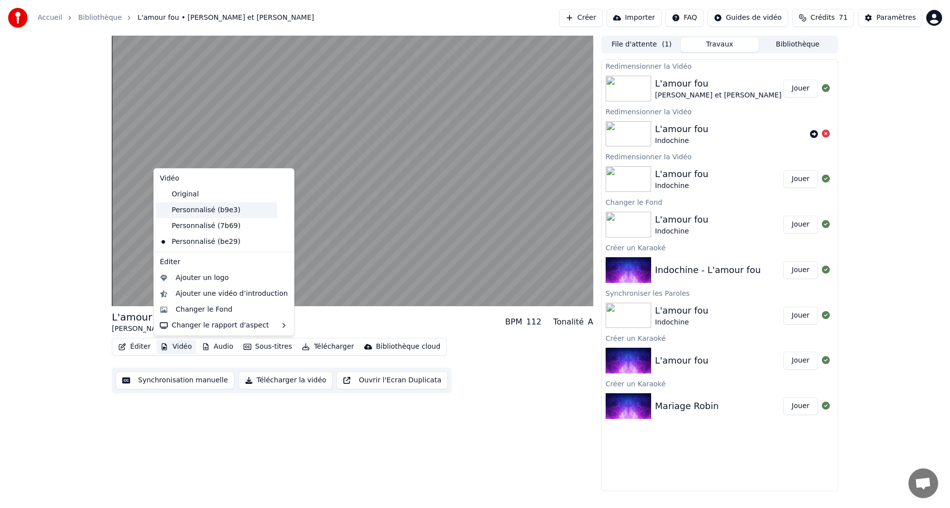
click at [215, 215] on div "Personnalisé (b9e3)" at bounding box center [216, 210] width 121 height 16
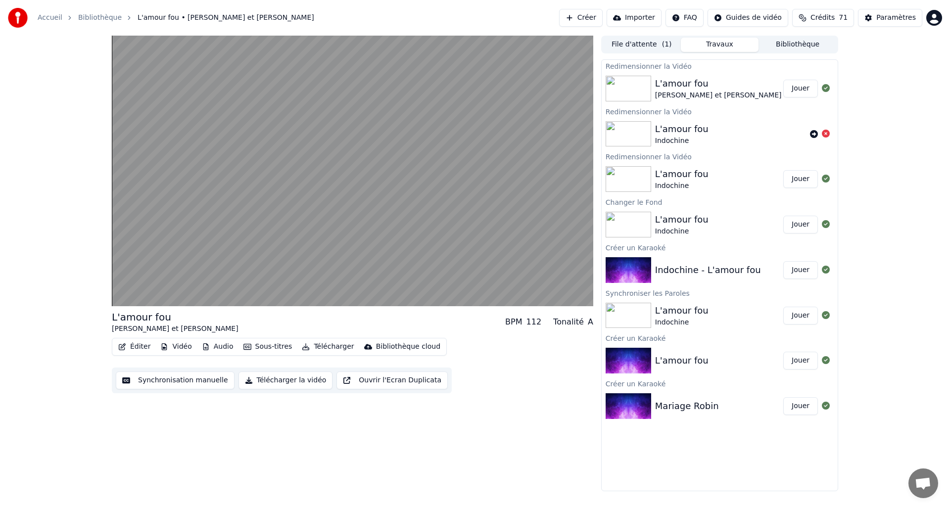
click at [933, 20] on html "Accueil Bibliothèque L'amour fou • [PERSON_NAME] et [PERSON_NAME] Importer FAQ …" at bounding box center [475, 254] width 950 height 508
click at [119, 344] on html "Accueil Bibliothèque L'amour fou • [PERSON_NAME] et [PERSON_NAME] Importer FAQ …" at bounding box center [475, 254] width 950 height 508
click at [127, 346] on button "Éditer" at bounding box center [134, 347] width 40 height 14
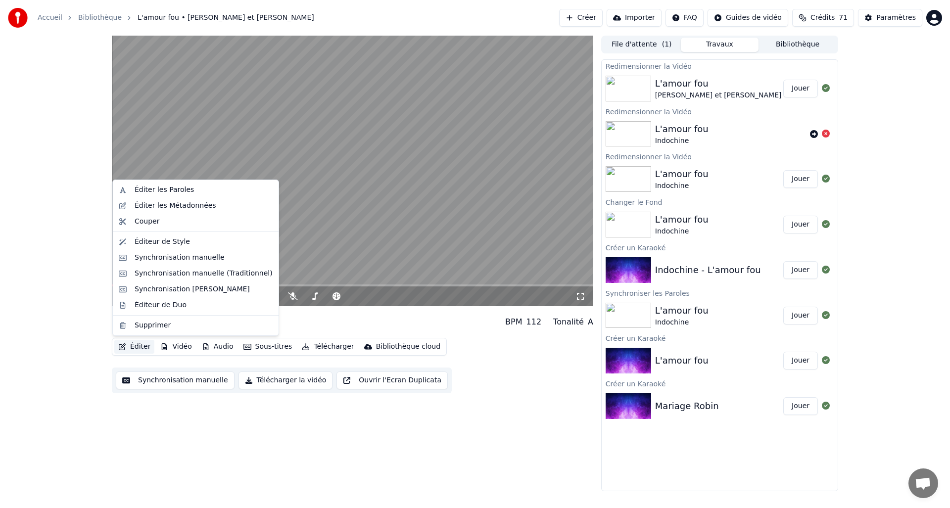
click at [138, 346] on button "Éditer" at bounding box center [134, 347] width 40 height 14
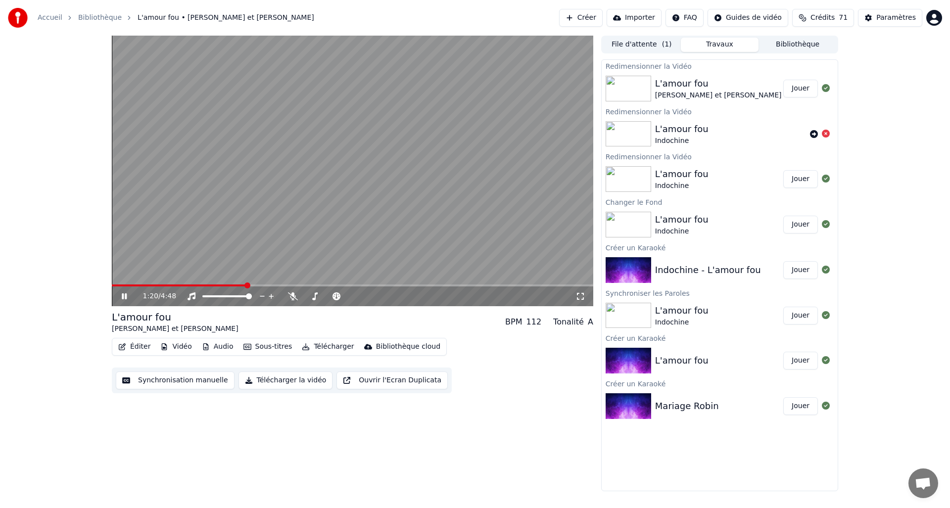
click at [138, 346] on button "Éditer" at bounding box center [134, 347] width 40 height 14
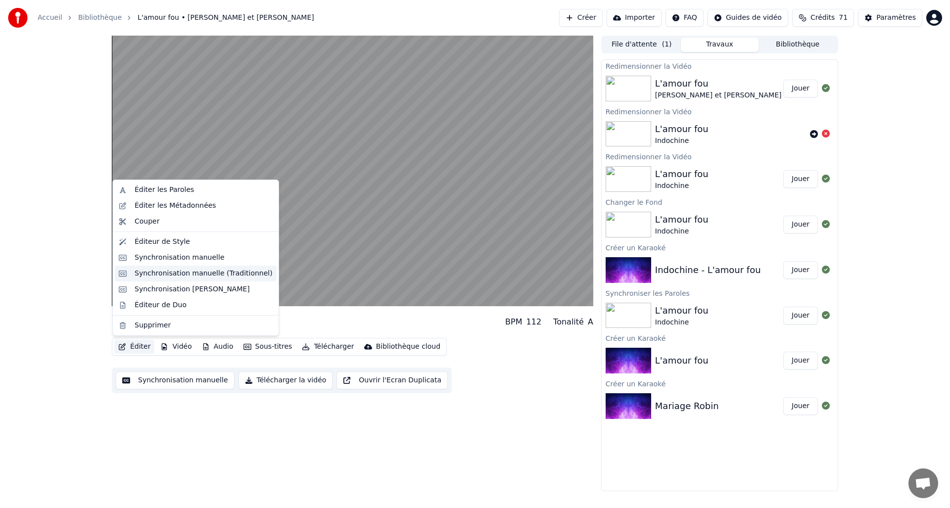
click at [170, 274] on div "Synchronisation manuelle (Traditionnel)" at bounding box center [204, 274] width 138 height 10
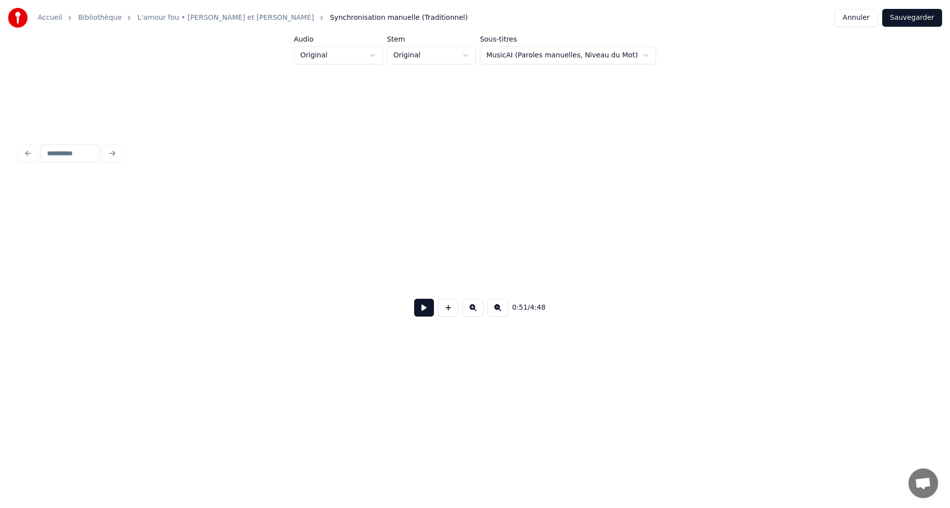
scroll to position [0, 5135]
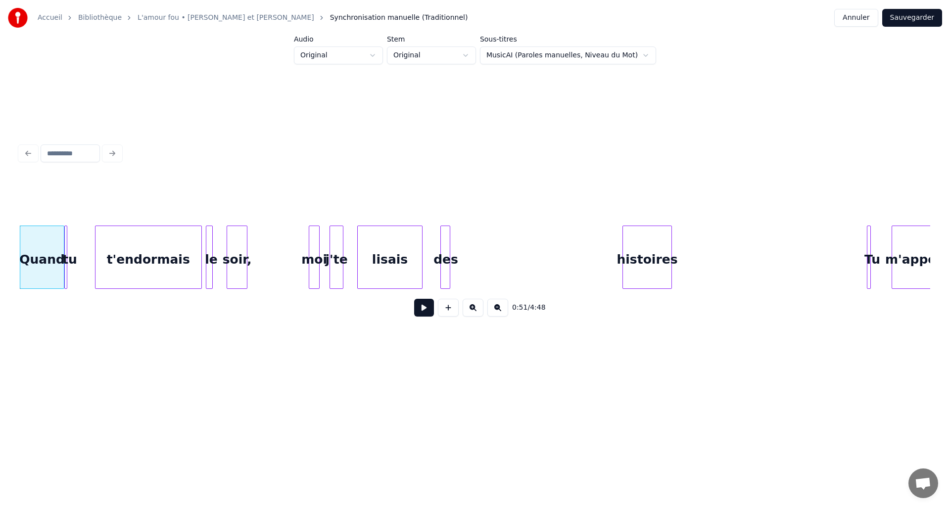
click at [160, 267] on div "t'endormais" at bounding box center [148, 259] width 106 height 67
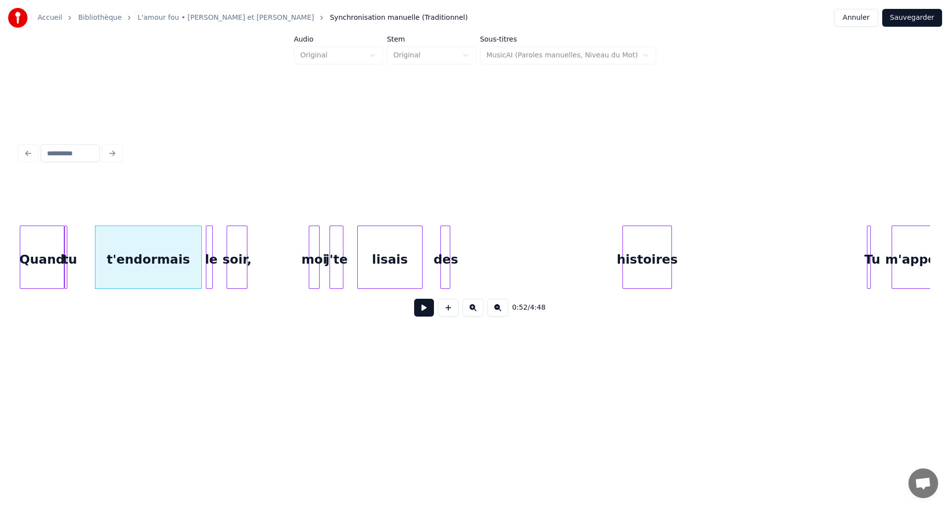
click at [96, 256] on div at bounding box center [96, 257] width 3 height 62
click at [424, 311] on button at bounding box center [424, 308] width 20 height 18
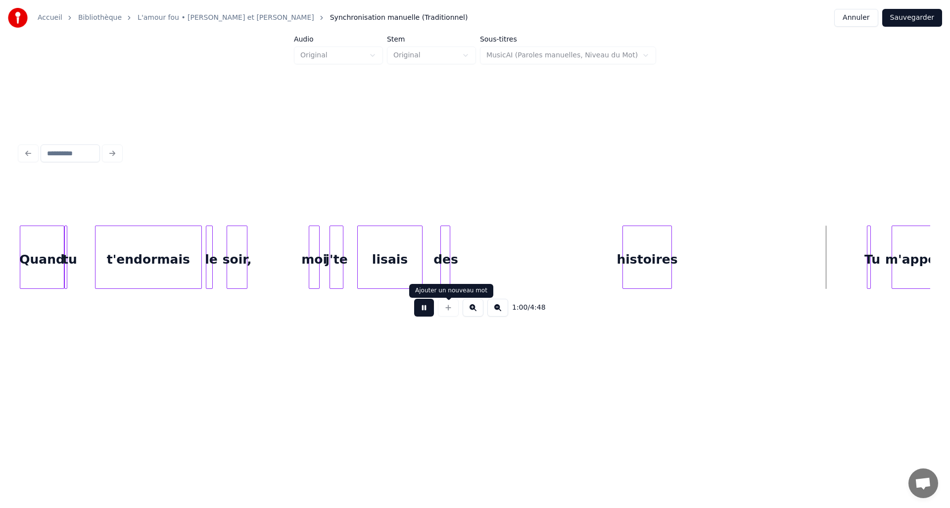
click at [427, 310] on button at bounding box center [424, 308] width 20 height 18
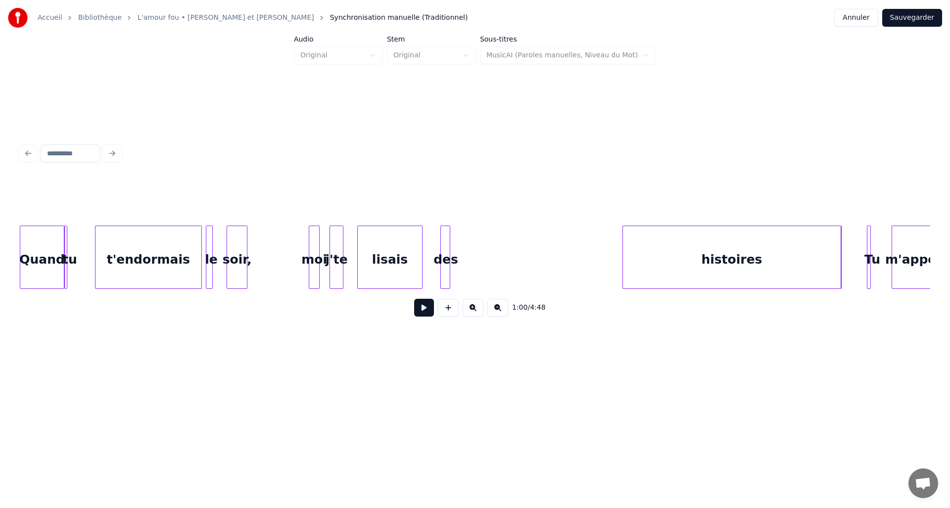
click at [840, 247] on div at bounding box center [839, 257] width 3 height 62
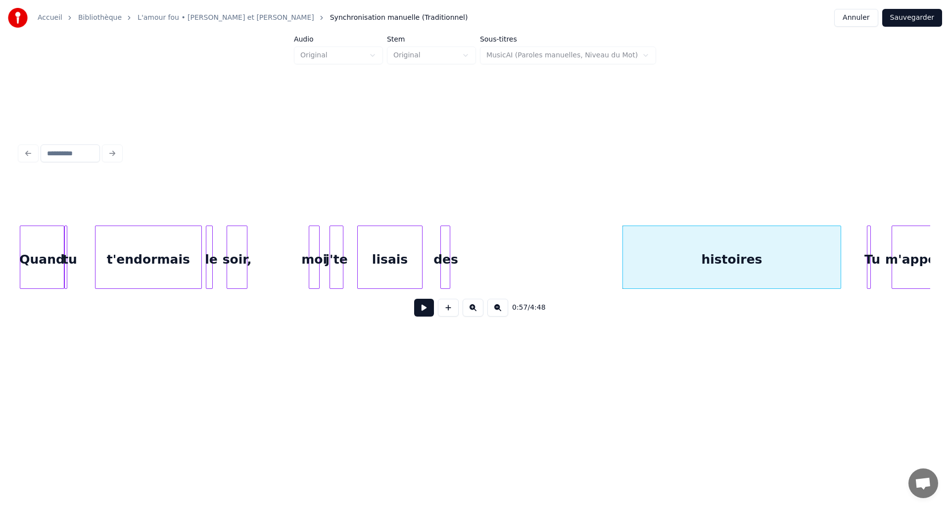
click at [27, 259] on div "Quand" at bounding box center [42, 259] width 44 height 67
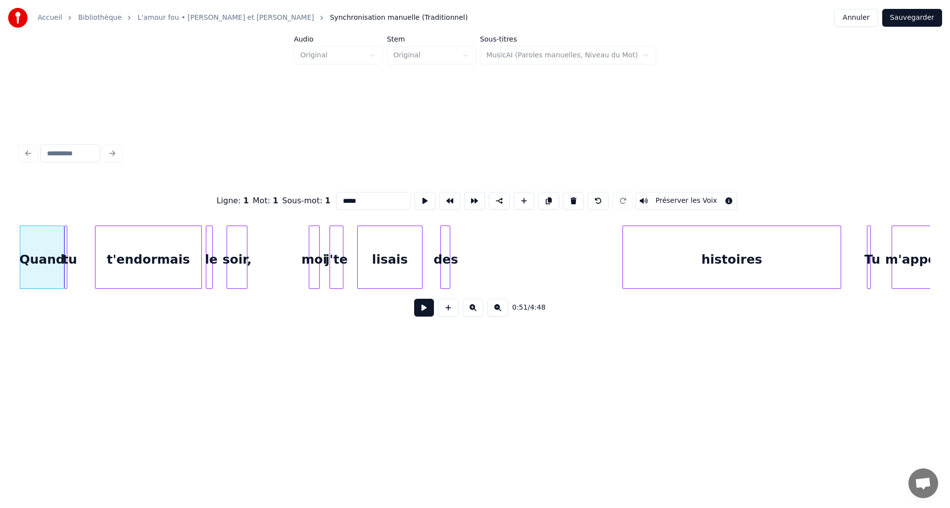
click at [421, 312] on button at bounding box center [424, 308] width 20 height 18
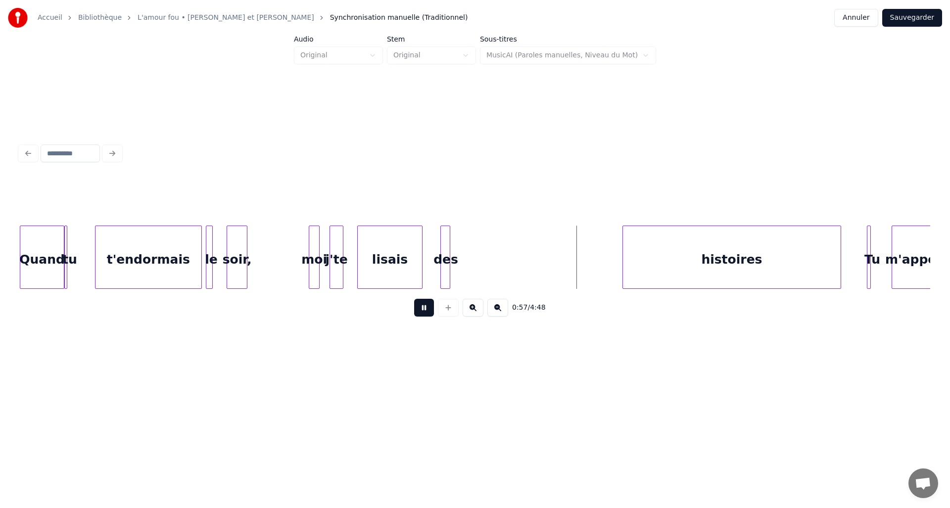
click at [428, 312] on button at bounding box center [424, 308] width 20 height 18
click at [546, 250] on div at bounding box center [545, 257] width 3 height 62
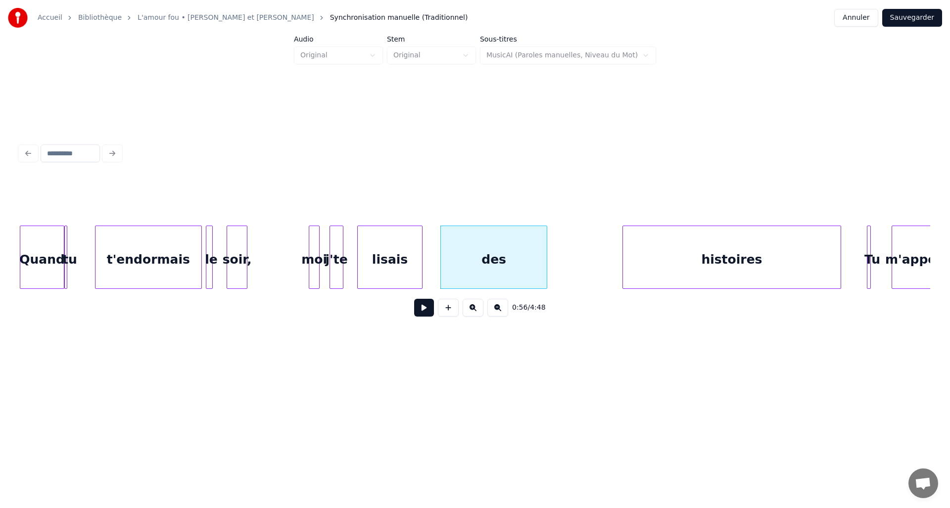
click at [424, 307] on button at bounding box center [424, 308] width 20 height 18
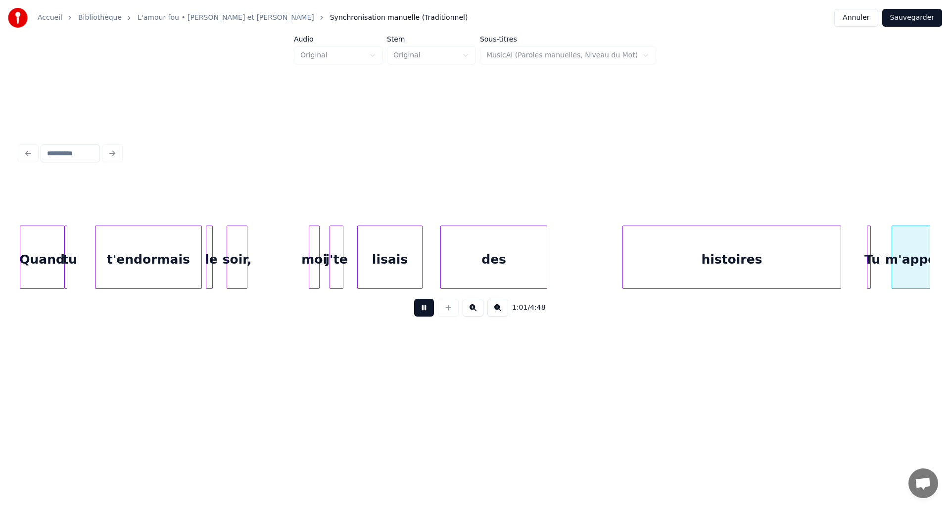
scroll to position [0, 6046]
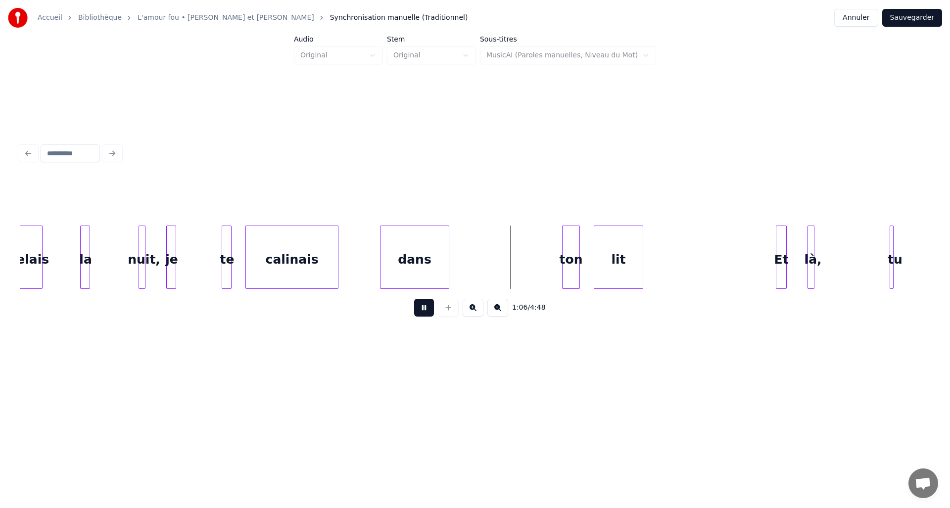
click at [424, 306] on button at bounding box center [424, 308] width 20 height 18
click at [379, 259] on div at bounding box center [378, 257] width 3 height 62
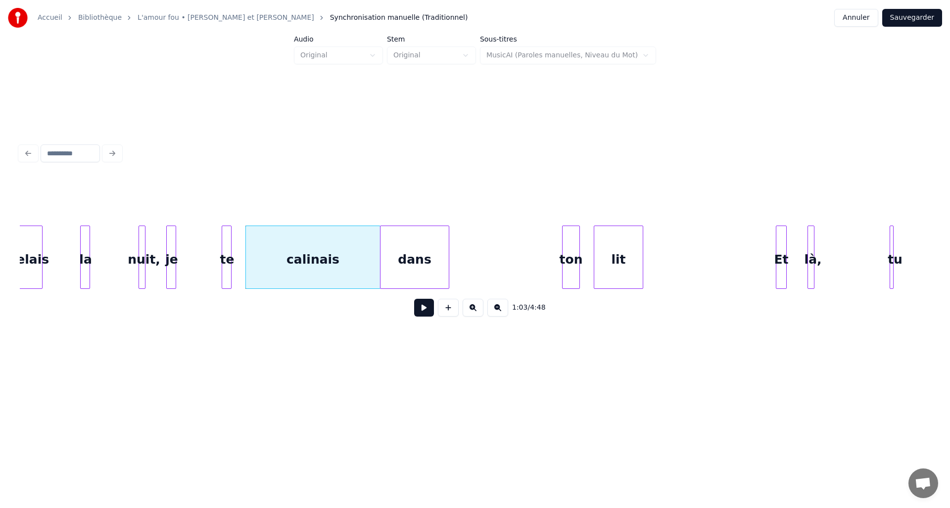
click at [347, 266] on div "calinais" at bounding box center [313, 259] width 134 height 67
click at [424, 314] on button at bounding box center [424, 308] width 20 height 18
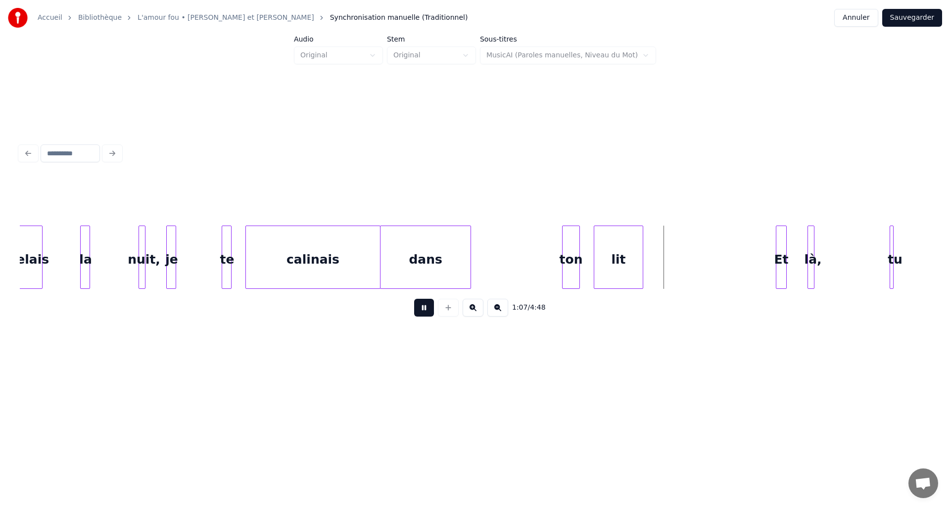
click at [470, 256] on div at bounding box center [468, 257] width 3 height 62
click at [691, 248] on div at bounding box center [690, 257] width 3 height 62
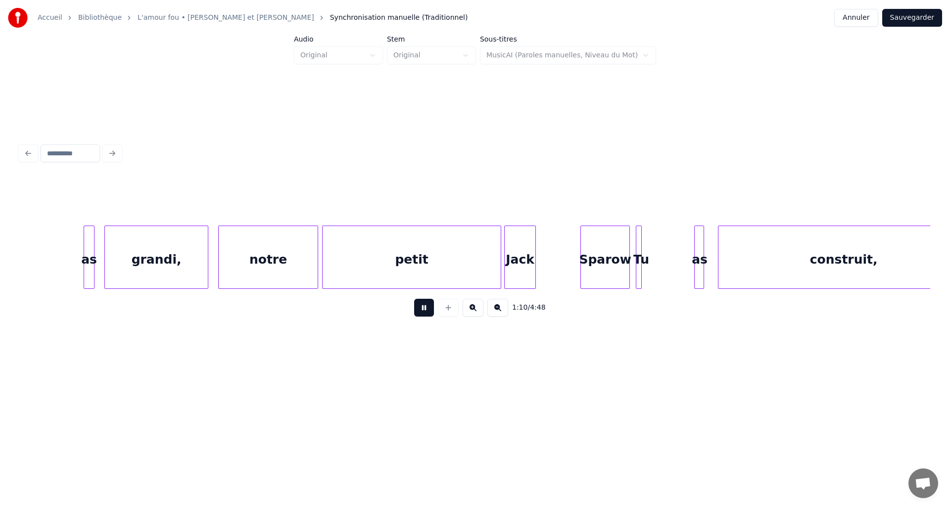
scroll to position [0, 6993]
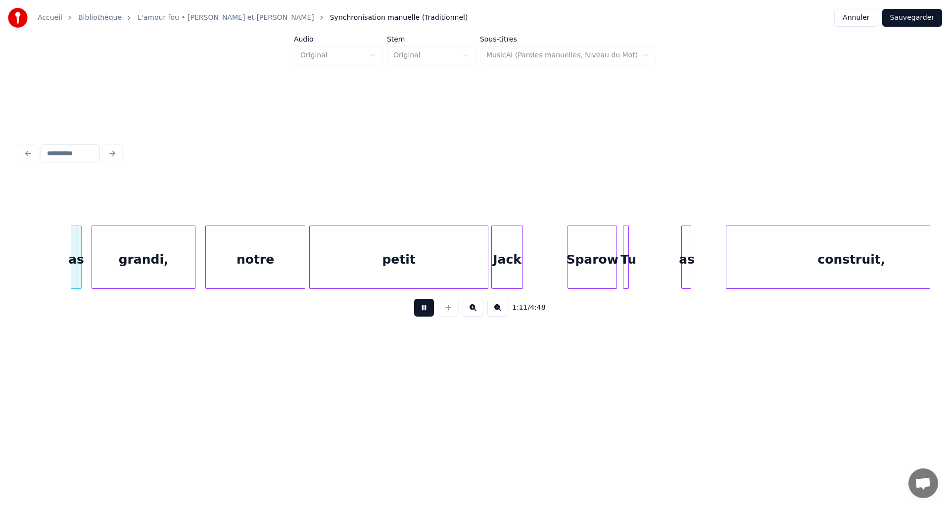
click at [836, 239] on div "construit," at bounding box center [851, 259] width 250 height 67
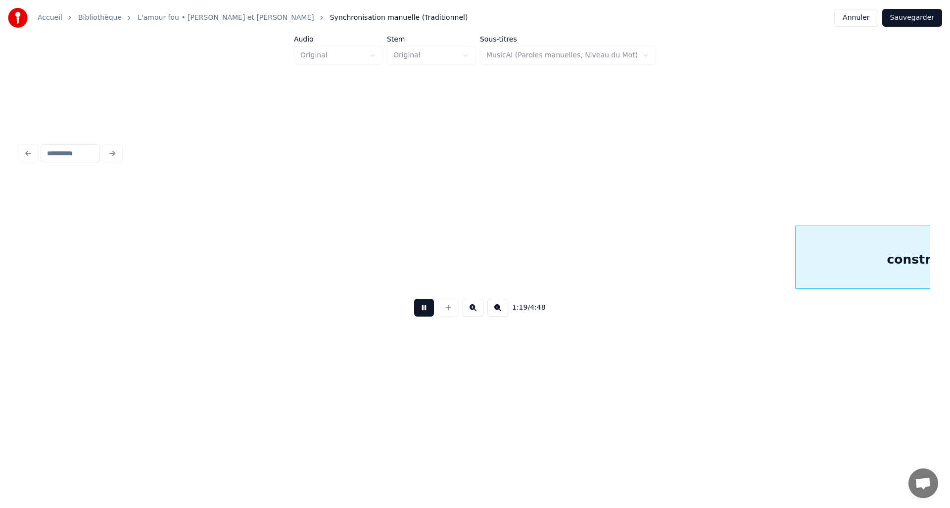
scroll to position [0, 7834]
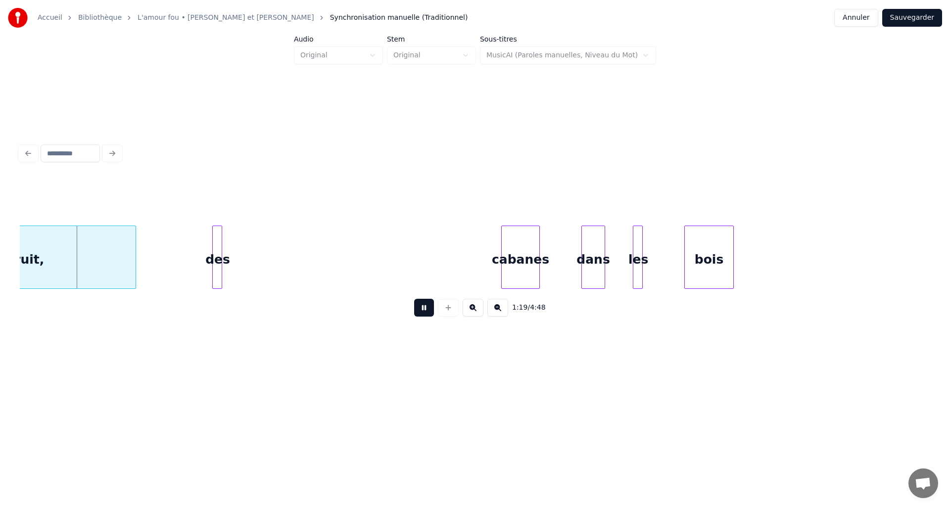
click at [430, 311] on button at bounding box center [424, 308] width 20 height 18
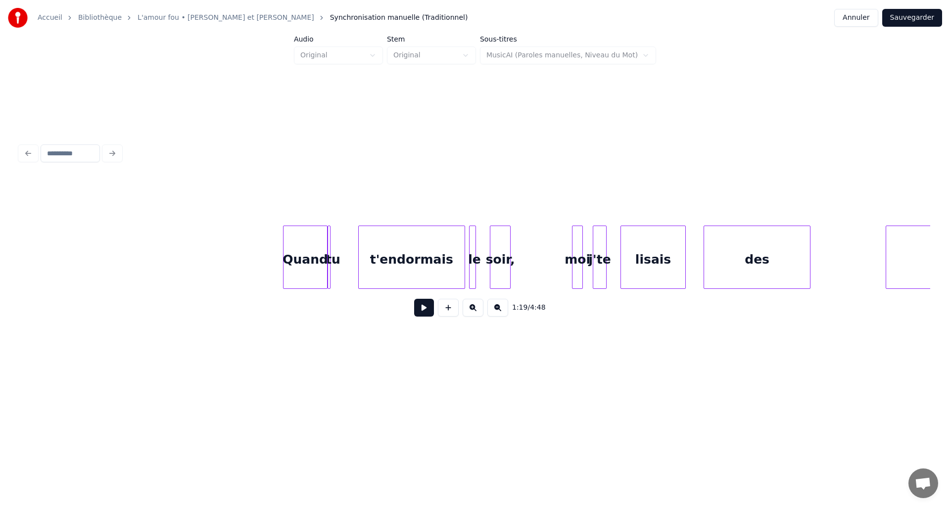
scroll to position [0, 4918]
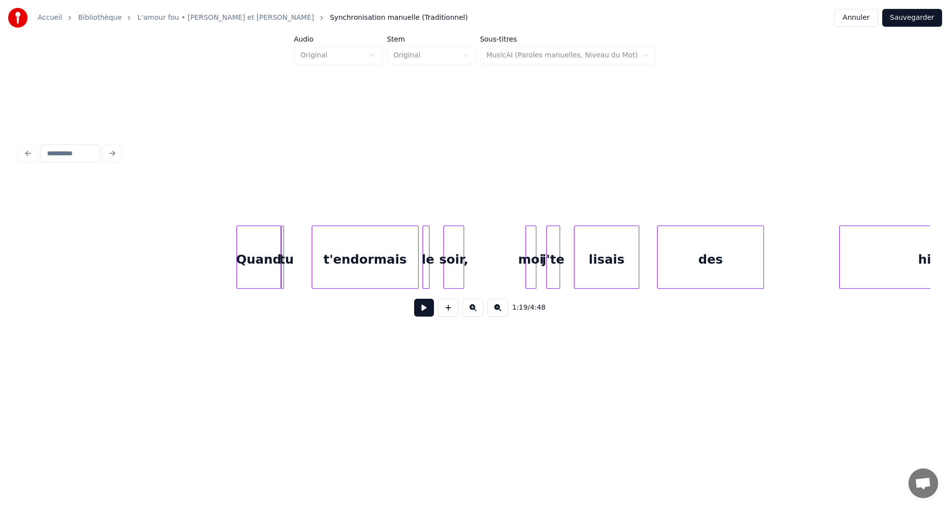
click at [425, 314] on button at bounding box center [424, 308] width 20 height 18
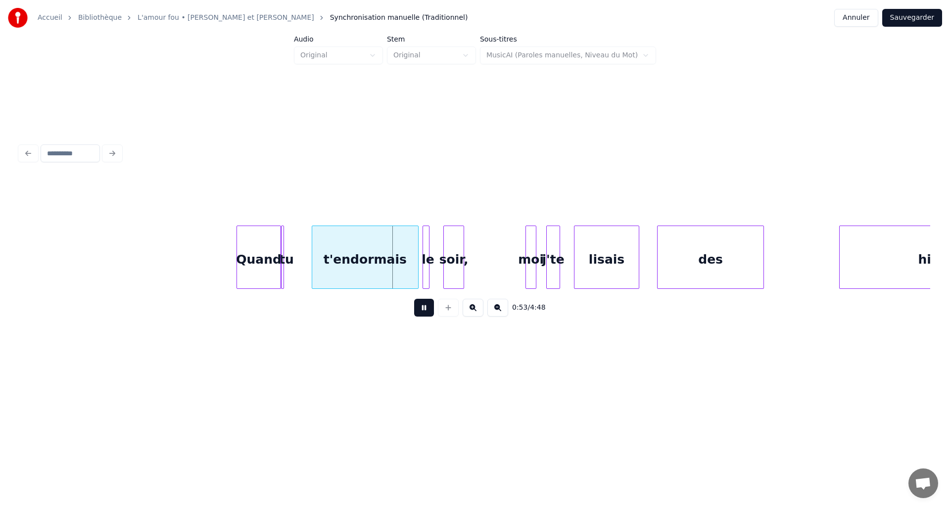
click at [423, 314] on button at bounding box center [424, 308] width 20 height 18
click at [293, 248] on div at bounding box center [291, 257] width 3 height 62
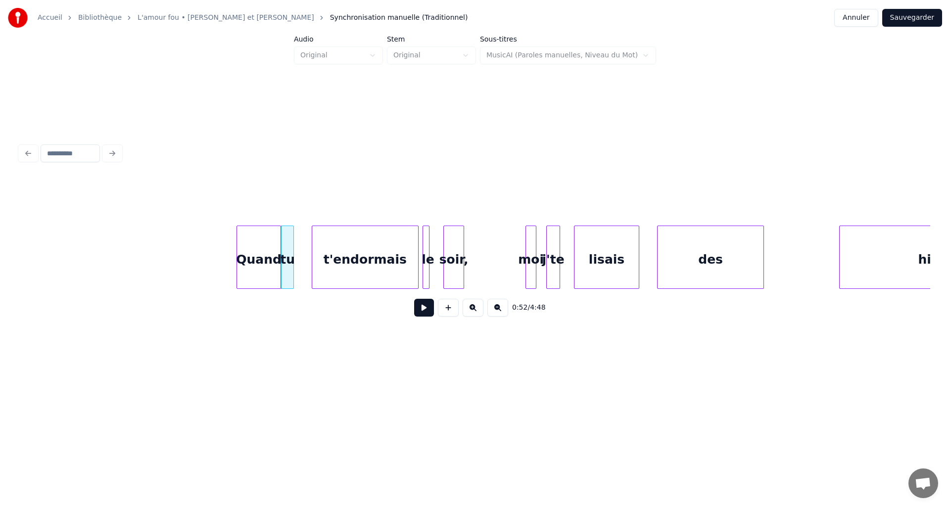
click at [419, 314] on button at bounding box center [424, 308] width 20 height 18
click at [420, 314] on button at bounding box center [424, 308] width 20 height 18
click at [306, 248] on div at bounding box center [307, 257] width 3 height 62
click at [407, 250] on div at bounding box center [405, 257] width 3 height 62
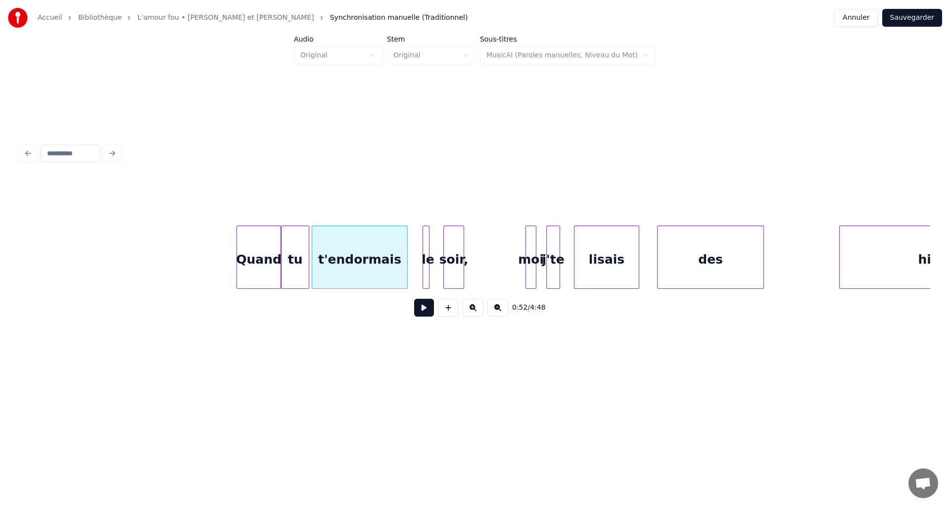
click at [249, 253] on div "Quand" at bounding box center [259, 259] width 44 height 67
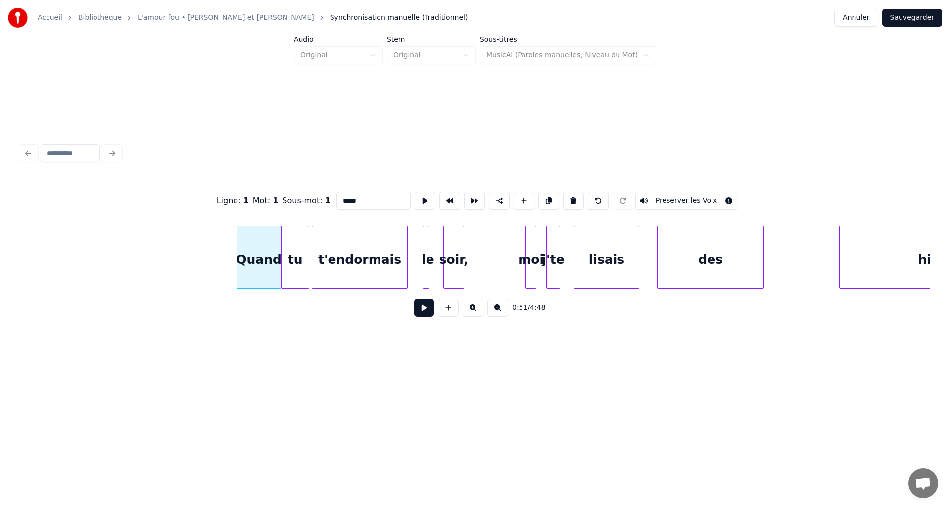
click at [422, 310] on button at bounding box center [424, 308] width 20 height 18
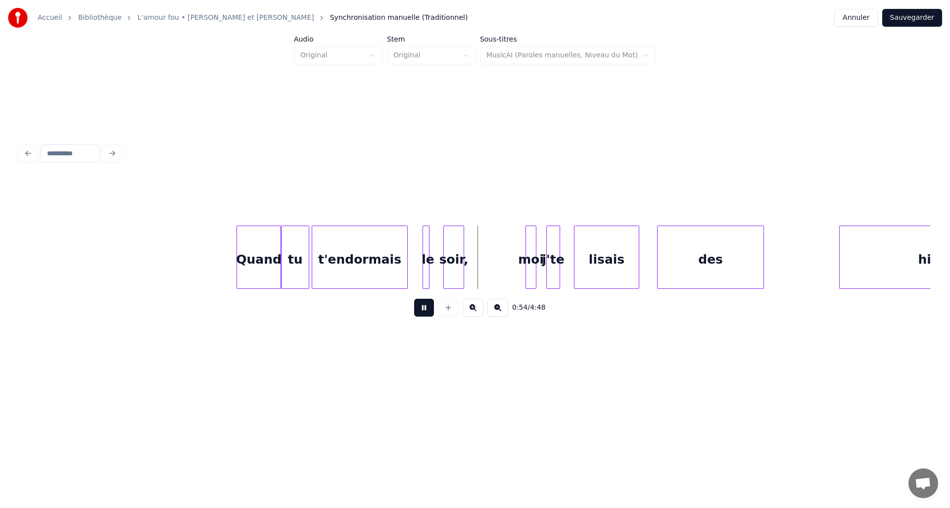
click at [425, 307] on button at bounding box center [424, 308] width 20 height 18
click at [464, 243] on div "soir," at bounding box center [453, 257] width 21 height 63
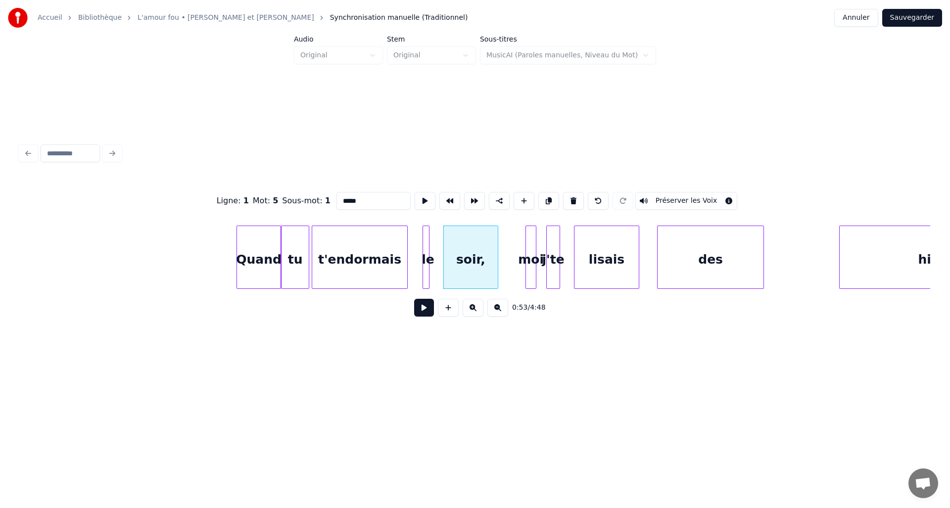
click at [496, 245] on div at bounding box center [496, 257] width 3 height 62
click at [425, 308] on button at bounding box center [424, 308] width 20 height 18
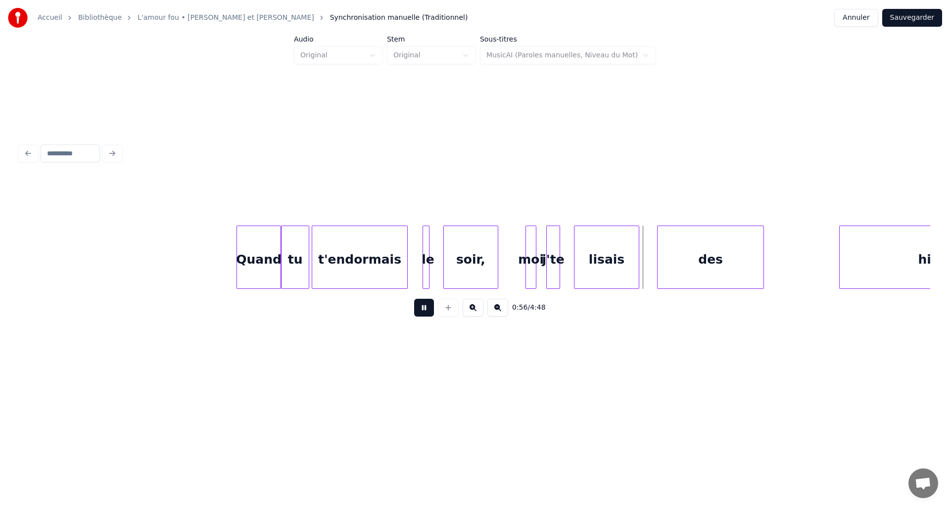
click at [426, 308] on button at bounding box center [424, 308] width 20 height 18
click at [422, 315] on button at bounding box center [424, 308] width 20 height 18
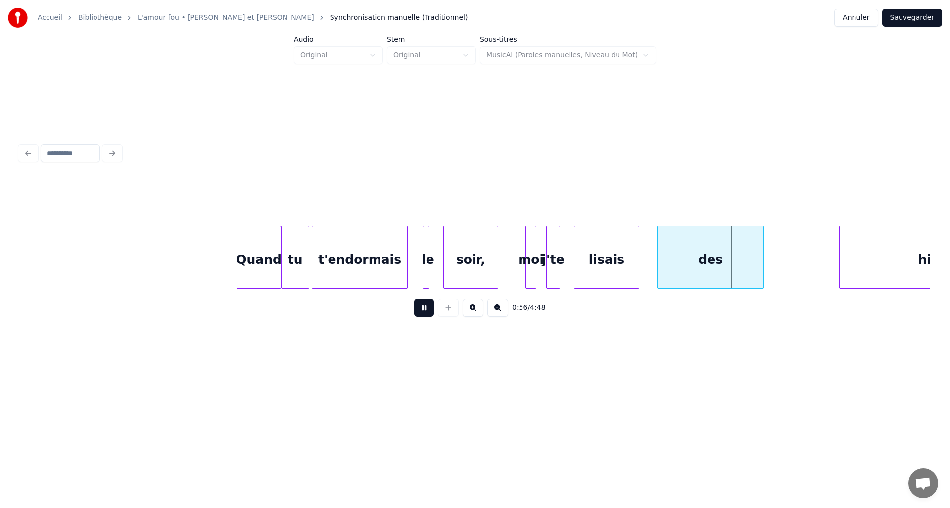
click at [422, 315] on button at bounding box center [424, 308] width 20 height 18
click at [655, 256] on div "lisais" at bounding box center [615, 257] width 82 height 63
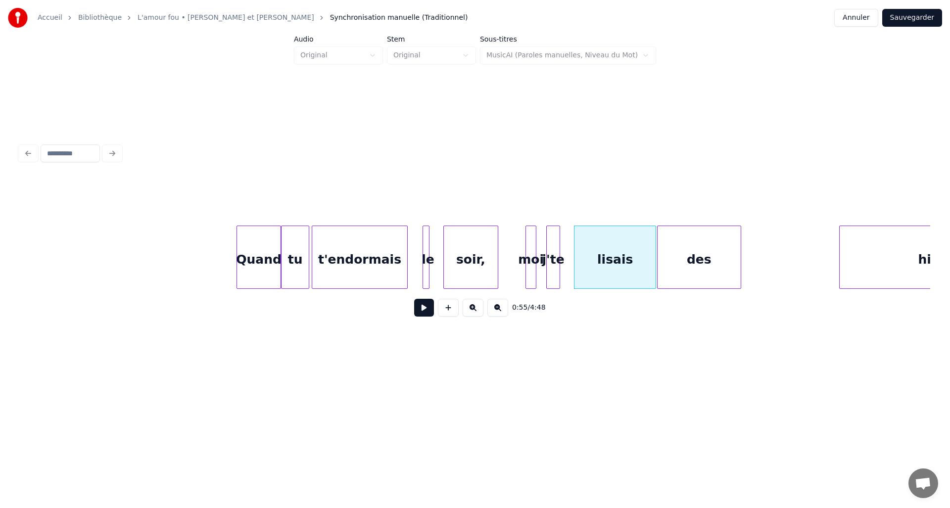
click at [739, 258] on div at bounding box center [739, 257] width 3 height 62
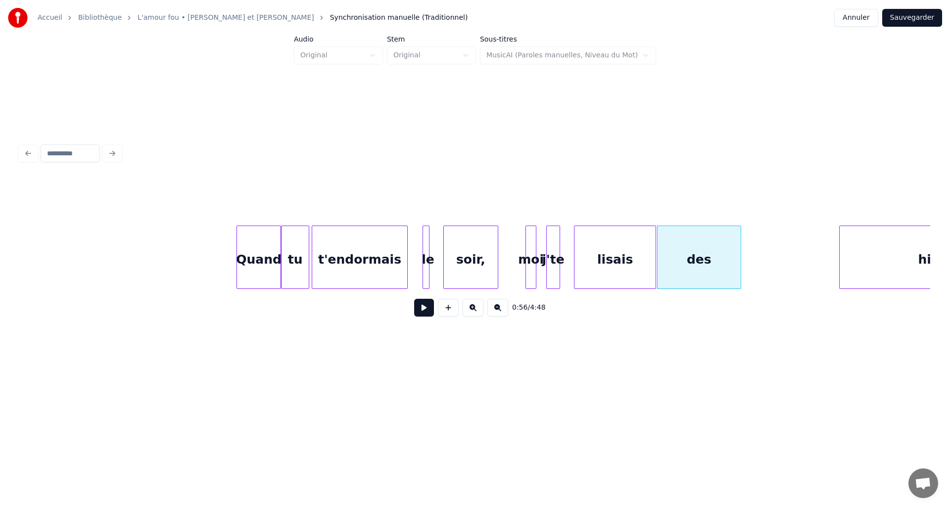
click at [428, 311] on button at bounding box center [424, 308] width 20 height 18
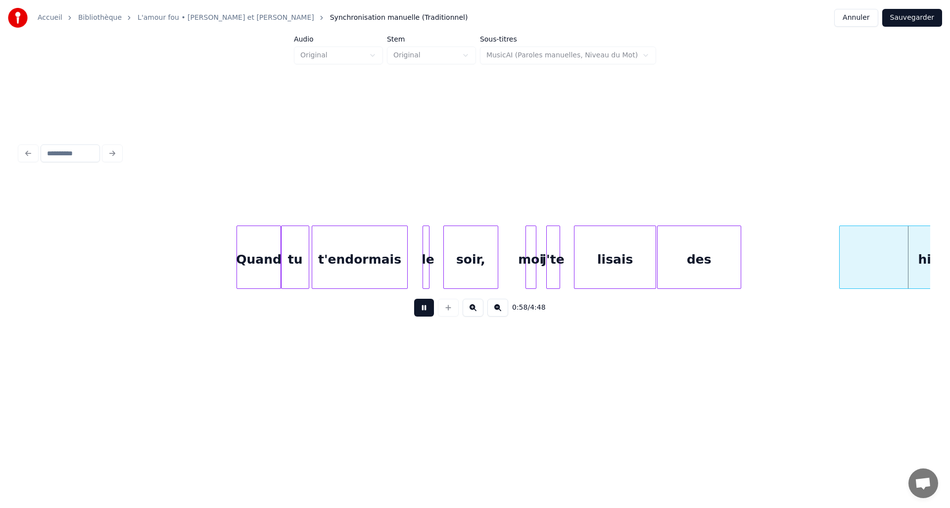
click at [428, 311] on button at bounding box center [424, 308] width 20 height 18
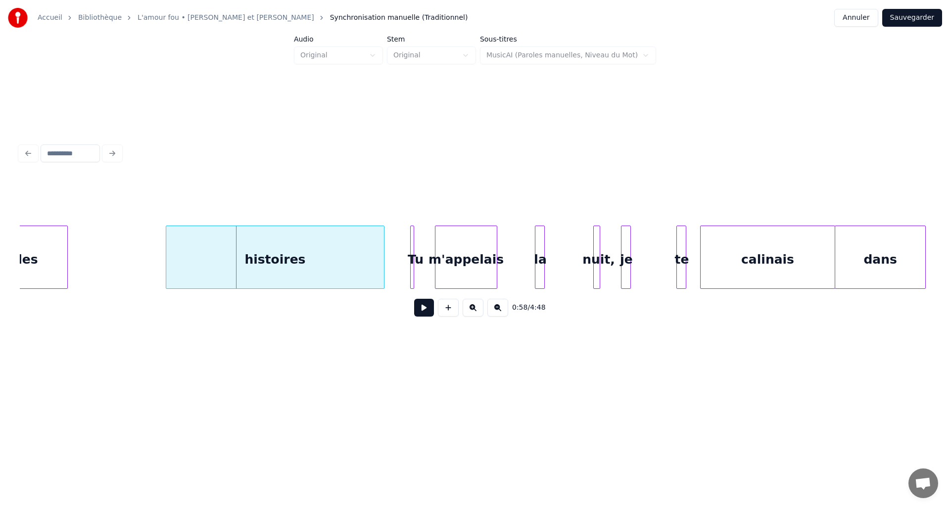
scroll to position [0, 5607]
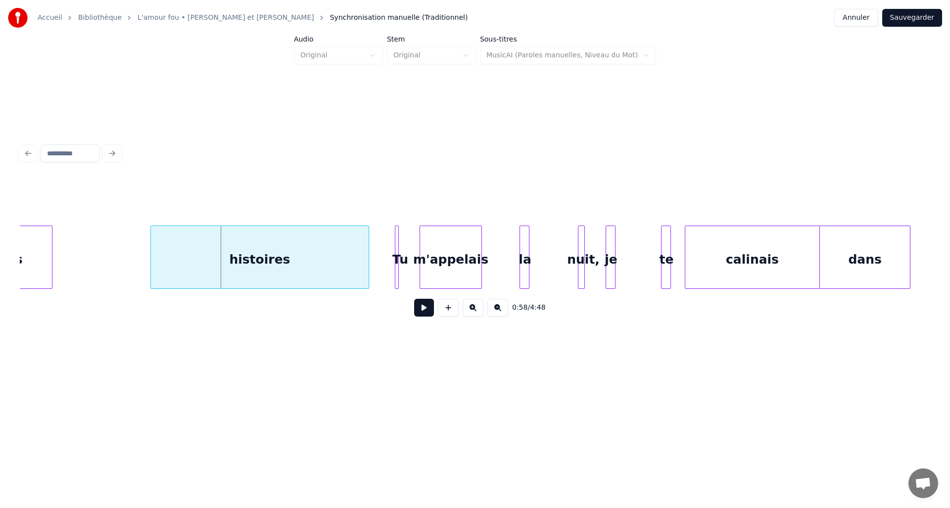
click at [420, 314] on button at bounding box center [424, 308] width 20 height 18
click at [421, 314] on button at bounding box center [424, 308] width 20 height 18
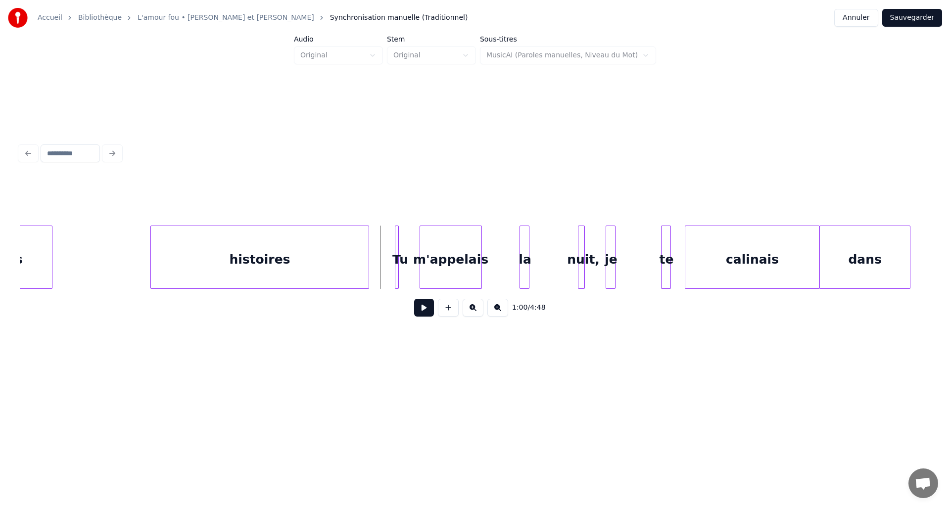
click at [421, 314] on button at bounding box center [424, 308] width 20 height 18
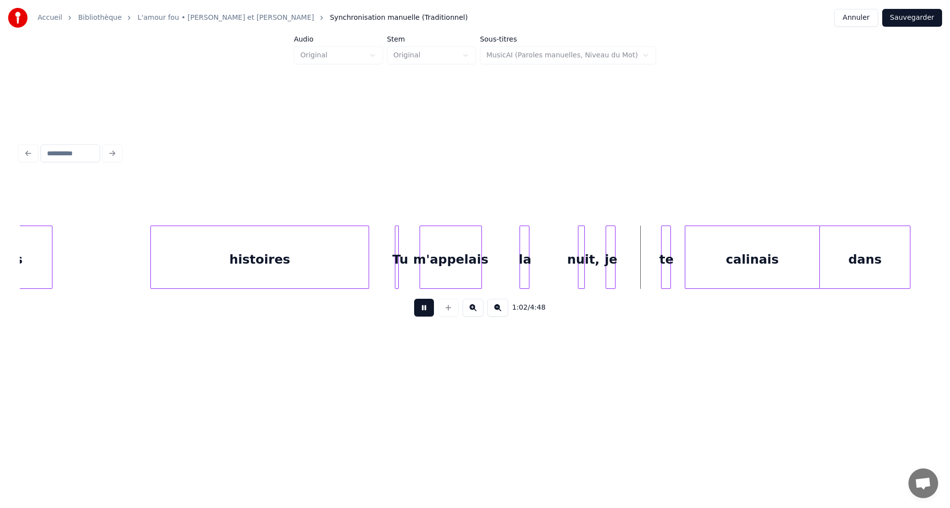
click at [421, 314] on button at bounding box center [424, 308] width 20 height 18
click at [494, 268] on div at bounding box center [493, 257] width 3 height 62
click at [421, 308] on button at bounding box center [424, 308] width 20 height 18
click at [423, 309] on button at bounding box center [424, 308] width 20 height 18
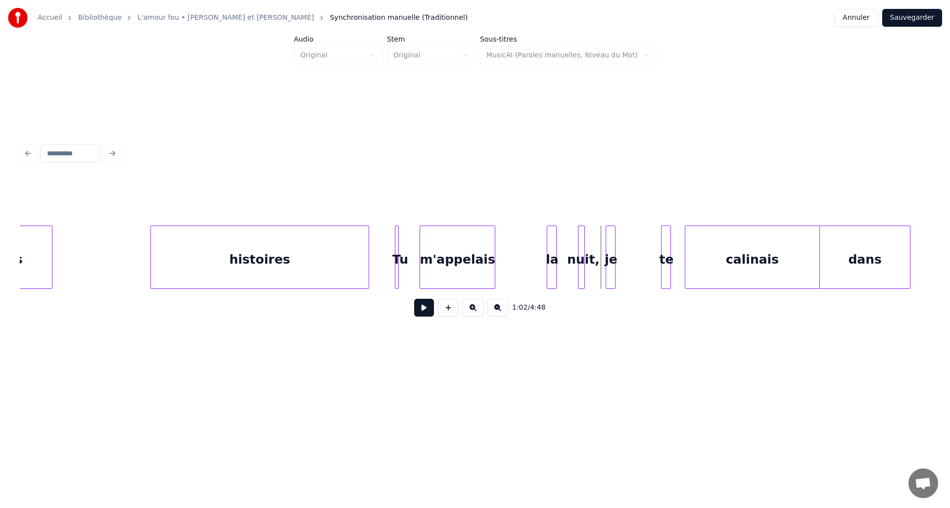
click at [551, 268] on div "la" at bounding box center [552, 259] width 10 height 67
click at [423, 309] on button at bounding box center [424, 308] width 20 height 18
click at [570, 270] on div "la" at bounding box center [570, 259] width 10 height 67
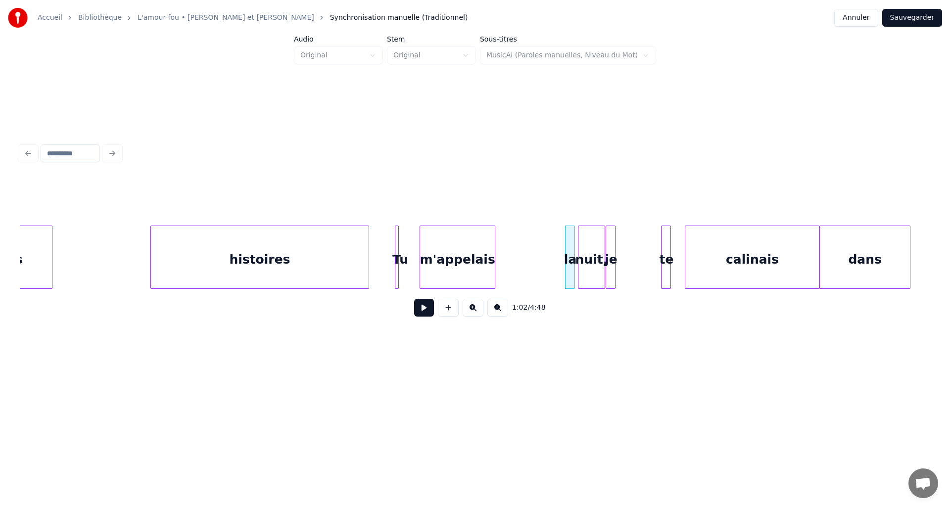
click at [604, 267] on div at bounding box center [603, 257] width 3 height 62
click at [426, 307] on button at bounding box center [424, 308] width 20 height 18
click at [538, 262] on div at bounding box center [538, 257] width 3 height 62
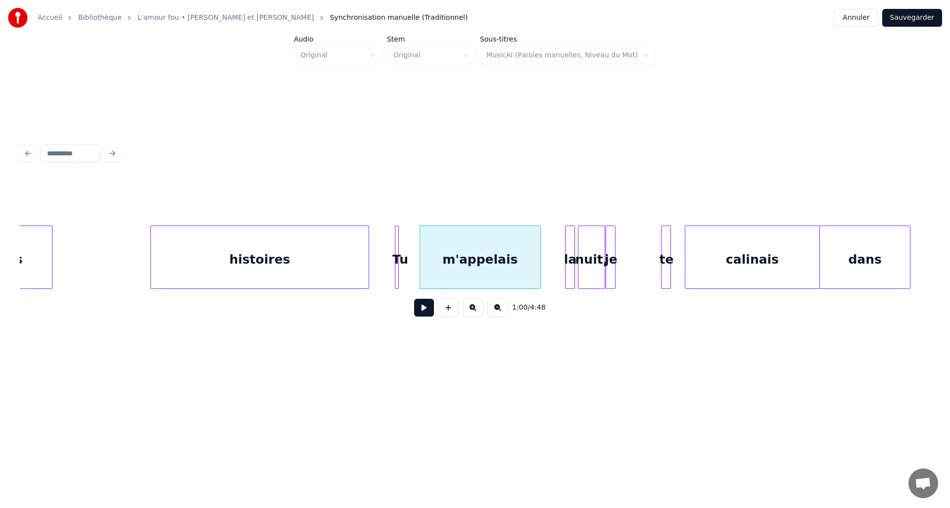
click at [430, 312] on button at bounding box center [424, 308] width 20 height 18
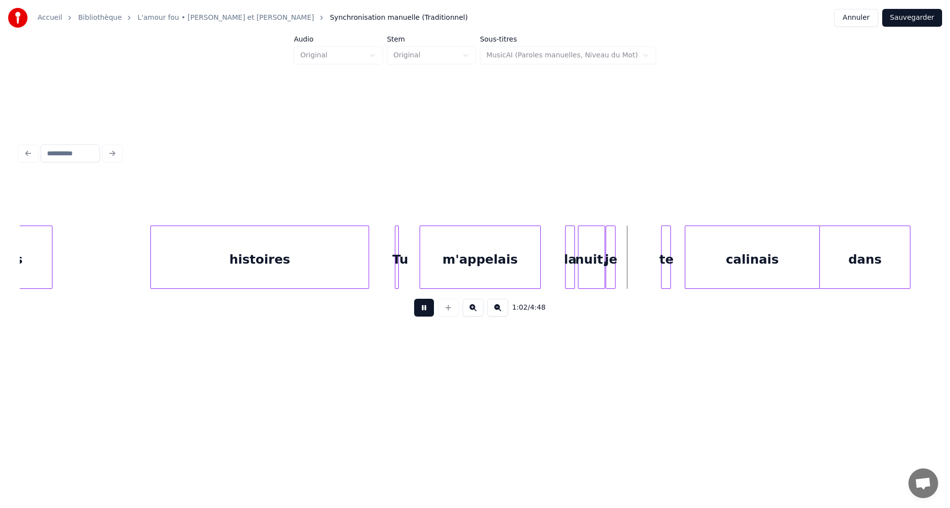
click at [430, 312] on button at bounding box center [424, 308] width 20 height 18
click at [653, 260] on div "je" at bounding box center [653, 259] width 10 height 67
click at [646, 261] on div at bounding box center [645, 257] width 3 height 62
click at [396, 269] on div at bounding box center [396, 257] width 3 height 62
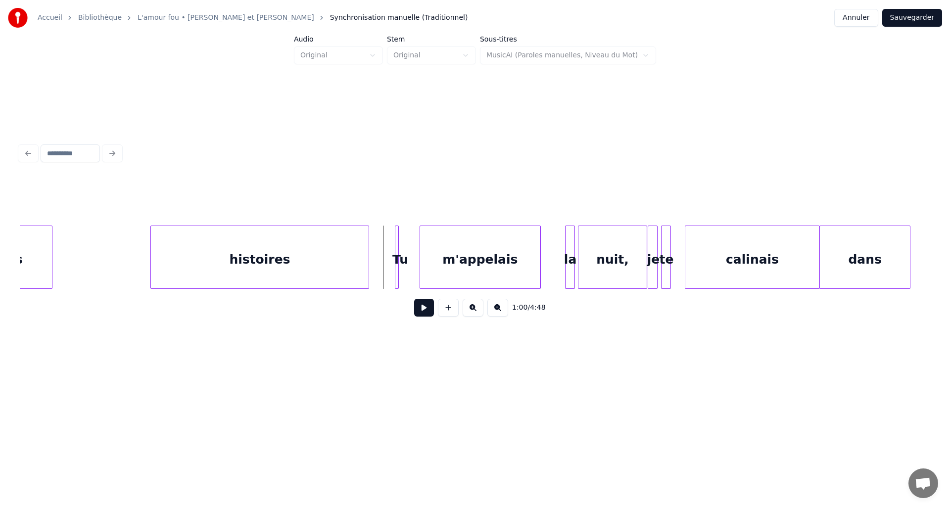
click at [420, 309] on button at bounding box center [424, 308] width 20 height 18
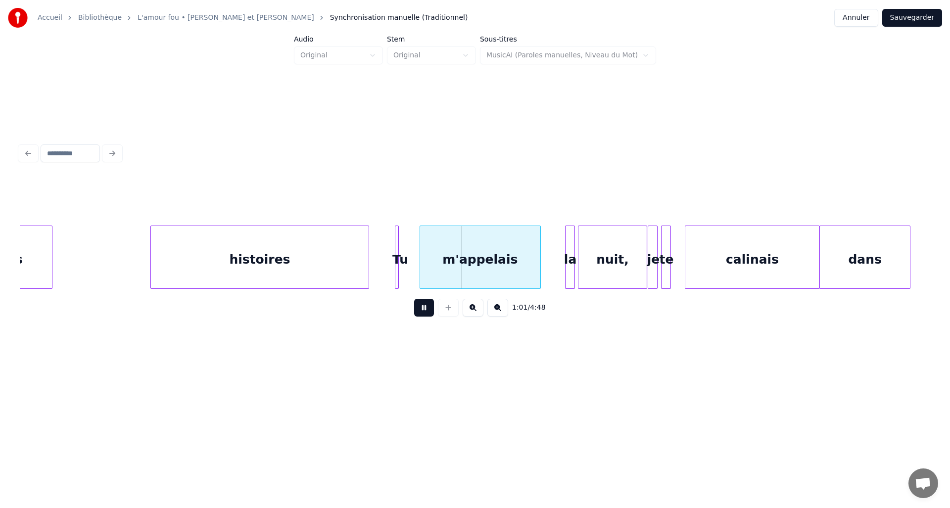
click at [420, 309] on button at bounding box center [424, 308] width 20 height 18
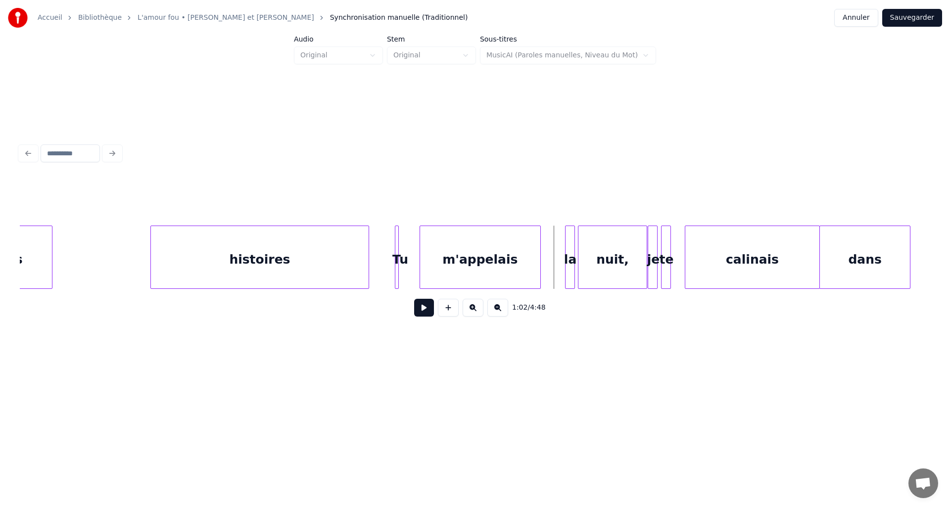
click at [420, 309] on button at bounding box center [424, 308] width 20 height 18
click at [674, 266] on div "je" at bounding box center [675, 259] width 10 height 67
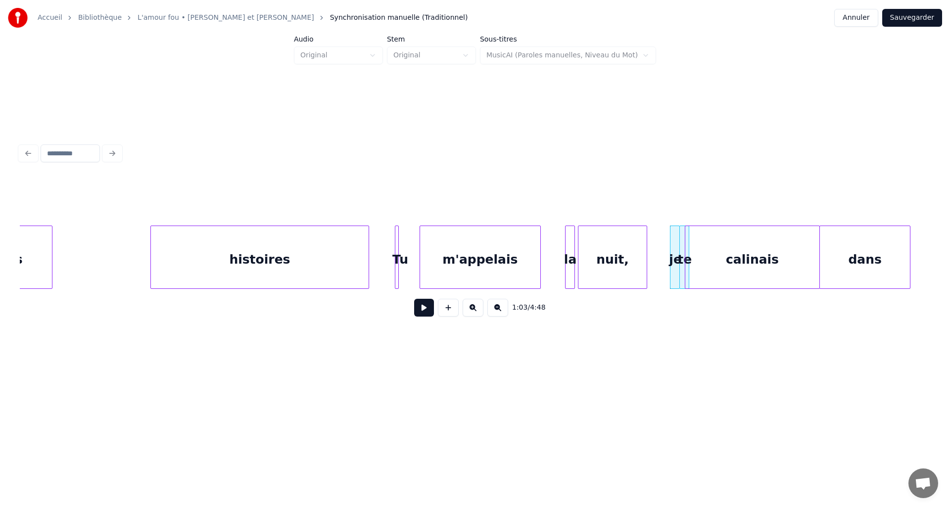
click at [683, 267] on div "te" at bounding box center [685, 259] width 10 height 67
click at [647, 264] on div "nuit," at bounding box center [612, 257] width 69 height 63
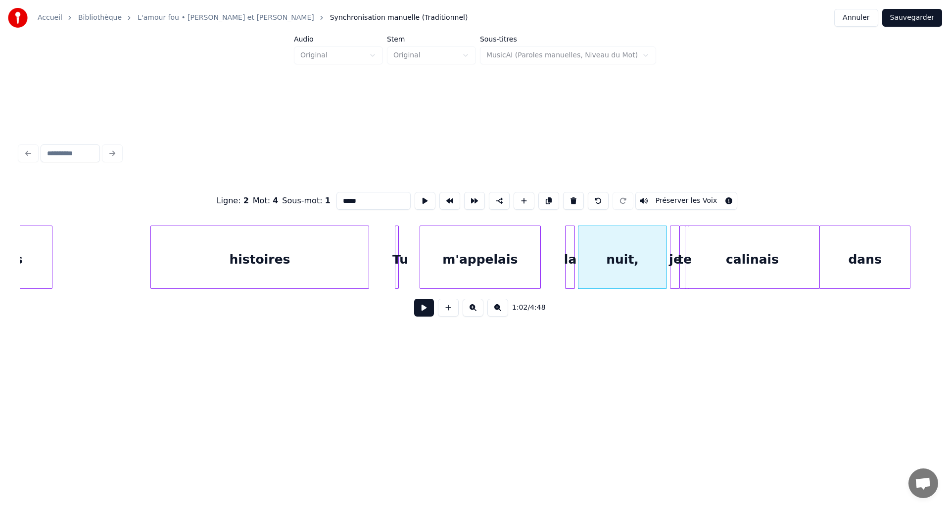
click at [665, 264] on div at bounding box center [664, 257] width 3 height 62
click at [720, 271] on div "calinais" at bounding box center [757, 259] width 134 height 67
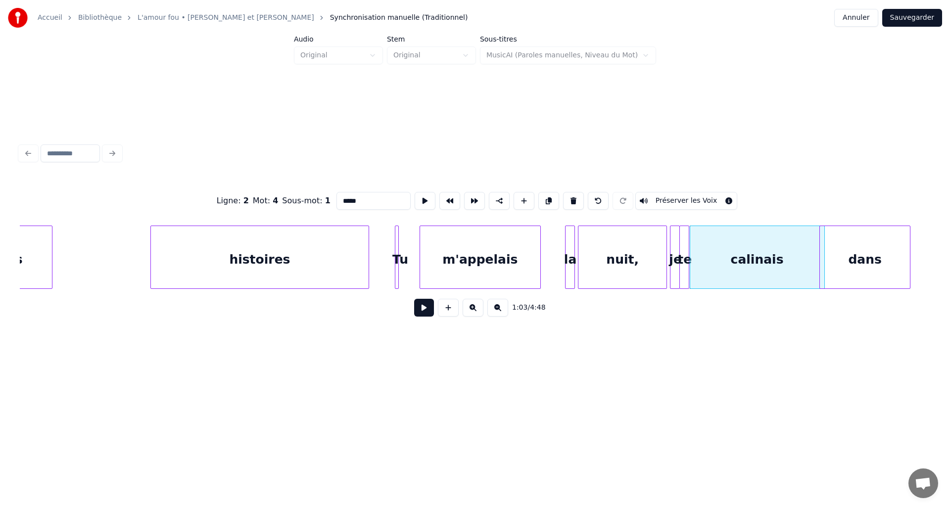
click at [675, 272] on div "je" at bounding box center [675, 259] width 10 height 67
type input "**"
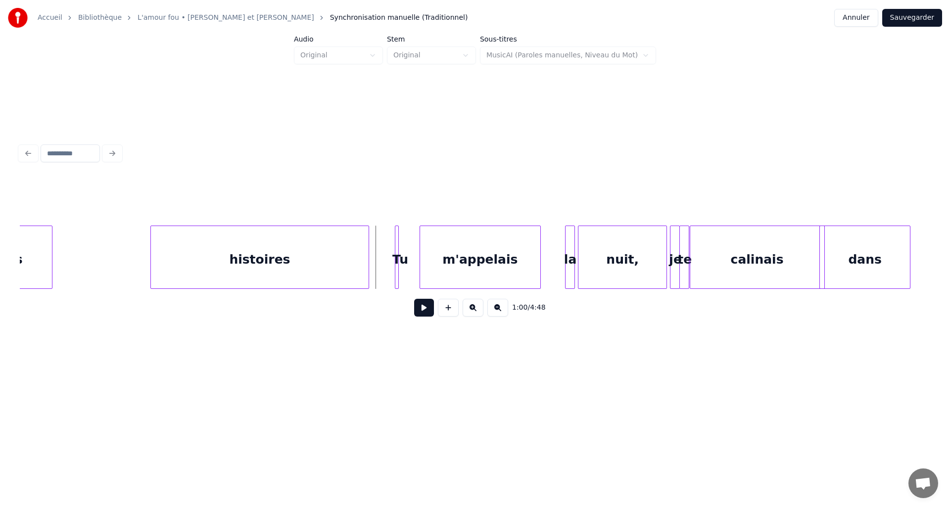
click at [415, 310] on button at bounding box center [424, 308] width 20 height 18
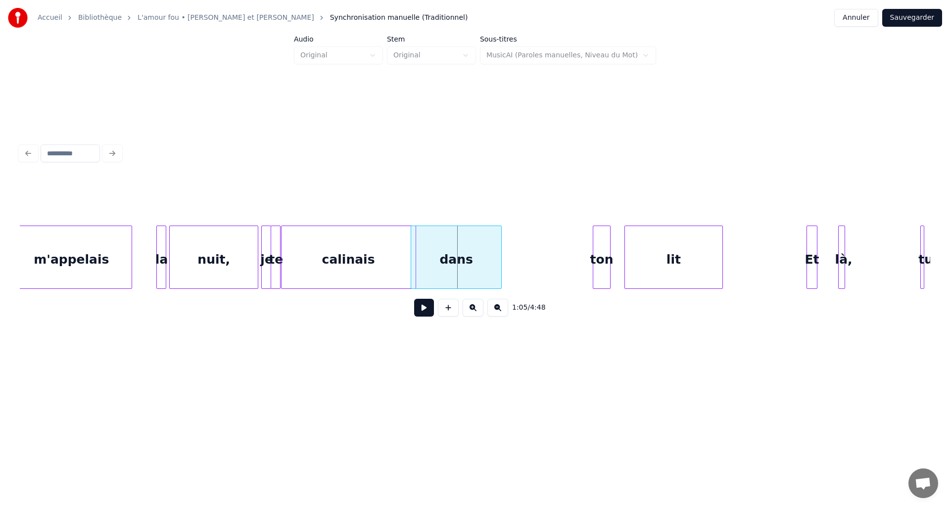
scroll to position [0, 6031]
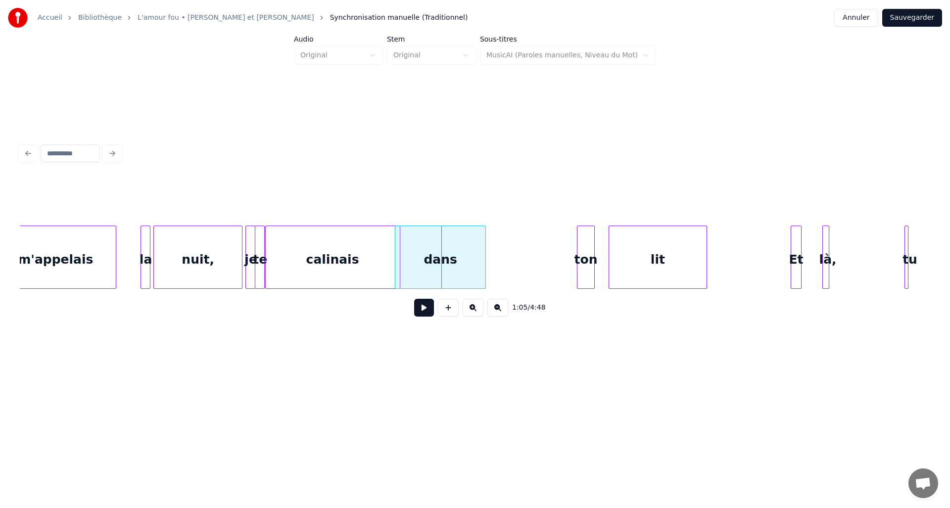
click at [429, 315] on button at bounding box center [424, 308] width 20 height 18
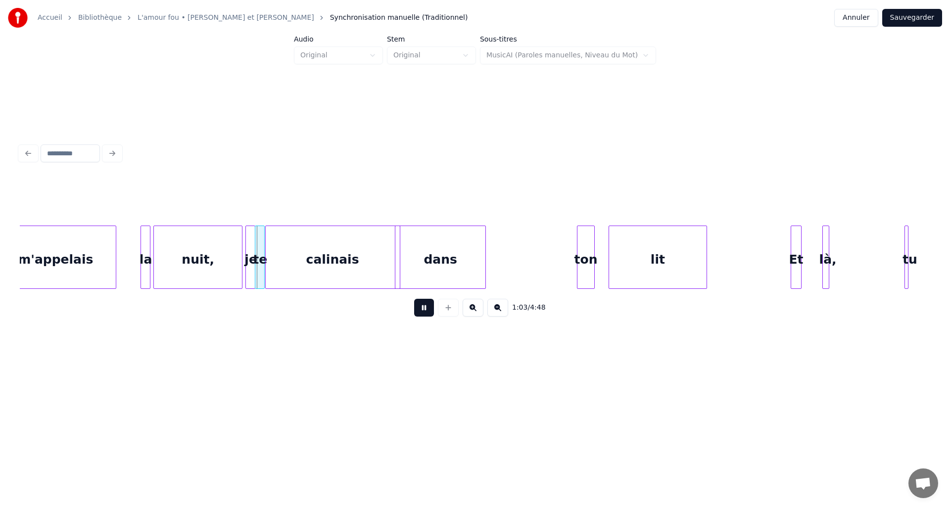
click at [428, 315] on button at bounding box center [424, 308] width 20 height 18
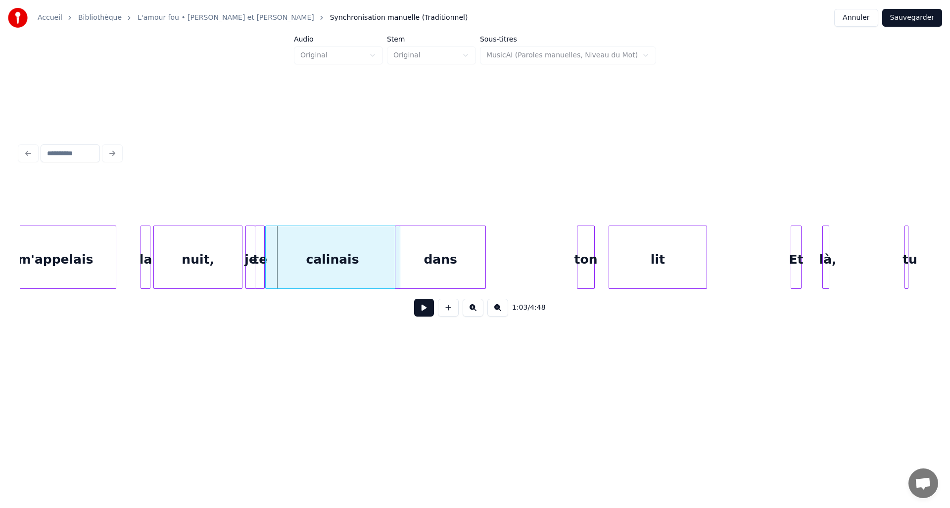
click at [421, 313] on button at bounding box center [424, 308] width 20 height 18
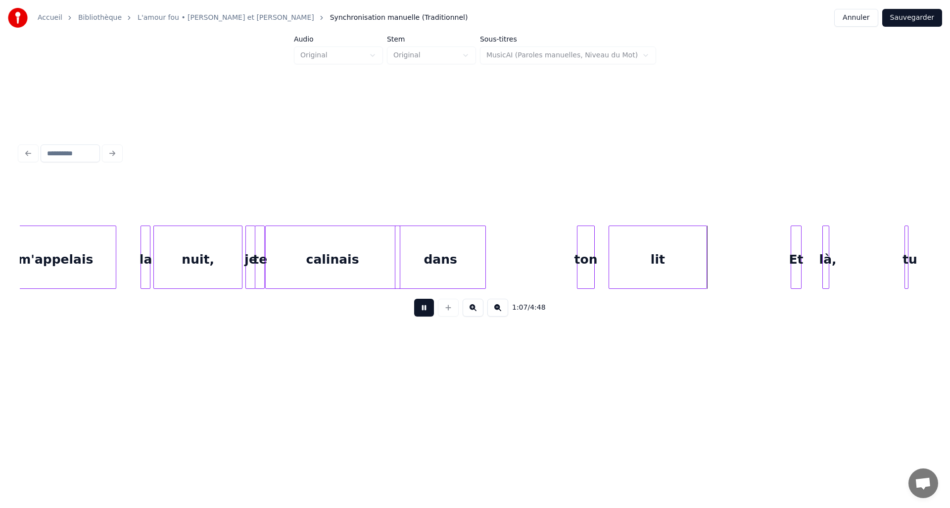
click at [426, 313] on button at bounding box center [424, 308] width 20 height 18
click at [320, 253] on div "calinais" at bounding box center [333, 259] width 134 height 67
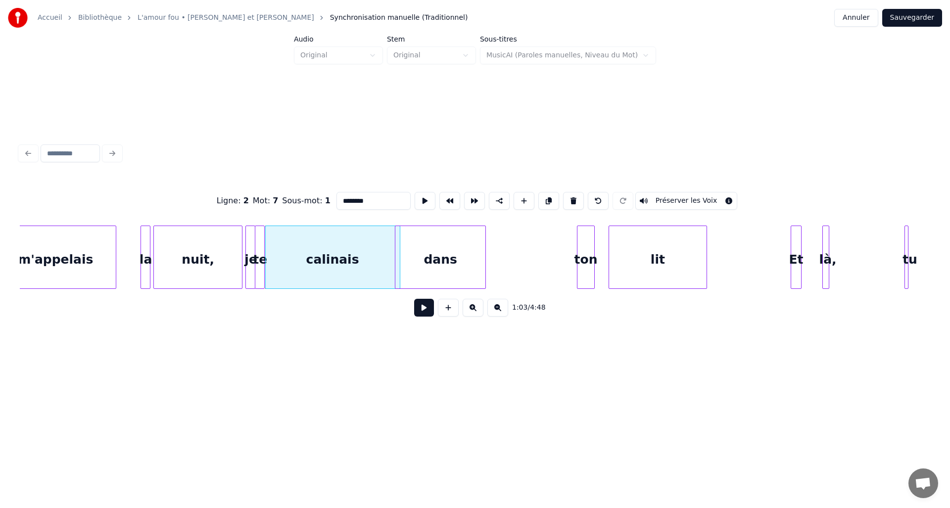
click at [723, 197] on button "Préserver les Voix" at bounding box center [686, 201] width 102 height 18
click at [658, 198] on button "Préserver les Voix" at bounding box center [686, 201] width 102 height 18
click at [651, 203] on button "Préserver les Voix" at bounding box center [686, 201] width 102 height 18
click at [653, 203] on button "Préserver les Voix" at bounding box center [686, 201] width 102 height 18
click at [363, 197] on input "********" at bounding box center [373, 201] width 74 height 18
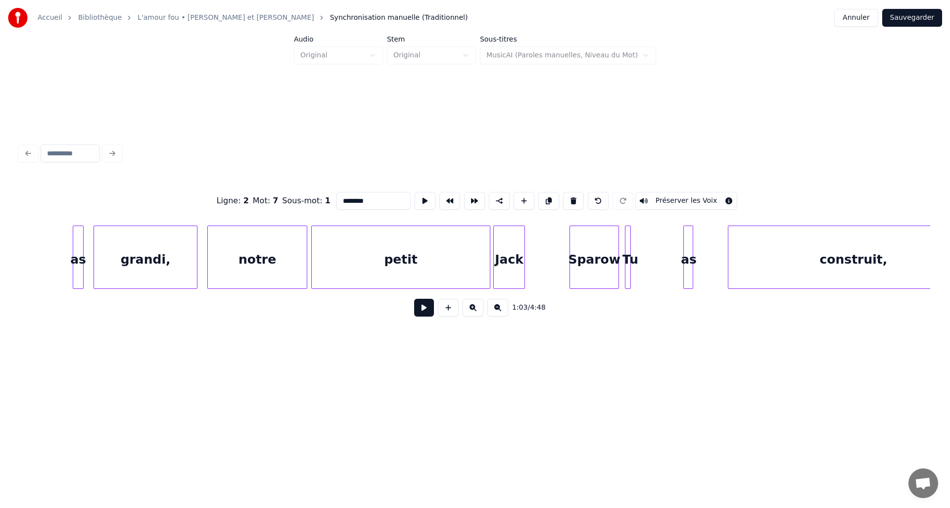
scroll to position [0, 7115]
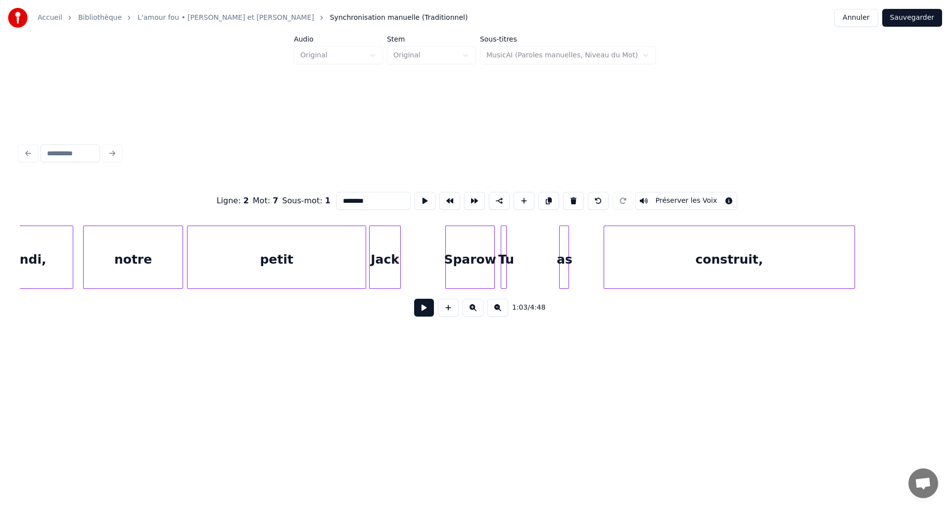
click at [462, 278] on div "Sparow" at bounding box center [470, 259] width 48 height 67
click at [355, 200] on input "******" at bounding box center [373, 201] width 74 height 18
type input "*******"
click at [915, 21] on button "Sauvegarder" at bounding box center [912, 18] width 60 height 18
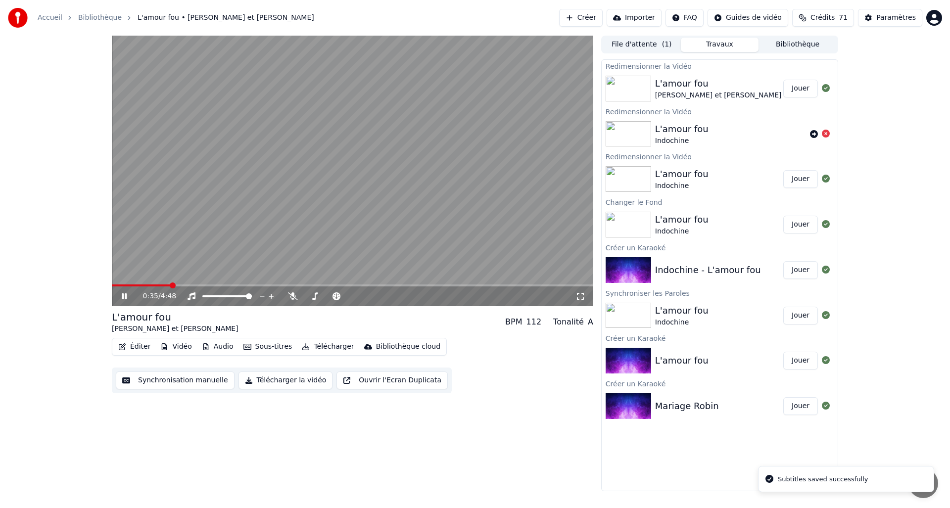
click at [170, 286] on span at bounding box center [352, 285] width 481 height 2
click at [194, 284] on span at bounding box center [352, 285] width 481 height 2
click at [125, 299] on icon at bounding box center [124, 296] width 5 height 6
click at [124, 347] on icon "button" at bounding box center [122, 346] width 8 height 7
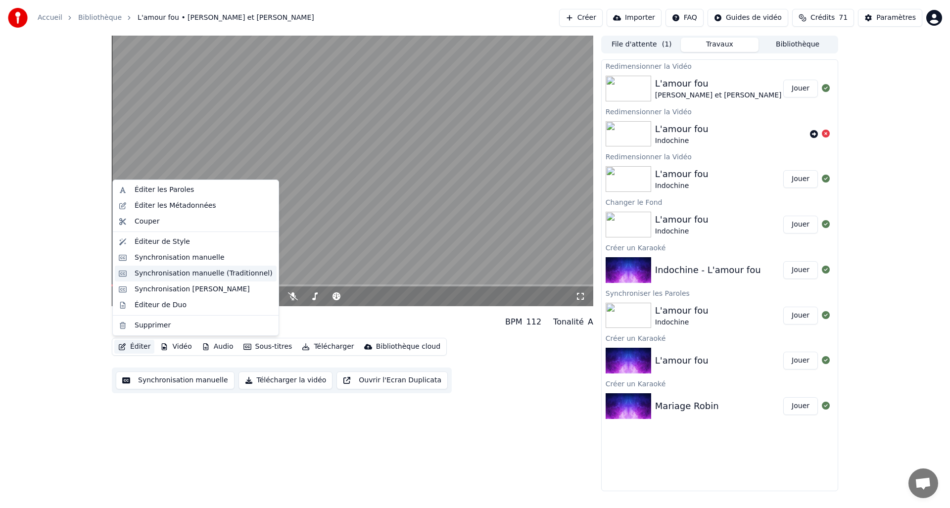
click at [158, 278] on div "Synchronisation manuelle (Traditionnel)" at bounding box center [204, 274] width 138 height 10
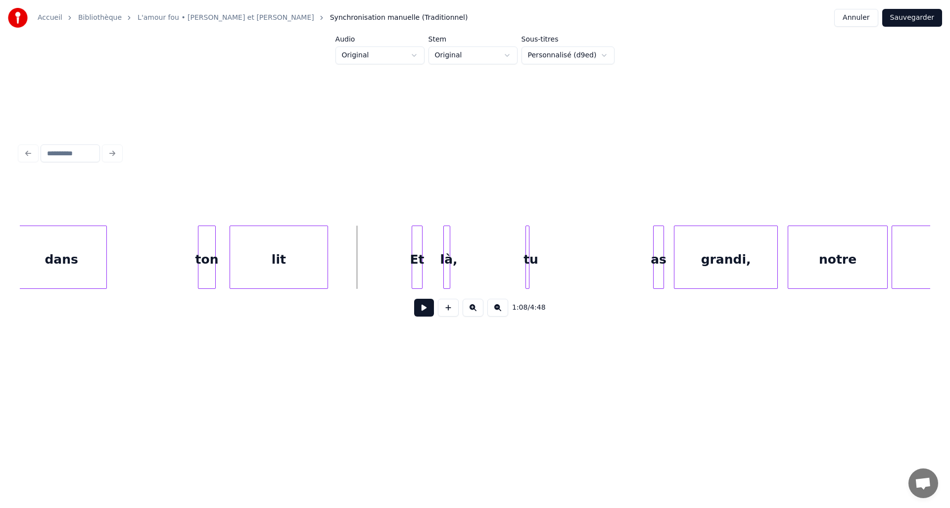
scroll to position [0, 6457]
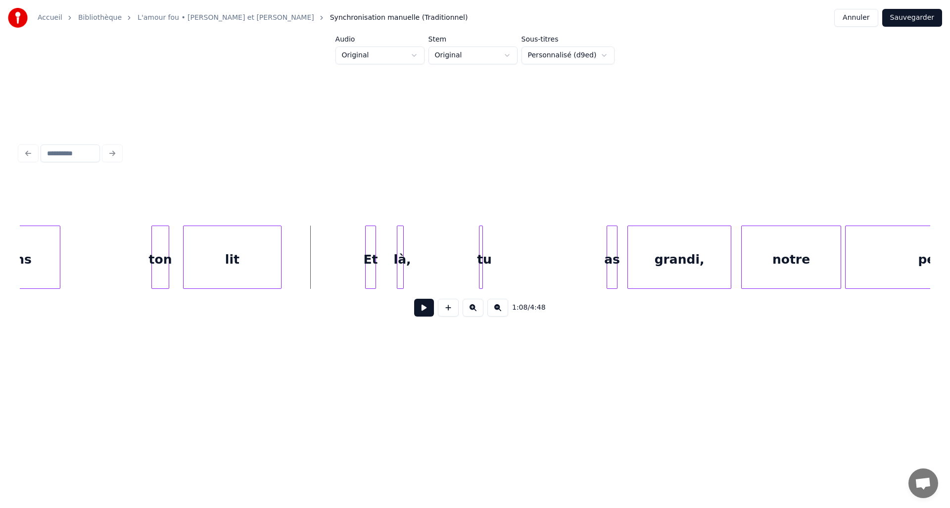
click at [419, 310] on button at bounding box center [424, 308] width 20 height 18
click at [424, 311] on button at bounding box center [424, 308] width 20 height 18
click at [465, 270] on div "là," at bounding box center [431, 257] width 68 height 63
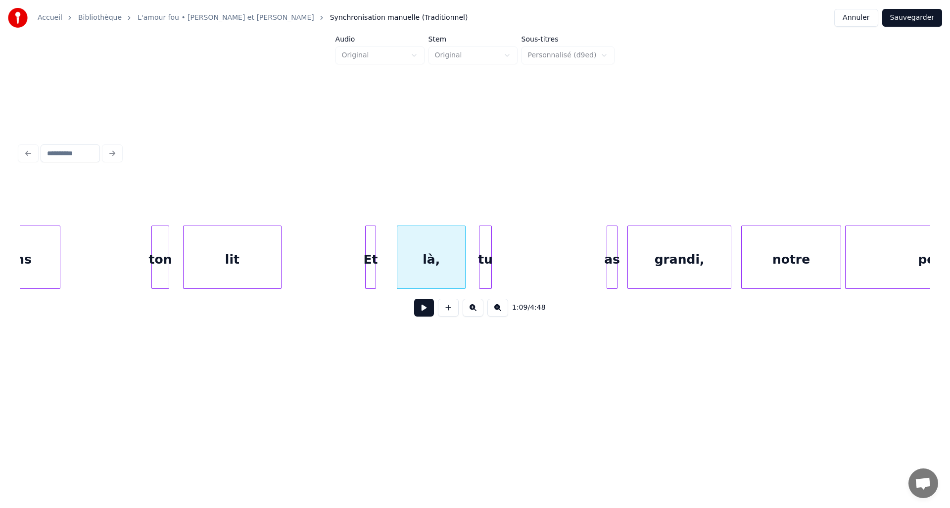
click at [489, 269] on div at bounding box center [489, 257] width 3 height 62
click at [531, 267] on div "tu" at bounding box center [526, 259] width 12 height 67
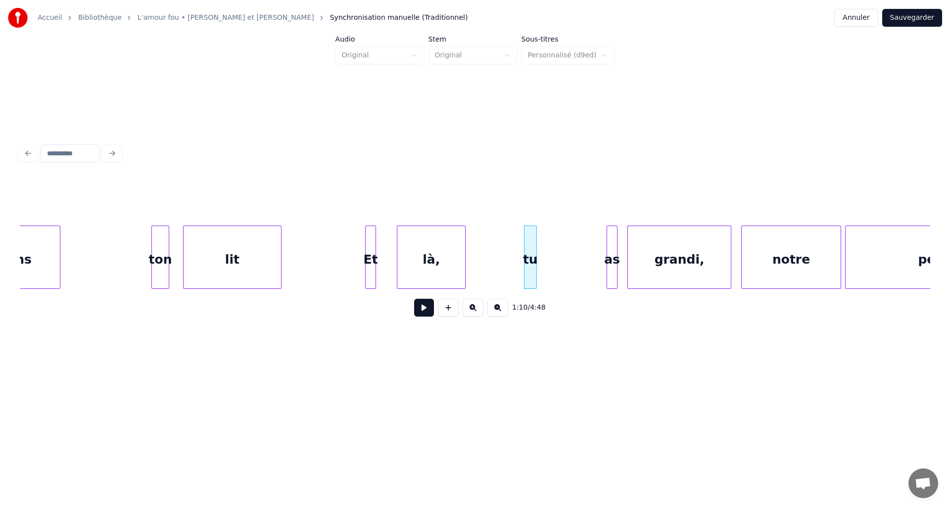
click at [465, 265] on div "là," at bounding box center [431, 257] width 69 height 63
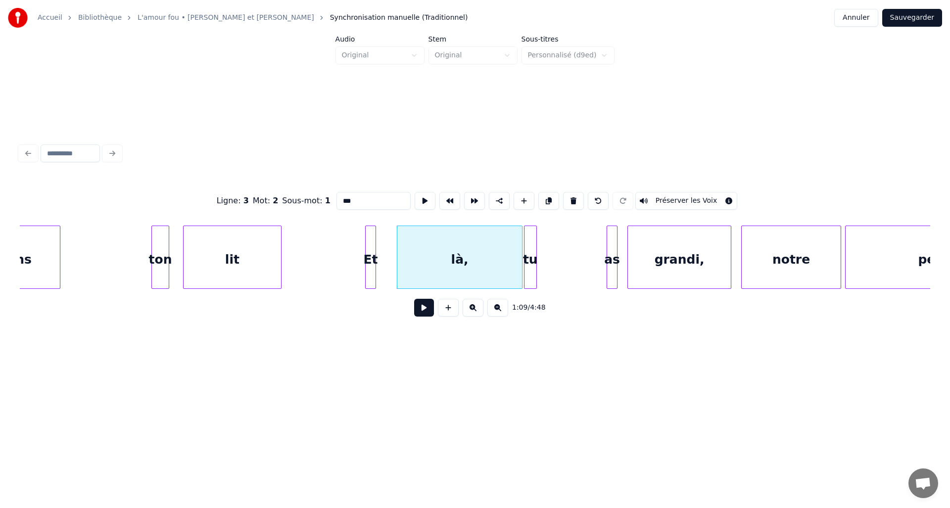
click at [521, 265] on div at bounding box center [520, 257] width 3 height 62
click at [427, 312] on button at bounding box center [424, 308] width 20 height 18
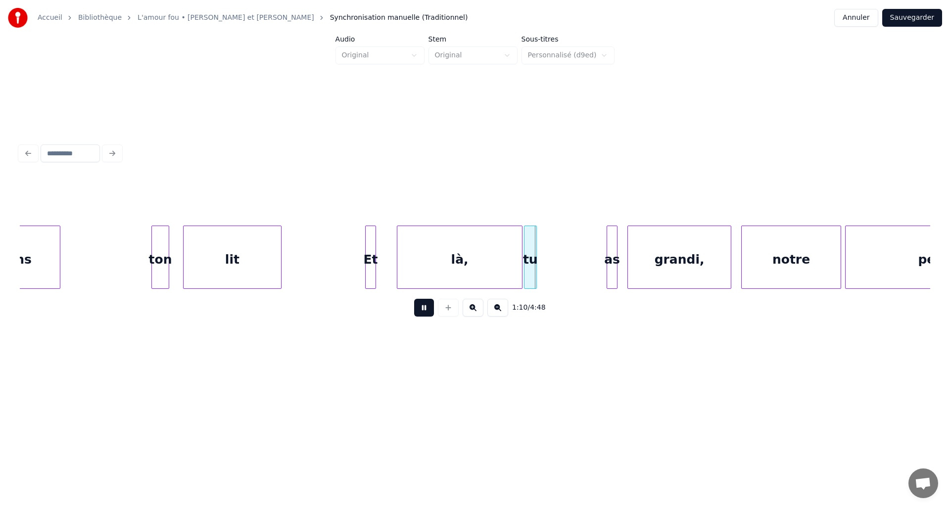
click at [428, 312] on button at bounding box center [424, 308] width 20 height 18
click at [585, 276] on div "tu" at bounding box center [587, 259] width 12 height 67
click at [522, 263] on div "là," at bounding box center [460, 257] width 126 height 63
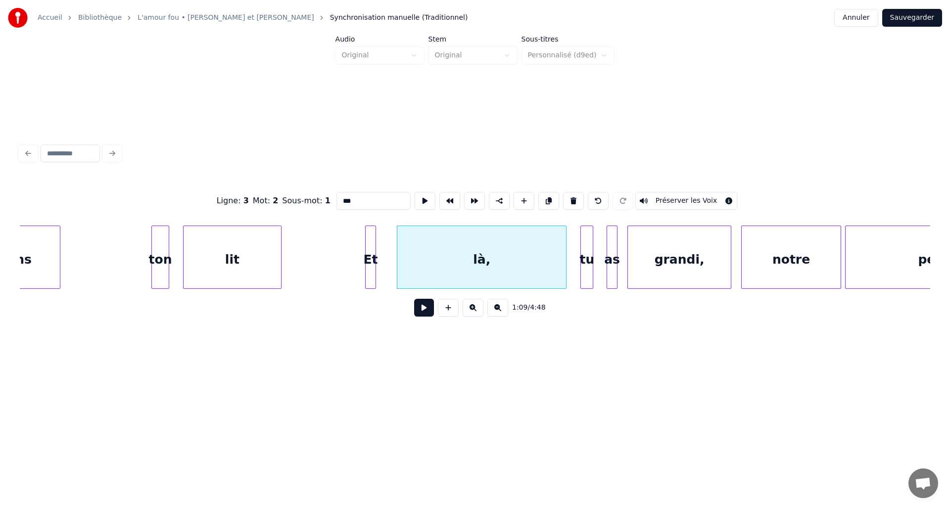
click at [565, 262] on div at bounding box center [564, 257] width 3 height 62
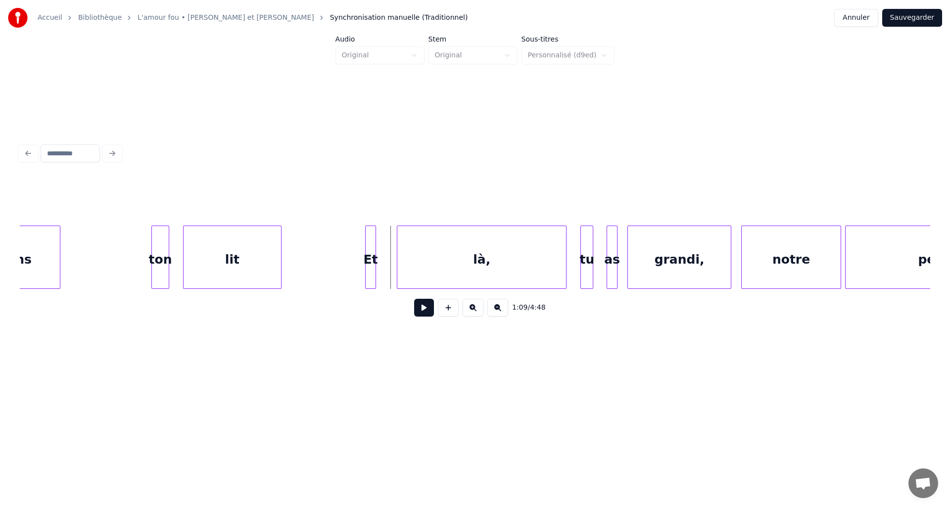
click at [419, 309] on button at bounding box center [424, 308] width 20 height 18
click at [423, 312] on button at bounding box center [424, 308] width 20 height 18
click at [577, 263] on div at bounding box center [576, 257] width 3 height 62
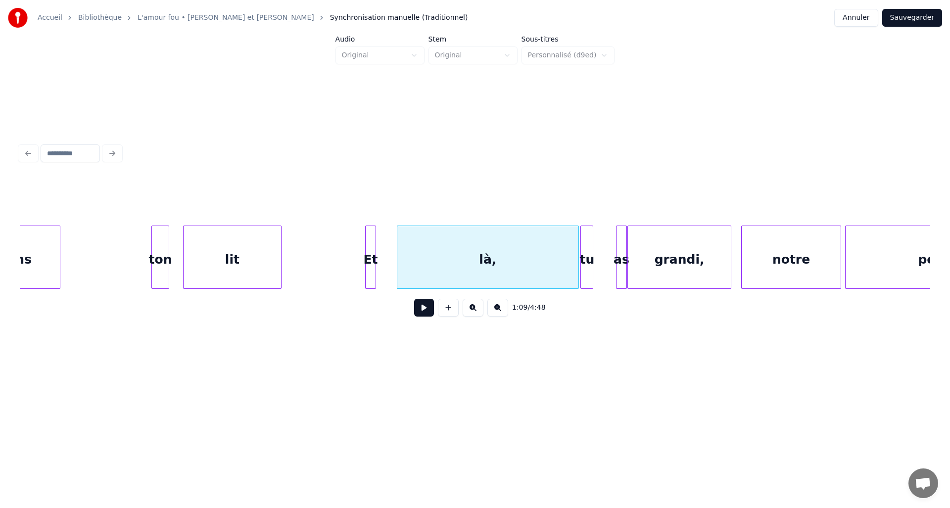
click at [620, 267] on div "as" at bounding box center [621, 259] width 10 height 67
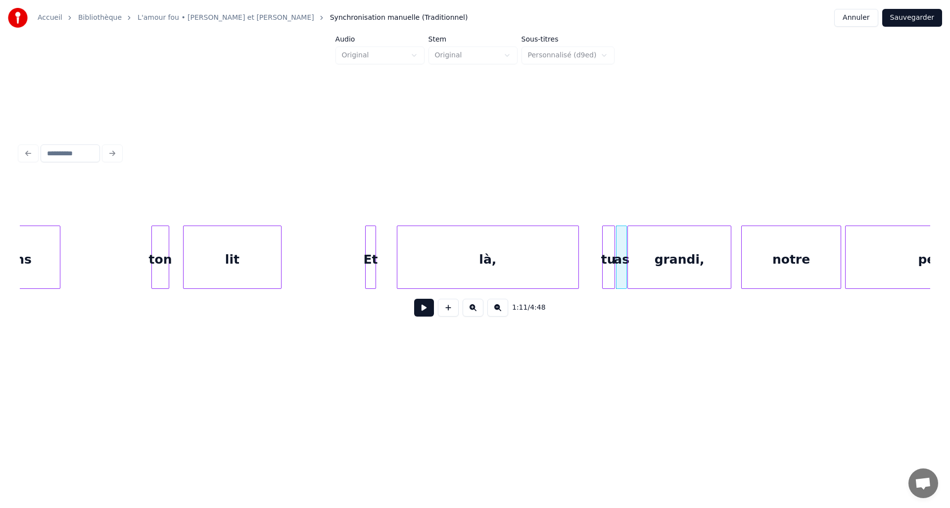
click at [609, 269] on div "tu" at bounding box center [609, 259] width 12 height 67
click at [421, 308] on button at bounding box center [424, 308] width 20 height 18
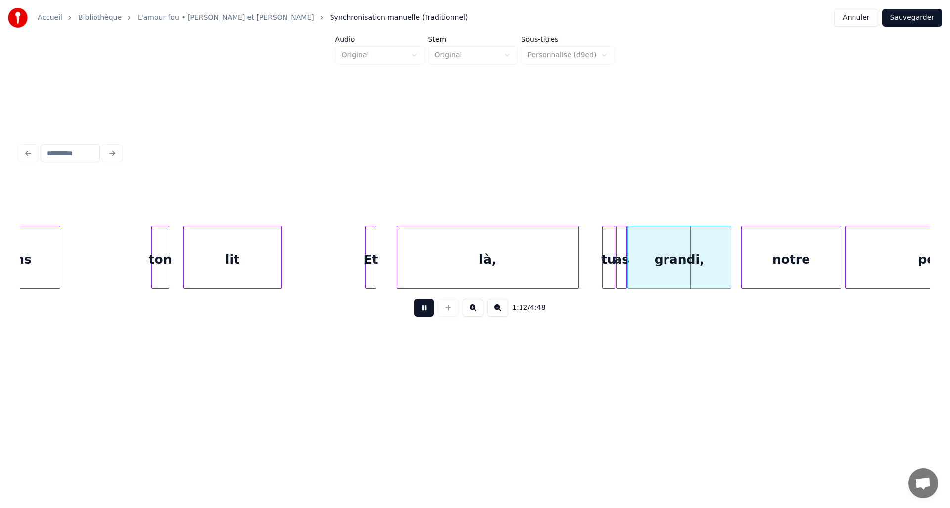
click at [422, 308] on button at bounding box center [424, 308] width 20 height 18
click at [662, 270] on div "grandi," at bounding box center [692, 259] width 103 height 67
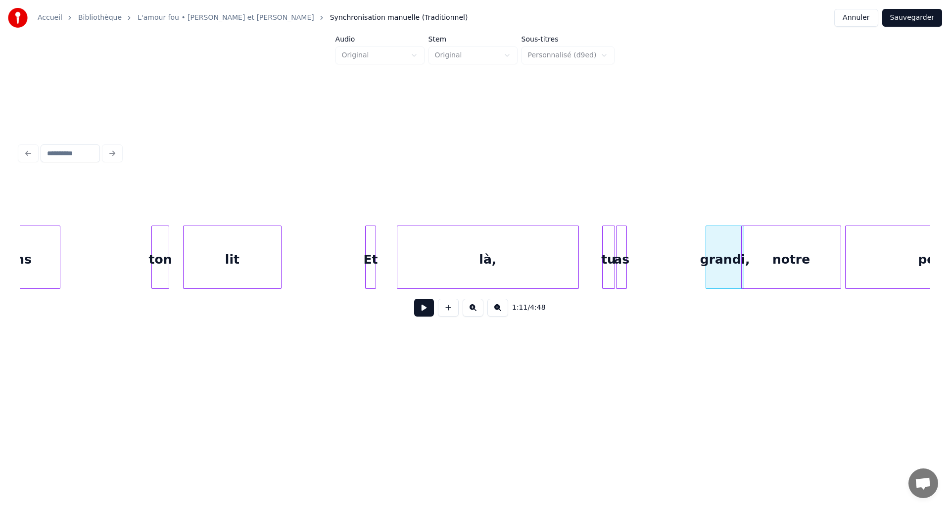
click at [706, 263] on div at bounding box center [707, 257] width 3 height 62
click at [693, 266] on div at bounding box center [693, 257] width 3 height 62
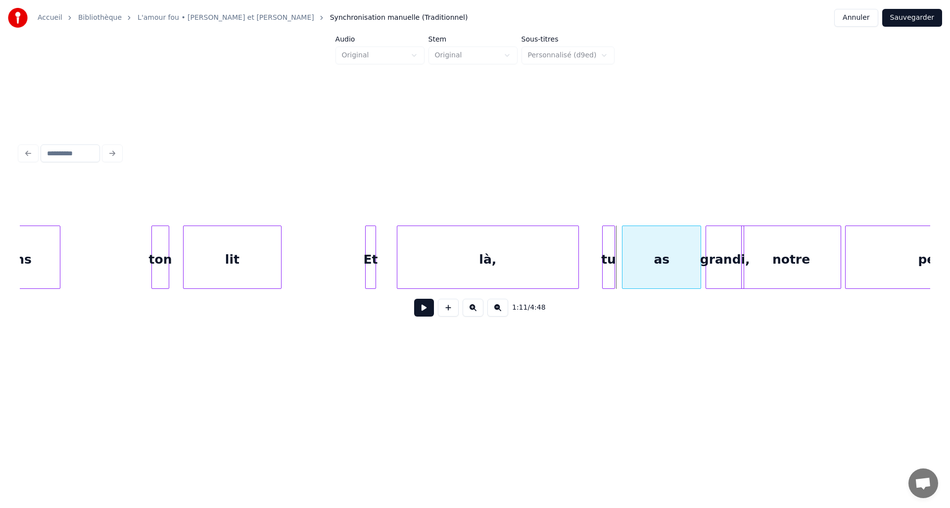
click at [651, 269] on div "as" at bounding box center [661, 259] width 78 height 67
click at [614, 268] on div "tu" at bounding box center [614, 259] width 12 height 67
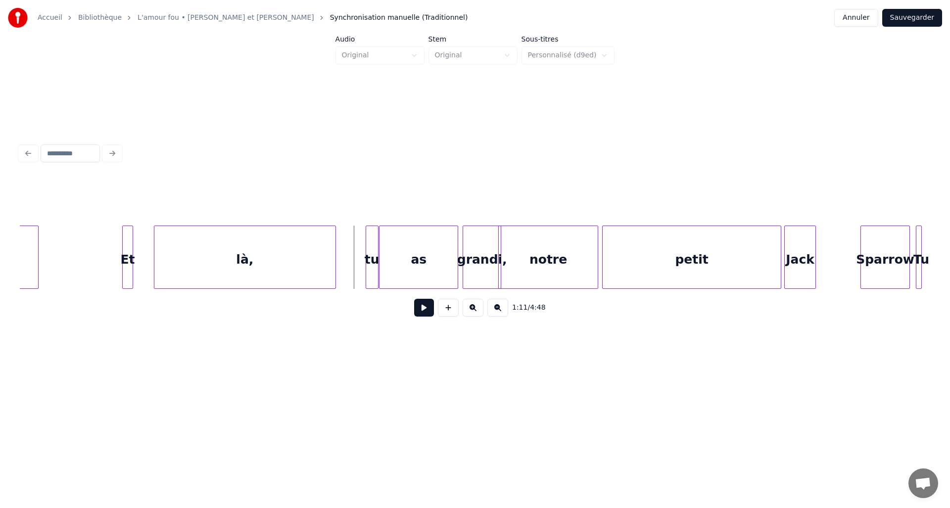
scroll to position [0, 6762]
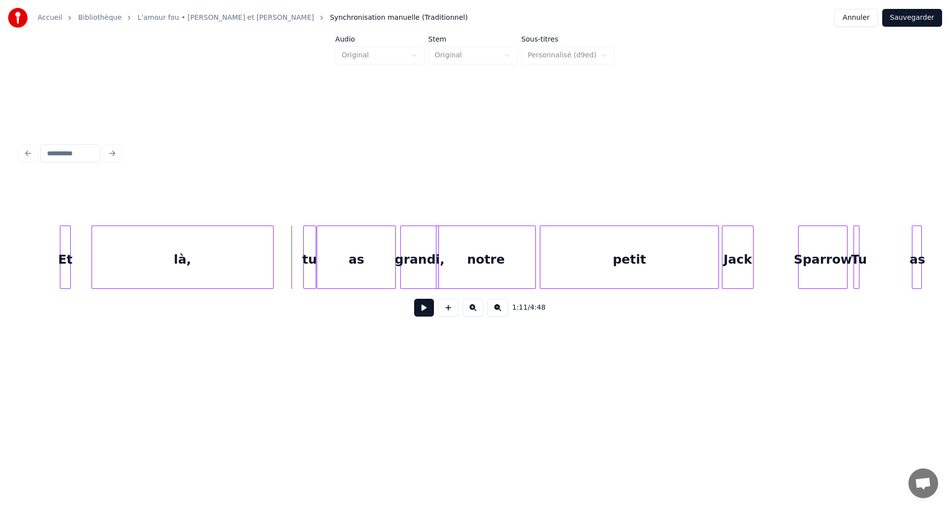
click at [499, 311] on button at bounding box center [497, 308] width 21 height 18
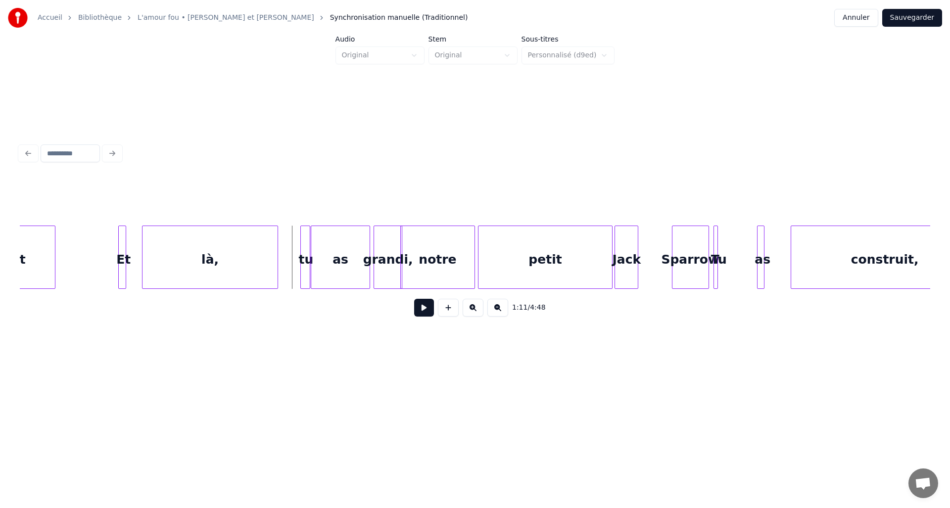
click at [499, 311] on button at bounding box center [497, 308] width 21 height 18
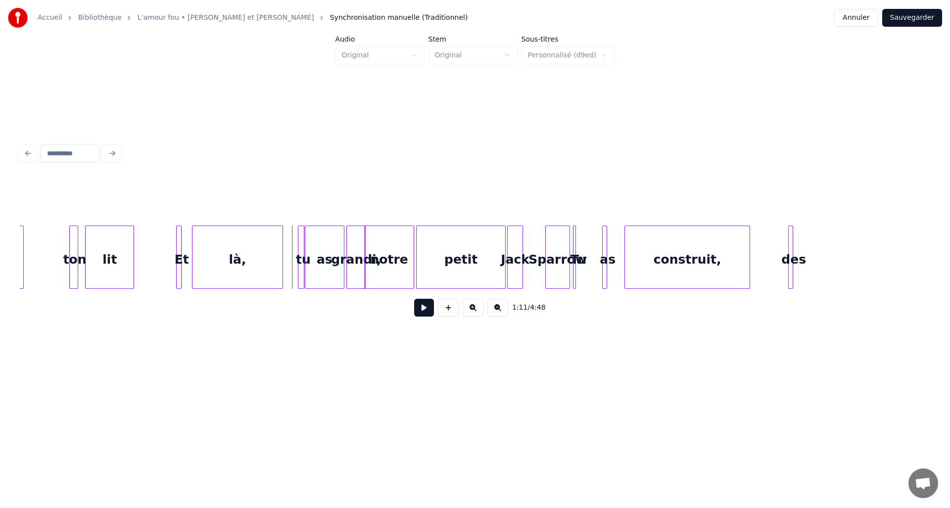
click at [420, 307] on button at bounding box center [424, 308] width 20 height 18
click at [421, 308] on button at bounding box center [424, 308] width 20 height 18
click at [343, 269] on div at bounding box center [343, 257] width 3 height 62
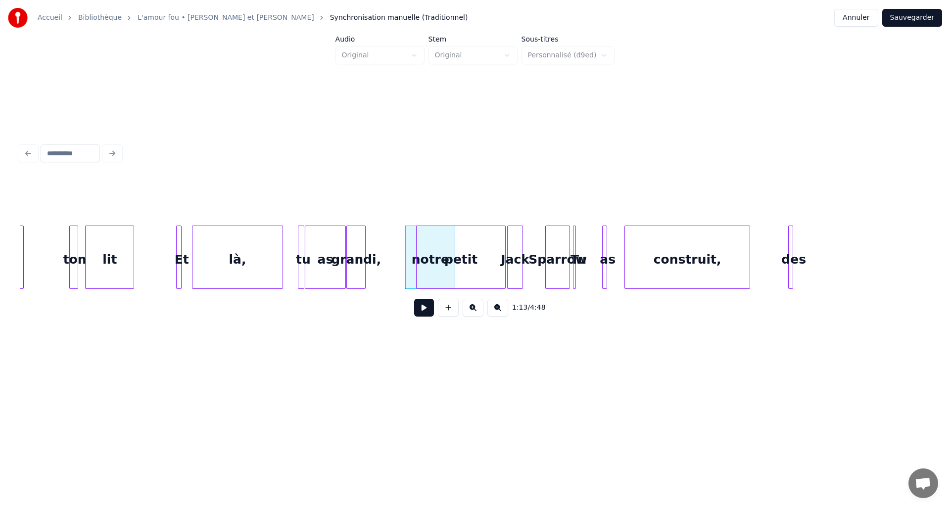
click at [356, 271] on div "grandi," at bounding box center [356, 259] width 18 height 67
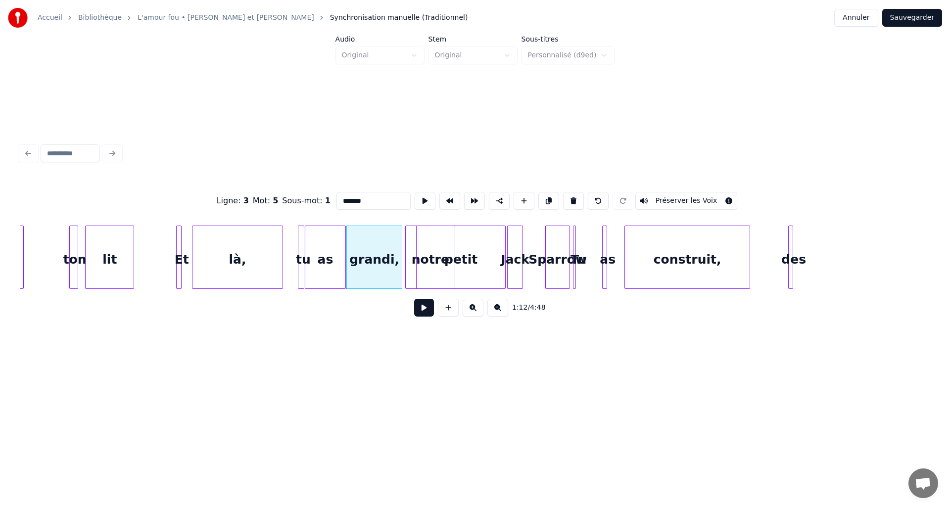
click at [401, 271] on div at bounding box center [400, 257] width 3 height 62
click at [352, 270] on div at bounding box center [353, 257] width 3 height 62
click at [348, 270] on div at bounding box center [348, 257] width 3 height 62
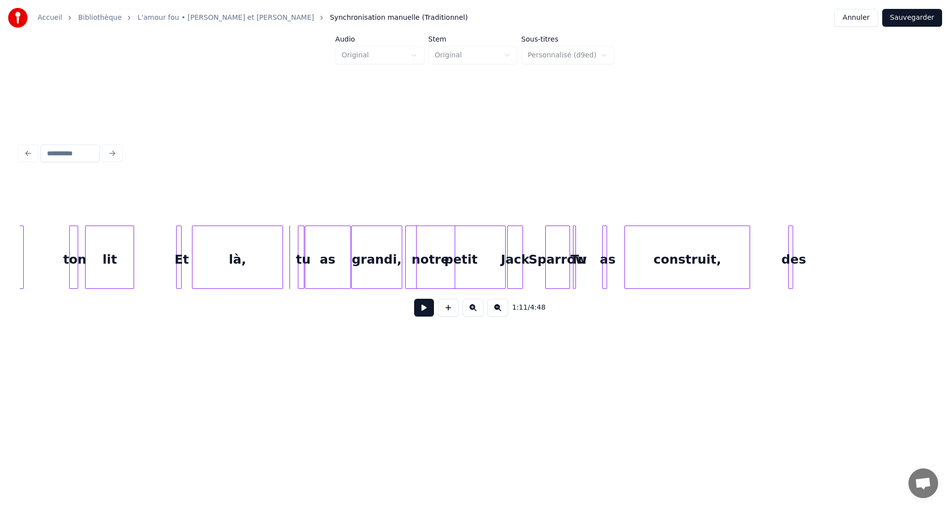
click at [418, 313] on button at bounding box center [424, 308] width 20 height 18
click at [420, 313] on button at bounding box center [424, 308] width 20 height 18
click at [433, 256] on div at bounding box center [433, 257] width 3 height 62
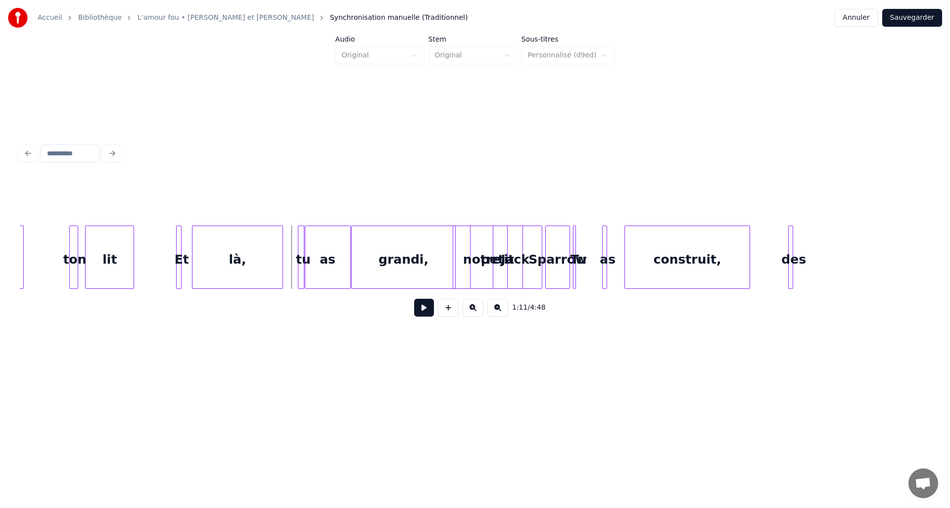
click at [419, 309] on button at bounding box center [424, 308] width 20 height 18
click at [420, 309] on button at bounding box center [424, 308] width 20 height 18
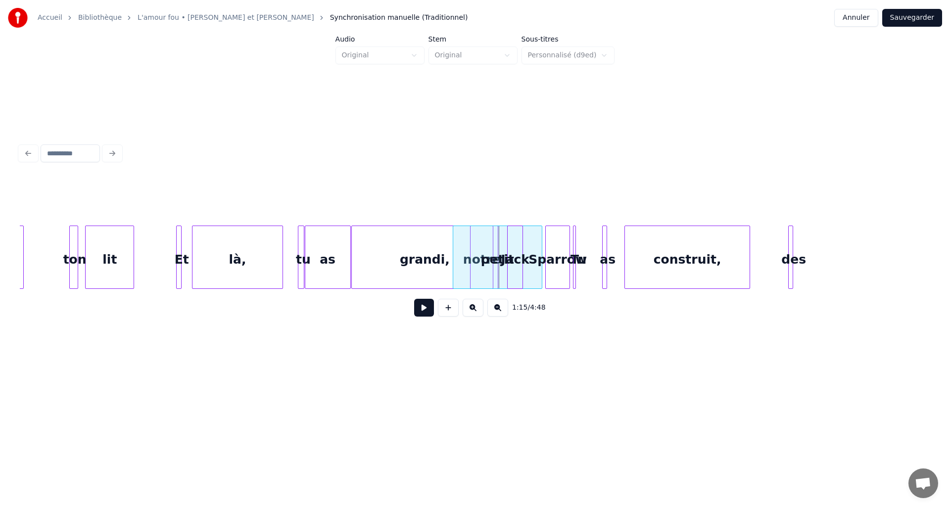
click at [495, 246] on div at bounding box center [496, 257] width 3 height 62
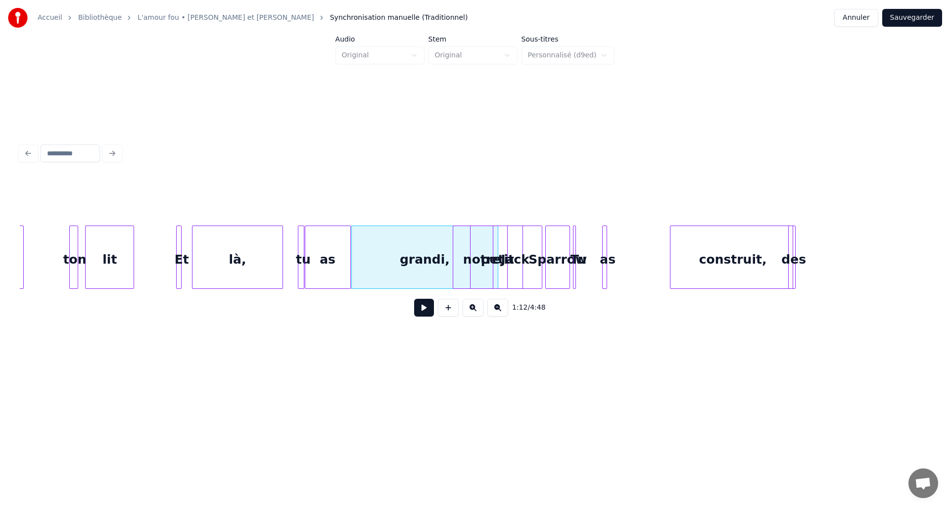
click at [686, 256] on div "construit," at bounding box center [732, 259] width 125 height 67
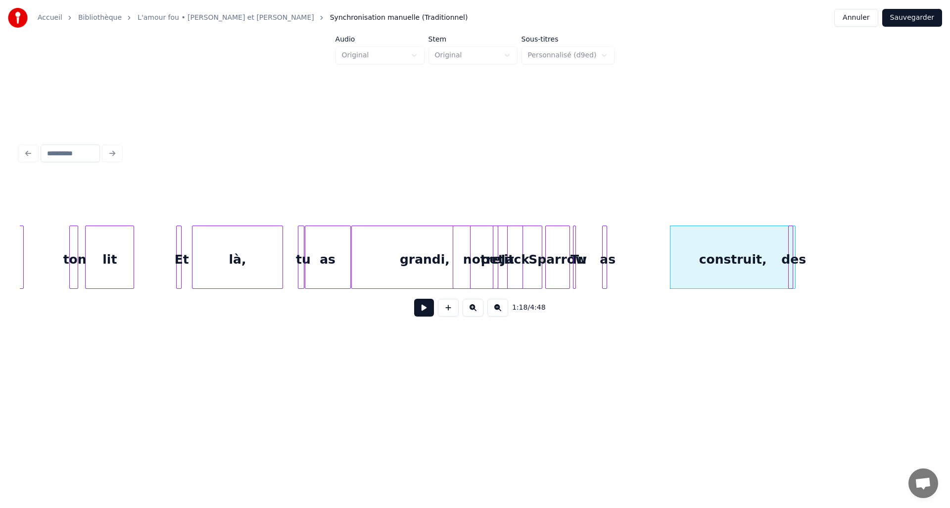
click at [466, 277] on div "petit" at bounding box center [497, 259] width 89 height 67
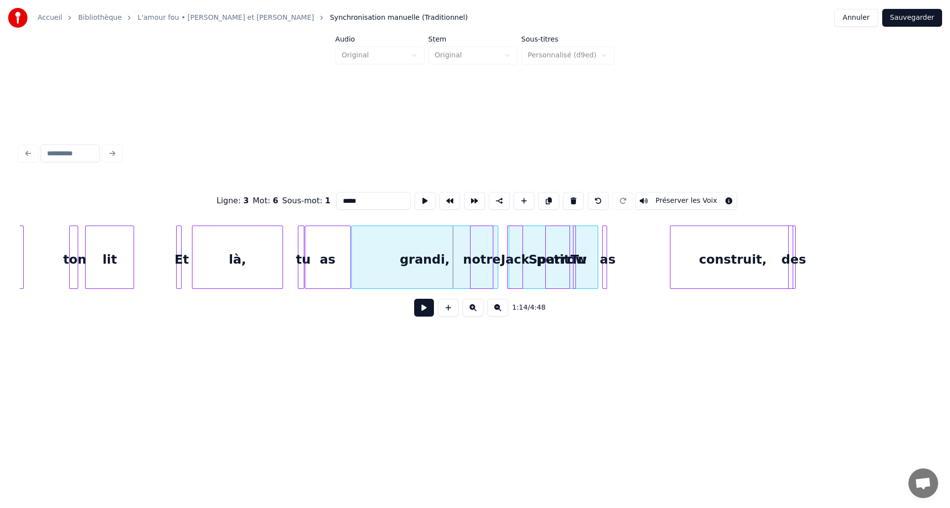
click at [540, 275] on div "petit" at bounding box center [553, 259] width 89 height 67
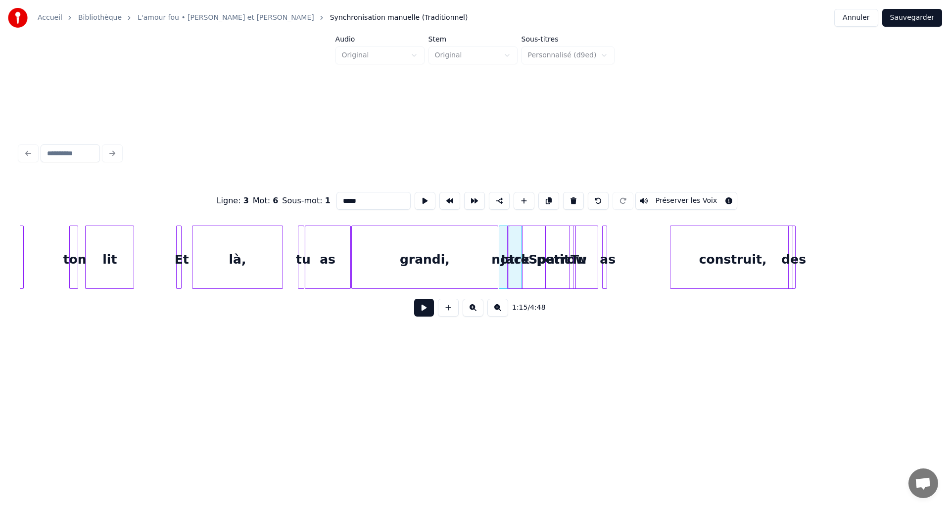
click at [478, 313] on button at bounding box center [473, 308] width 21 height 18
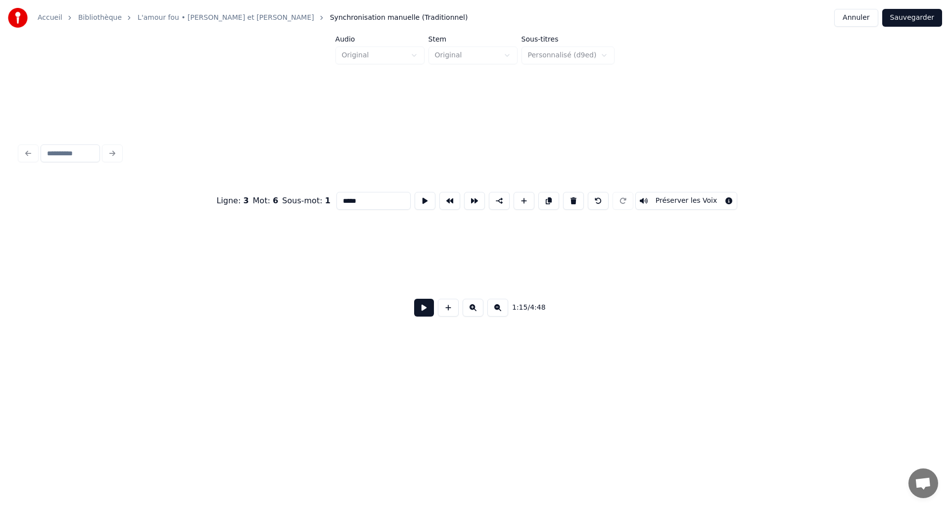
click at [478, 313] on button at bounding box center [473, 308] width 21 height 18
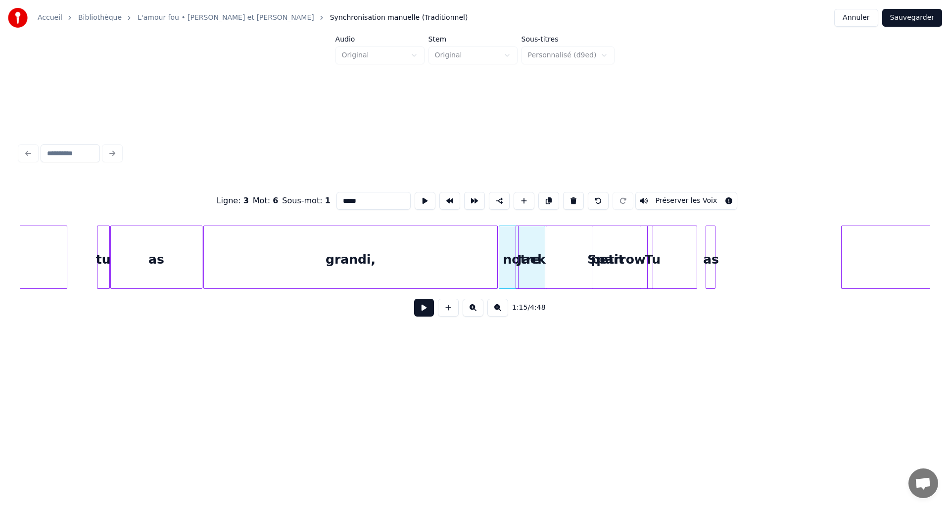
click at [478, 313] on button at bounding box center [473, 308] width 21 height 18
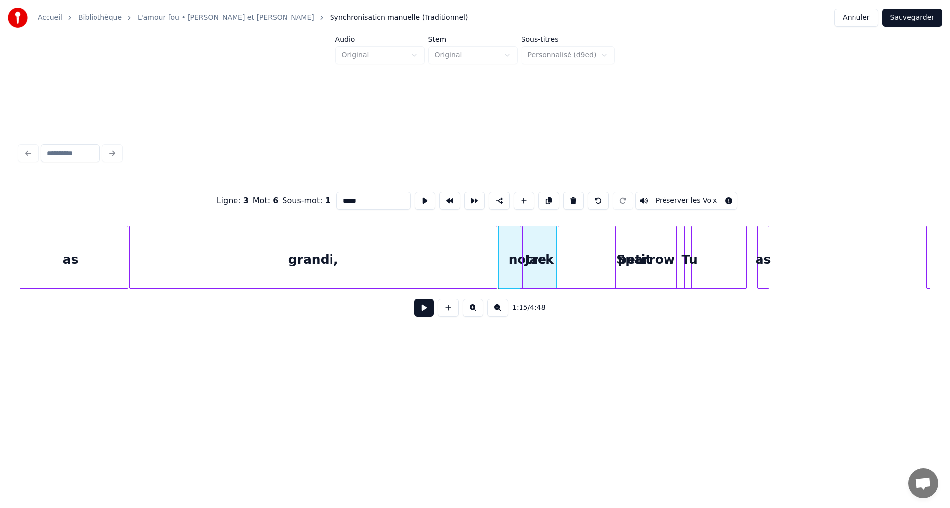
click at [478, 313] on button at bounding box center [473, 308] width 21 height 18
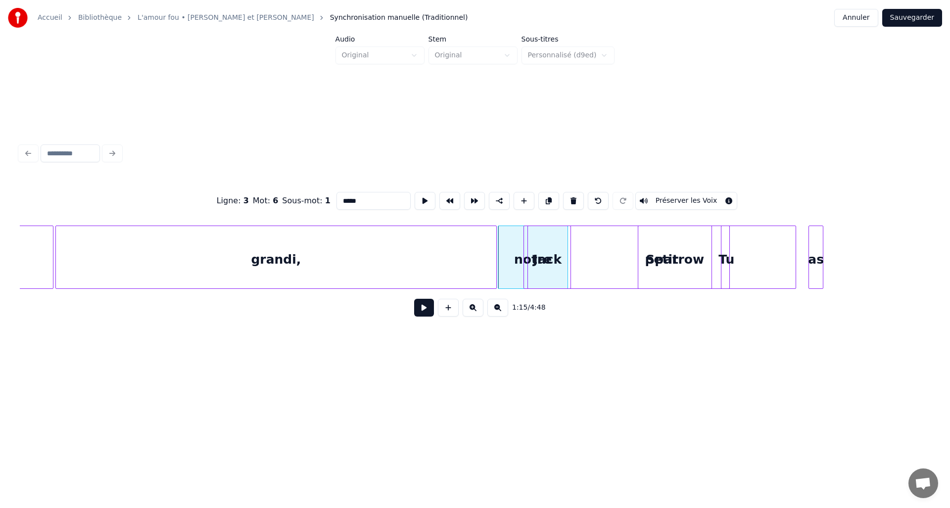
click at [478, 313] on button at bounding box center [473, 308] width 21 height 18
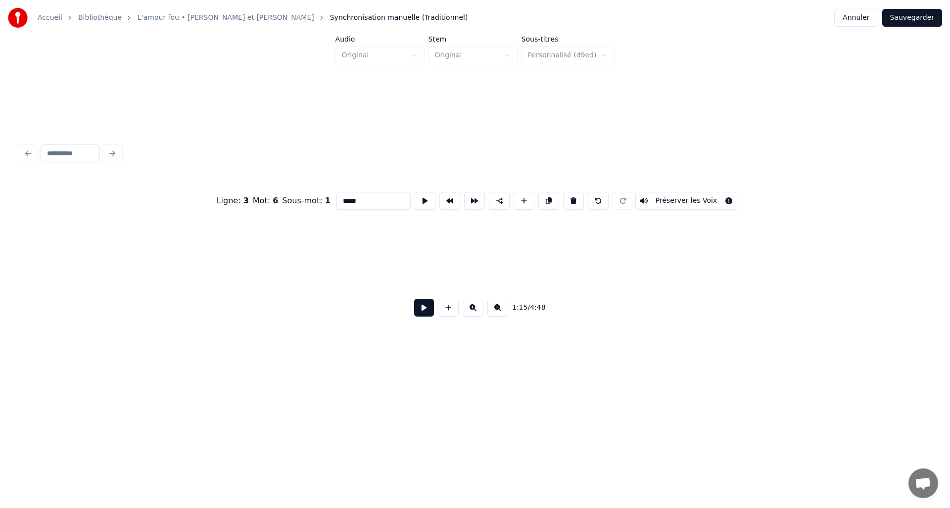
click at [478, 313] on button at bounding box center [473, 308] width 21 height 18
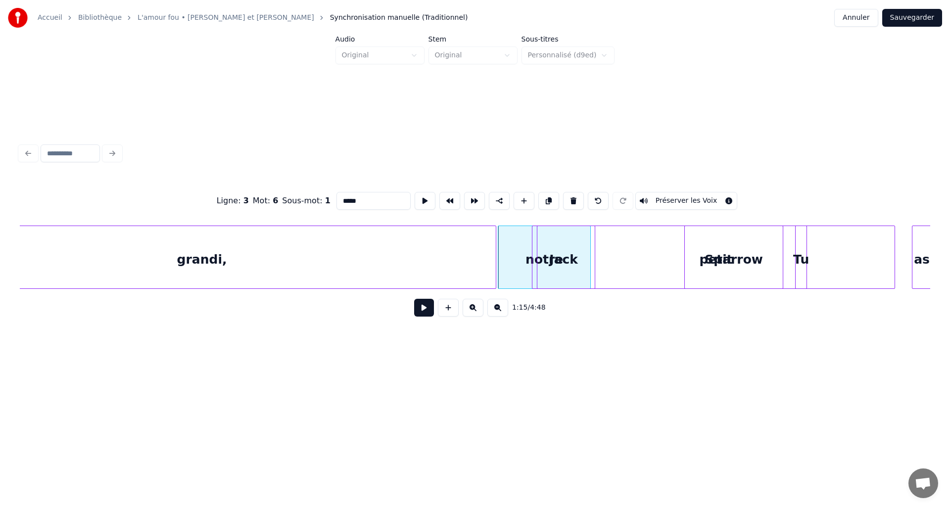
click at [478, 313] on button at bounding box center [473, 308] width 21 height 18
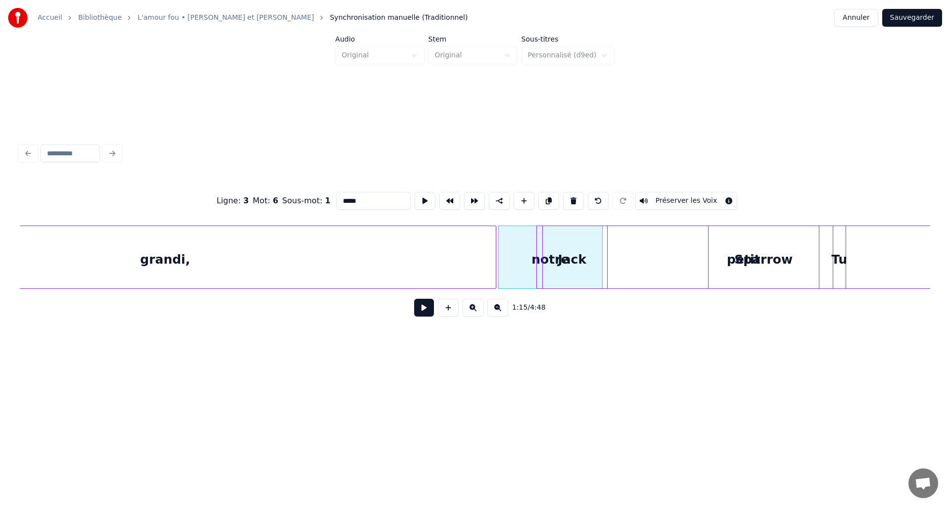
click at [478, 313] on button at bounding box center [473, 308] width 21 height 18
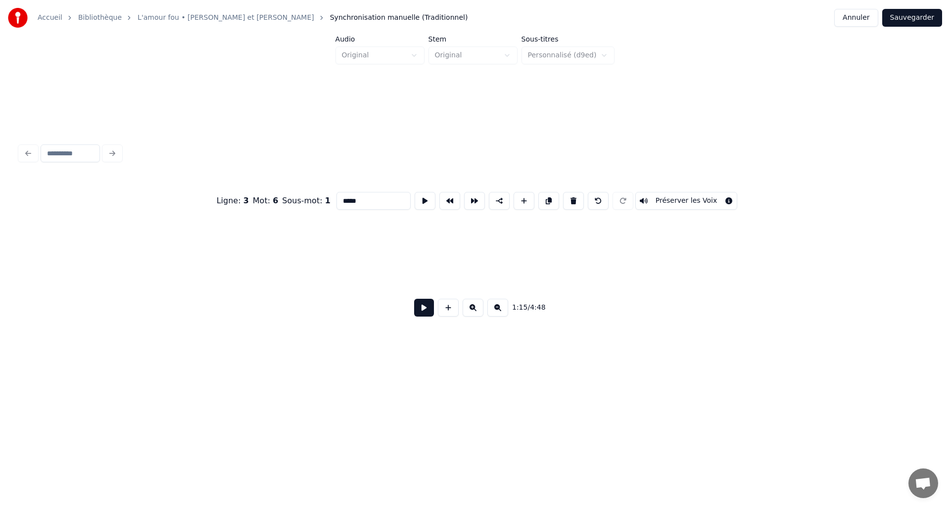
click at [478, 313] on button at bounding box center [473, 308] width 21 height 18
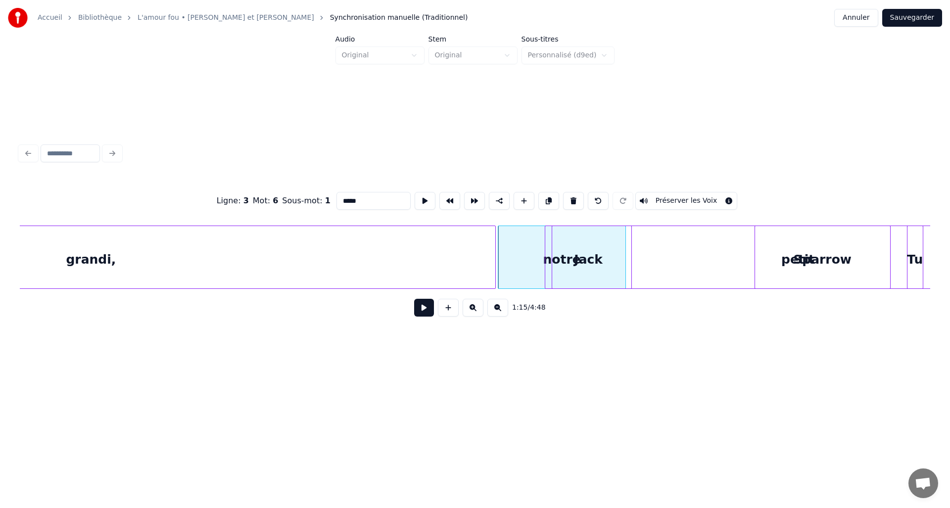
click at [478, 313] on button at bounding box center [473, 308] width 21 height 18
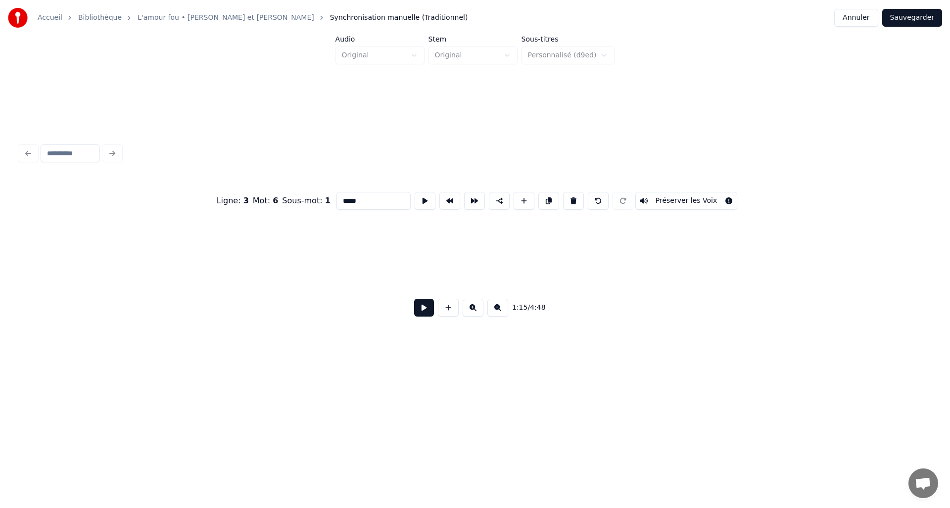
click at [478, 313] on button at bounding box center [473, 308] width 21 height 18
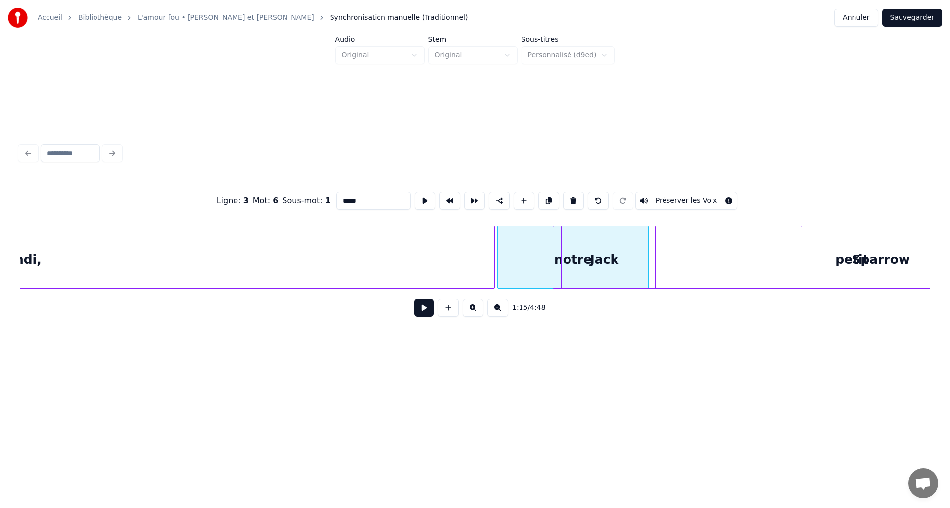
click at [478, 313] on button at bounding box center [473, 308] width 21 height 18
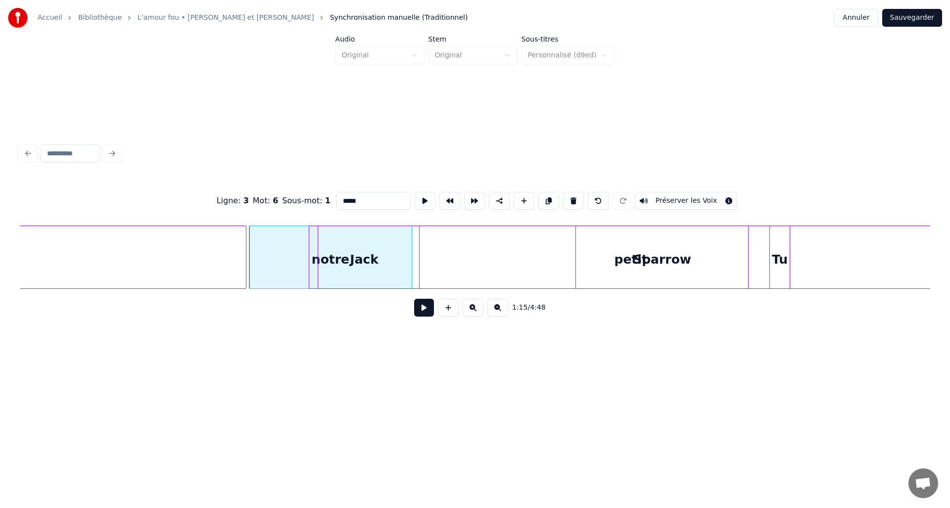
scroll to position [0, 25944]
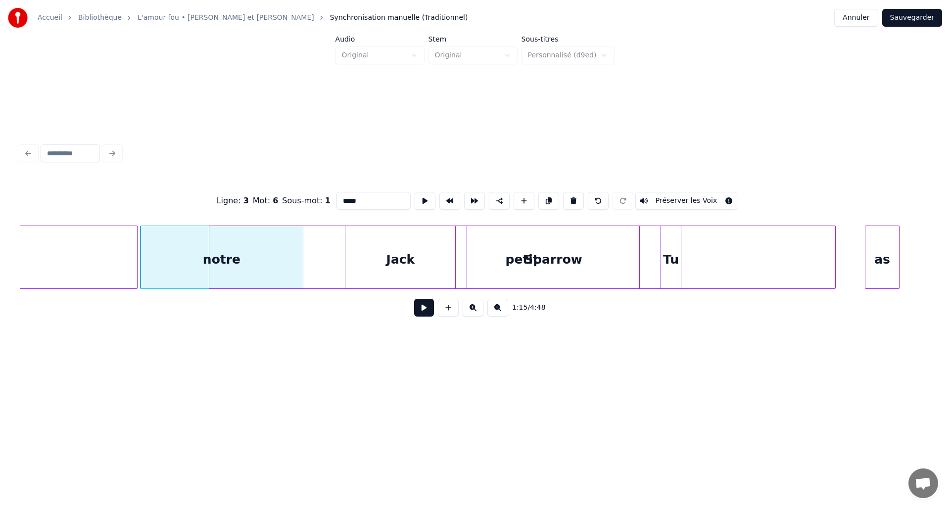
click at [417, 285] on div "grandi, notre petit [PERSON_NAME] Tu as" at bounding box center [475, 257] width 910 height 63
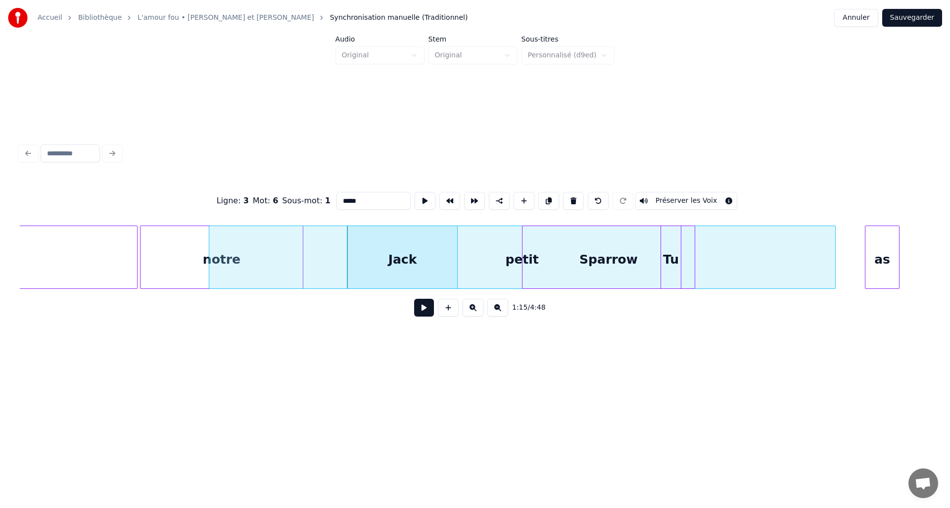
click at [554, 282] on div "Sparrow" at bounding box center [608, 259] width 172 height 67
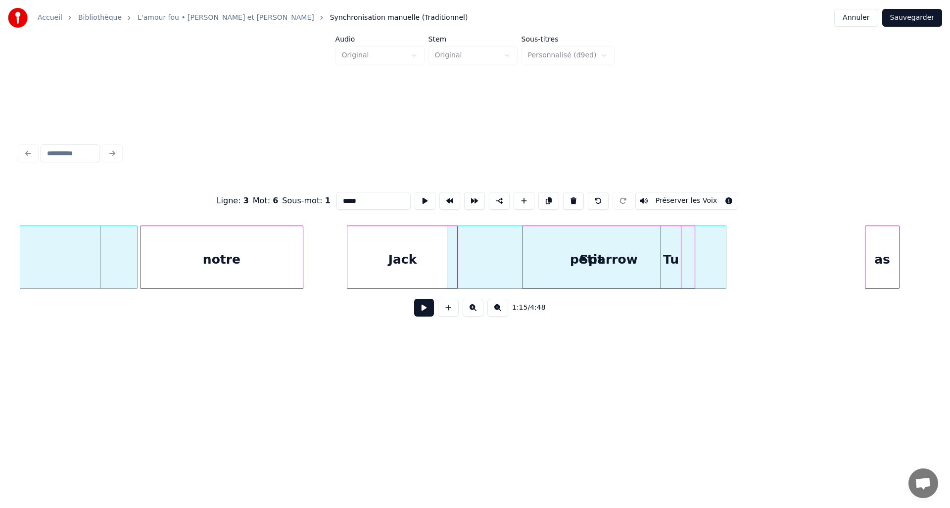
click at [449, 270] on div at bounding box center [448, 257] width 3 height 62
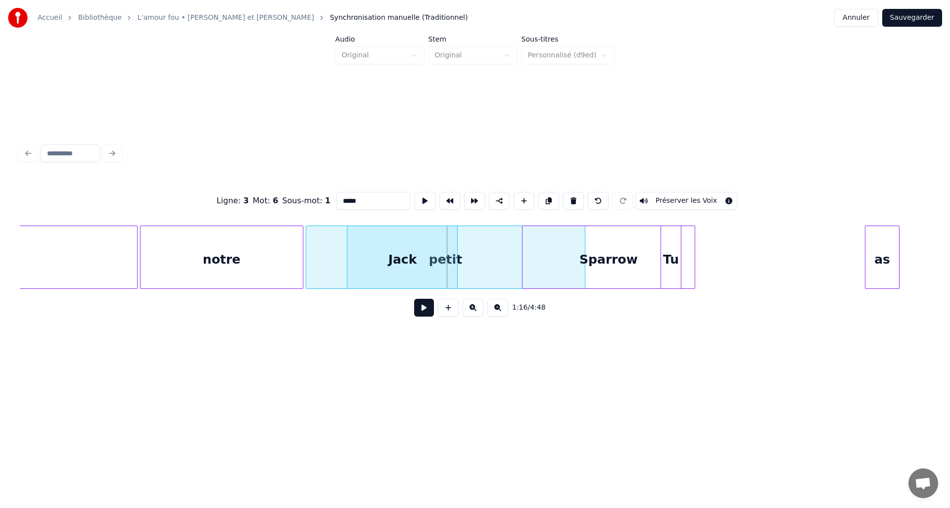
click at [346, 277] on div "petit" at bounding box center [445, 259] width 279 height 67
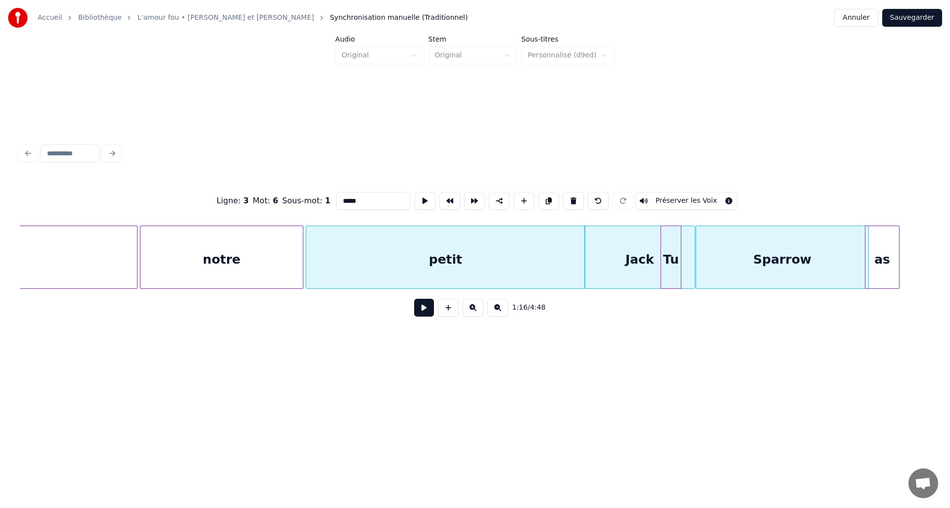
click at [726, 276] on div "Sparrow" at bounding box center [782, 259] width 172 height 67
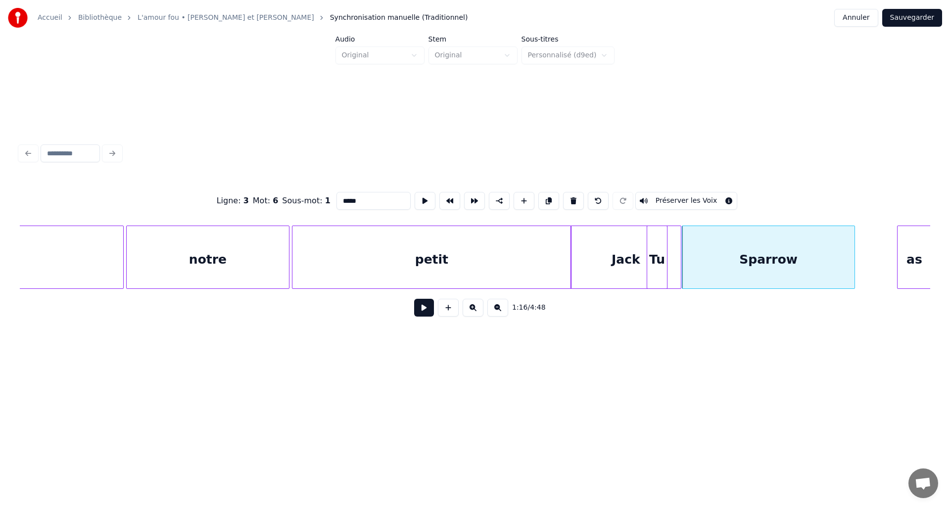
scroll to position [0, 25959]
click at [931, 273] on div "Ligne : 3 Mot : 6 Sous-mot : 1 ***** Préserver les Voix 1:16 / 4:48" at bounding box center [475, 233] width 918 height 196
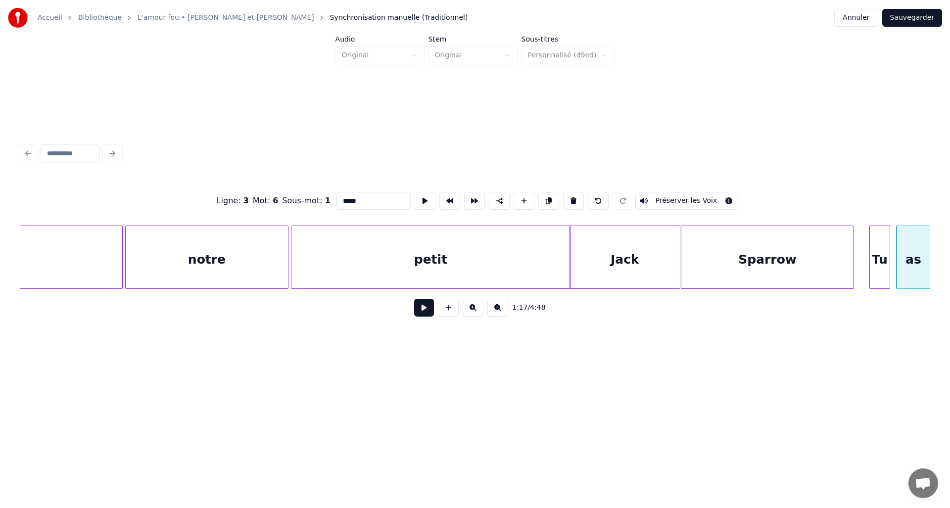
click at [876, 279] on div "Tu" at bounding box center [880, 259] width 20 height 67
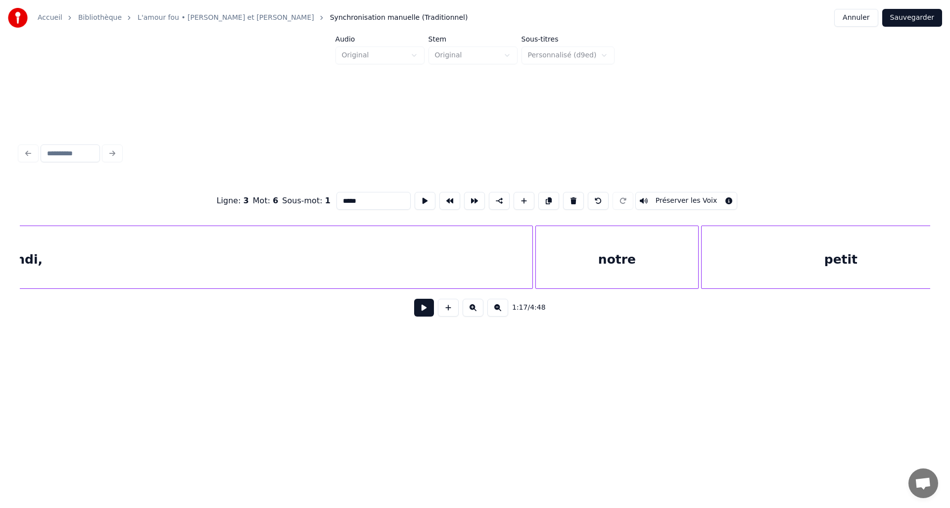
scroll to position [0, 25603]
click at [498, 315] on button at bounding box center [497, 308] width 21 height 18
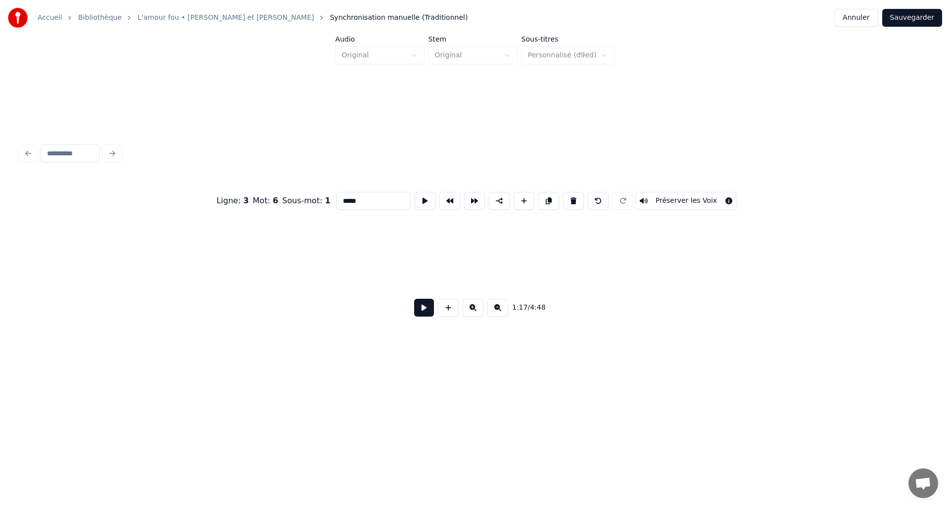
click at [498, 315] on button at bounding box center [497, 308] width 21 height 18
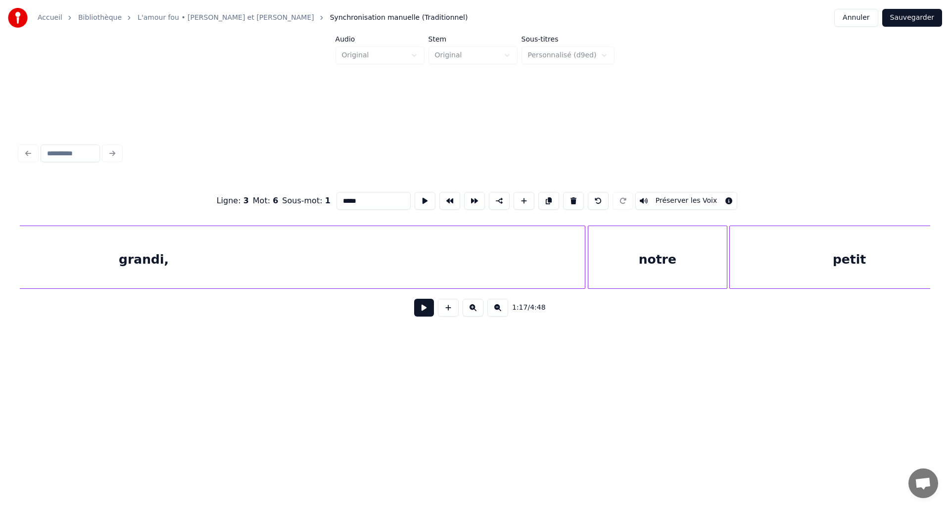
click at [498, 315] on button at bounding box center [497, 308] width 21 height 18
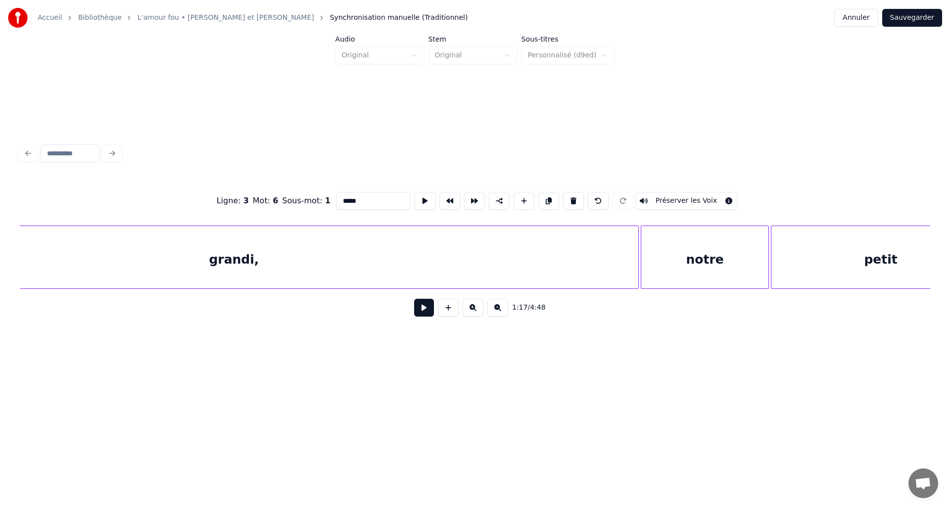
click at [498, 315] on button at bounding box center [497, 308] width 21 height 18
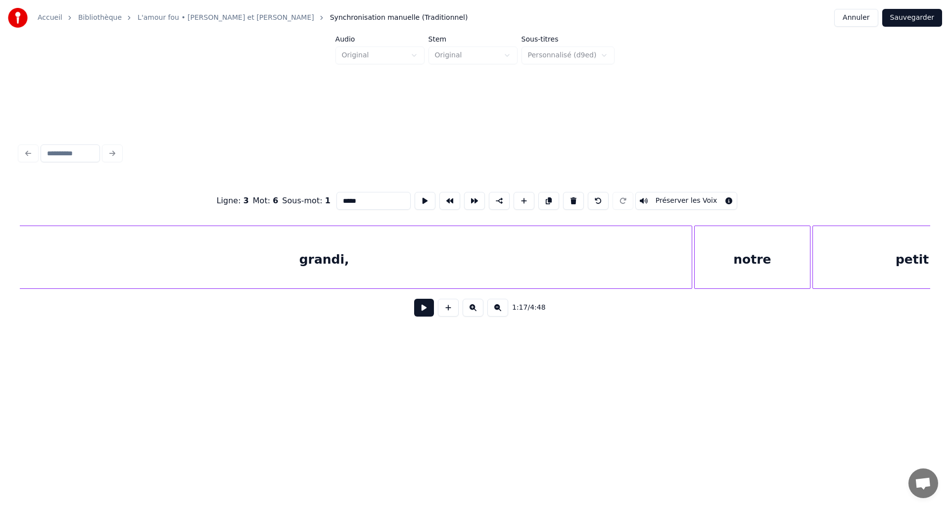
click at [498, 315] on button at bounding box center [497, 308] width 21 height 18
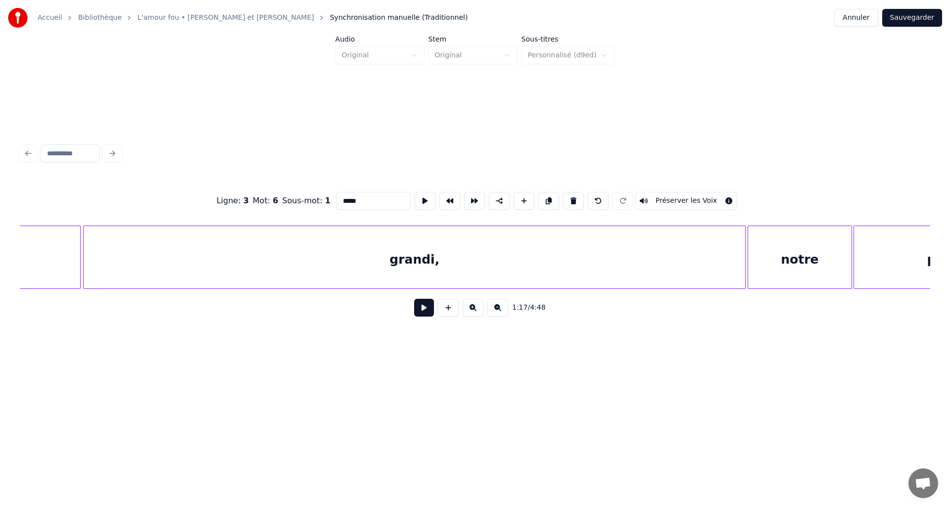
click at [498, 315] on button at bounding box center [497, 308] width 21 height 18
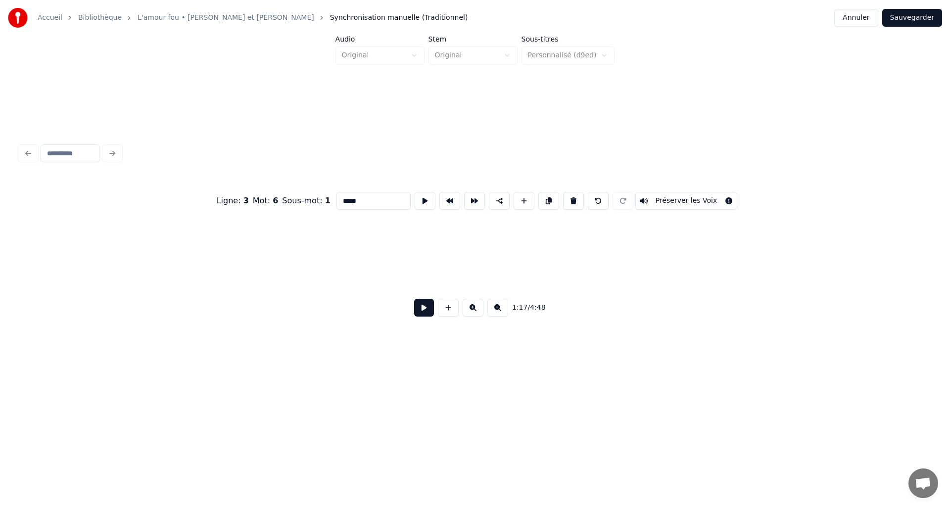
click at [498, 315] on button at bounding box center [497, 308] width 21 height 18
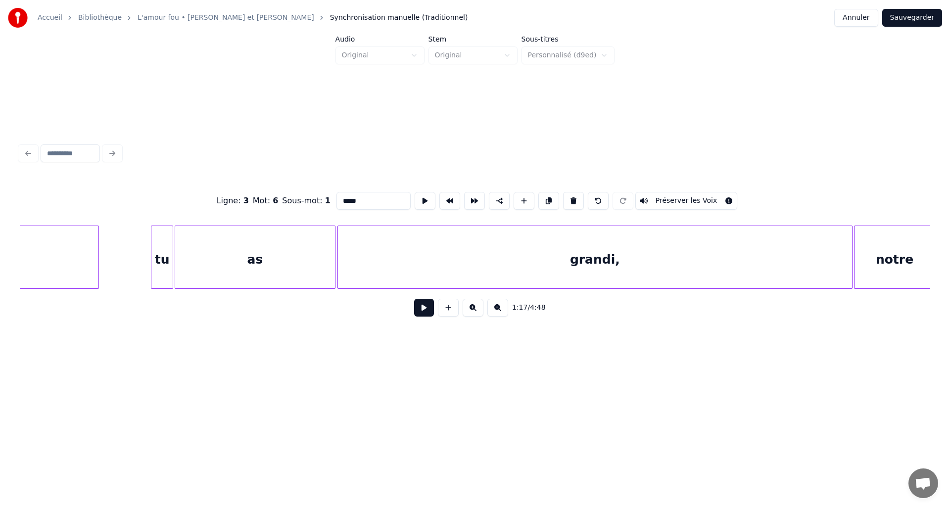
click at [498, 315] on button at bounding box center [497, 308] width 21 height 18
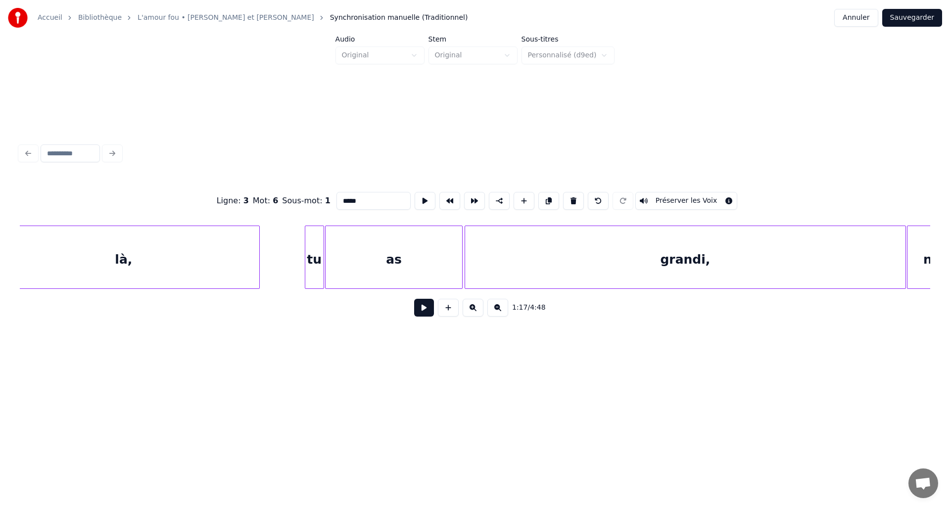
click at [498, 315] on button at bounding box center [497, 308] width 21 height 18
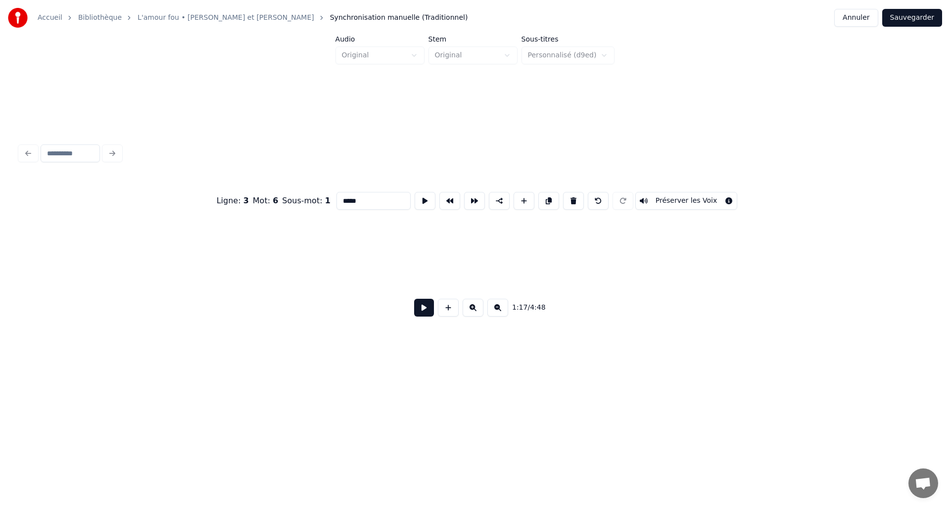
click at [498, 315] on button at bounding box center [497, 308] width 21 height 18
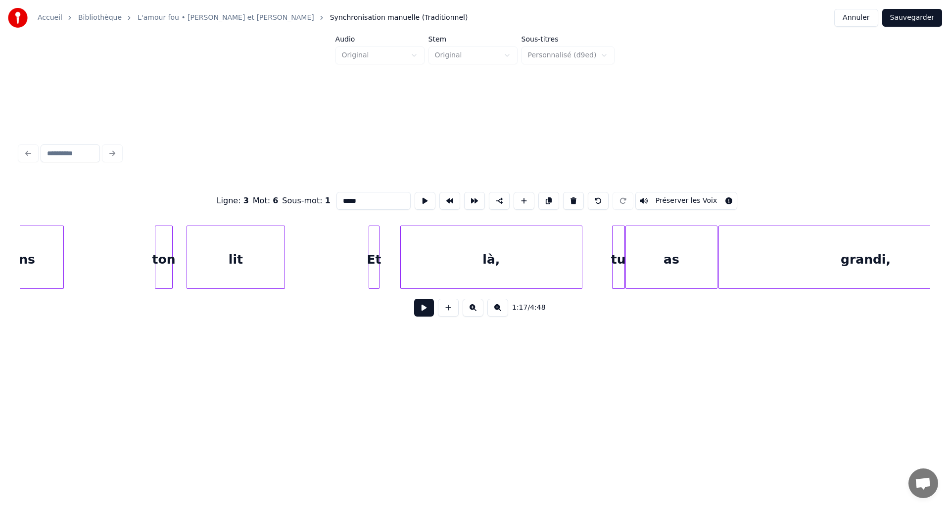
click at [498, 315] on button at bounding box center [497, 308] width 21 height 18
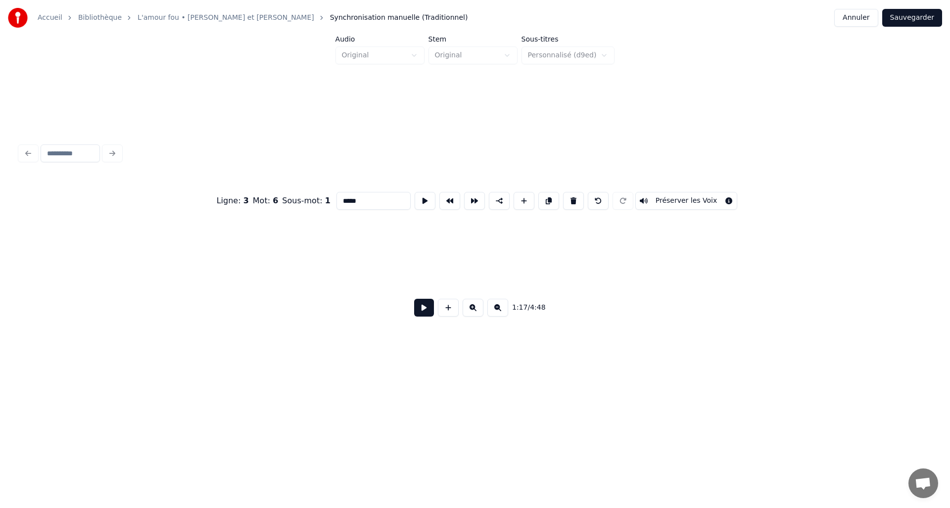
scroll to position [0, 4538]
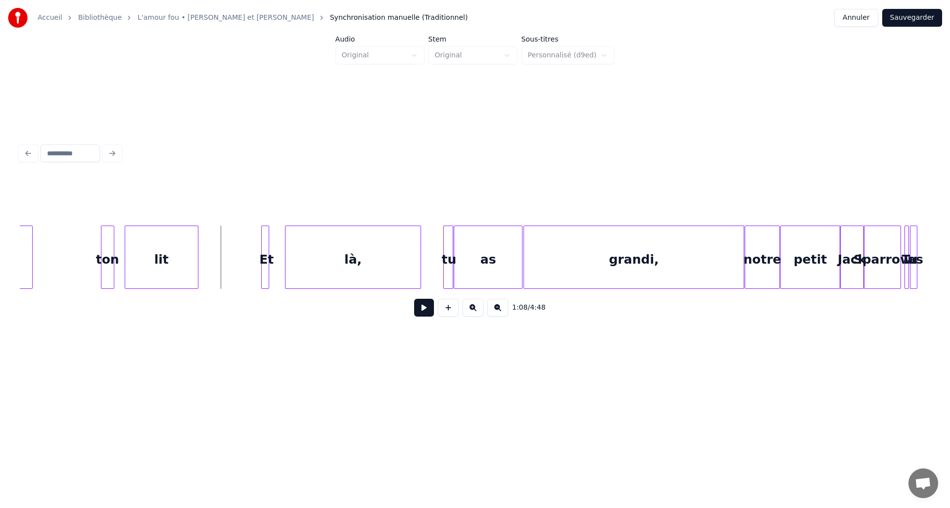
scroll to position [0, 4907]
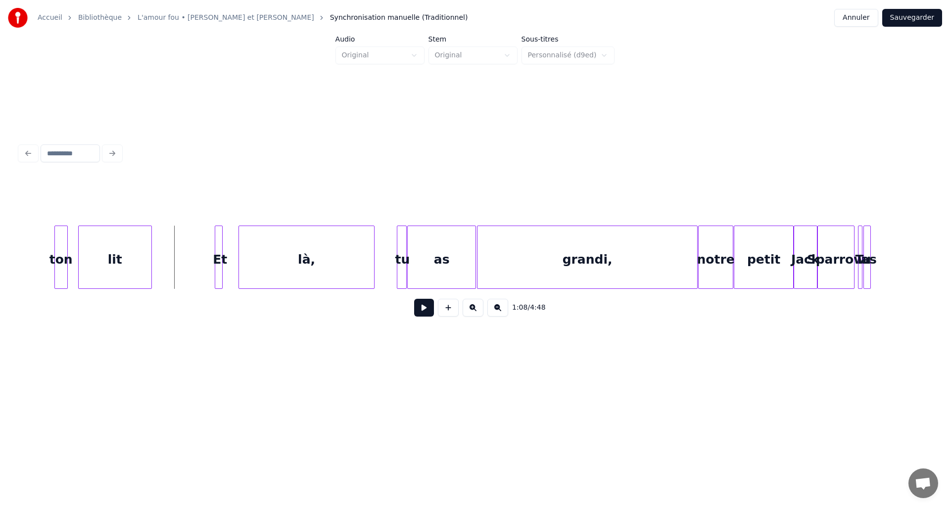
click at [414, 310] on button at bounding box center [424, 308] width 20 height 18
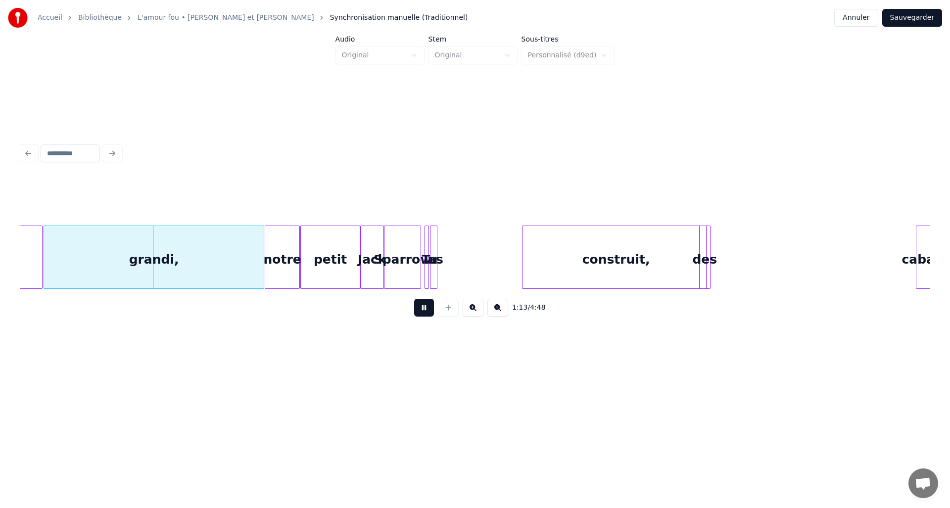
scroll to position [0, 5352]
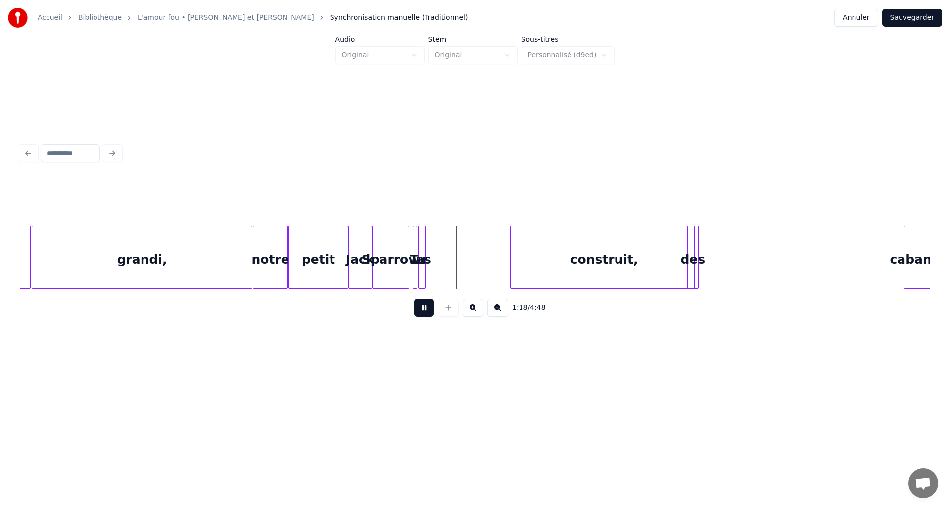
click at [430, 315] on button at bounding box center [424, 308] width 20 height 18
click at [392, 272] on div "Sparrow" at bounding box center [391, 259] width 36 height 67
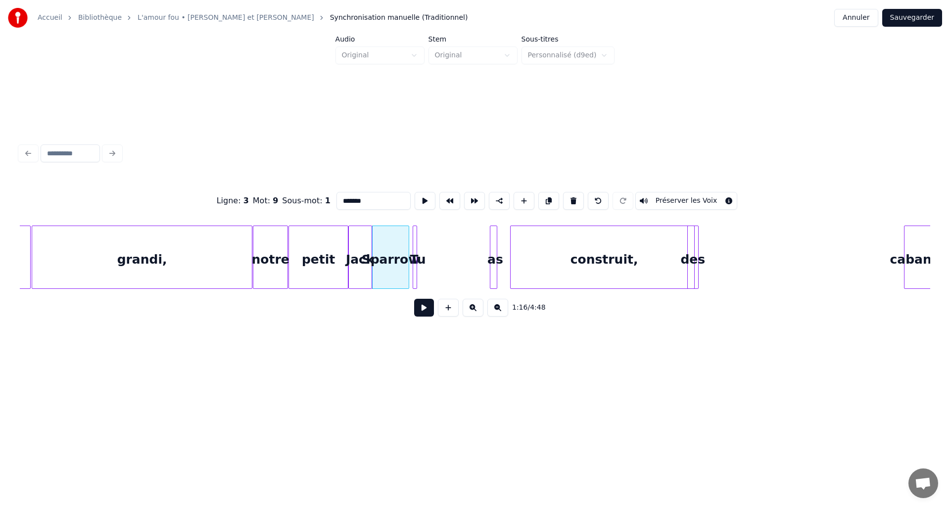
click at [493, 278] on div "as" at bounding box center [493, 257] width 7 height 63
click at [482, 277] on div "Tu" at bounding box center [483, 259] width 10 height 67
click at [450, 276] on div "Sparrow" at bounding box center [458, 259] width 36 height 67
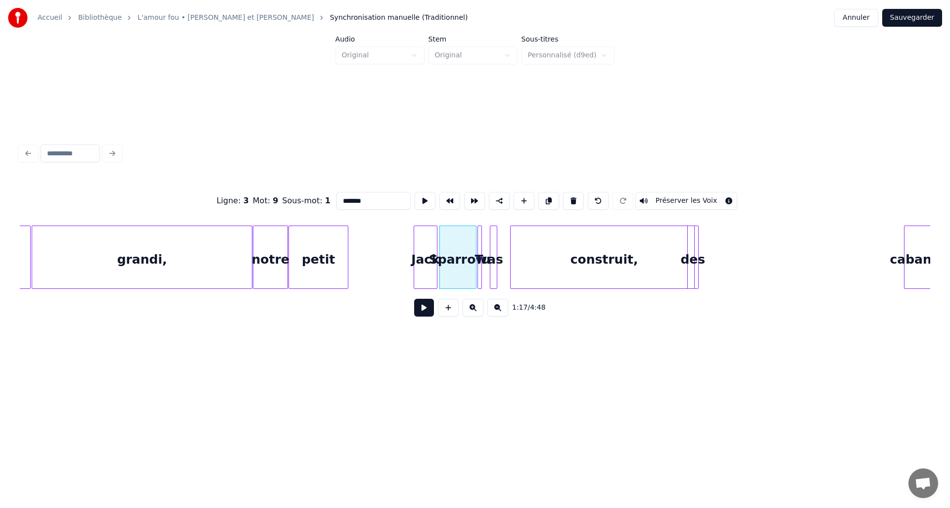
click at [423, 274] on div "Jack" at bounding box center [425, 259] width 23 height 67
click at [314, 274] on div "petit" at bounding box center [318, 259] width 59 height 67
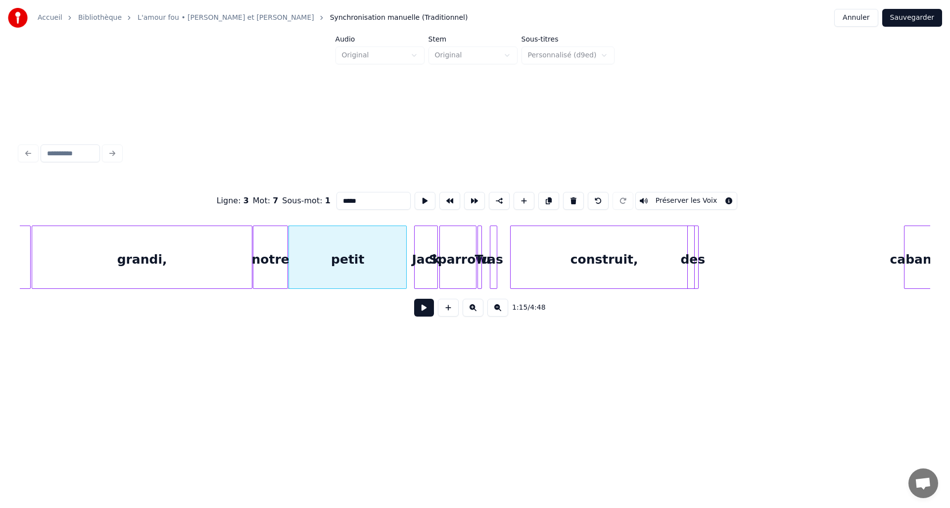
click at [404, 264] on div at bounding box center [404, 257] width 3 height 62
click at [300, 271] on div "petit" at bounding box center [347, 259] width 117 height 67
click at [227, 271] on div "grandi," at bounding box center [142, 259] width 220 height 67
type input "*******"
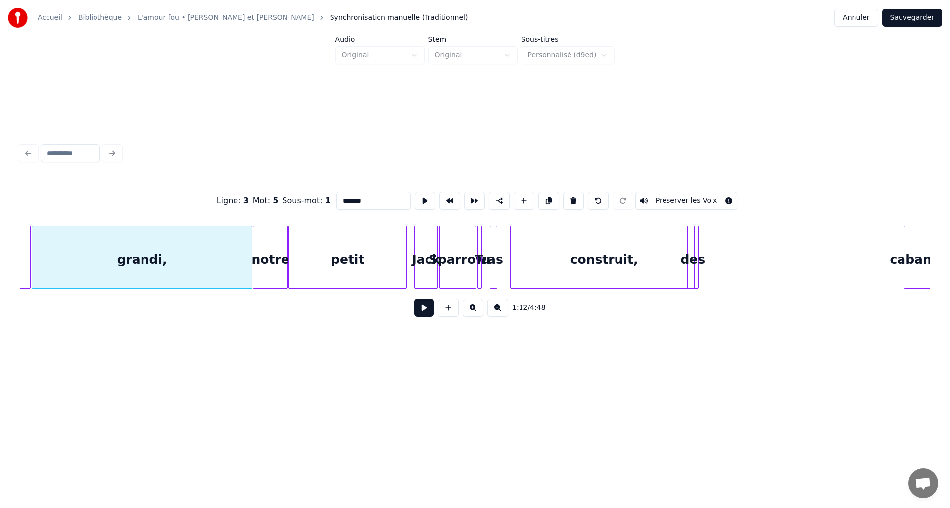
click at [419, 311] on button at bounding box center [424, 308] width 20 height 18
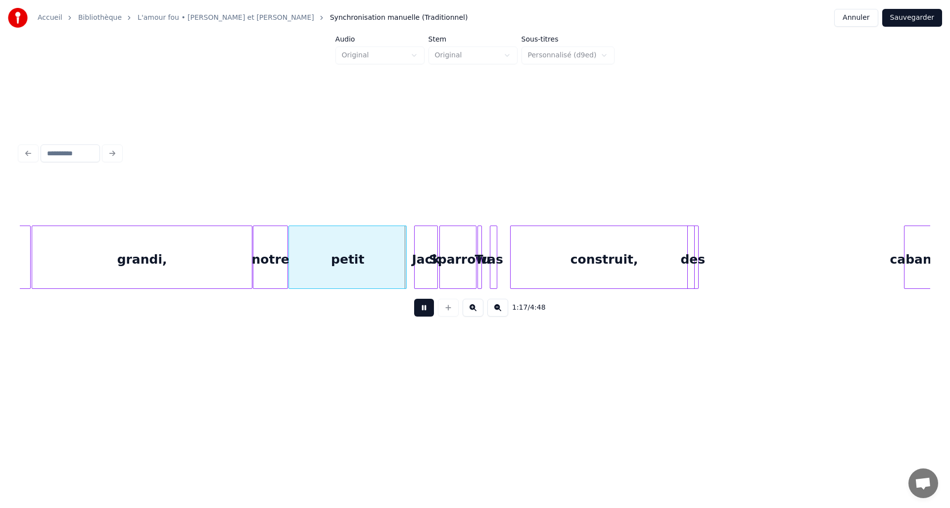
click at [424, 310] on button at bounding box center [424, 308] width 20 height 18
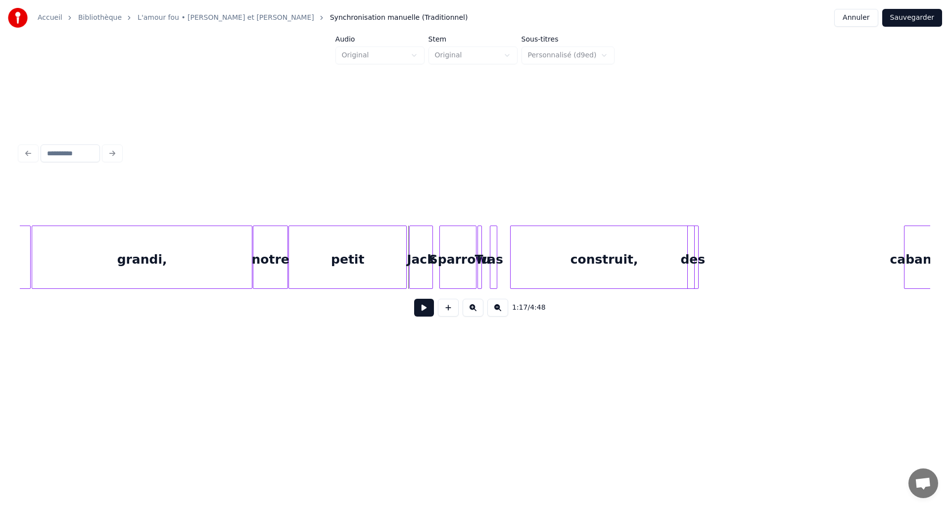
click at [419, 274] on div "Jack" at bounding box center [421, 259] width 23 height 67
click at [453, 275] on div "Sparrow" at bounding box center [452, 259] width 36 height 67
click at [690, 227] on div at bounding box center [689, 257] width 3 height 62
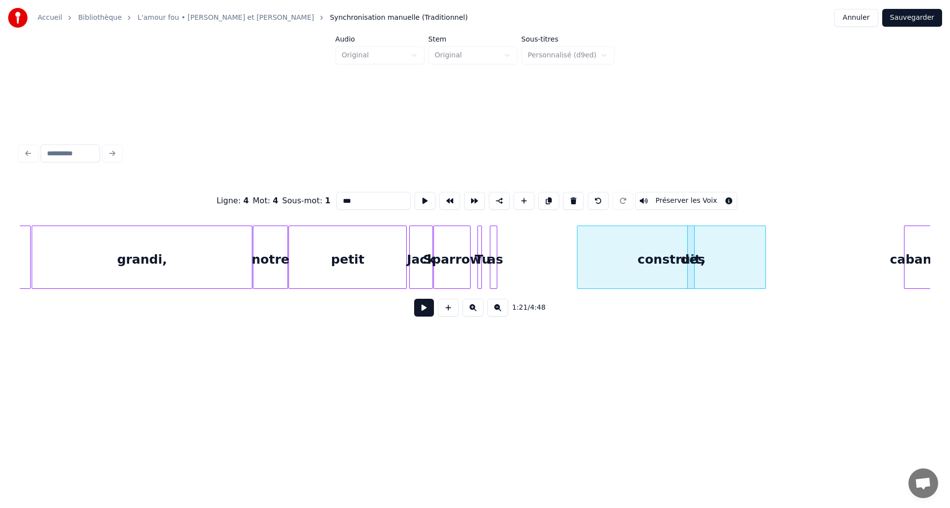
click at [719, 240] on div "construit," at bounding box center [670, 259] width 187 height 67
click at [700, 238] on div at bounding box center [700, 257] width 3 height 62
click at [845, 243] on div "des" at bounding box center [845, 259] width 14 height 67
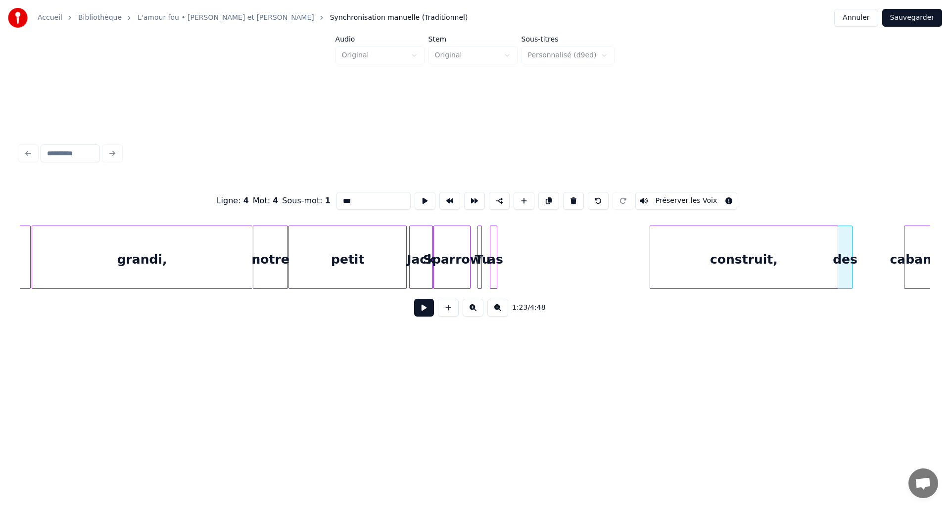
click at [806, 245] on div "construit," at bounding box center [743, 259] width 187 height 67
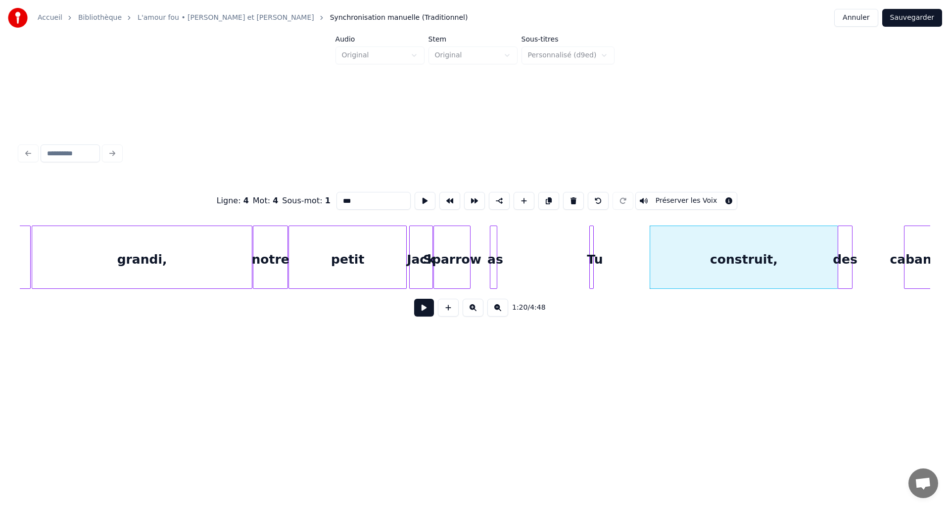
click at [593, 245] on div "Tu" at bounding box center [595, 259] width 10 height 67
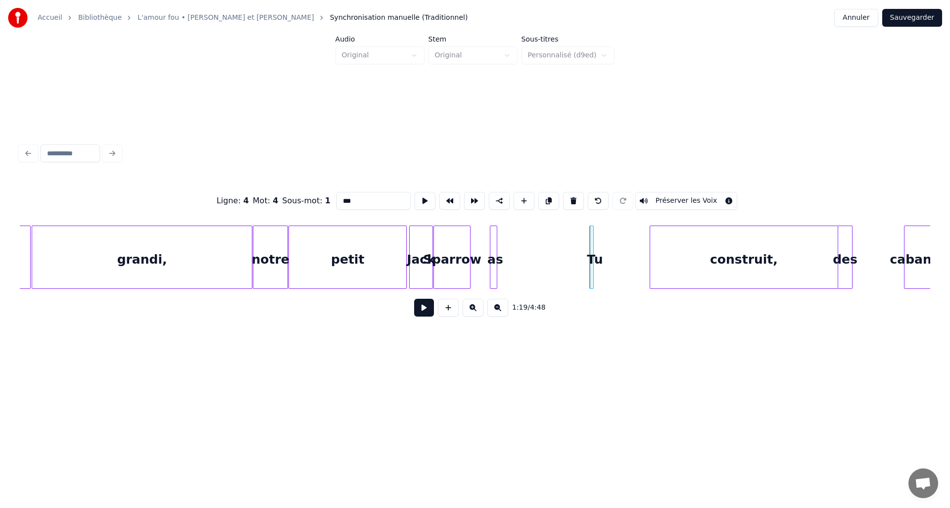
click at [496, 243] on div at bounding box center [495, 257] width 3 height 62
click at [505, 231] on div at bounding box center [504, 257] width 3 height 62
click at [613, 231] on div "as" at bounding box center [614, 259] width 16 height 67
click at [269, 250] on div "notre" at bounding box center [270, 259] width 34 height 67
type input "*****"
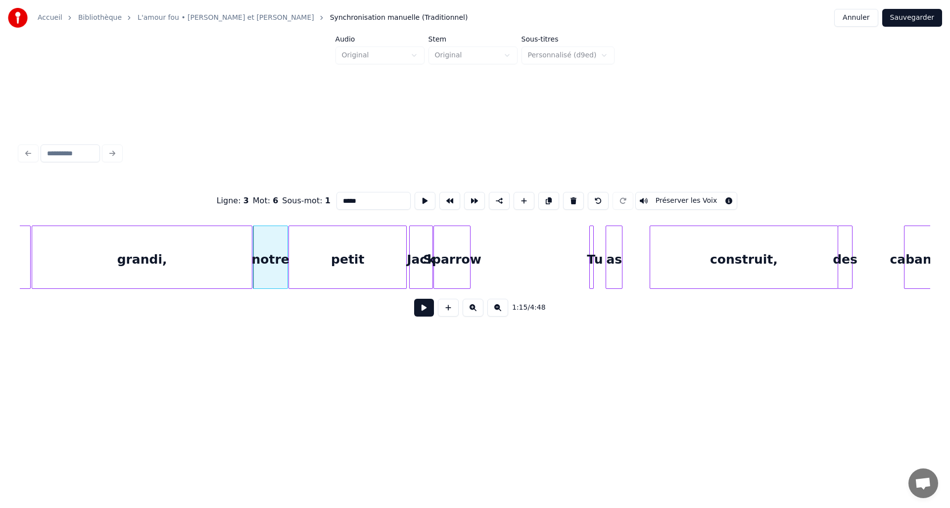
click at [418, 312] on button at bounding box center [424, 308] width 20 height 18
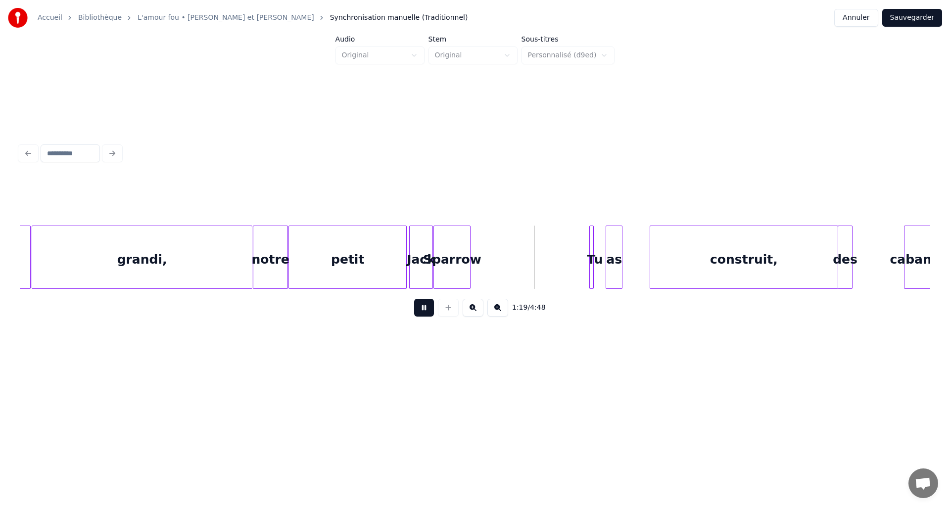
click at [423, 312] on button at bounding box center [424, 308] width 20 height 18
click at [480, 244] on div "Sparrow" at bounding box center [467, 259] width 36 height 67
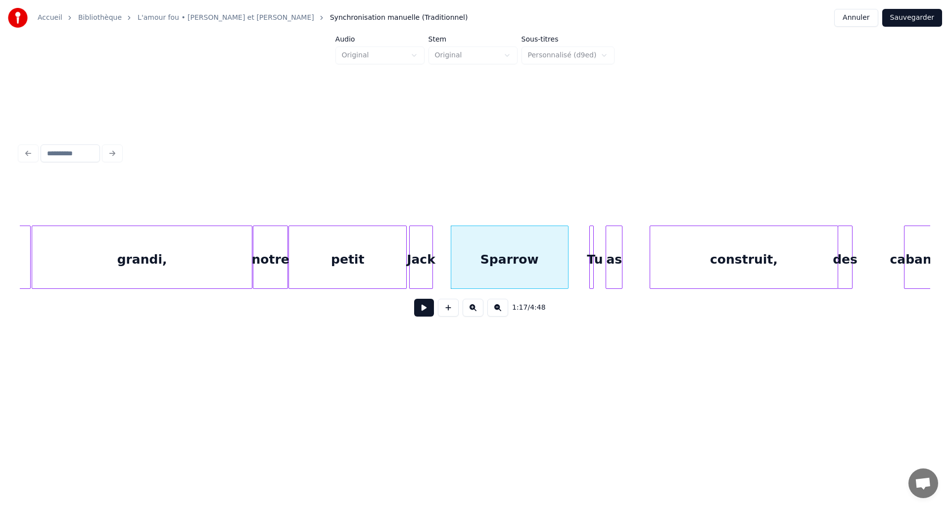
click at [566, 244] on div at bounding box center [566, 257] width 3 height 62
click at [448, 241] on div at bounding box center [447, 257] width 3 height 62
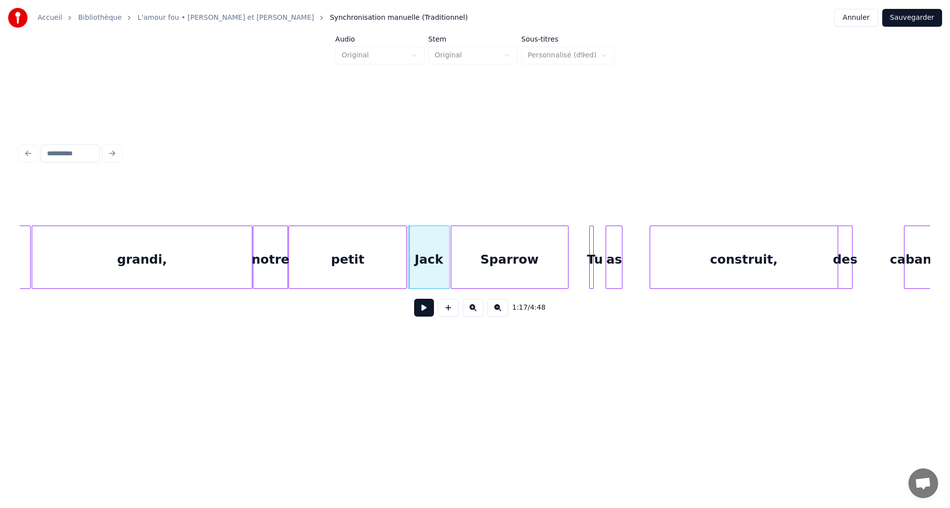
click at [408, 252] on div at bounding box center [409, 257] width 3 height 62
click at [68, 264] on div "grandi," at bounding box center [142, 259] width 220 height 67
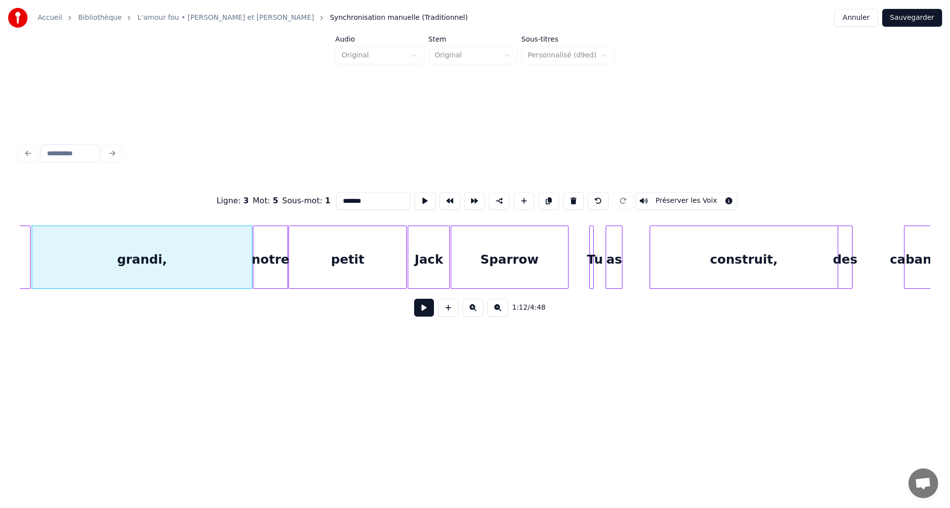
click at [368, 202] on input "*******" at bounding box center [373, 201] width 74 height 18
type input "*********"
click at [423, 315] on button at bounding box center [424, 308] width 20 height 18
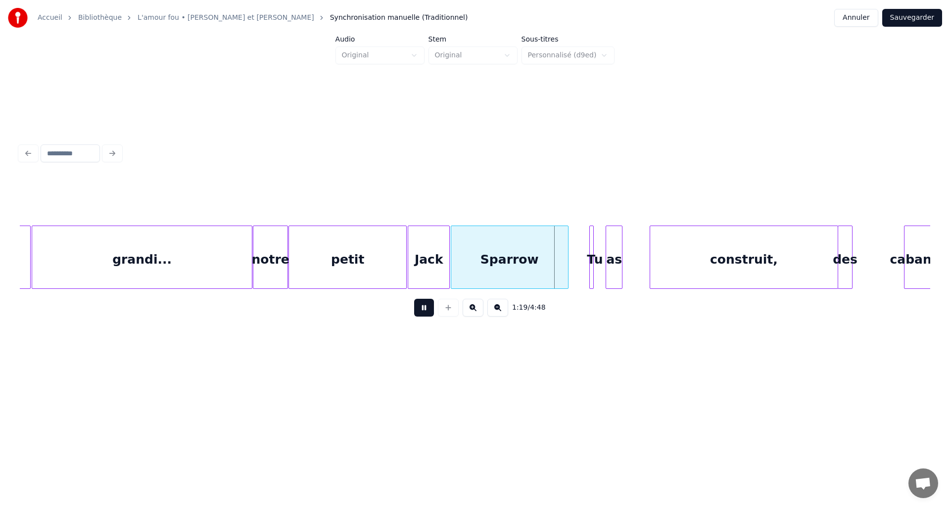
click at [426, 314] on button at bounding box center [424, 308] width 20 height 18
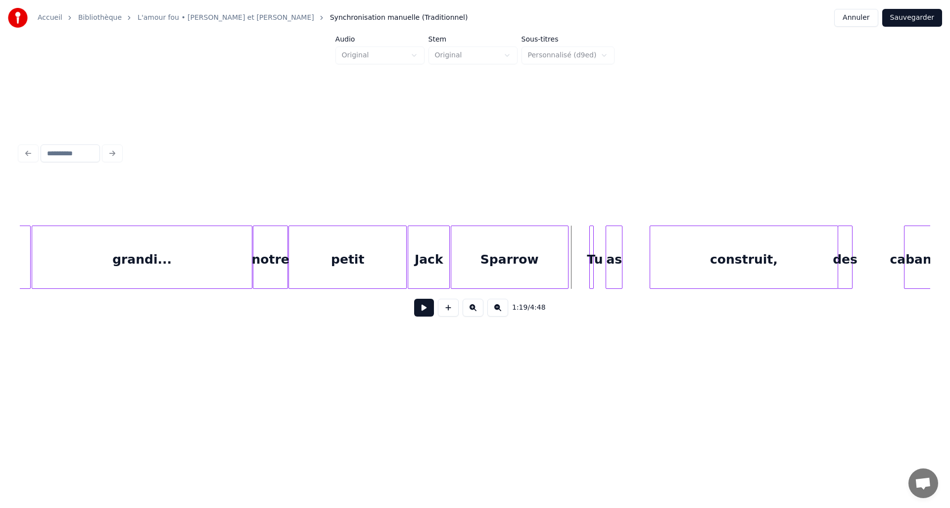
click at [350, 269] on div "petit" at bounding box center [347, 259] width 117 height 67
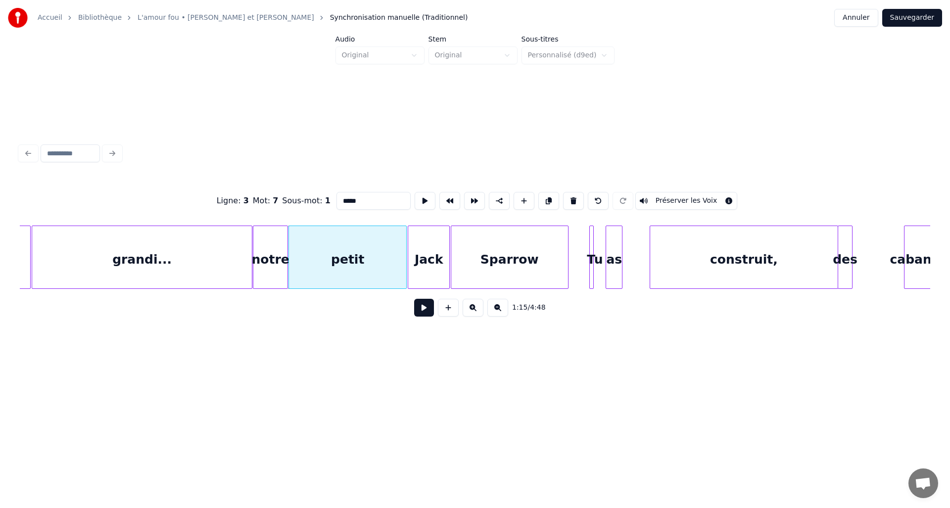
click at [418, 314] on button at bounding box center [424, 308] width 20 height 18
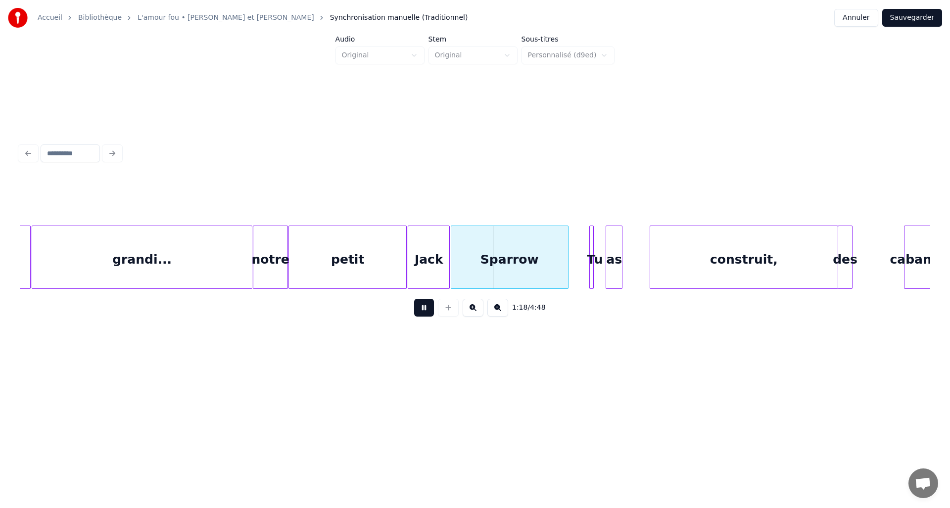
click at [420, 313] on button at bounding box center [424, 308] width 20 height 18
click at [431, 270] on div at bounding box center [430, 257] width 3 height 62
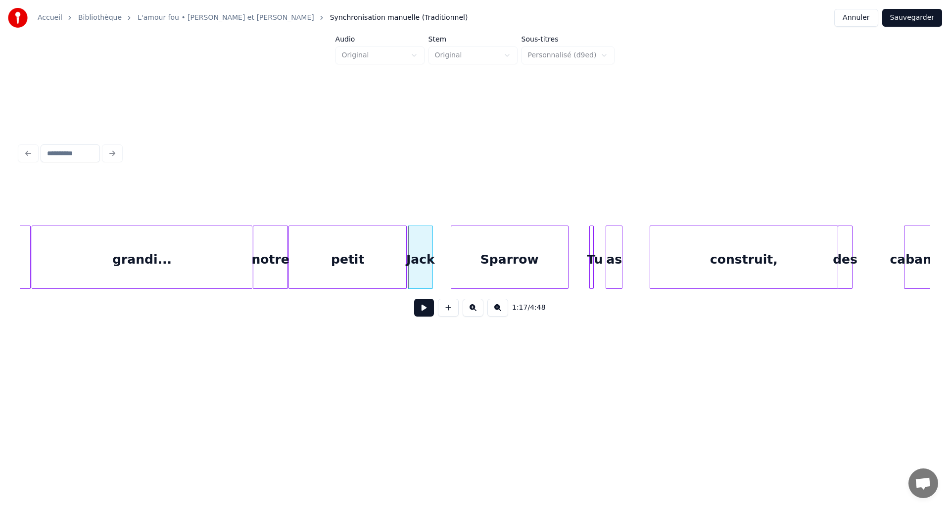
click at [455, 266] on div "Sparrow" at bounding box center [509, 259] width 117 height 67
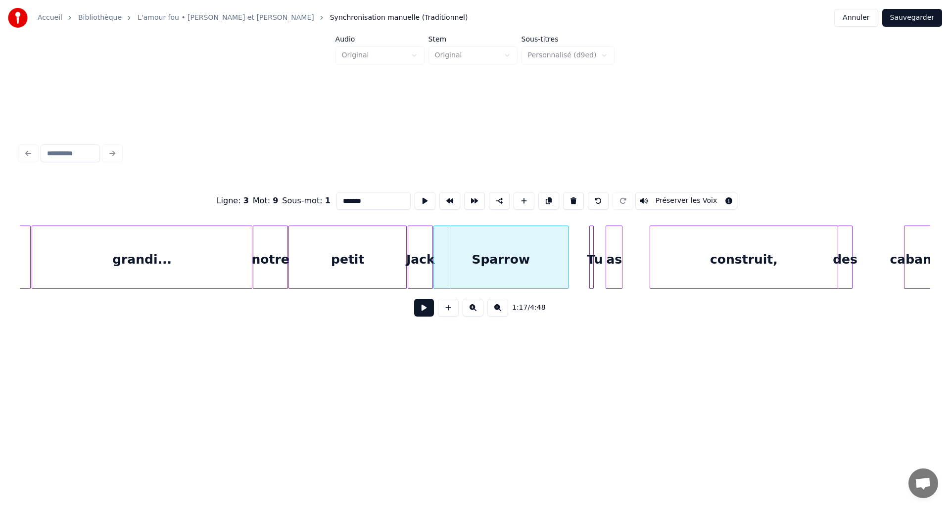
click at [434, 264] on div at bounding box center [435, 257] width 3 height 62
click at [899, 15] on button "Sauvegarder" at bounding box center [912, 18] width 60 height 18
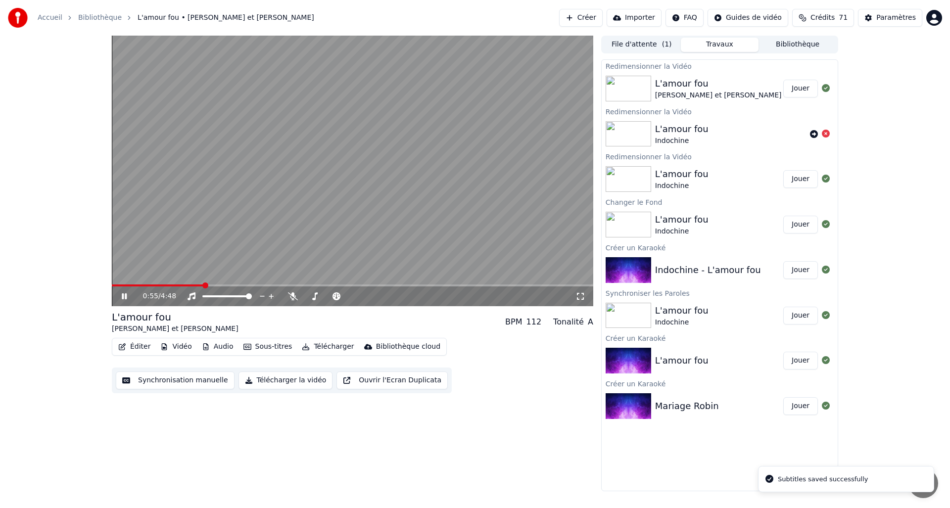
click at [203, 284] on span at bounding box center [352, 285] width 481 height 2
click at [239, 284] on span at bounding box center [180, 285] width 137 height 2
click at [128, 349] on button "Éditer" at bounding box center [134, 347] width 40 height 14
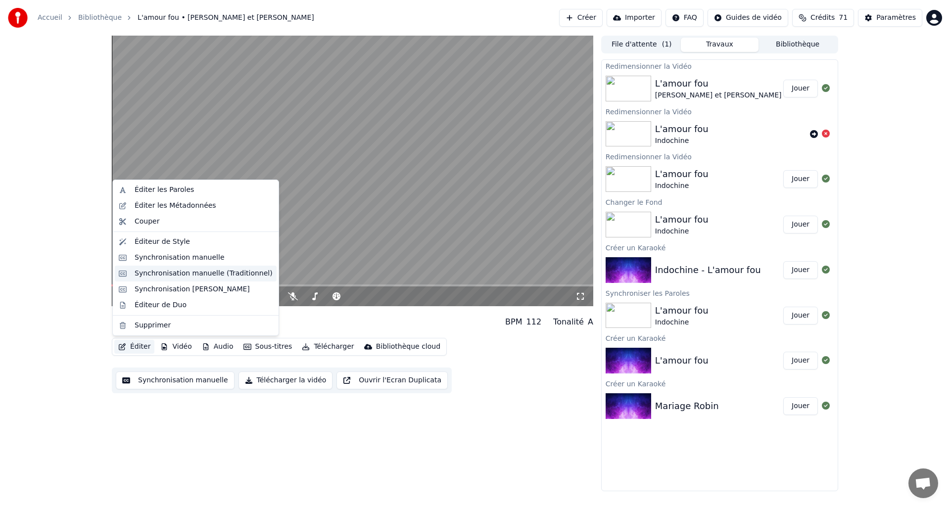
click at [187, 272] on div "Synchronisation manuelle (Traditionnel)" at bounding box center [204, 274] width 138 height 10
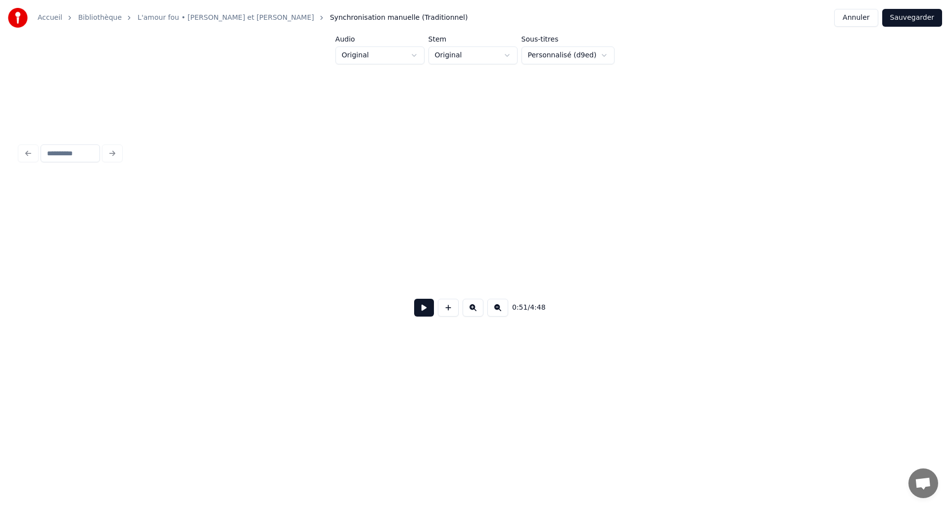
scroll to position [0, 3851]
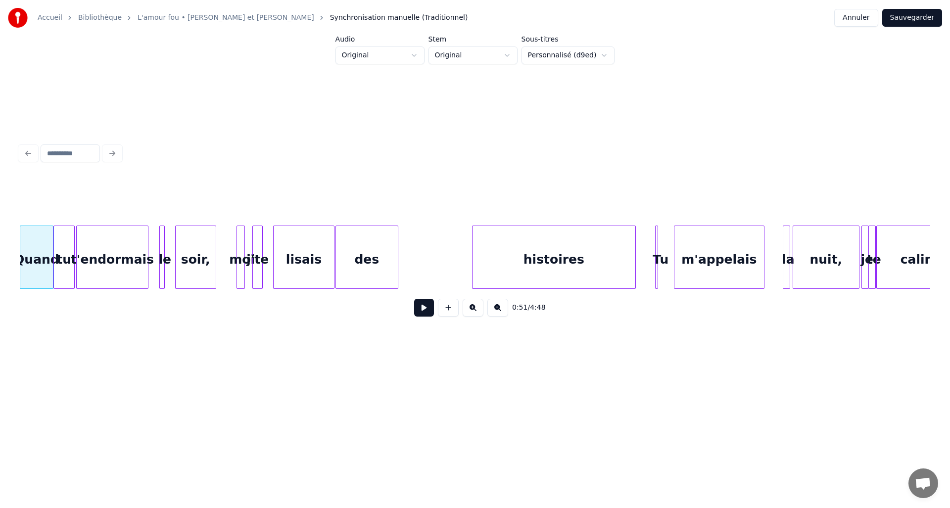
click at [488, 270] on div "histoires" at bounding box center [553, 259] width 163 height 67
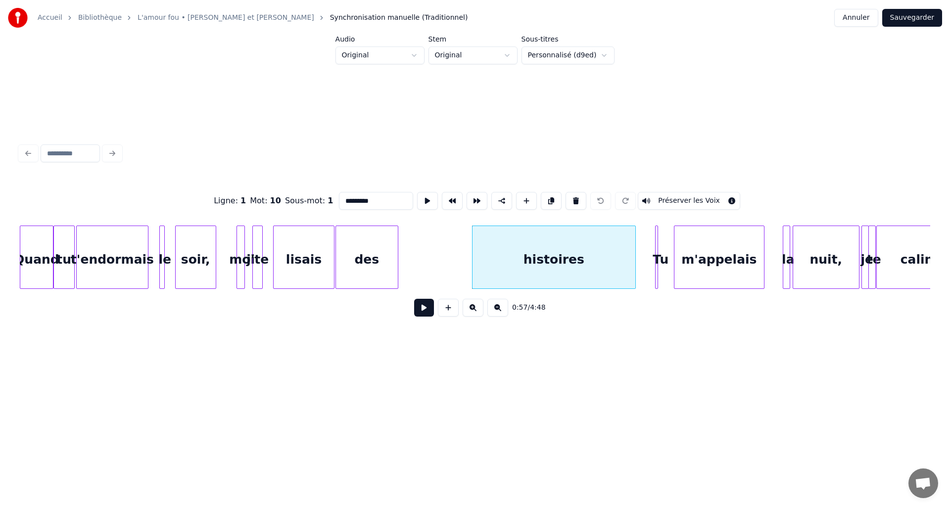
click at [674, 201] on button "Préserver les Voix" at bounding box center [689, 201] width 102 height 18
click at [422, 317] on button at bounding box center [424, 308] width 20 height 18
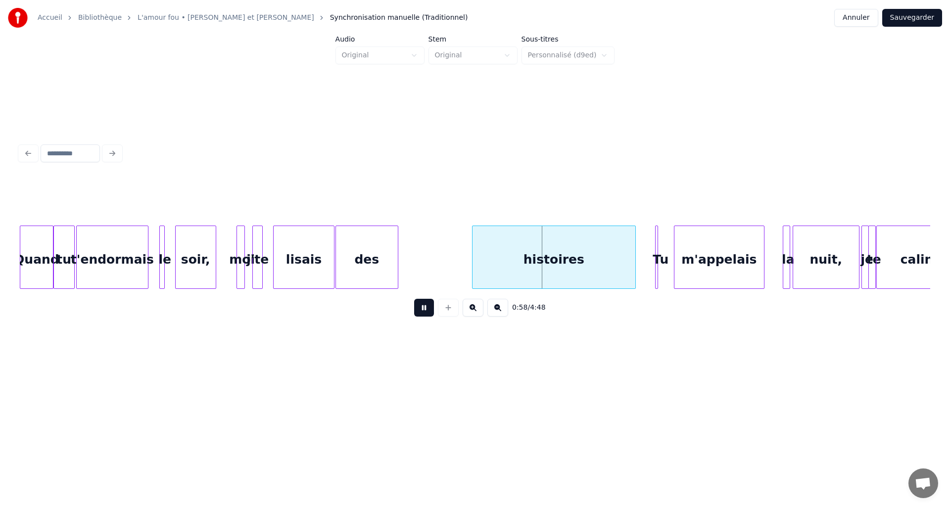
click at [422, 317] on button at bounding box center [424, 308] width 20 height 18
click at [528, 265] on div "histoires" at bounding box center [553, 259] width 163 height 67
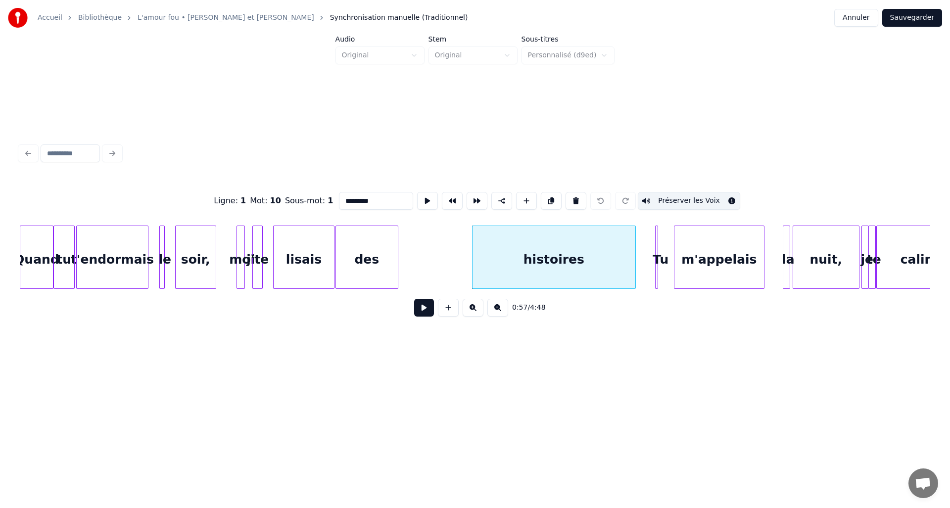
click at [661, 197] on button "Préserver les Voix" at bounding box center [689, 201] width 102 height 18
click at [723, 198] on button "Préserver les Voix" at bounding box center [689, 201] width 102 height 18
click at [726, 197] on button "Préserver les Voix" at bounding box center [689, 201] width 102 height 18
click at [564, 262] on div "histoires" at bounding box center [553, 259] width 163 height 67
click at [664, 195] on button "Préserver les Voix" at bounding box center [689, 201] width 102 height 18
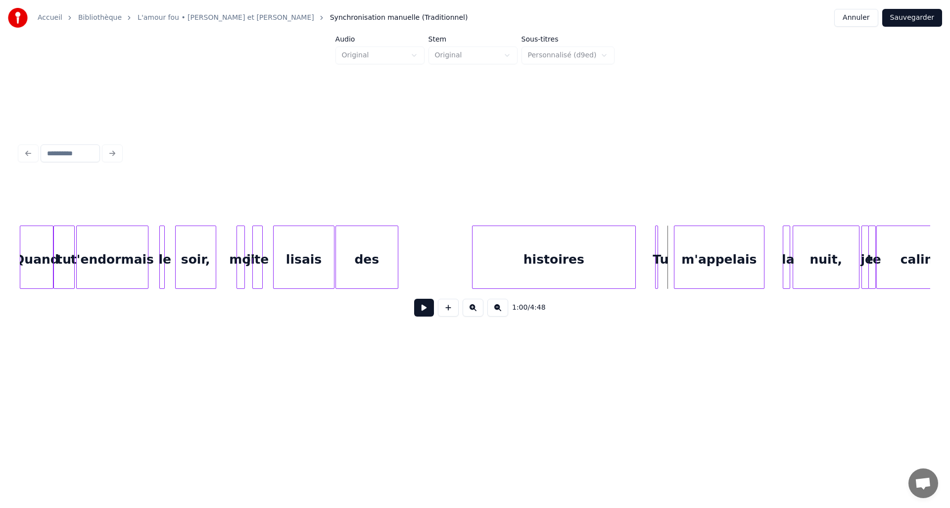
click at [926, 16] on button "Sauvegarder" at bounding box center [912, 18] width 60 height 18
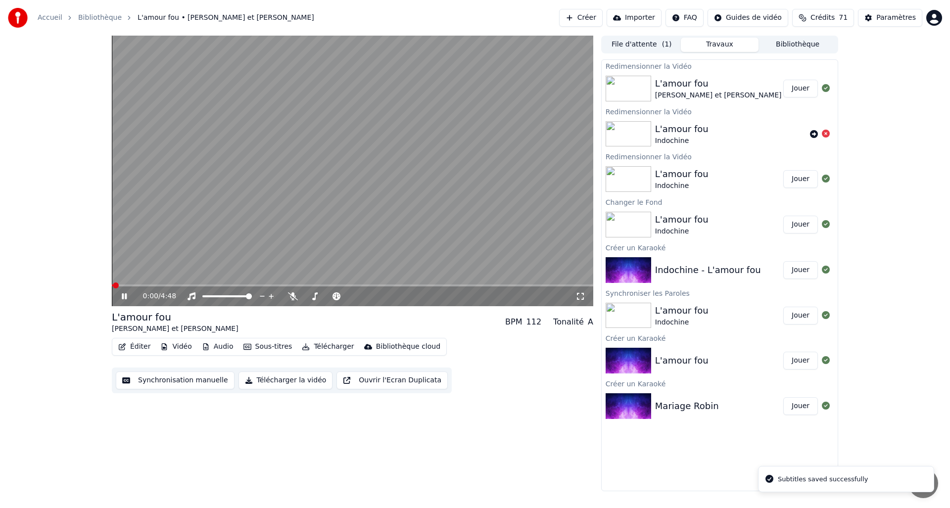
click at [170, 285] on span at bounding box center [352, 285] width 481 height 2
click at [203, 285] on span at bounding box center [205, 285] width 6 height 6
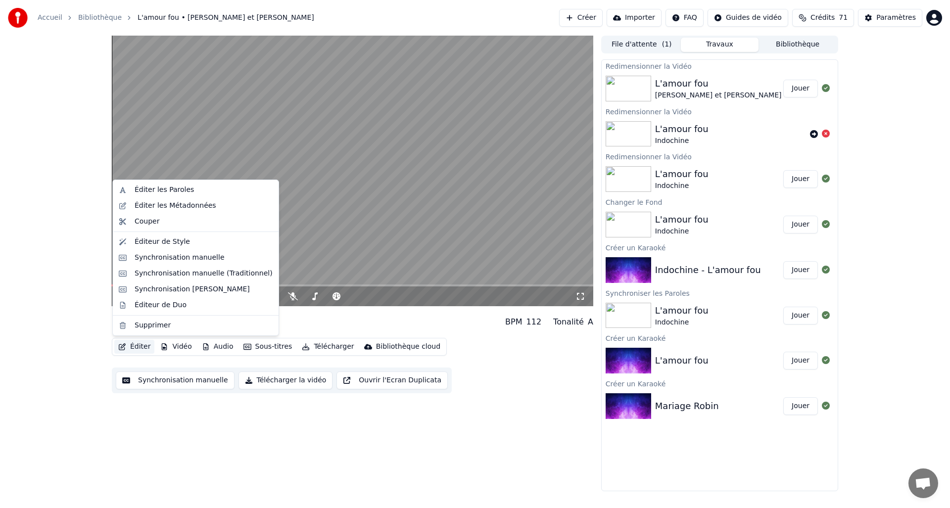
click at [129, 347] on button "Éditer" at bounding box center [134, 347] width 40 height 14
click at [169, 279] on div "Synchronisation manuelle (Traditionnel)" at bounding box center [196, 274] width 162 height 16
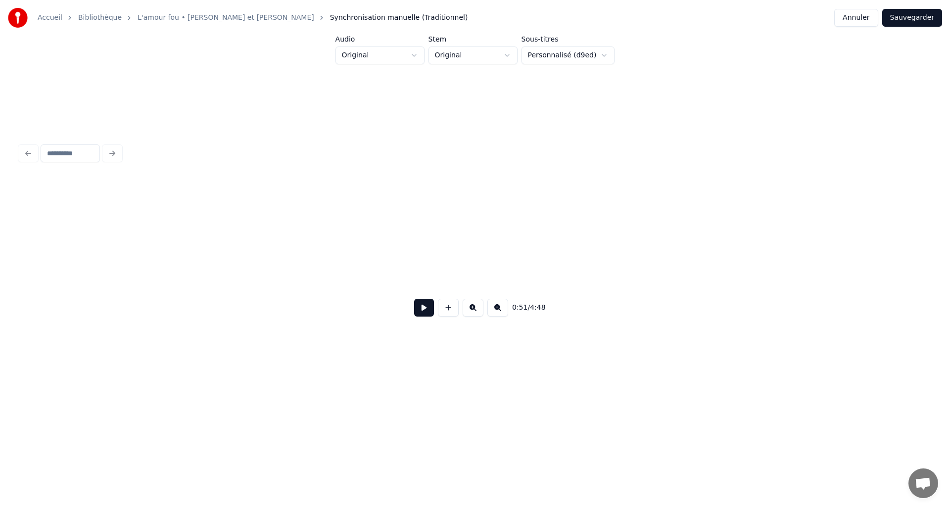
scroll to position [0, 3851]
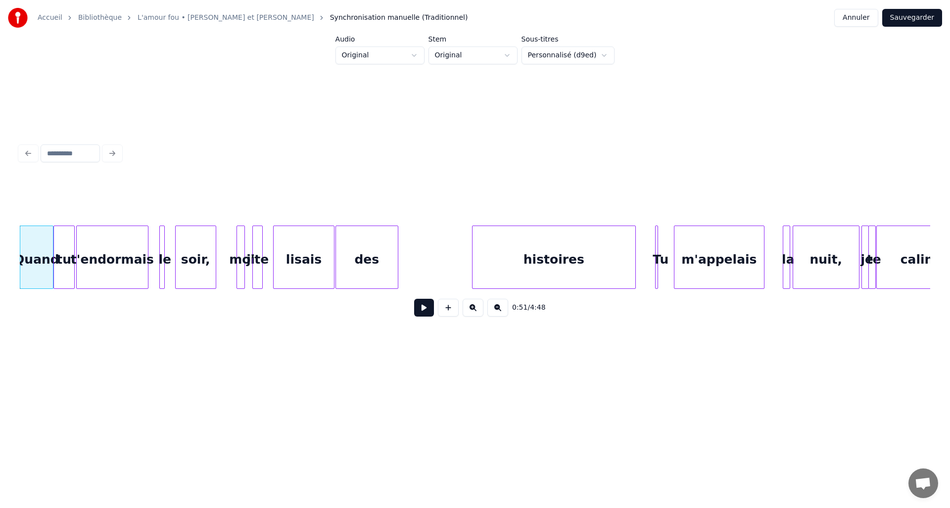
click at [523, 274] on div "histoires" at bounding box center [553, 259] width 163 height 67
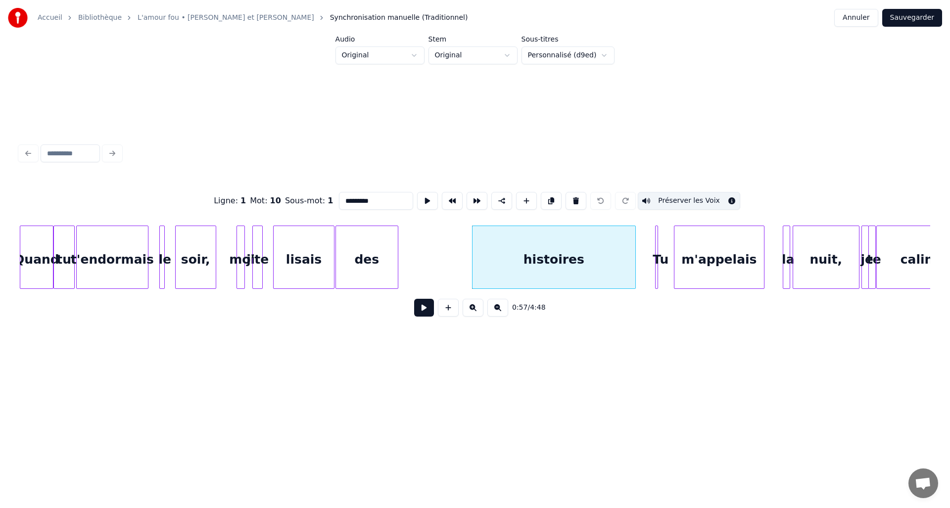
click at [645, 198] on button "Préserver les Voix" at bounding box center [689, 201] width 102 height 18
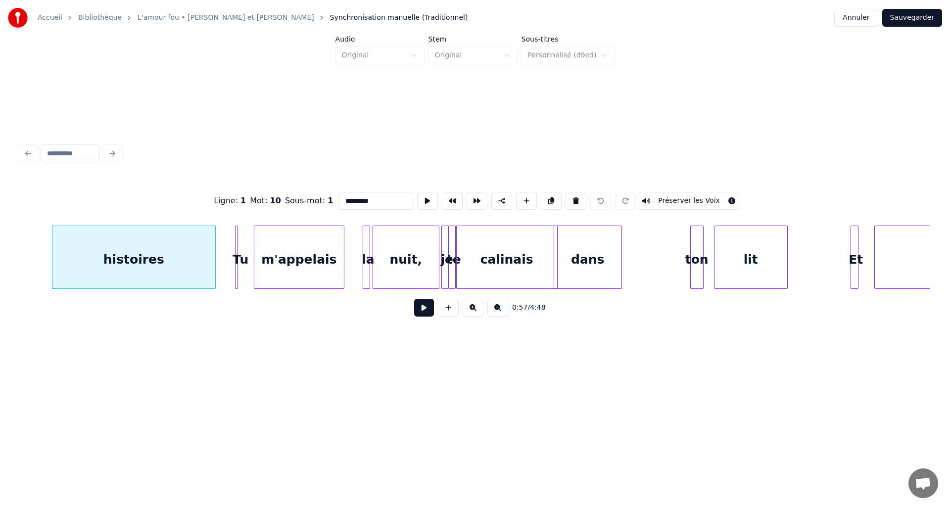
scroll to position [0, 4283]
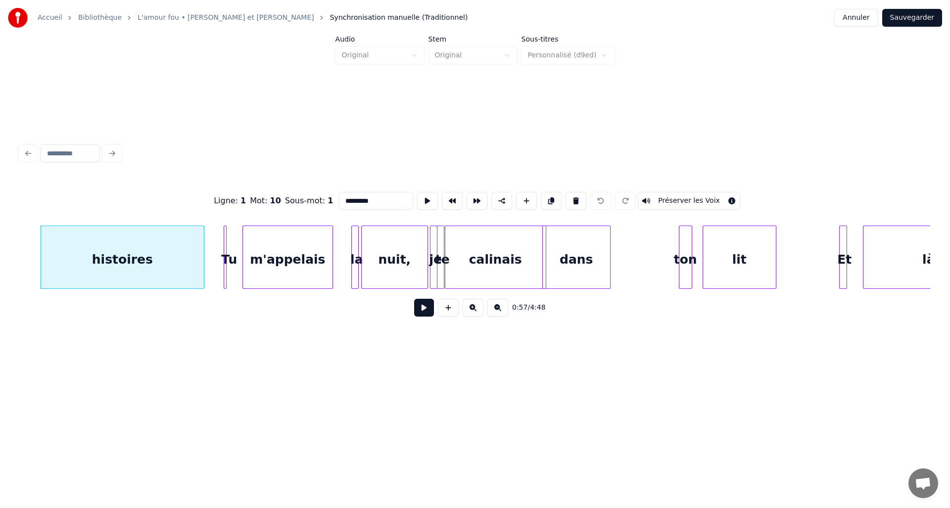
click at [440, 268] on div at bounding box center [438, 257] width 3 height 62
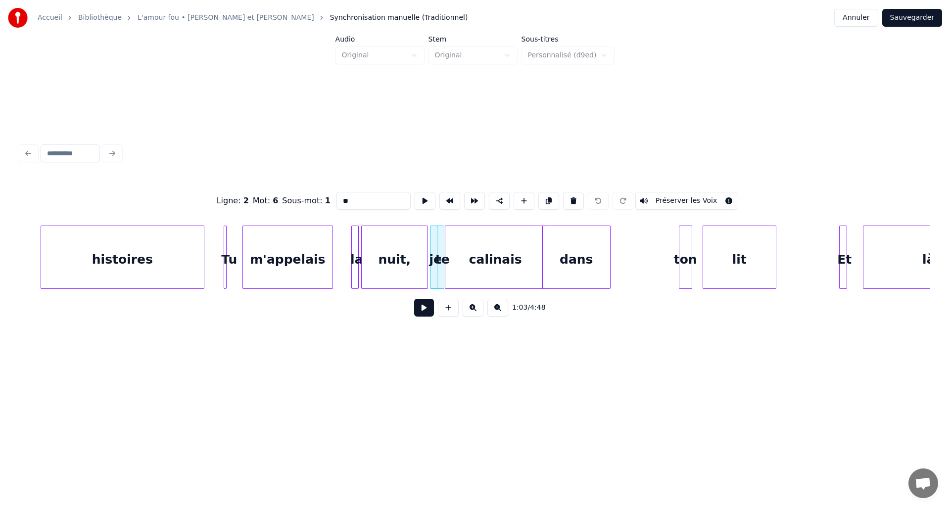
click at [441, 271] on div at bounding box center [442, 257] width 3 height 62
click at [476, 314] on button at bounding box center [473, 308] width 21 height 18
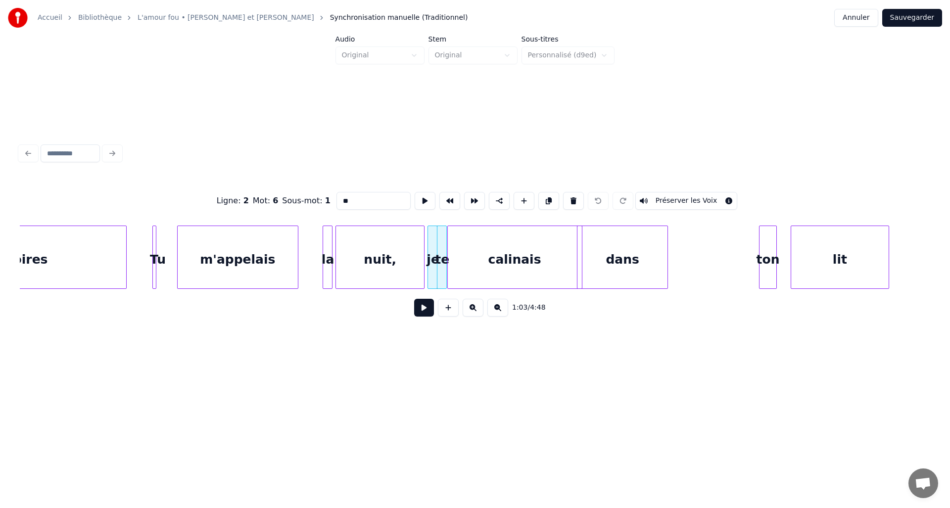
click at [476, 314] on button at bounding box center [473, 308] width 21 height 18
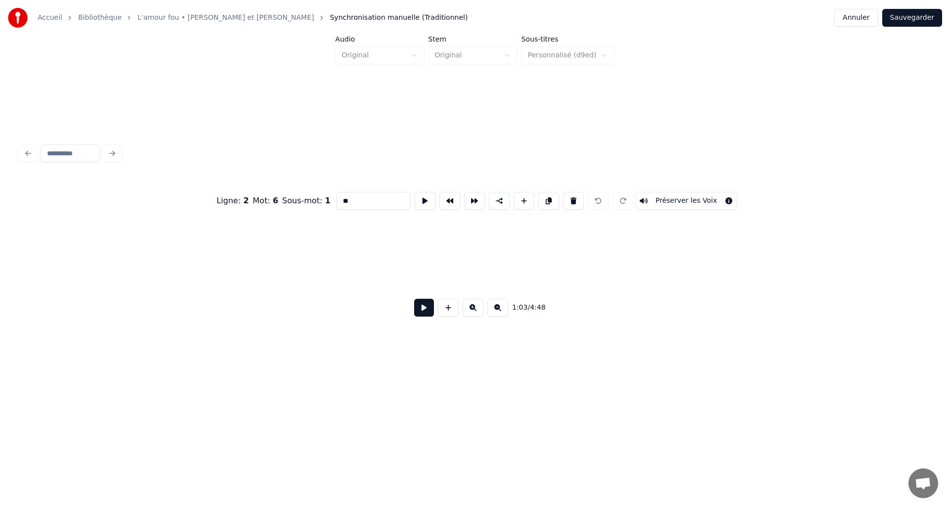
click at [476, 314] on button at bounding box center [473, 308] width 21 height 18
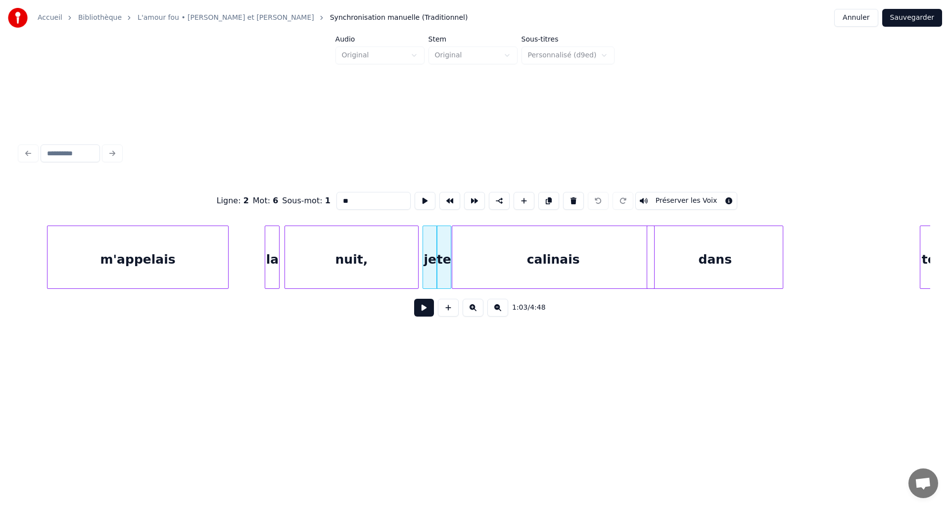
click at [476, 314] on button at bounding box center [473, 308] width 21 height 18
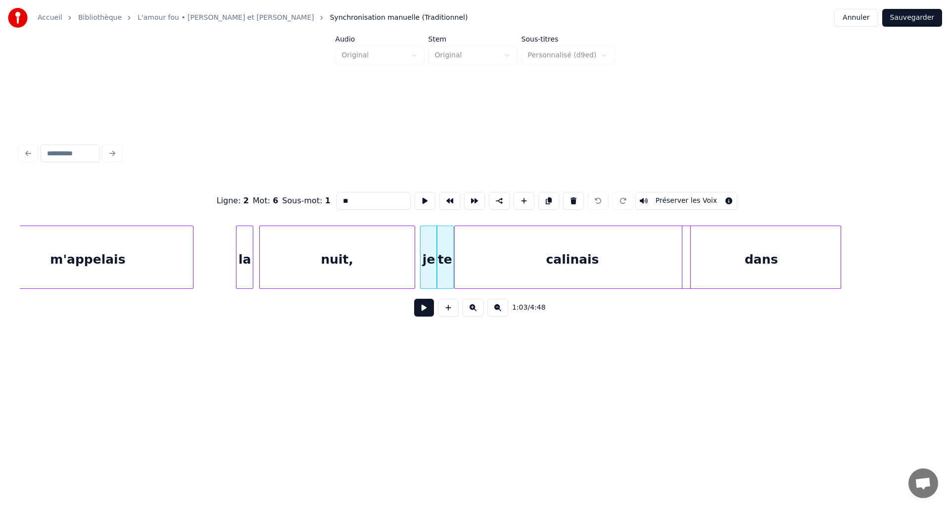
click at [476, 314] on button at bounding box center [473, 308] width 21 height 18
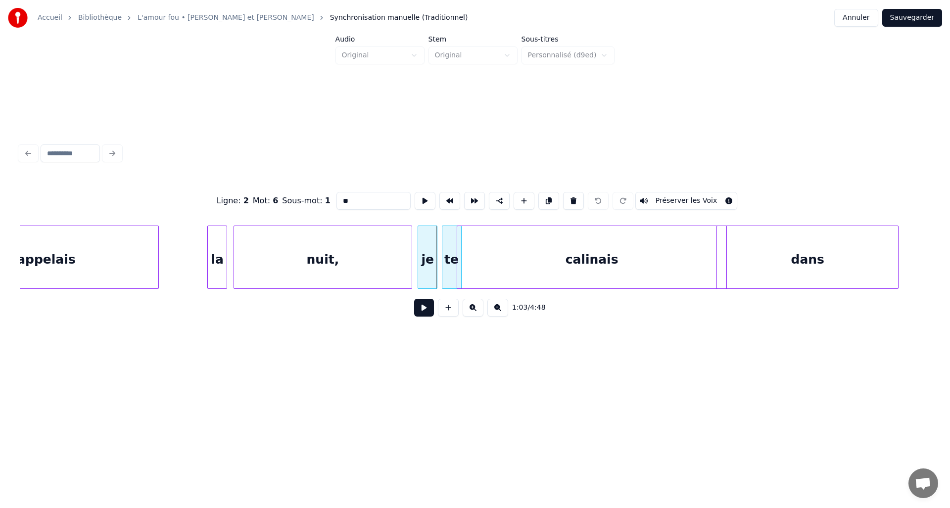
click at [451, 274] on div "te" at bounding box center [451, 259] width 19 height 67
click at [574, 196] on button at bounding box center [573, 201] width 21 height 18
click at [426, 259] on div "je" at bounding box center [427, 259] width 19 height 67
click at [342, 199] on input "**" at bounding box center [373, 201] width 74 height 18
click at [438, 269] on div "j'te" at bounding box center [430, 257] width 20 height 63
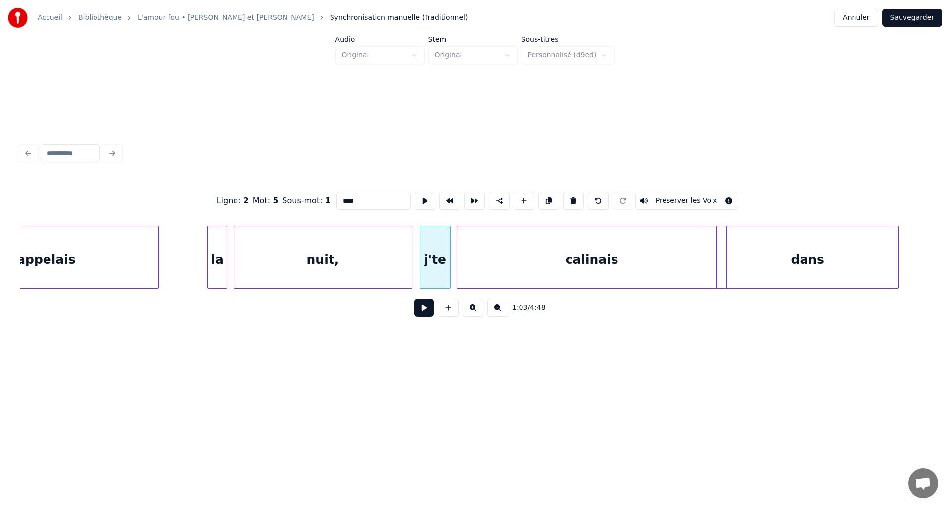
click at [450, 269] on div at bounding box center [448, 257] width 3 height 62
type input "****"
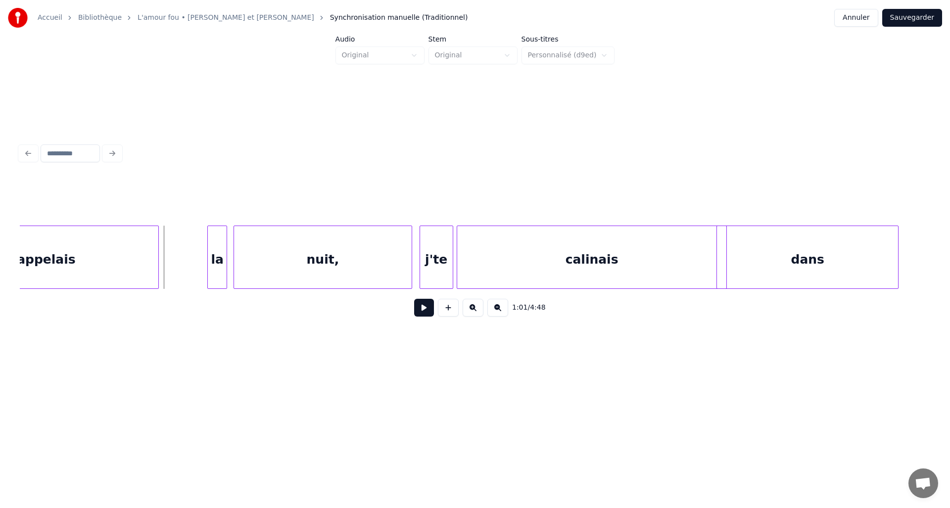
click at [426, 315] on button at bounding box center [424, 308] width 20 height 18
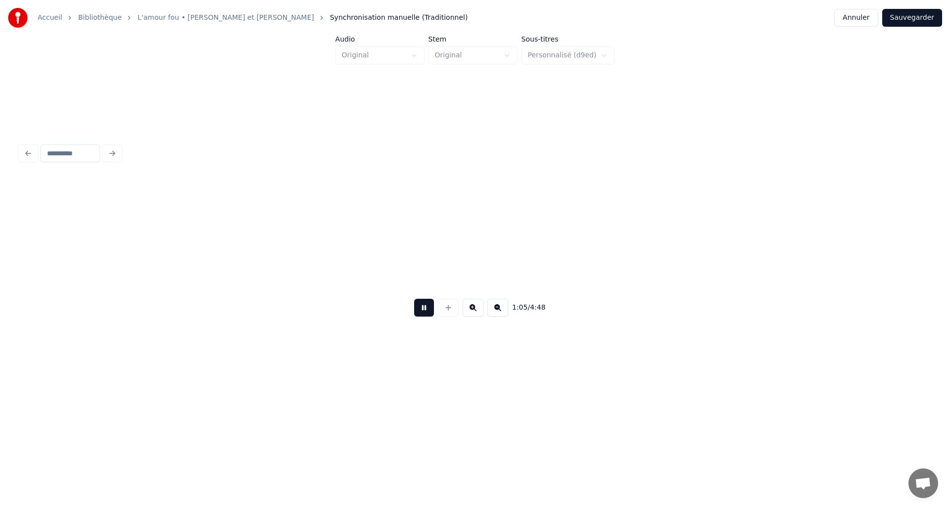
scroll to position [0, 13028]
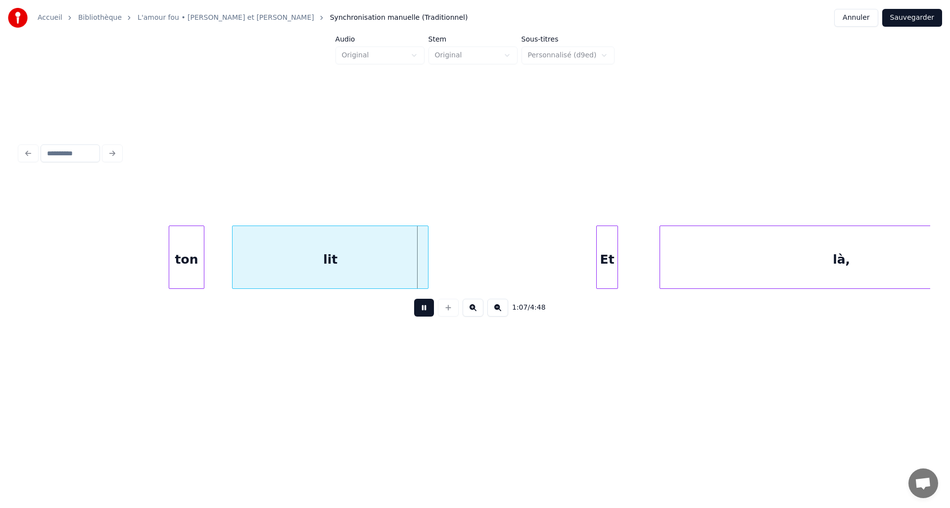
click at [426, 315] on button at bounding box center [424, 308] width 20 height 18
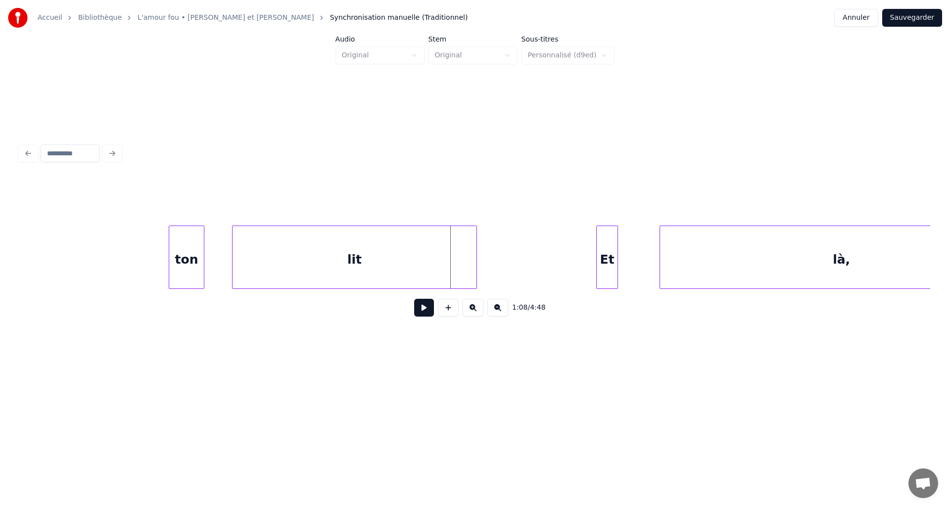
click at [475, 258] on div at bounding box center [474, 257] width 3 height 62
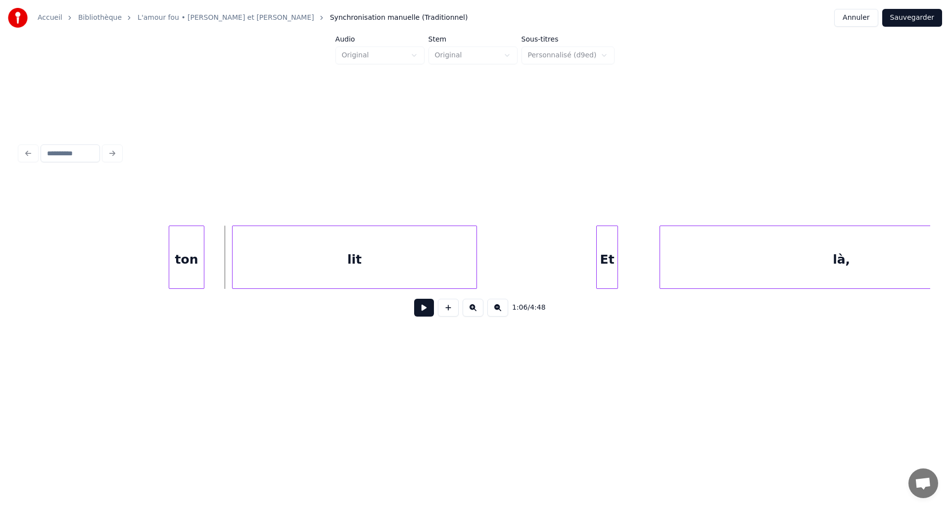
click at [425, 312] on button at bounding box center [424, 308] width 20 height 18
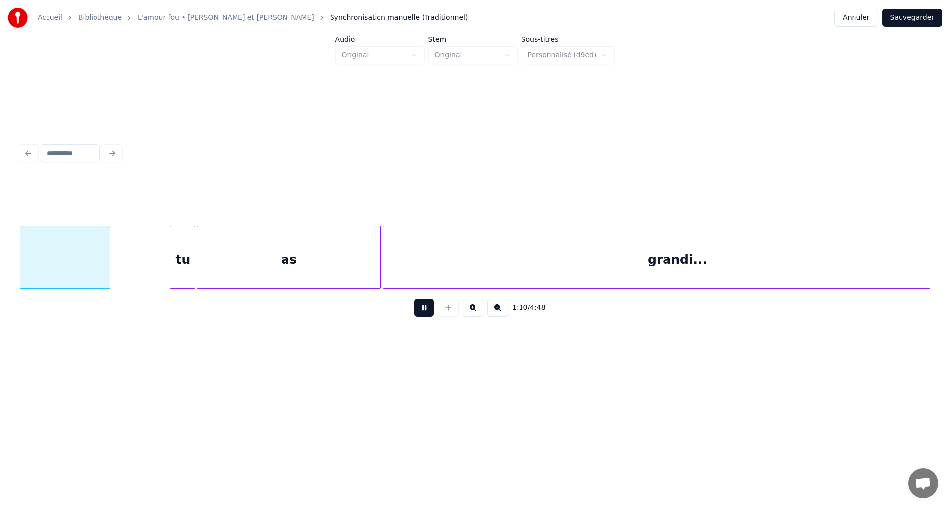
scroll to position [0, 13240]
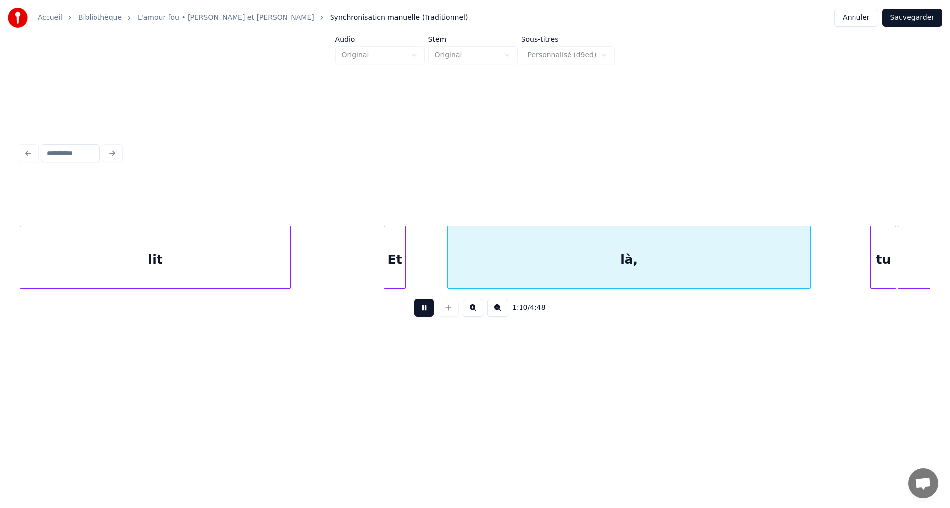
click at [492, 312] on button at bounding box center [497, 308] width 21 height 18
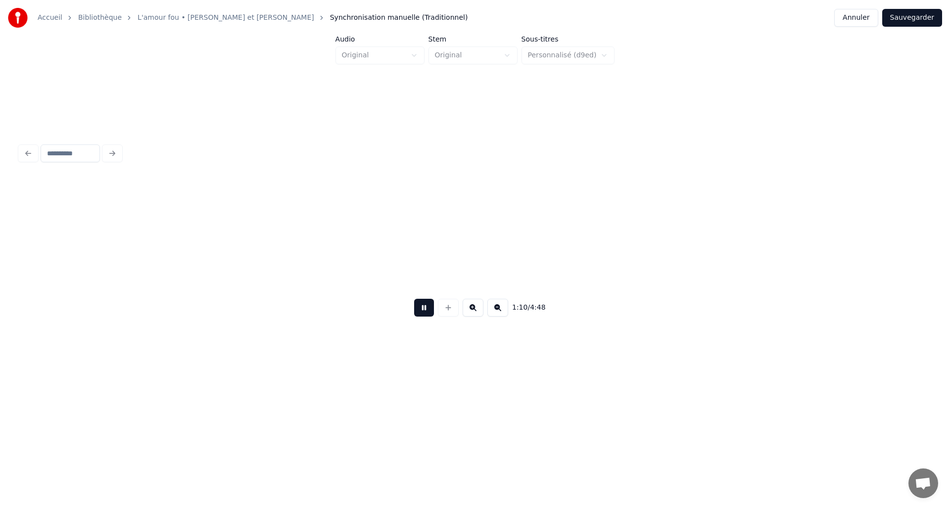
click at [492, 312] on button at bounding box center [497, 308] width 21 height 18
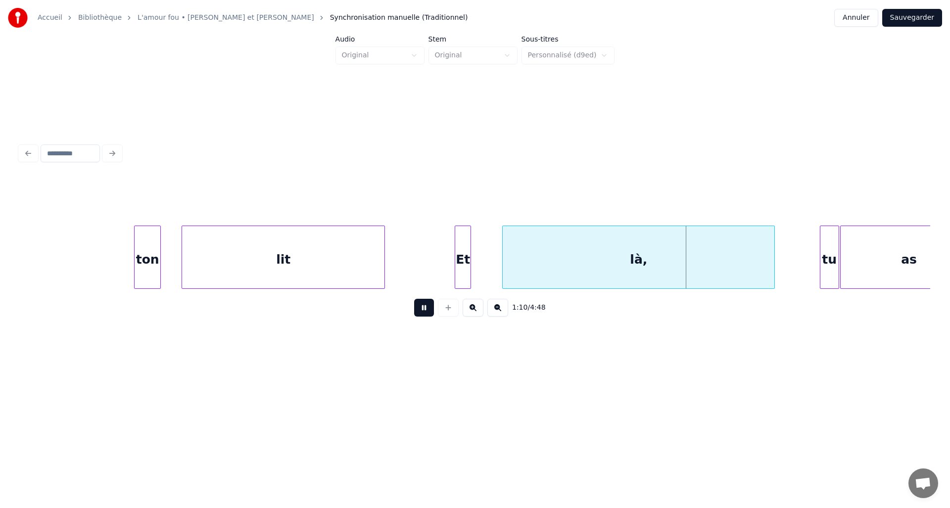
click at [492, 312] on button at bounding box center [497, 308] width 21 height 18
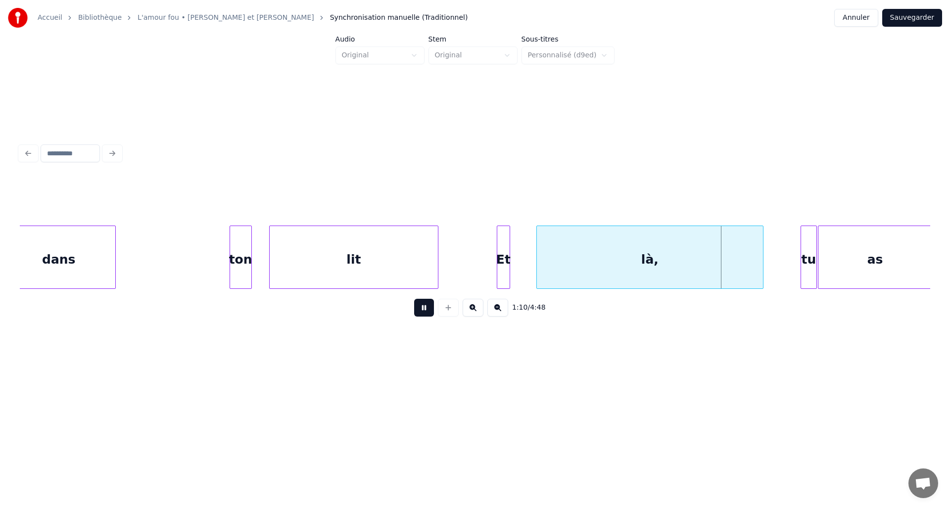
click at [492, 312] on button at bounding box center [497, 308] width 21 height 18
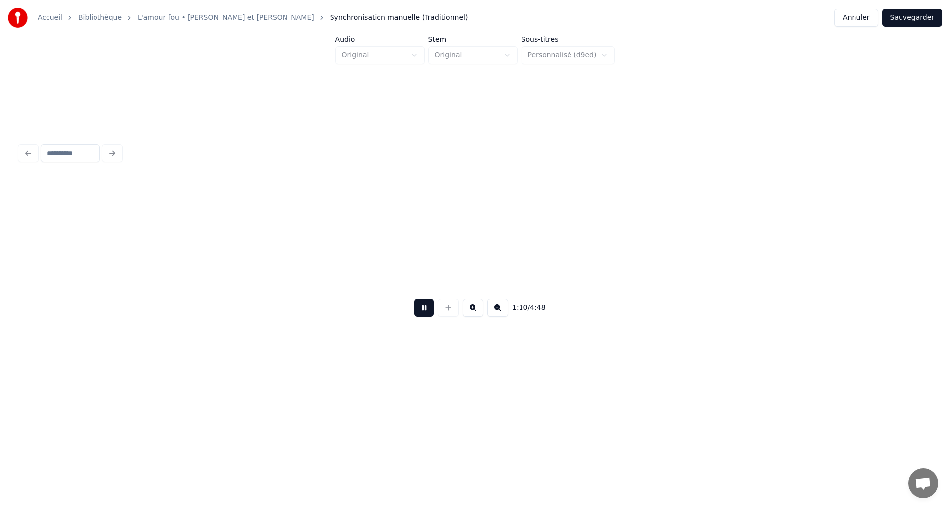
click at [492, 312] on button at bounding box center [497, 308] width 21 height 18
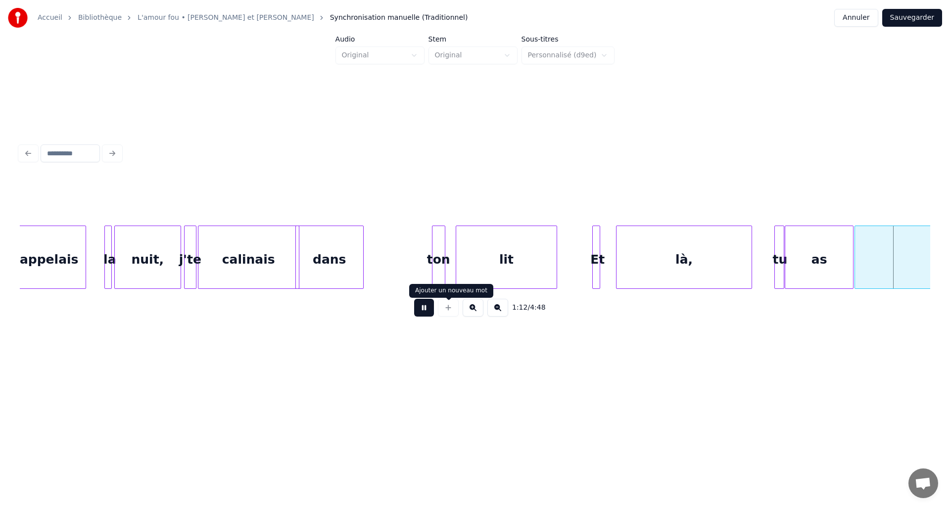
click at [423, 312] on button at bounding box center [424, 308] width 20 height 18
click at [596, 272] on div "Et" at bounding box center [598, 259] width 10 height 67
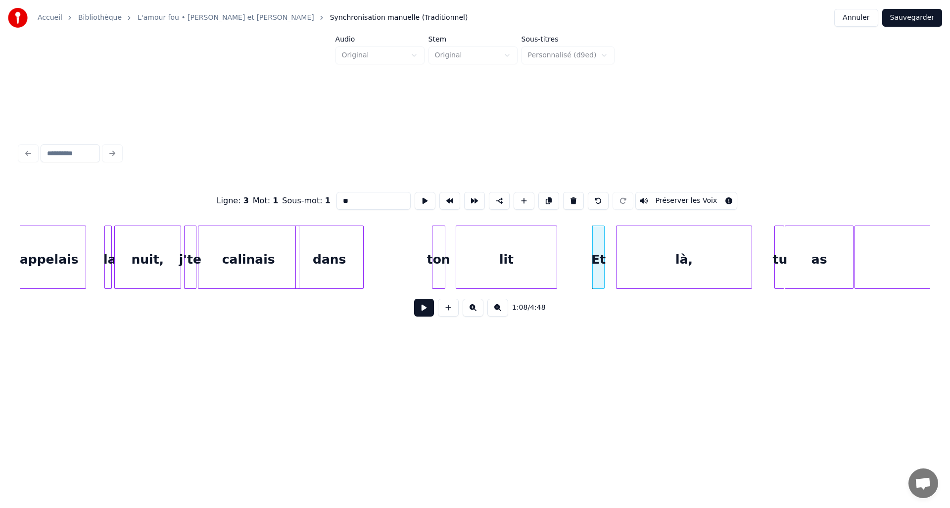
click at [604, 267] on div "Et" at bounding box center [598, 257] width 13 height 63
click at [670, 251] on div "là," at bounding box center [684, 259] width 136 height 67
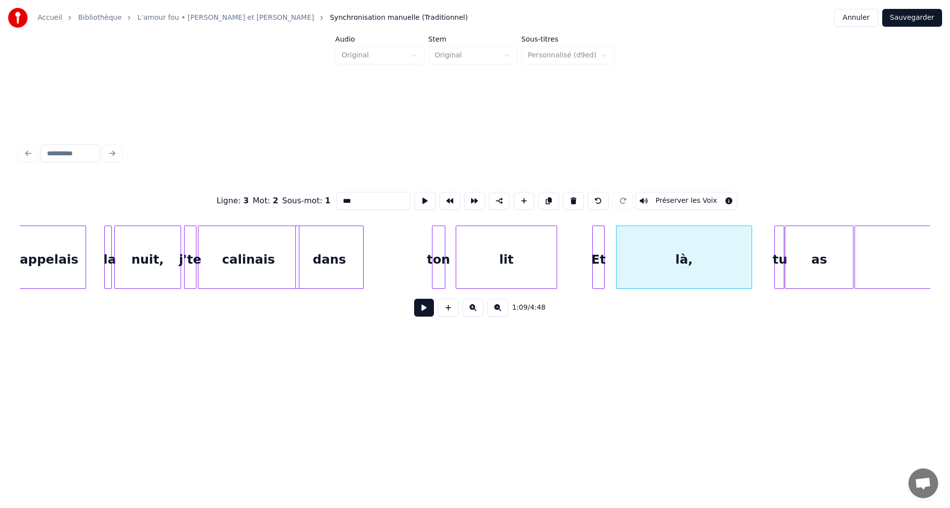
click at [387, 196] on input "***" at bounding box center [373, 201] width 74 height 18
click at [597, 269] on div "Et" at bounding box center [599, 259] width 12 height 67
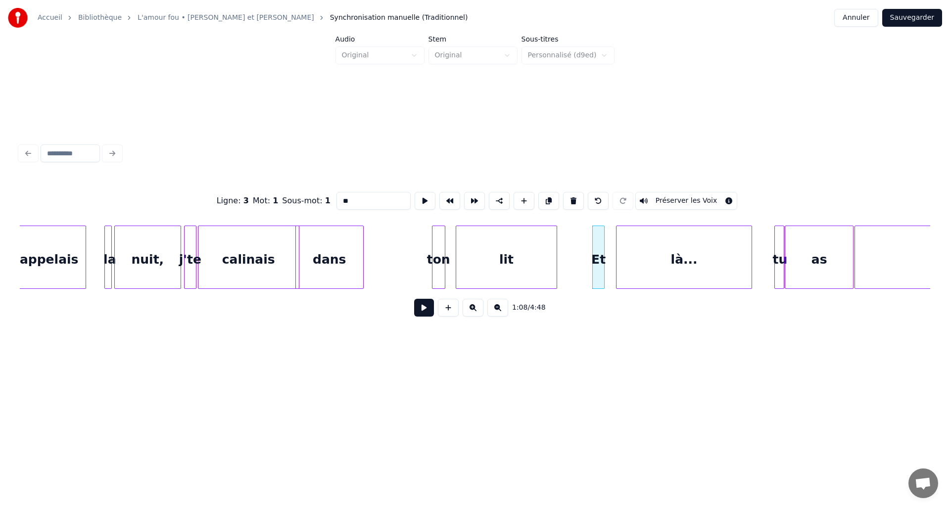
click at [634, 269] on div "là..." at bounding box center [684, 259] width 136 height 67
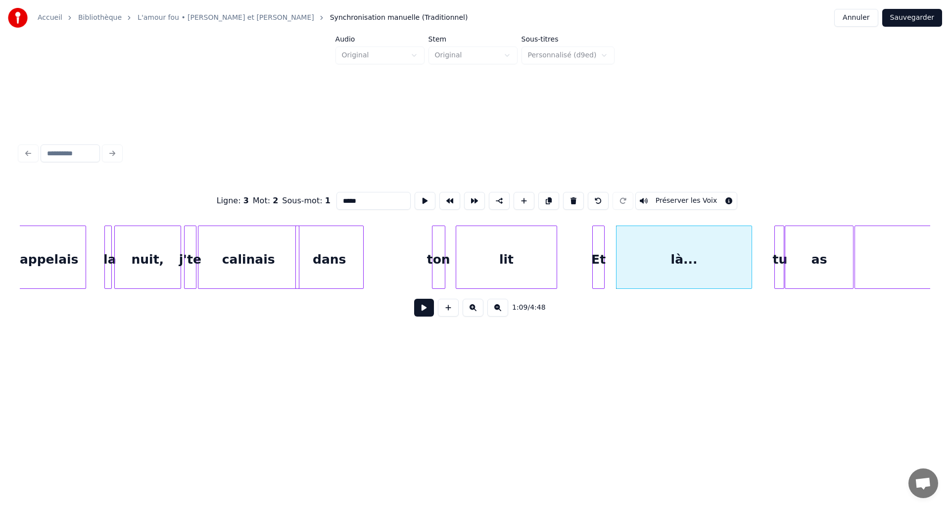
click at [600, 270] on div "Et" at bounding box center [599, 259] width 12 height 67
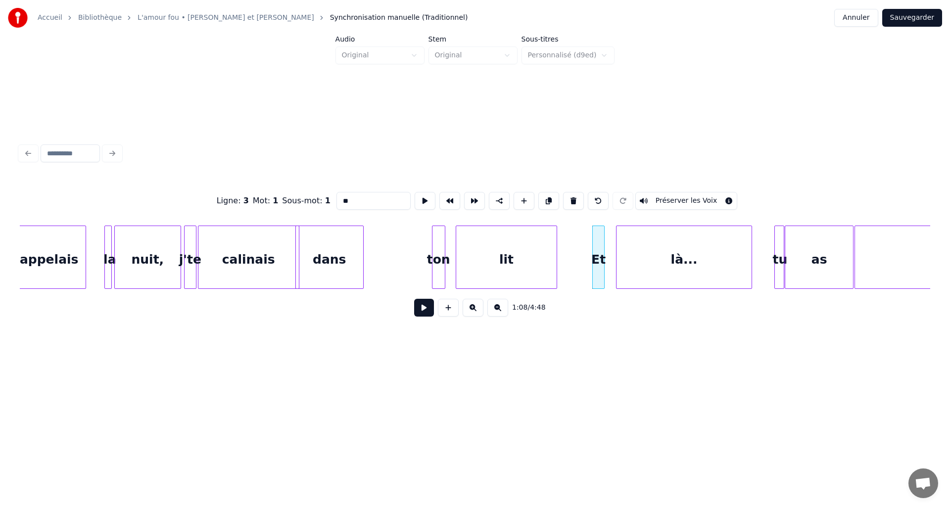
click at [670, 200] on button "Préserver les Voix" at bounding box center [686, 201] width 102 height 18
click at [645, 264] on div "là..." at bounding box center [684, 259] width 136 height 67
type input "*****"
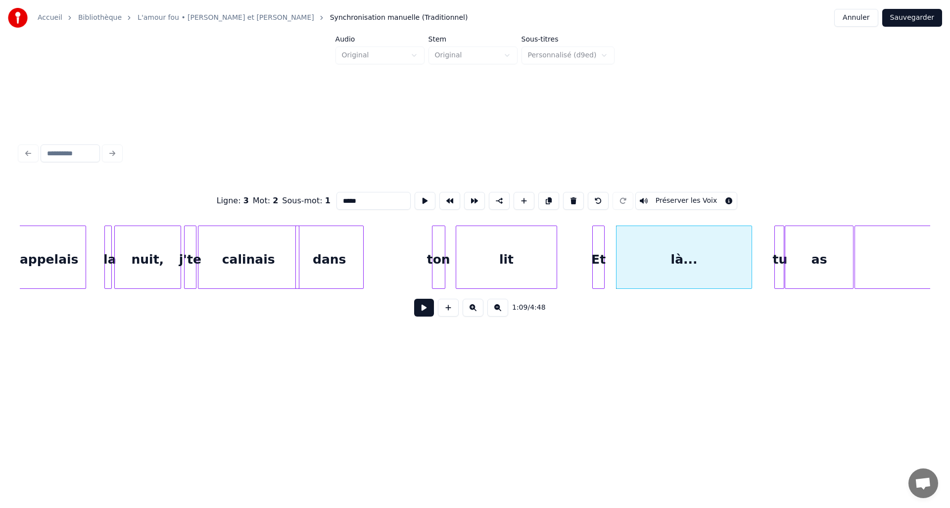
click at [659, 199] on button "Préserver les Voix" at bounding box center [686, 201] width 102 height 18
click at [911, 22] on button "Sauvegarder" at bounding box center [912, 18] width 60 height 18
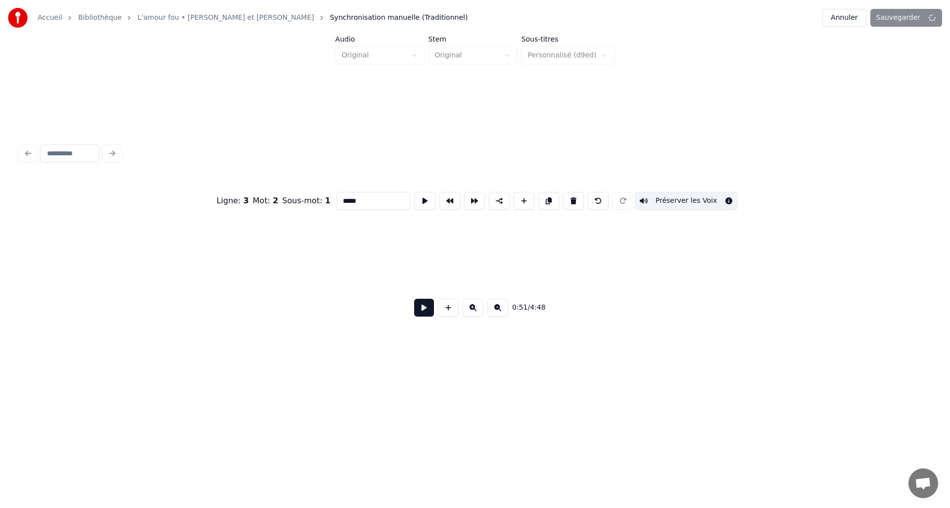
scroll to position [0, 3851]
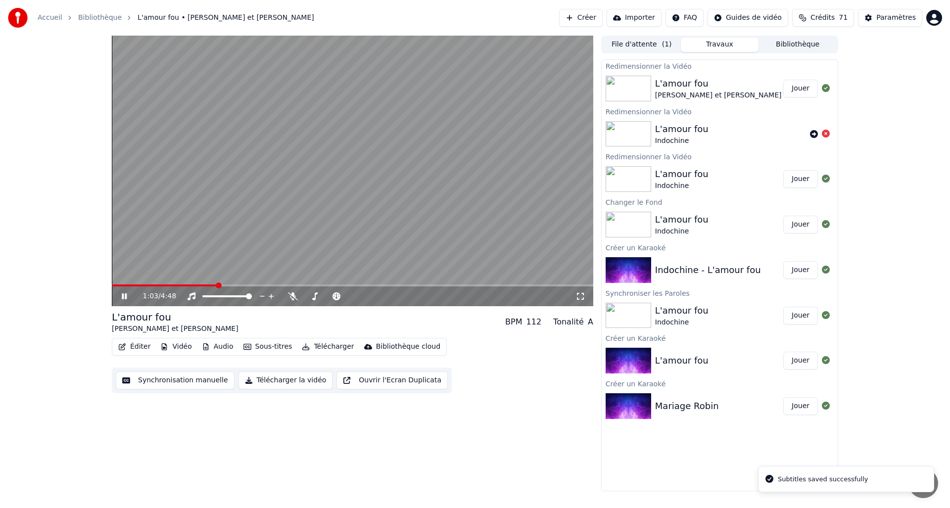
click at [216, 285] on span at bounding box center [352, 285] width 481 height 2
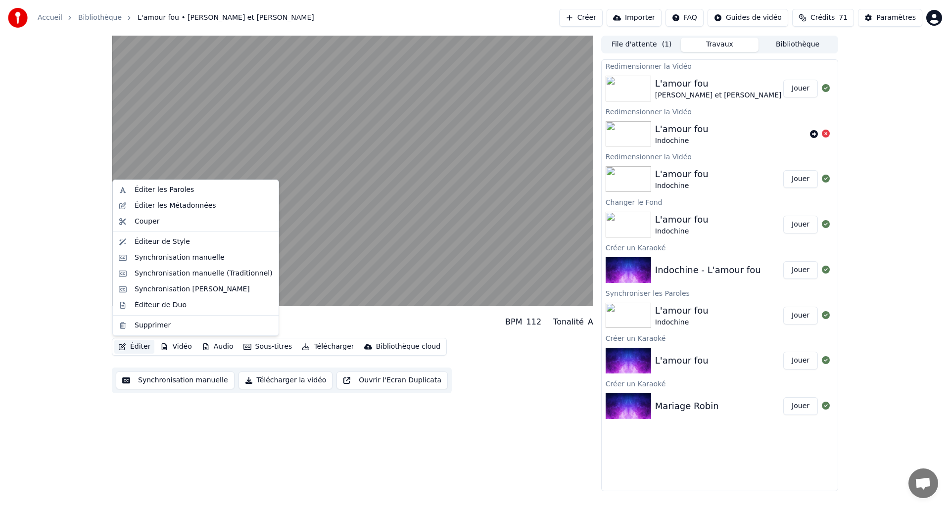
click at [127, 347] on button "Éditer" at bounding box center [134, 347] width 40 height 14
click at [160, 271] on div "Synchronisation manuelle (Traditionnel)" at bounding box center [204, 274] width 138 height 10
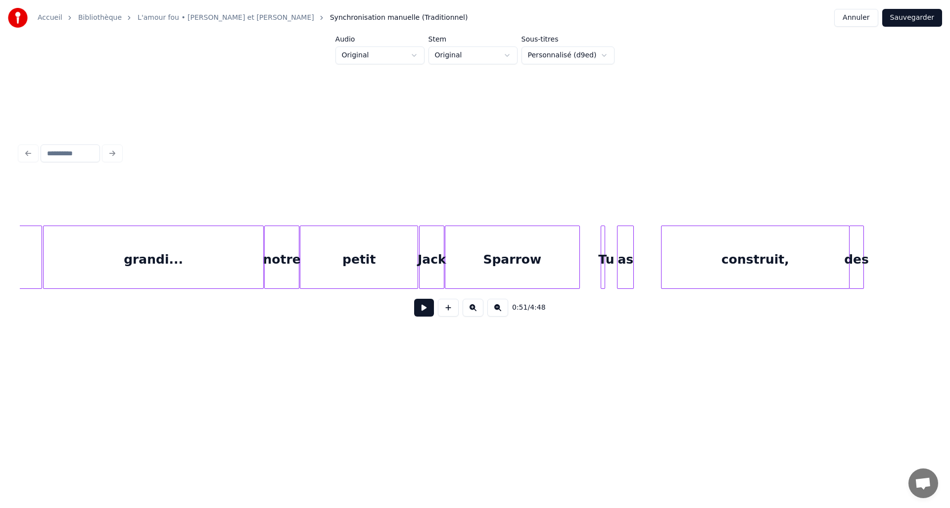
scroll to position [0, 5353]
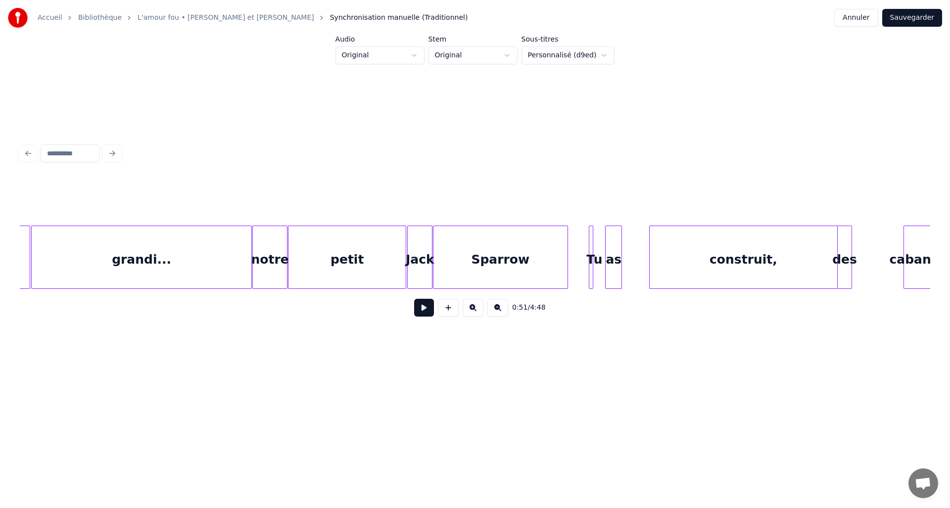
click at [314, 273] on div "petit" at bounding box center [346, 259] width 117 height 67
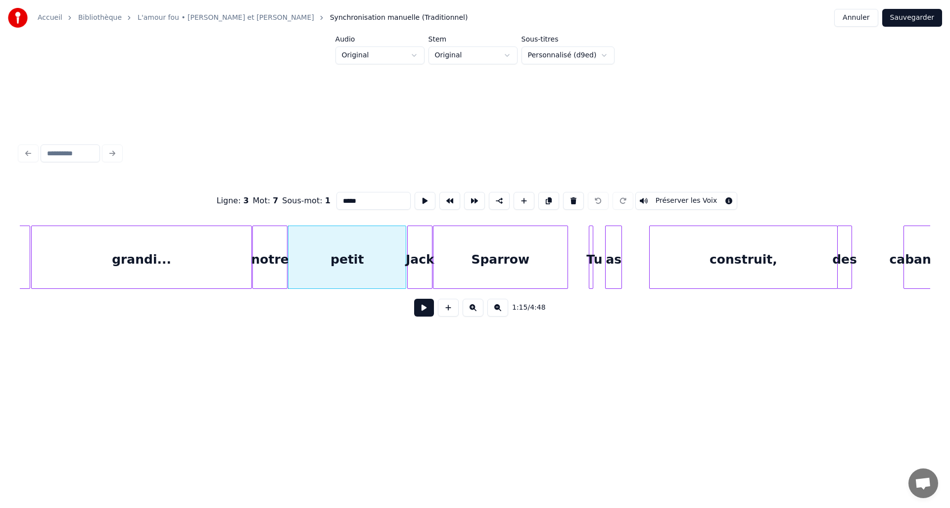
click at [416, 309] on button at bounding box center [424, 308] width 20 height 18
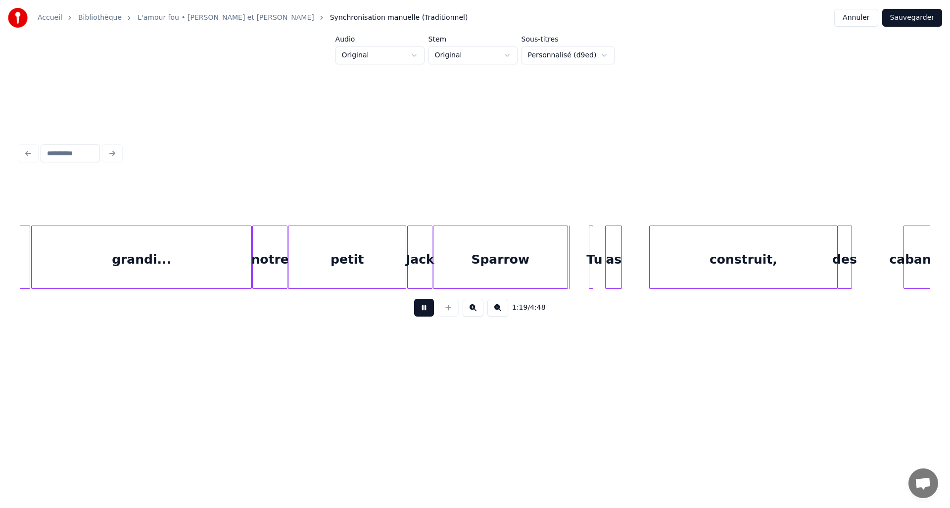
click at [422, 310] on button at bounding box center [424, 308] width 20 height 18
click at [567, 256] on div "Sparrow" at bounding box center [500, 257] width 135 height 63
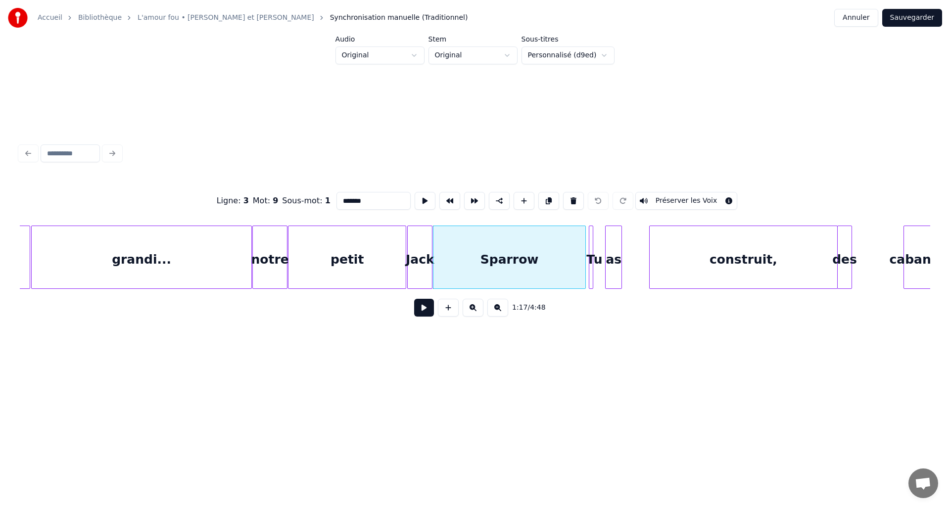
click at [584, 258] on div at bounding box center [583, 257] width 3 height 62
click at [460, 270] on div "Sparrow" at bounding box center [509, 259] width 152 height 67
click at [378, 270] on div "petit" at bounding box center [346, 259] width 117 height 67
type input "*****"
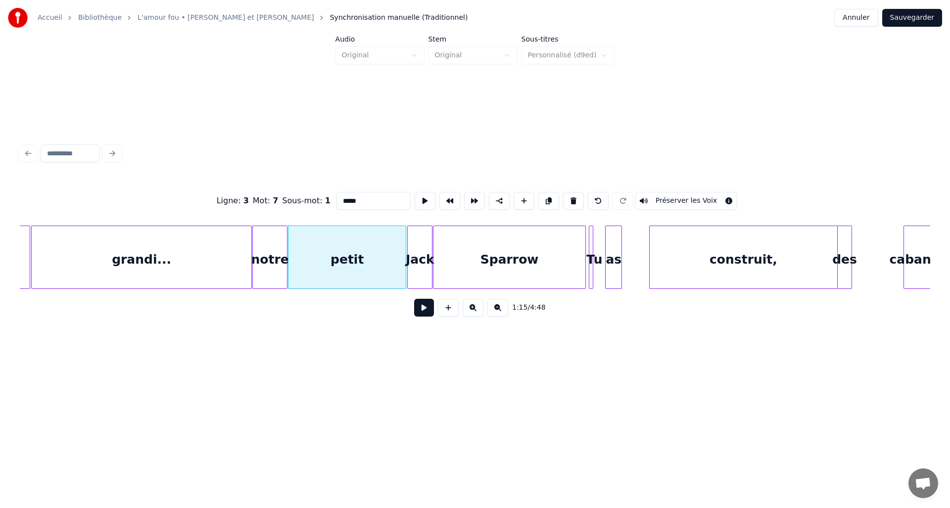
click at [417, 311] on button at bounding box center [424, 308] width 20 height 18
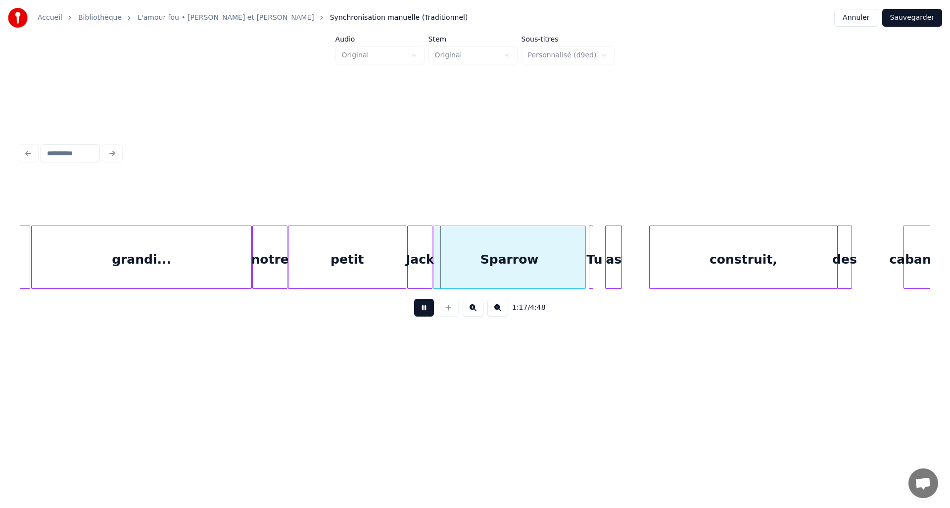
click at [418, 311] on button at bounding box center [424, 308] width 20 height 18
click at [386, 249] on div "petit" at bounding box center [346, 259] width 117 height 67
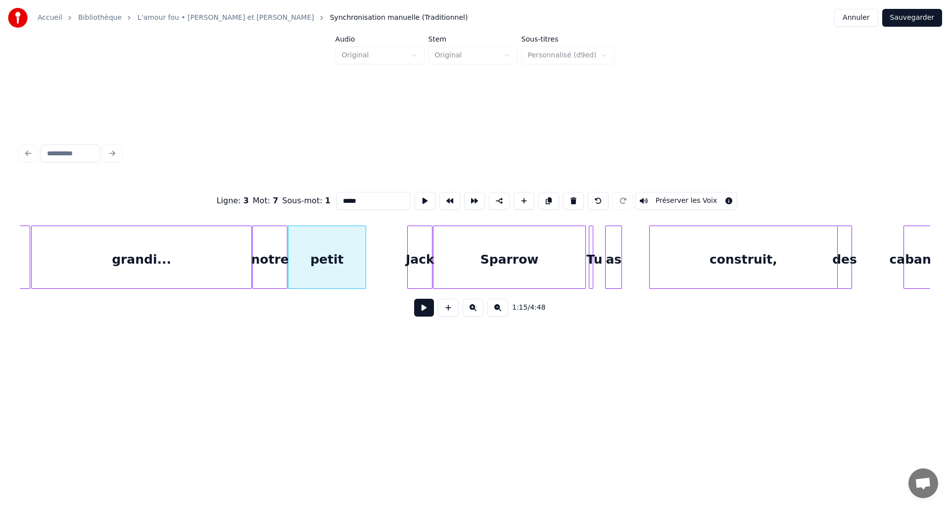
click at [364, 252] on div at bounding box center [364, 257] width 3 height 62
click at [415, 248] on div "Jack" at bounding box center [420, 259] width 24 height 67
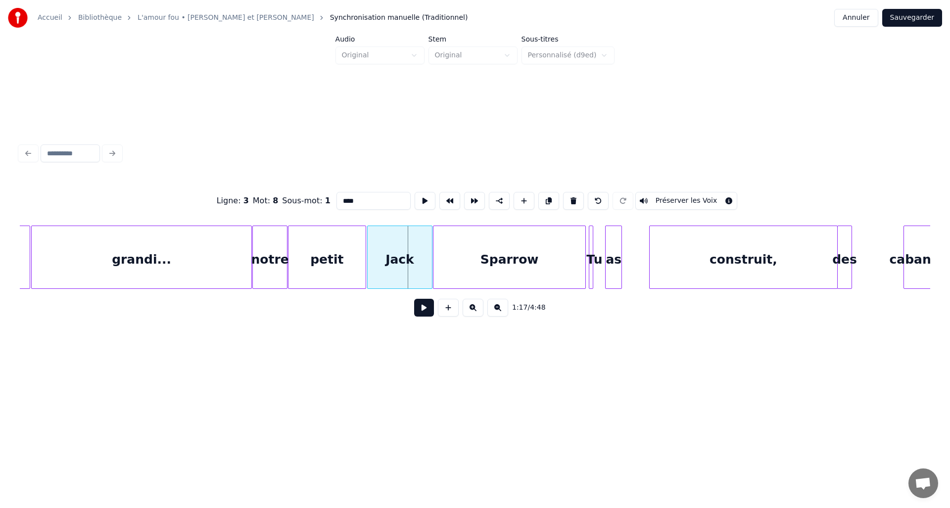
click at [368, 250] on div at bounding box center [369, 257] width 3 height 62
click at [263, 249] on div "notre" at bounding box center [270, 259] width 34 height 67
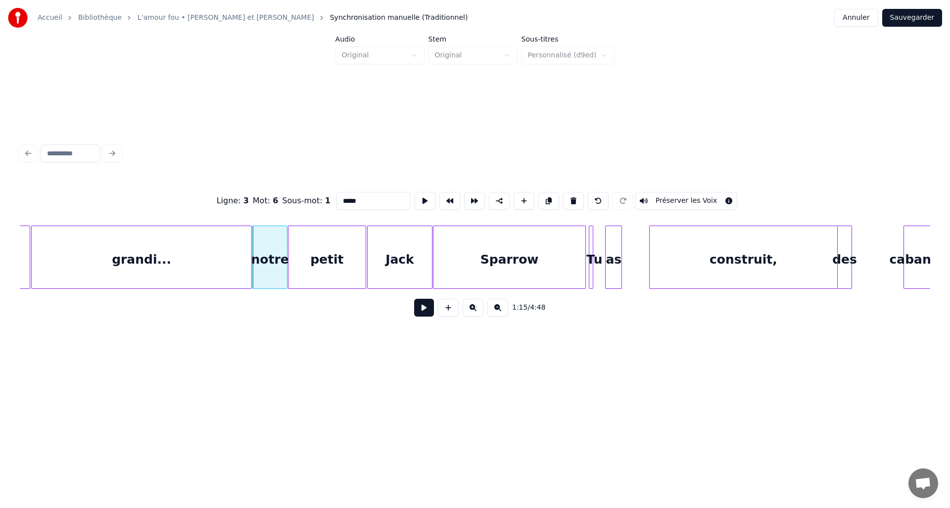
click at [177, 252] on div "grandi..." at bounding box center [142, 259] width 220 height 67
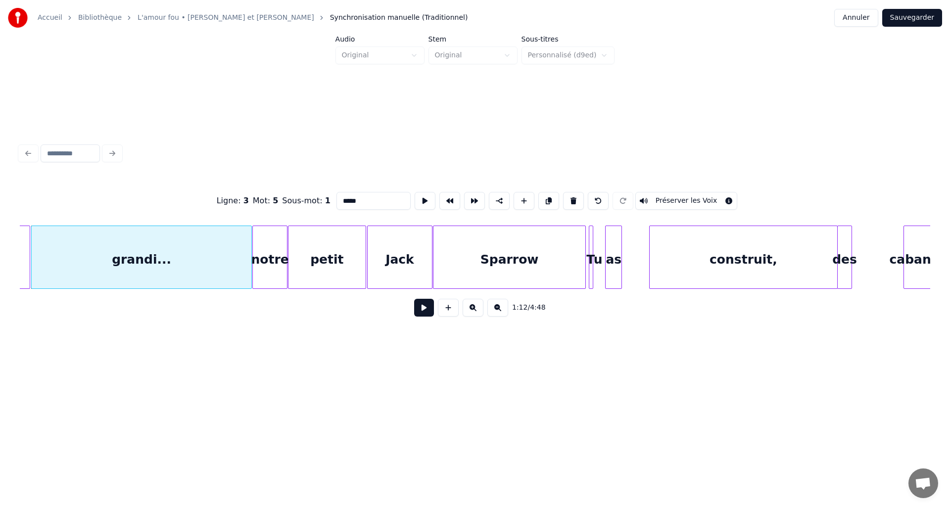
type input "*********"
click at [429, 312] on button at bounding box center [424, 308] width 20 height 18
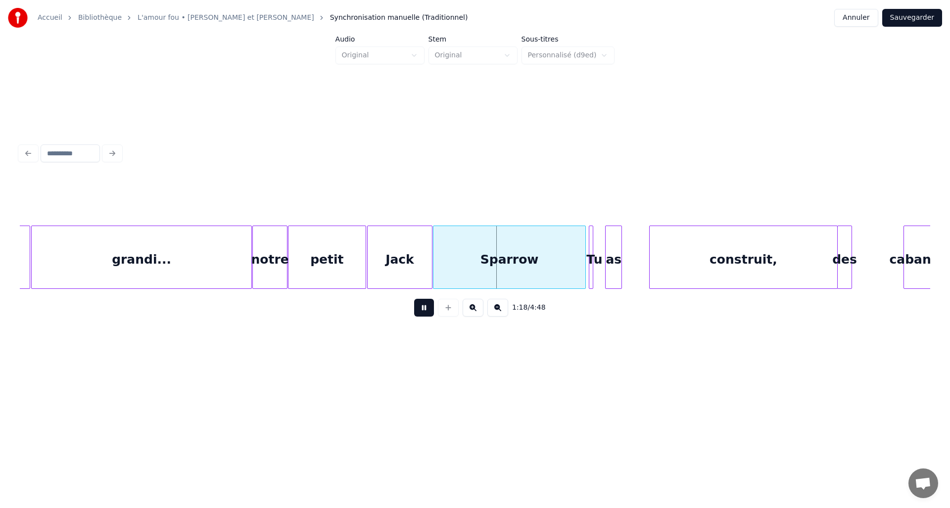
click at [424, 312] on button at bounding box center [424, 308] width 20 height 18
click at [411, 272] on div at bounding box center [410, 257] width 3 height 62
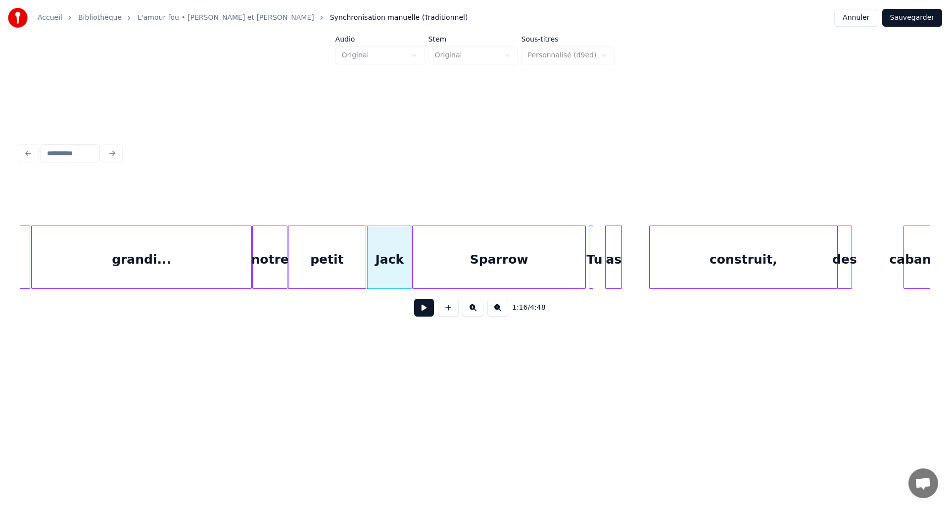
click at [414, 260] on div at bounding box center [414, 257] width 3 height 62
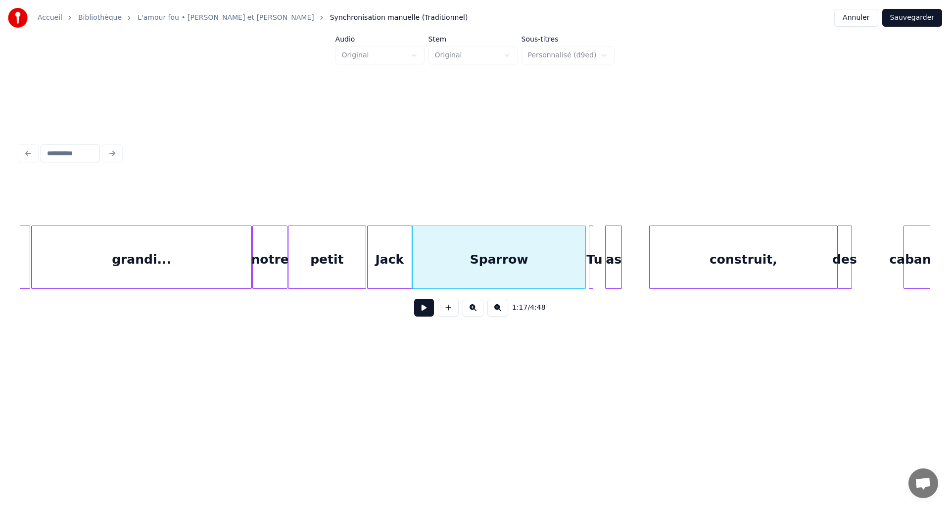
click at [390, 275] on div "Jack" at bounding box center [390, 259] width 44 height 67
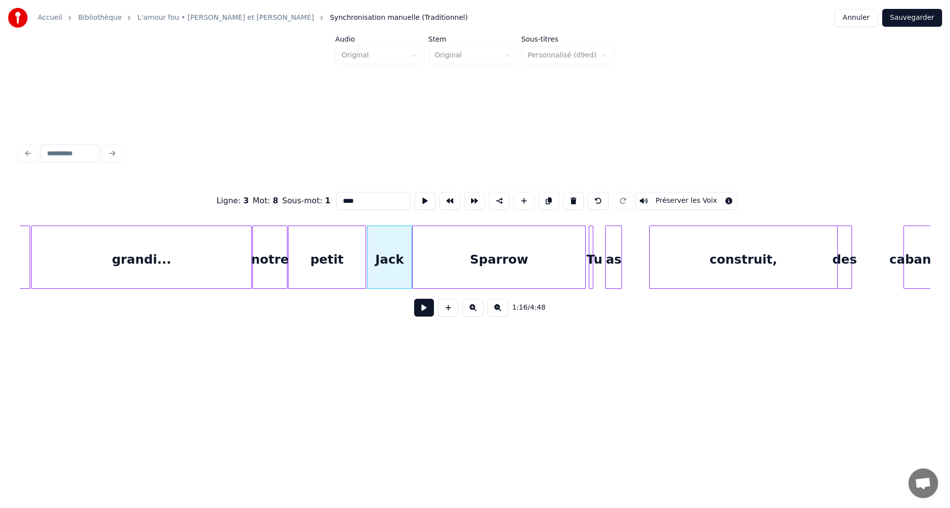
click at [429, 315] on button at bounding box center [424, 308] width 20 height 18
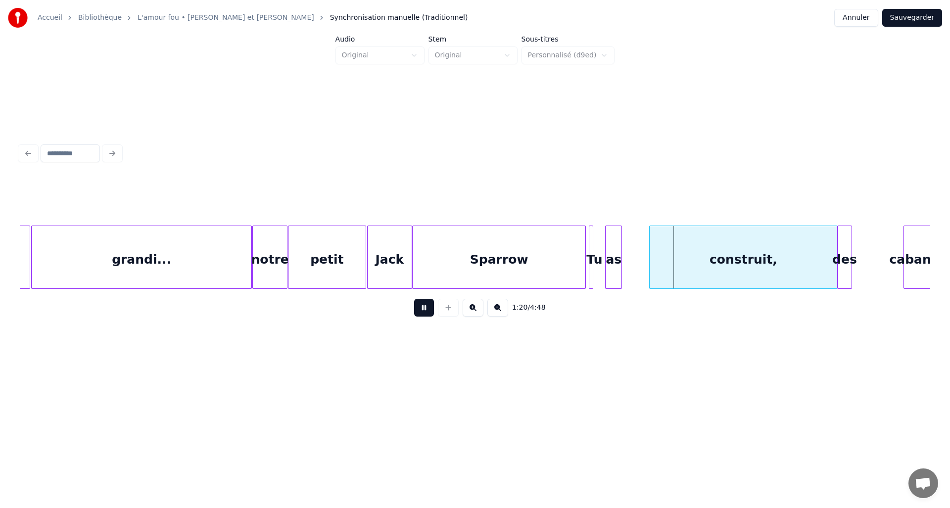
click at [421, 312] on button at bounding box center [424, 308] width 20 height 18
click at [910, 18] on button "Sauvegarder" at bounding box center [912, 18] width 60 height 18
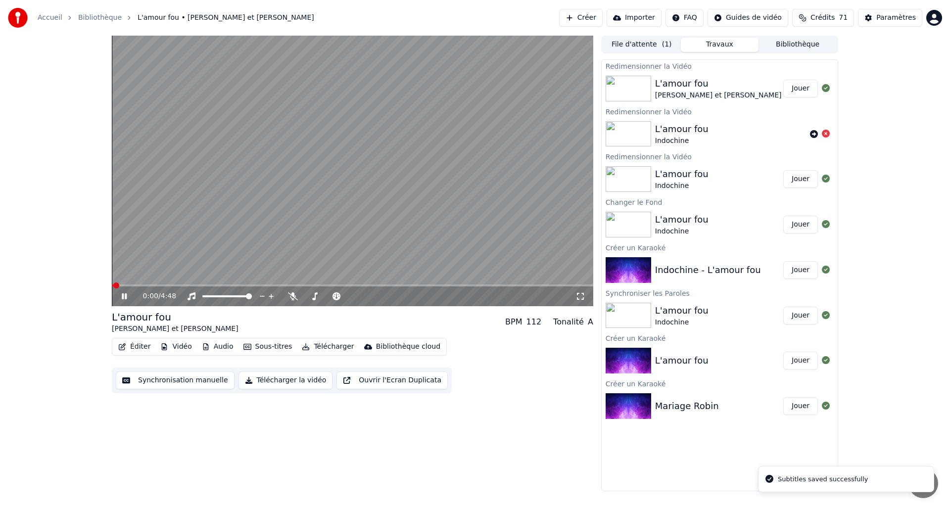
click at [208, 284] on span at bounding box center [352, 285] width 481 height 2
click at [223, 285] on span at bounding box center [352, 285] width 481 height 2
click at [127, 350] on button "Éditer" at bounding box center [134, 347] width 40 height 14
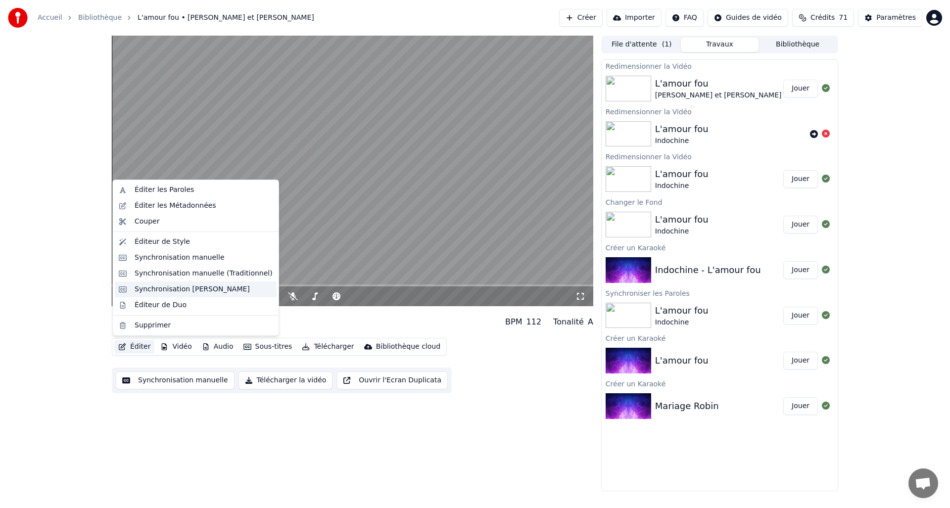
click at [150, 284] on div "Synchronisation [PERSON_NAME]" at bounding box center [192, 289] width 115 height 10
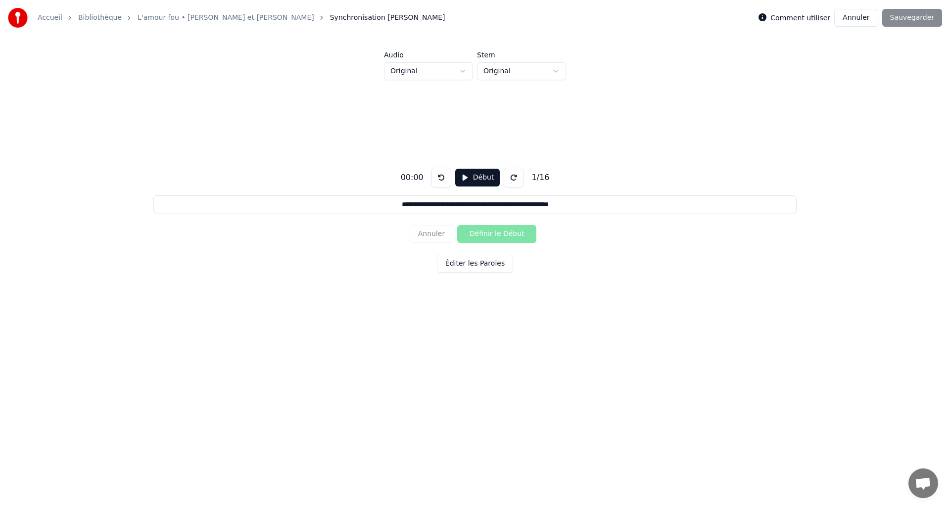
click at [859, 19] on button "Annuler" at bounding box center [856, 18] width 44 height 18
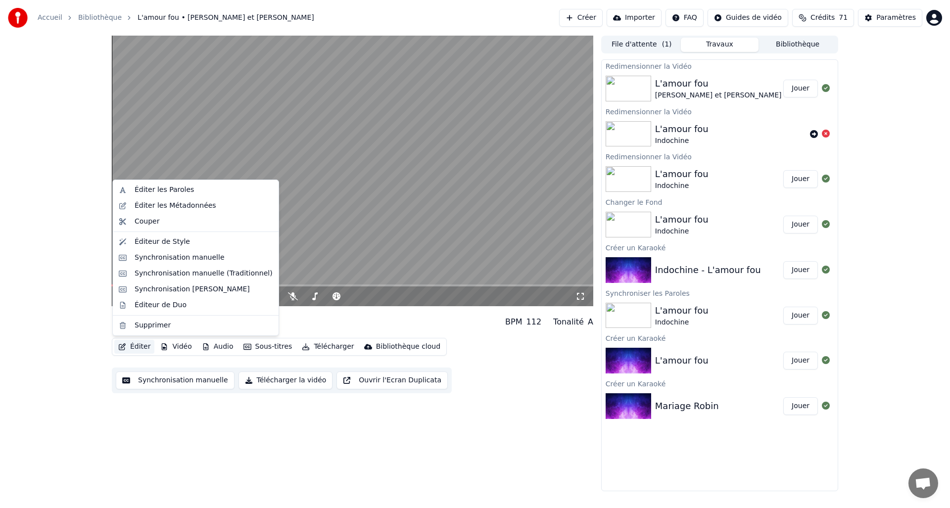
click at [134, 345] on button "Éditer" at bounding box center [134, 347] width 40 height 14
click at [199, 271] on div "Synchronisation manuelle (Traditionnel)" at bounding box center [204, 274] width 138 height 10
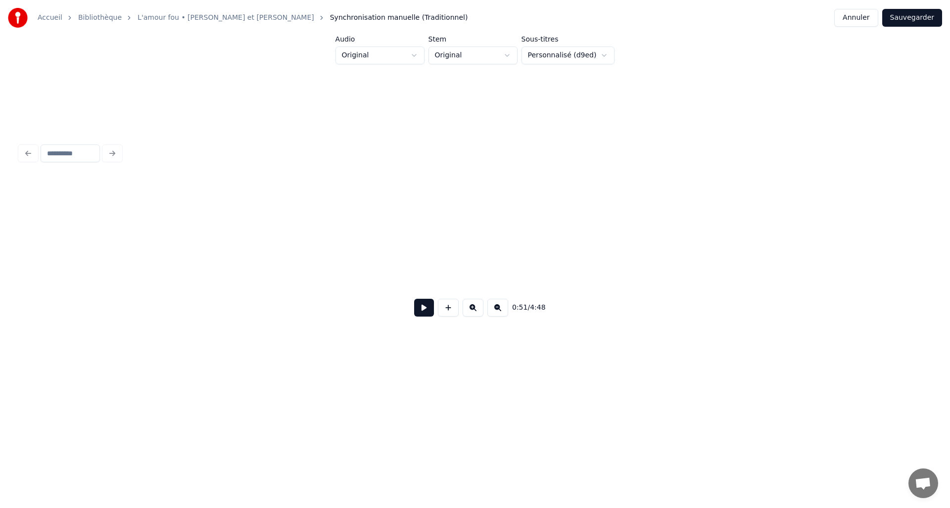
scroll to position [0, 3851]
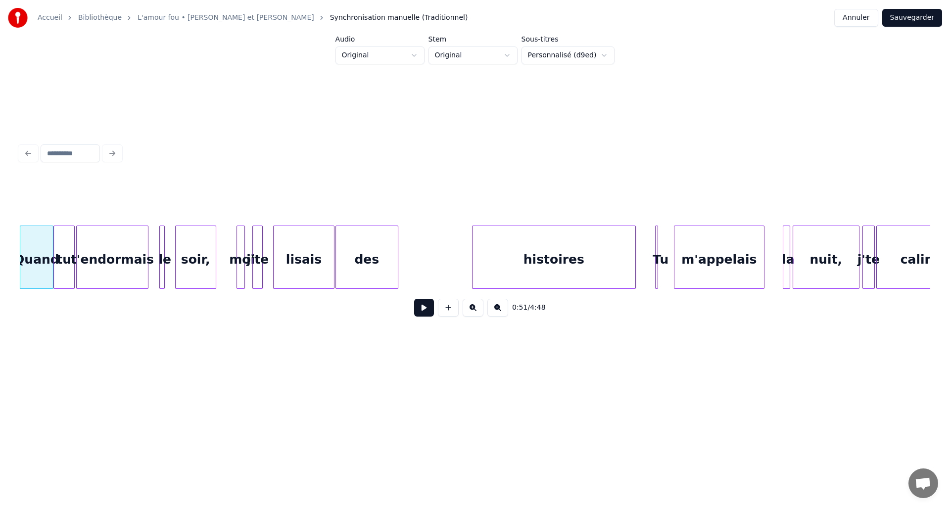
click at [924, 18] on button "Sauvegarder" at bounding box center [912, 18] width 60 height 18
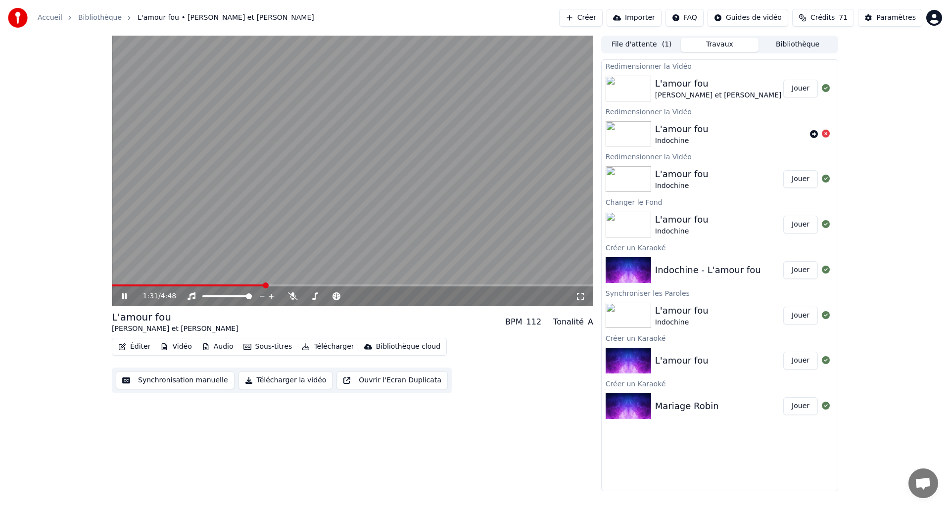
click at [270, 349] on button "Sous-titres" at bounding box center [267, 347] width 57 height 14
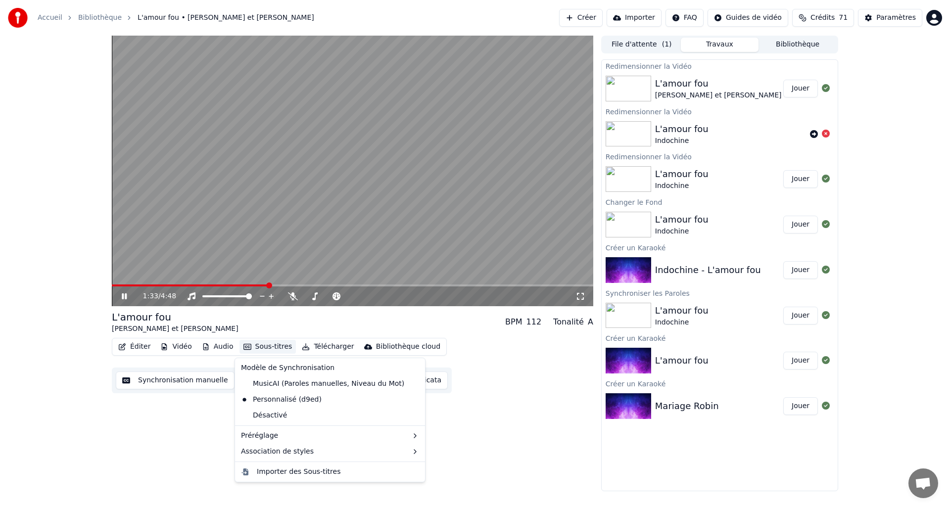
click at [278, 350] on button "Sous-titres" at bounding box center [267, 347] width 57 height 14
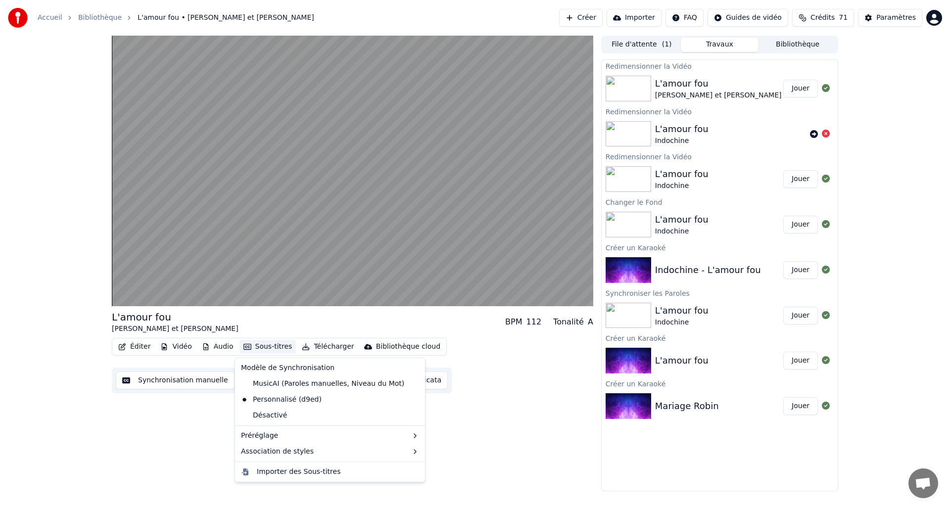
click at [278, 350] on button "Sous-titres" at bounding box center [267, 347] width 57 height 14
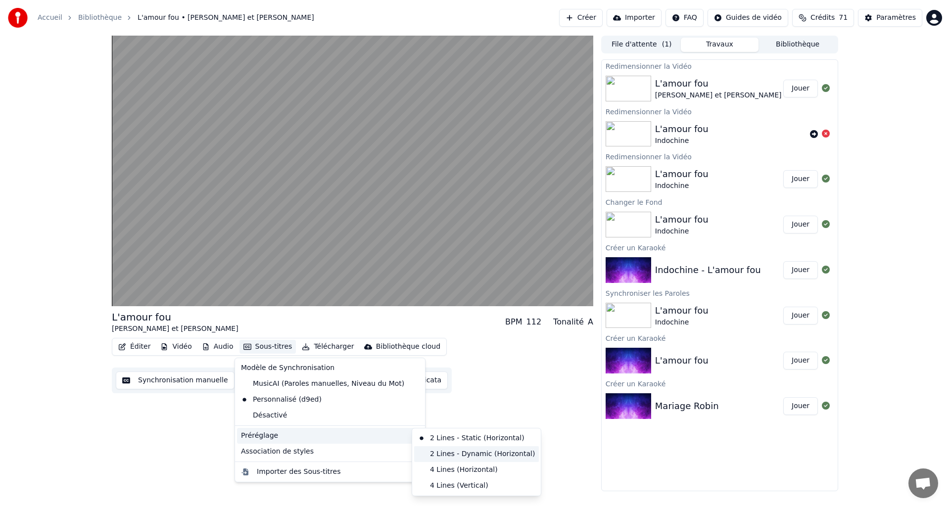
click at [444, 450] on div "2 Lines - Dynamic (Horizontal)" at bounding box center [476, 454] width 125 height 16
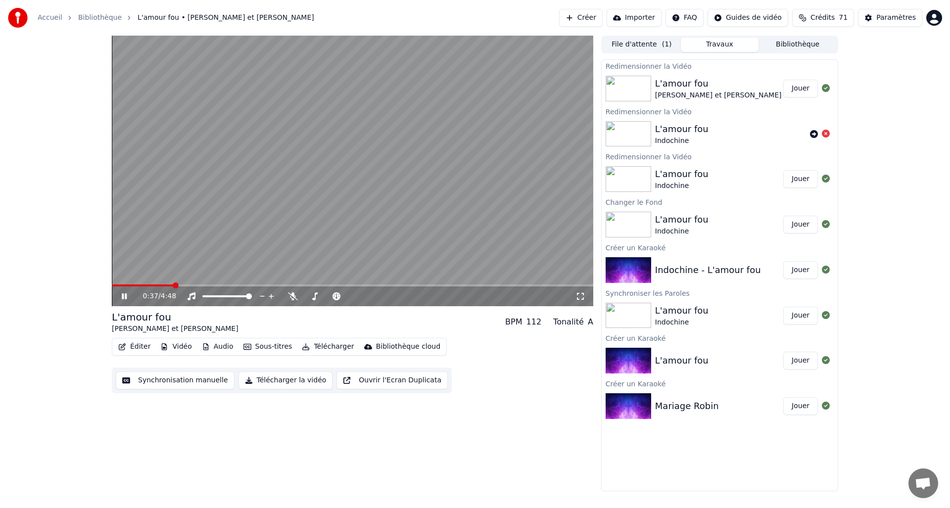
click at [173, 285] on span at bounding box center [143, 285] width 62 height 2
click at [184, 285] on span at bounding box center [352, 285] width 481 height 2
click at [195, 285] on span at bounding box center [352, 285] width 481 height 2
click at [203, 284] on span at bounding box center [352, 285] width 481 height 2
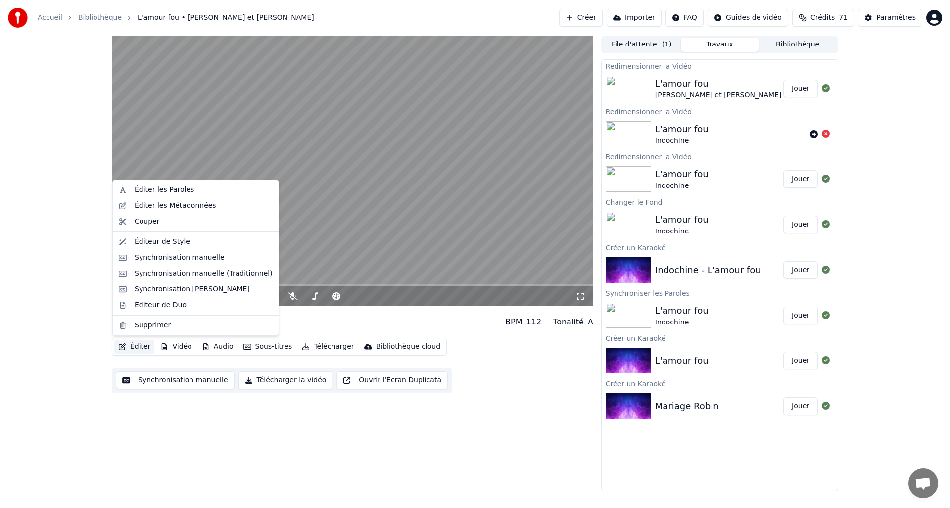
click at [137, 346] on button "Éditer" at bounding box center [134, 347] width 40 height 14
click at [174, 272] on div "Synchronisation manuelle (Traditionnel)" at bounding box center [204, 274] width 138 height 10
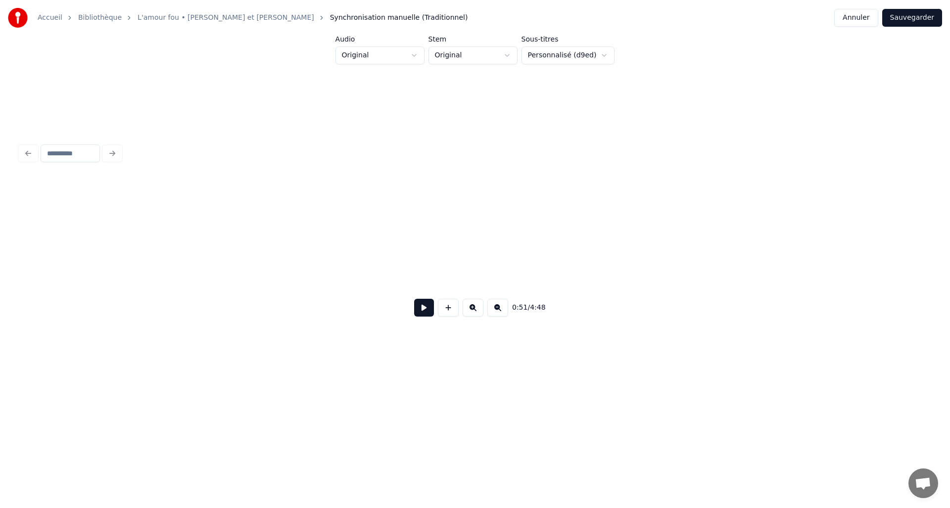
scroll to position [0, 3851]
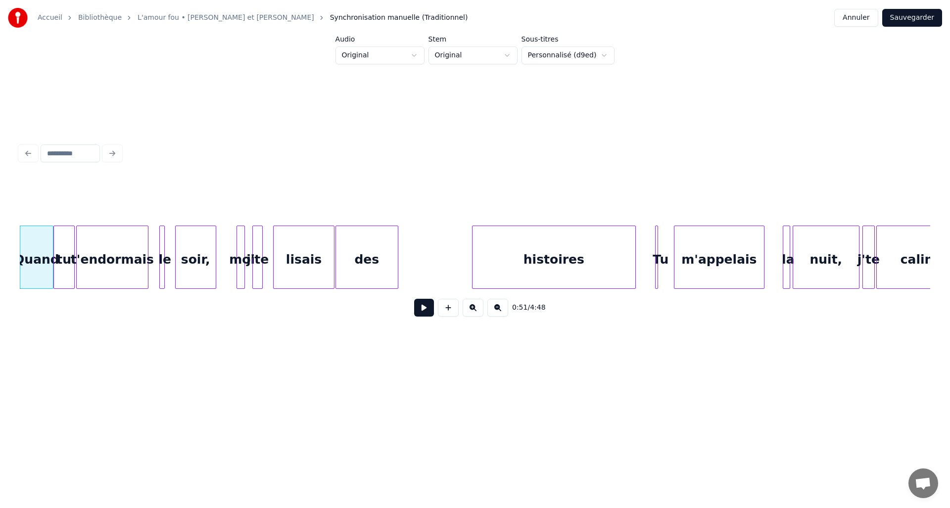
click at [595, 270] on div "histoires" at bounding box center [553, 259] width 163 height 67
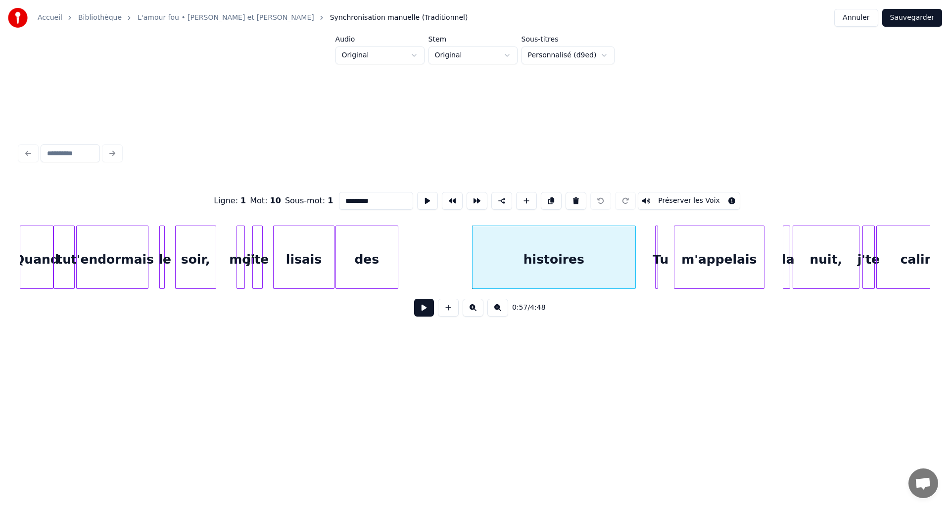
click at [395, 202] on input "*********" at bounding box center [376, 201] width 74 height 18
type input "**********"
click at [893, 25] on button "Sauvegarder" at bounding box center [912, 18] width 60 height 18
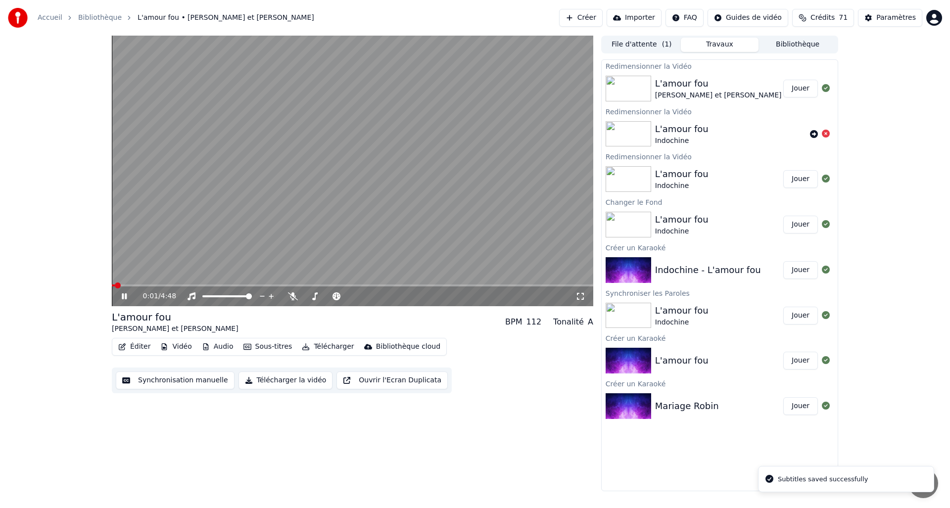
click at [224, 285] on span at bounding box center [352, 285] width 481 height 2
click at [209, 284] on span at bounding box center [161, 285] width 98 height 2
click at [210, 285] on span at bounding box center [161, 285] width 98 height 2
click at [140, 351] on button "Éditer" at bounding box center [134, 347] width 40 height 14
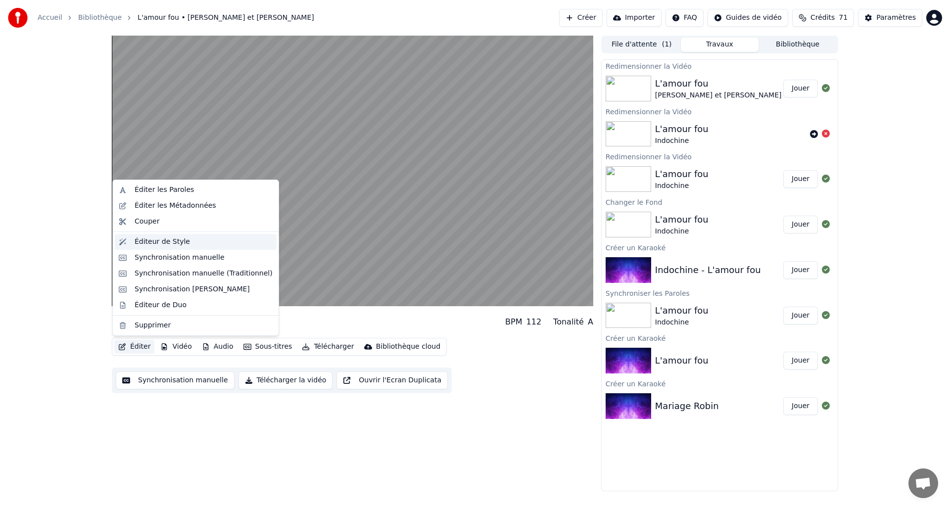
click at [162, 248] on div "Éditeur de Style" at bounding box center [196, 242] width 162 height 16
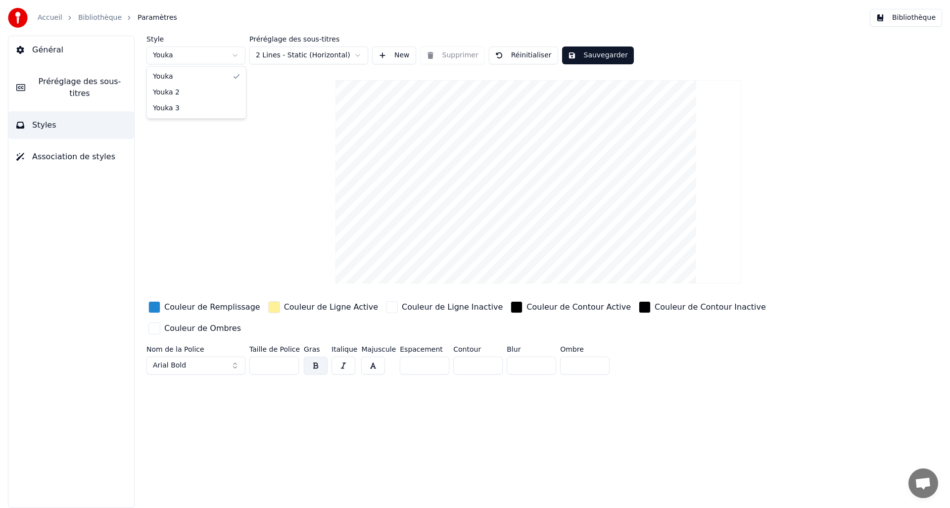
click at [238, 59] on html "Accueil Bibliothèque Paramètres Bibliothèque Général Préréglage des sous-titres…" at bounding box center [475, 254] width 950 height 508
click at [231, 56] on html "Accueil Bibliothèque Paramètres Bibliothèque Général Préréglage des sous-titres…" at bounding box center [475, 254] width 950 height 508
click at [232, 56] on html "Accueil Bibliothèque Paramètres Bibliothèque Général Préréglage des sous-titres…" at bounding box center [475, 254] width 950 height 508
click at [154, 304] on div "button" at bounding box center [154, 307] width 12 height 12
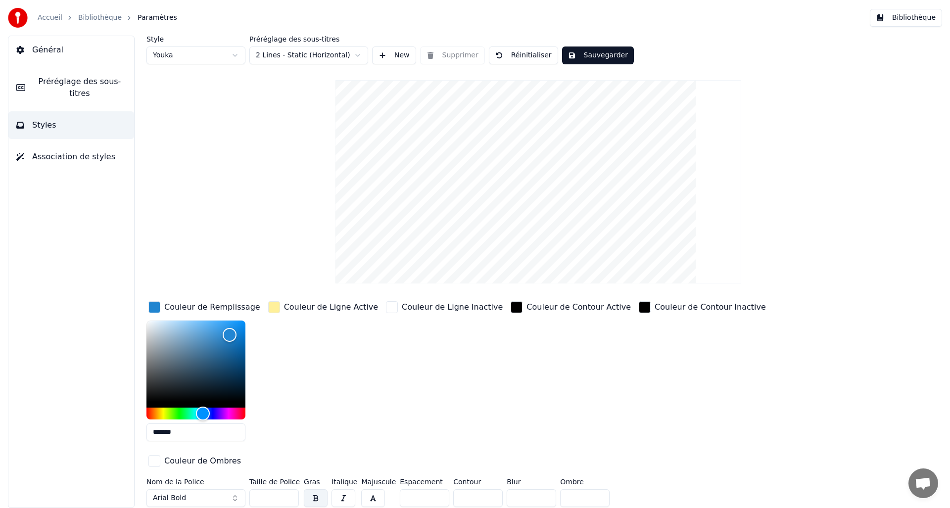
click at [217, 263] on div "Style Youka Préréglage des sous-titres 2 Lines - Static (Horizontal) New Suppri…" at bounding box center [538, 273] width 784 height 475
click at [156, 307] on div "button" at bounding box center [154, 307] width 12 height 12
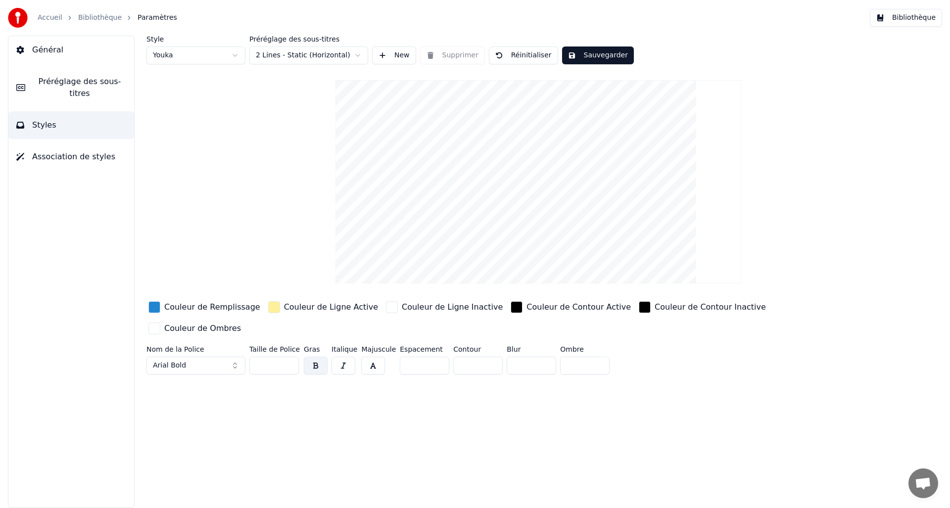
click at [231, 364] on button "Arial Bold" at bounding box center [195, 366] width 99 height 18
click at [235, 364] on button "Arial Bold" at bounding box center [195, 366] width 99 height 18
click at [231, 364] on button "Arial Bold" at bounding box center [195, 366] width 99 height 18
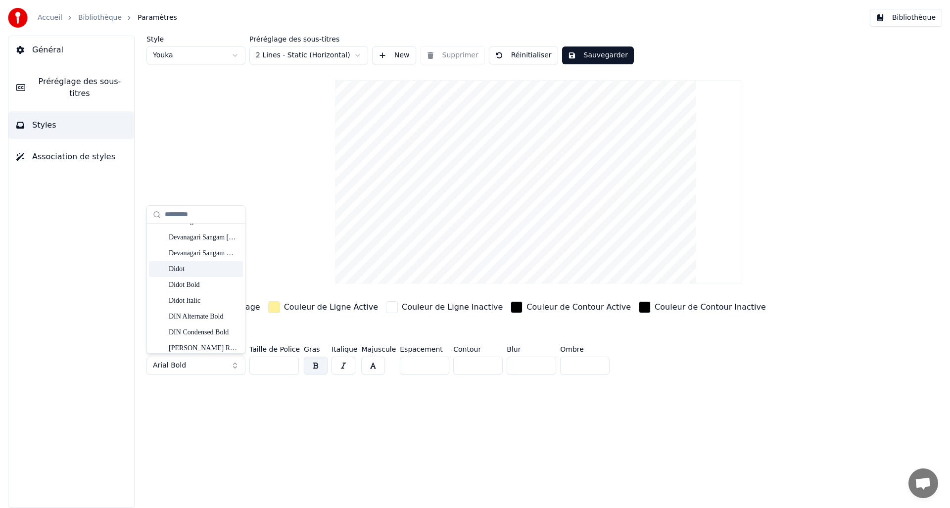
click at [291, 222] on div "Style Youka Préréglage des sous-titres 2 Lines - Static (Horizontal) New Suppri…" at bounding box center [538, 207] width 784 height 343
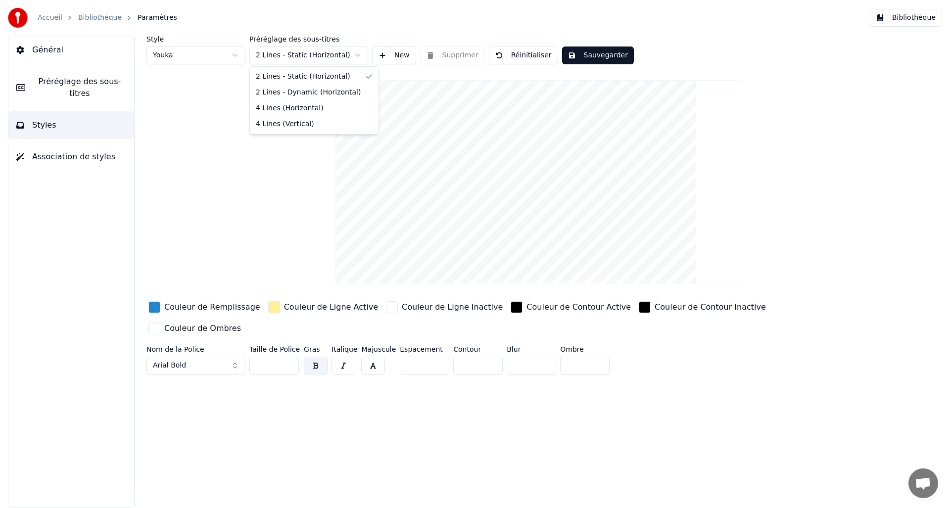
click at [354, 58] on html "Accueil Bibliothèque Paramètres Bibliothèque Général Préréglage des sous-titres…" at bounding box center [475, 254] width 950 height 508
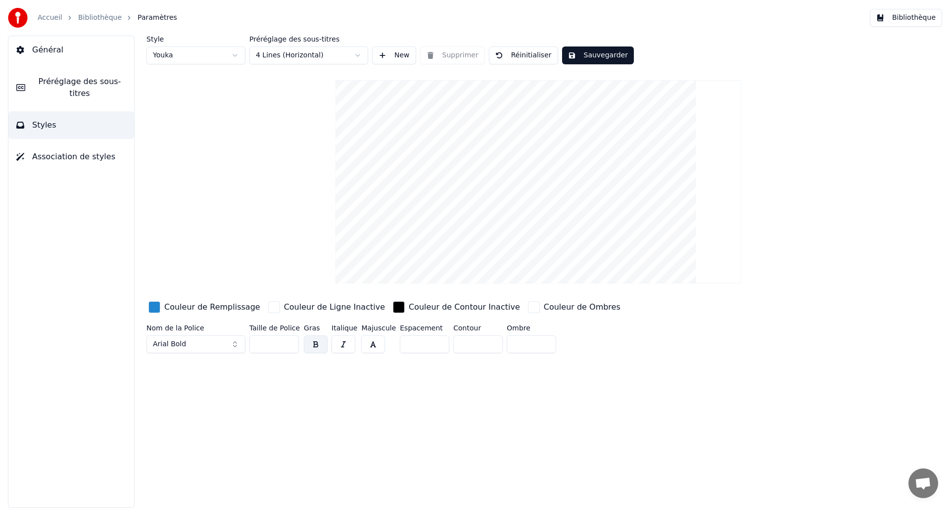
drag, startPoint x: 536, startPoint y: 140, endPoint x: 536, endPoint y: 149, distance: 8.9
click at [536, 149] on video at bounding box center [538, 181] width 406 height 203
click at [90, 19] on link "Bibliothèque" at bounding box center [100, 18] width 44 height 10
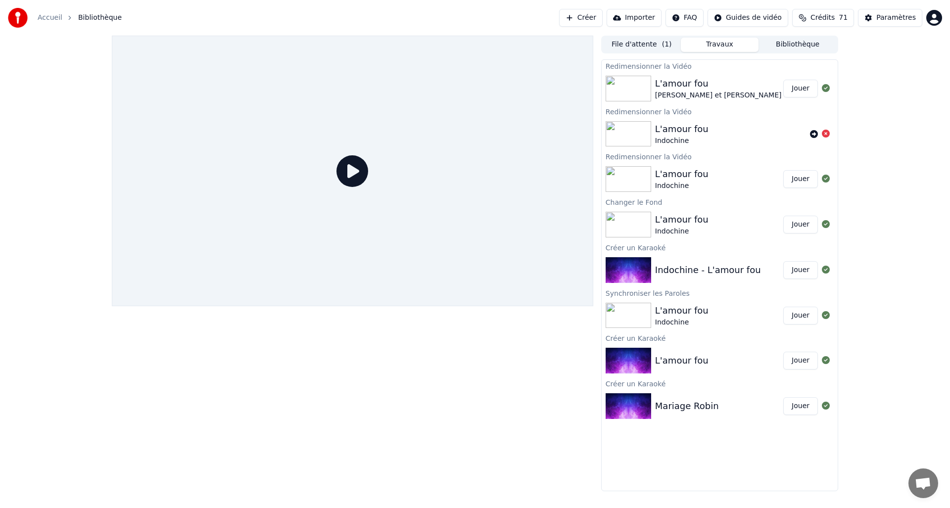
click at [784, 87] on button "Jouer" at bounding box center [800, 89] width 35 height 18
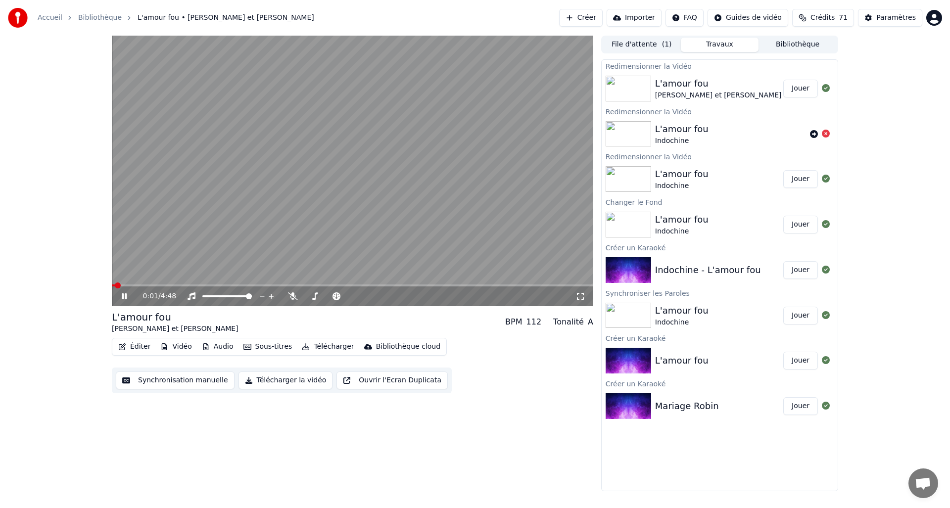
click at [269, 348] on button "Sous-titres" at bounding box center [267, 347] width 57 height 14
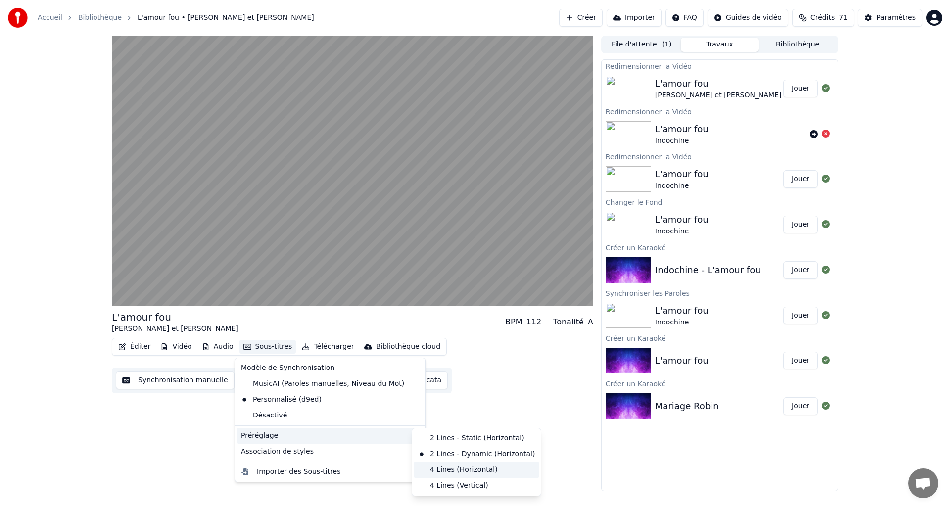
click at [459, 475] on div "4 Lines (Horizontal)" at bounding box center [476, 470] width 125 height 16
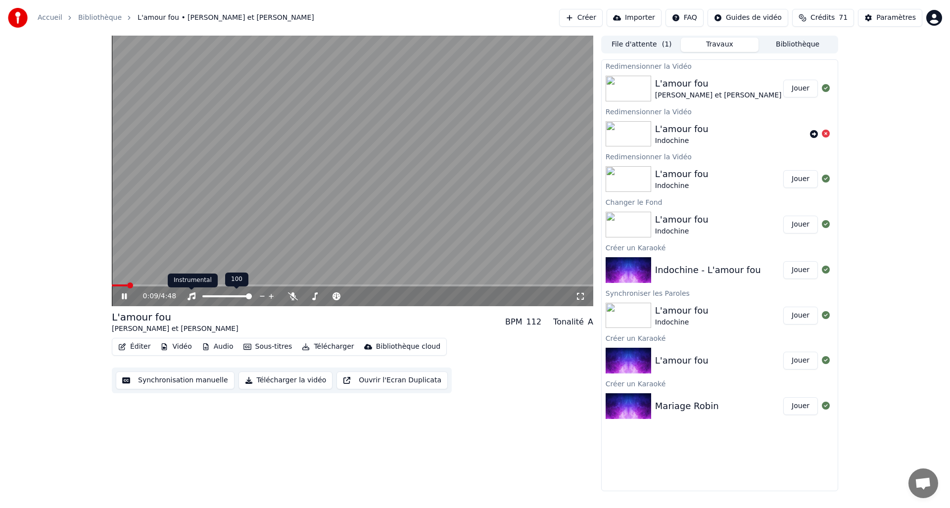
click at [168, 285] on div "Instrumental Instrumental" at bounding box center [193, 281] width 50 height 14
click at [217, 285] on span at bounding box center [352, 285] width 481 height 2
click at [211, 284] on span at bounding box center [165, 285] width 106 height 2
click at [195, 284] on span at bounding box center [162, 285] width 101 height 2
click at [205, 285] on span at bounding box center [163, 285] width 102 height 2
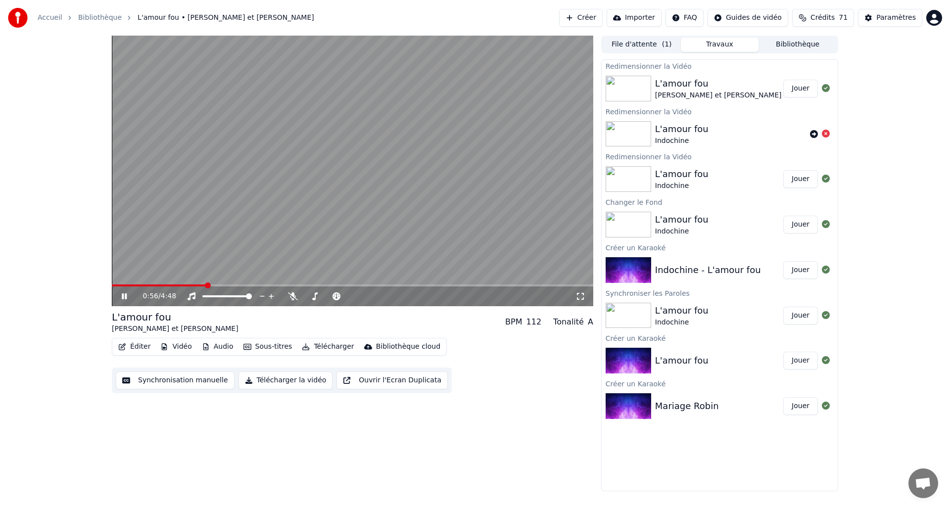
click at [200, 284] on span at bounding box center [159, 285] width 94 height 2
click at [192, 284] on span at bounding box center [160, 285] width 96 height 2
click at [267, 345] on button "Sous-titres" at bounding box center [267, 347] width 57 height 14
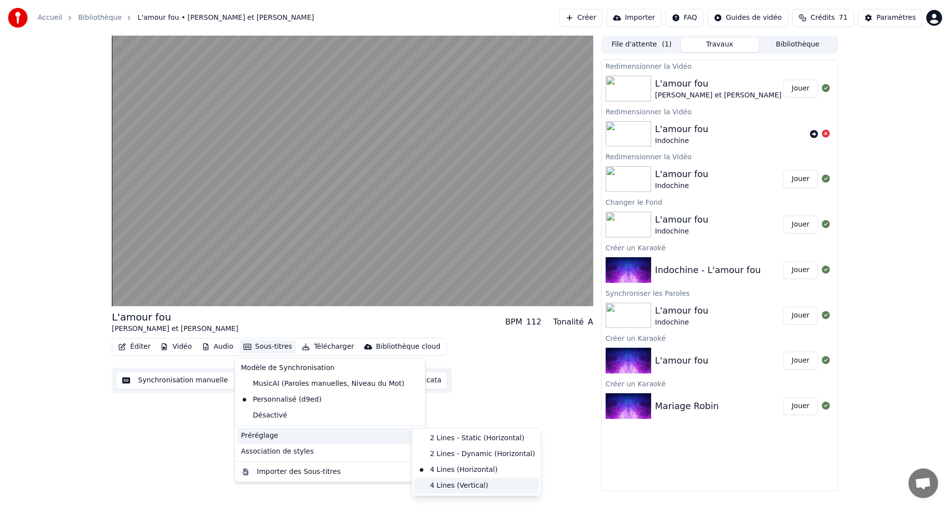
click at [433, 479] on div "4 Lines (Vertical)" at bounding box center [476, 486] width 125 height 16
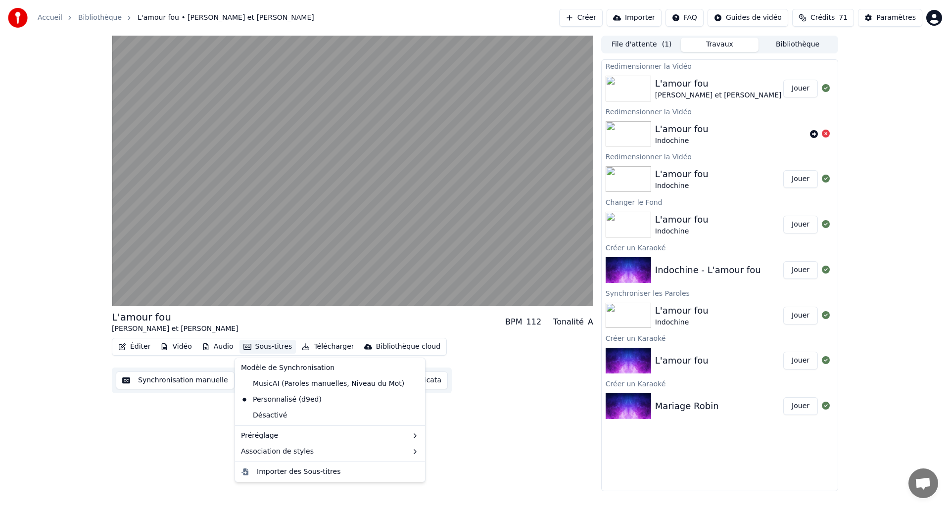
click at [272, 347] on button "Sous-titres" at bounding box center [267, 347] width 57 height 14
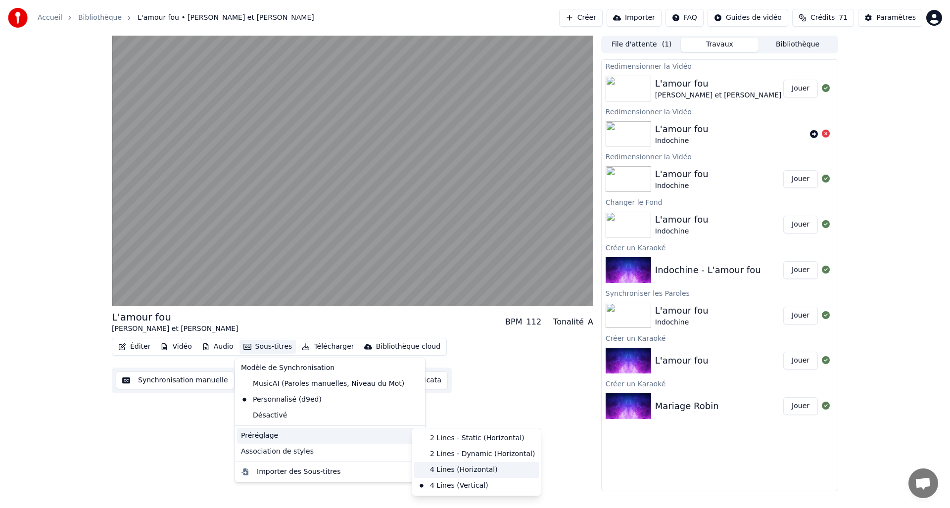
click at [449, 468] on div "4 Lines (Horizontal)" at bounding box center [476, 470] width 125 height 16
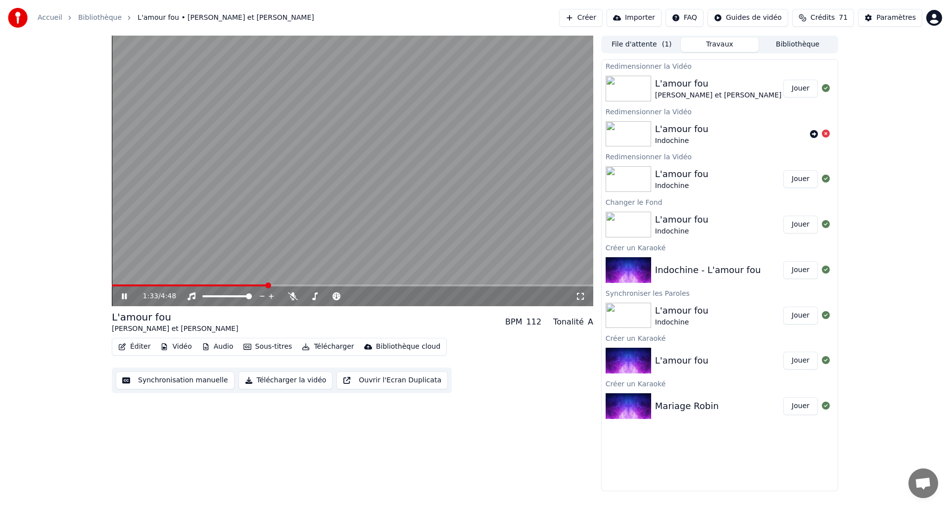
click at [216, 285] on span at bounding box center [189, 285] width 155 height 2
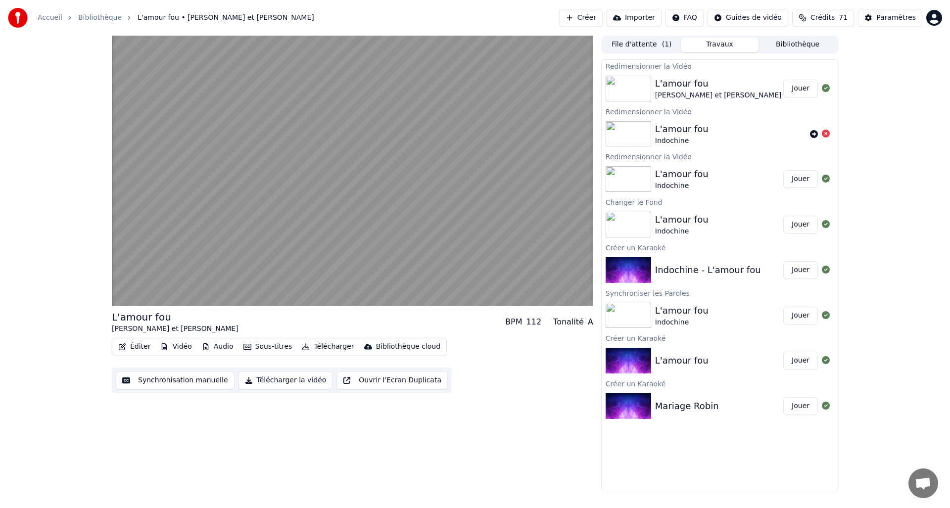
click at [329, 344] on button "Télécharger" at bounding box center [328, 347] width 60 height 14
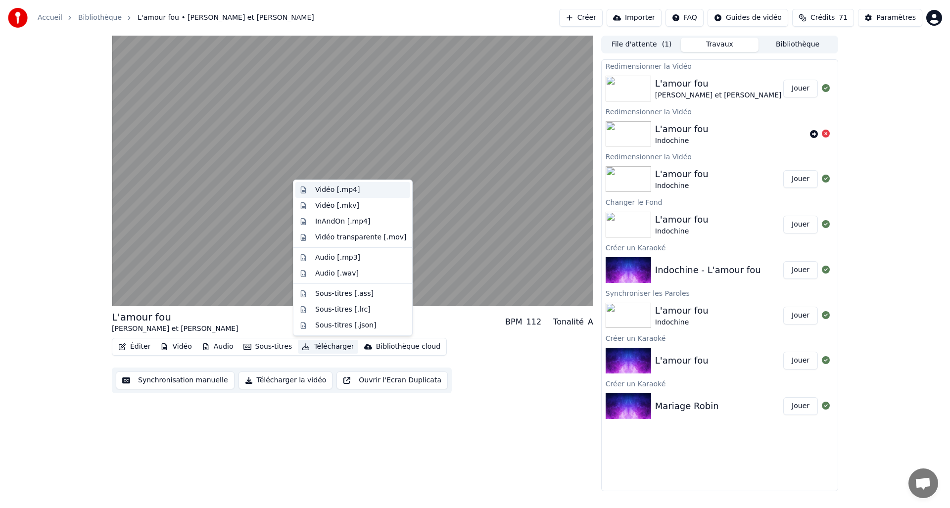
click at [340, 191] on div "Vidéo [.mp4]" at bounding box center [337, 190] width 45 height 10
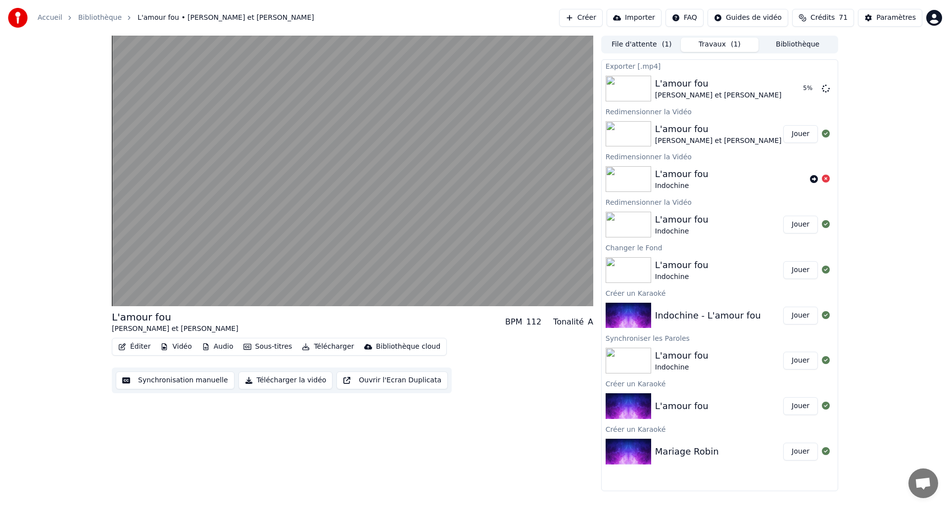
click at [801, 136] on button "Jouer" at bounding box center [800, 134] width 35 height 18
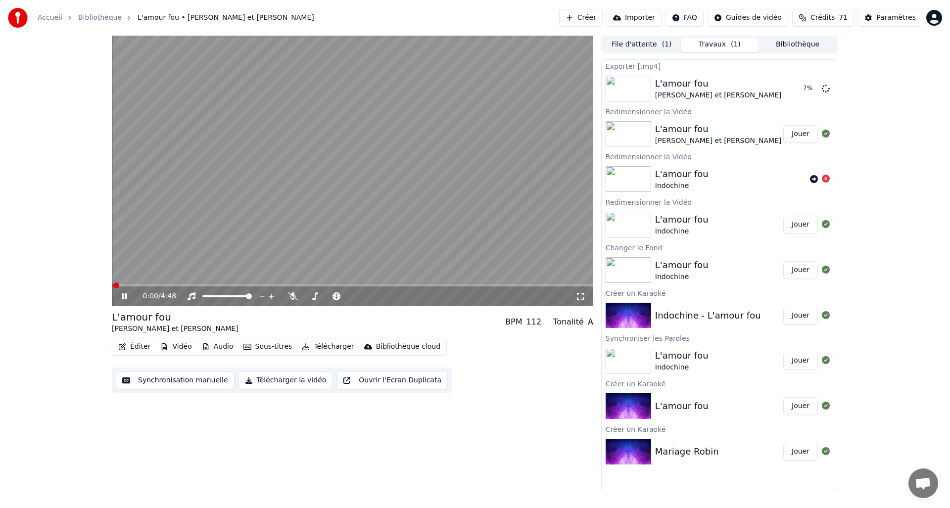
click at [134, 347] on button "Éditer" at bounding box center [134, 347] width 40 height 14
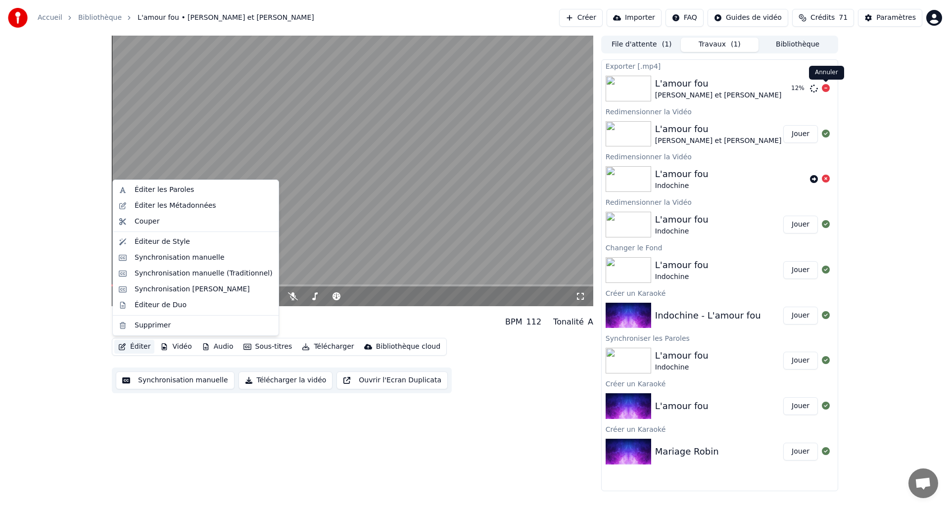
click at [827, 87] on icon at bounding box center [826, 88] width 8 height 8
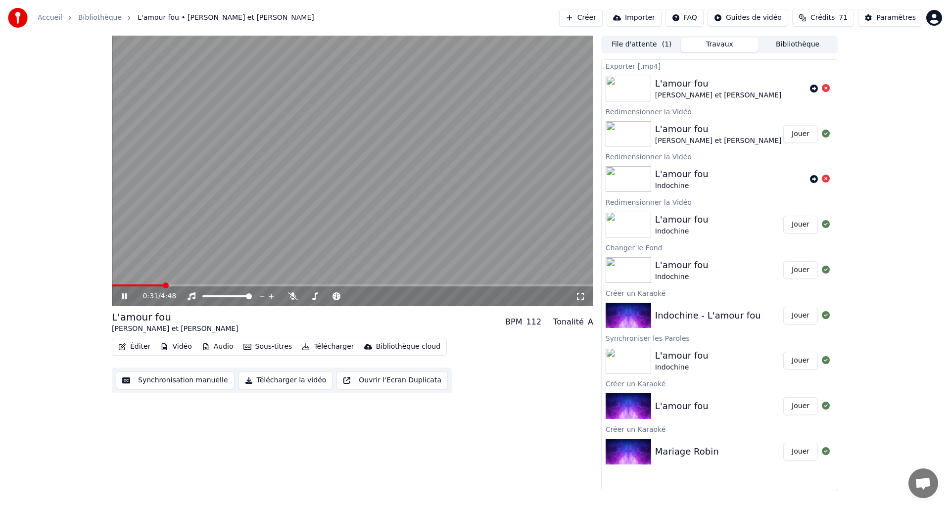
click at [163, 284] on span at bounding box center [352, 285] width 481 height 2
click at [189, 284] on span at bounding box center [352, 285] width 481 height 2
click at [210, 283] on video at bounding box center [352, 171] width 481 height 271
click at [125, 298] on icon at bounding box center [131, 296] width 23 height 8
click at [137, 347] on button "Éditer" at bounding box center [134, 347] width 40 height 14
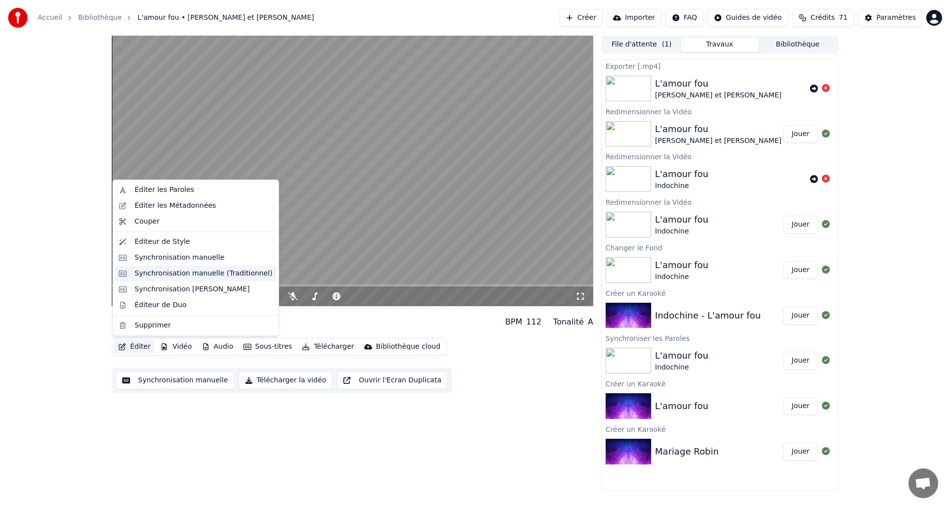
click at [171, 273] on div "Synchronisation manuelle (Traditionnel)" at bounding box center [204, 274] width 138 height 10
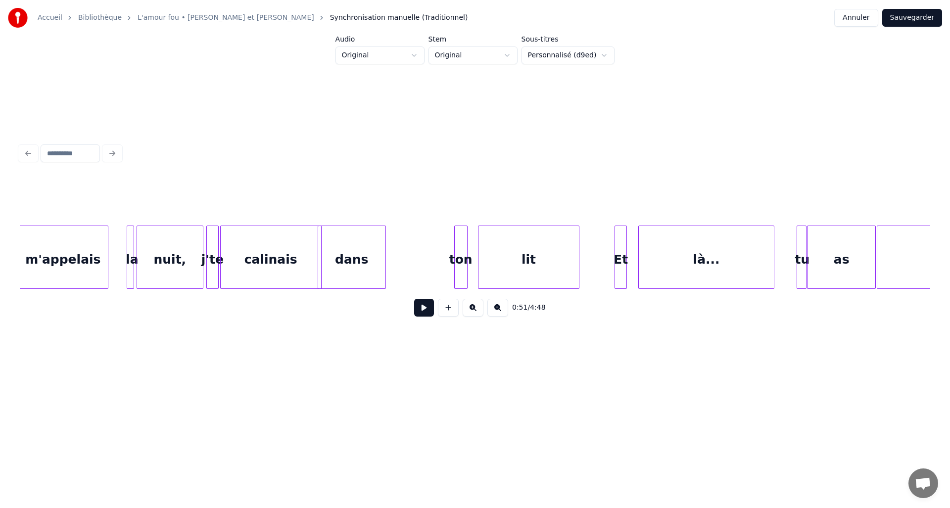
scroll to position [0, 4577]
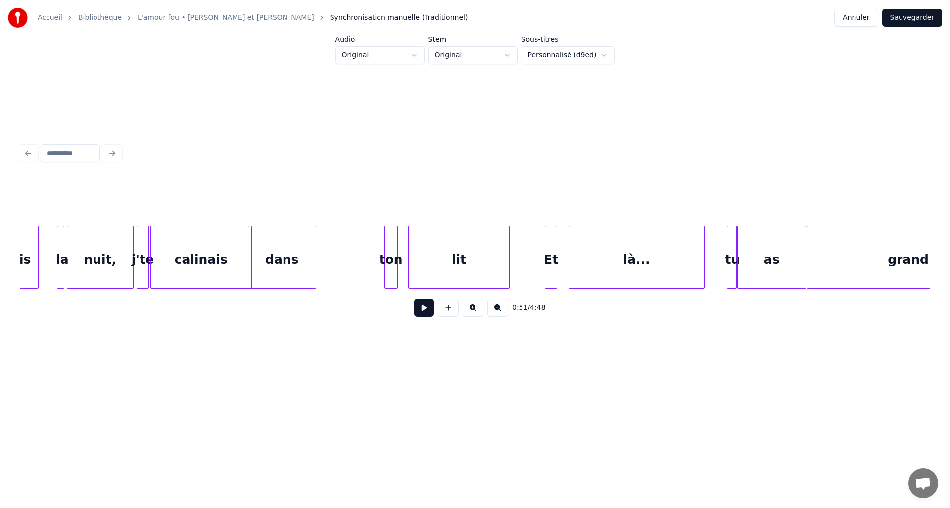
click at [453, 261] on div "lit" at bounding box center [459, 259] width 101 height 67
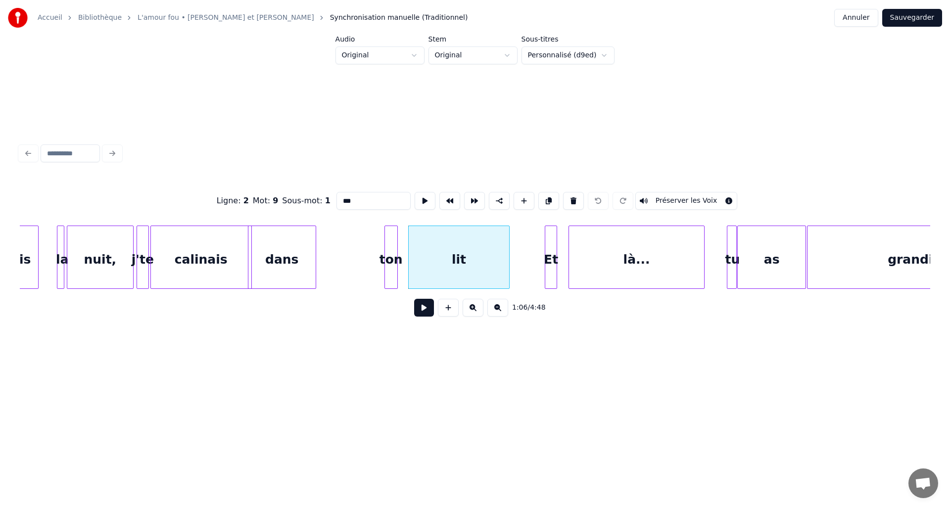
click at [362, 200] on input "***" at bounding box center [373, 201] width 74 height 18
type input "****"
click at [917, 16] on button "Sauvegarder" at bounding box center [912, 18] width 60 height 18
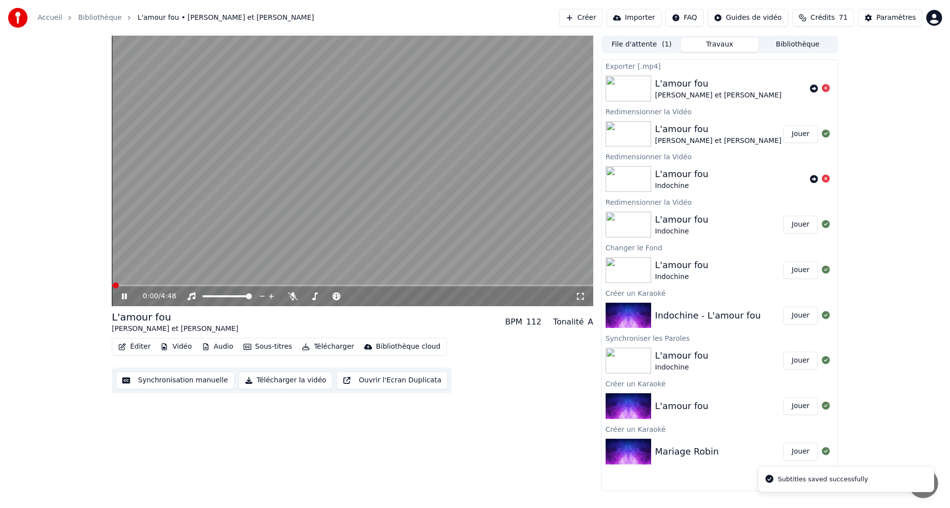
click at [191, 285] on span at bounding box center [352, 285] width 481 height 2
click at [211, 284] on span at bounding box center [352, 285] width 481 height 2
click at [206, 284] on span at bounding box center [162, 285] width 101 height 2
click at [204, 285] on span at bounding box center [158, 285] width 93 height 2
click at [200, 284] on video at bounding box center [352, 171] width 481 height 271
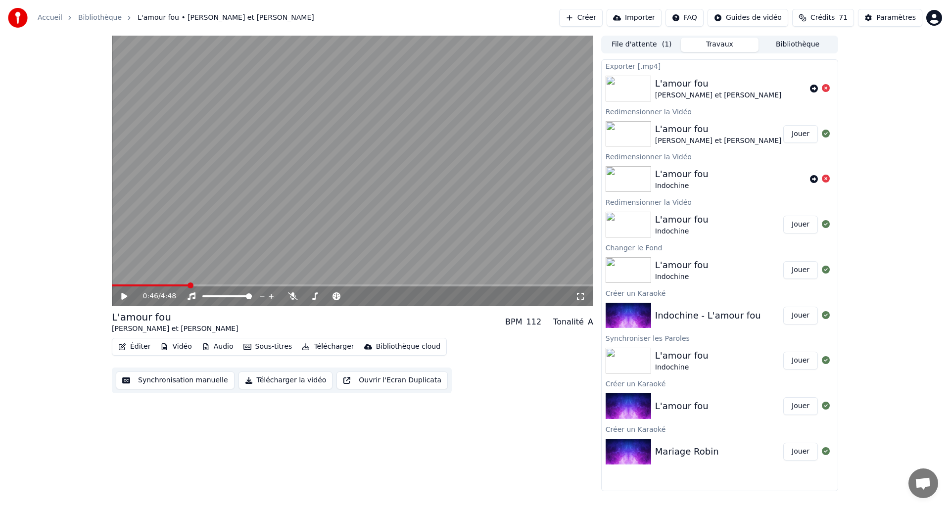
click at [187, 285] on span at bounding box center [150, 285] width 77 height 2
click at [199, 284] on video at bounding box center [352, 171] width 481 height 271
click at [205, 285] on span at bounding box center [352, 285] width 481 height 2
click at [202, 285] on span at bounding box center [160, 285] width 96 height 2
click at [200, 285] on span at bounding box center [158, 285] width 93 height 2
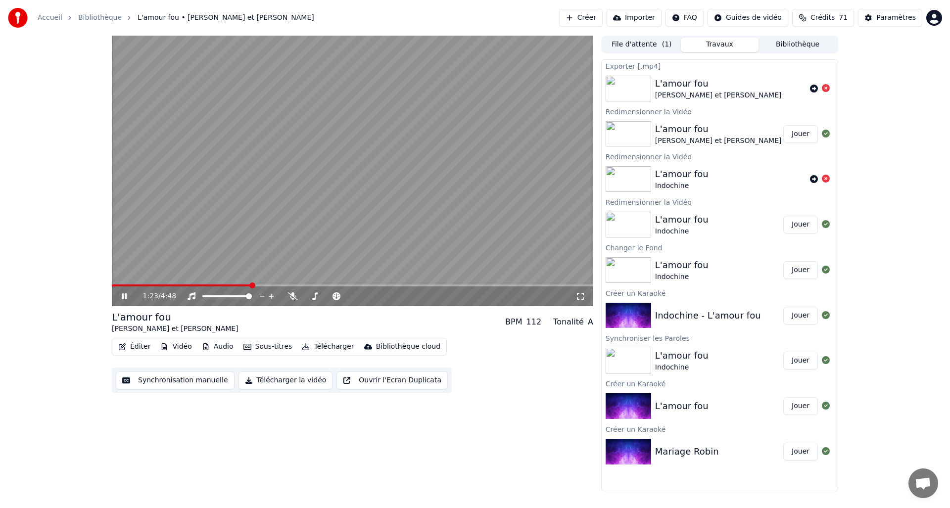
click at [122, 296] on icon at bounding box center [131, 296] width 23 height 8
click at [124, 299] on icon at bounding box center [131, 296] width 23 height 8
click at [124, 300] on div "1:29 / 4:48" at bounding box center [352, 296] width 473 height 10
click at [124, 299] on icon at bounding box center [131, 296] width 23 height 8
